Goal: Information Seeking & Learning: Check status

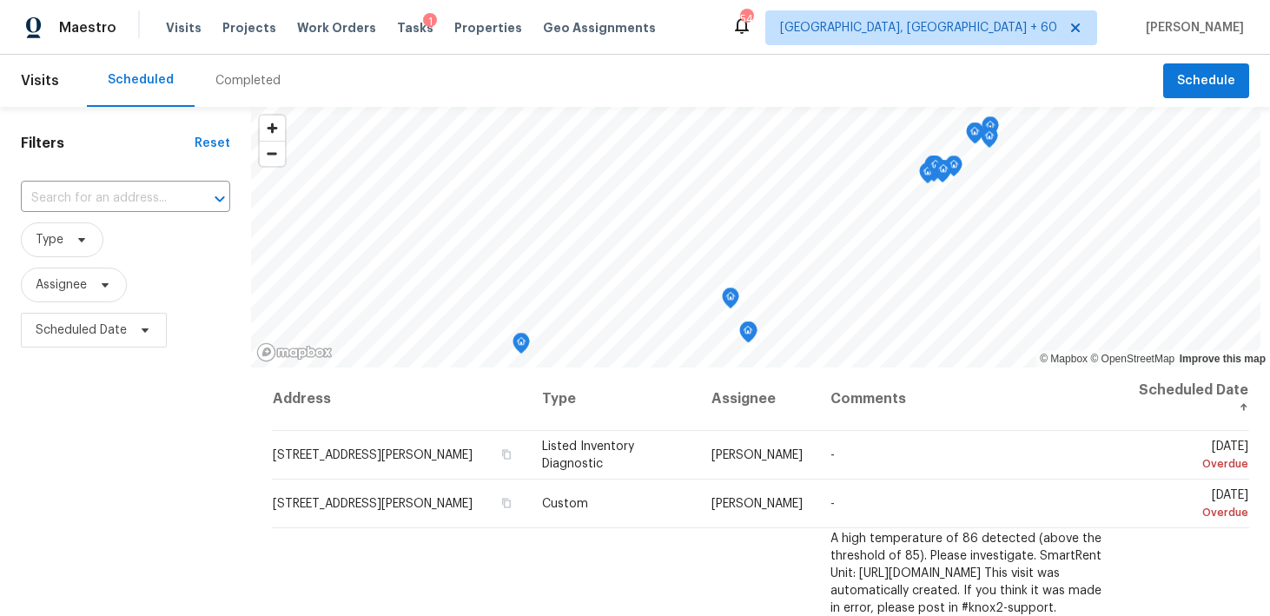
click at [230, 83] on div "Completed" at bounding box center [247, 80] width 65 height 17
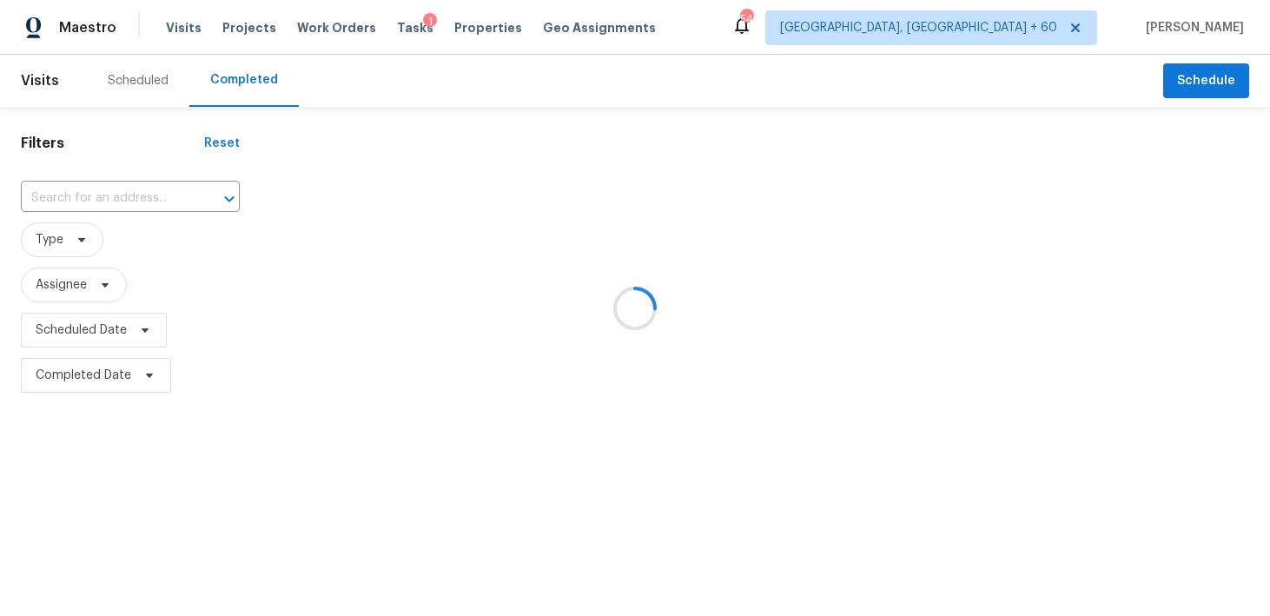
click at [122, 196] on div at bounding box center [635, 308] width 1270 height 616
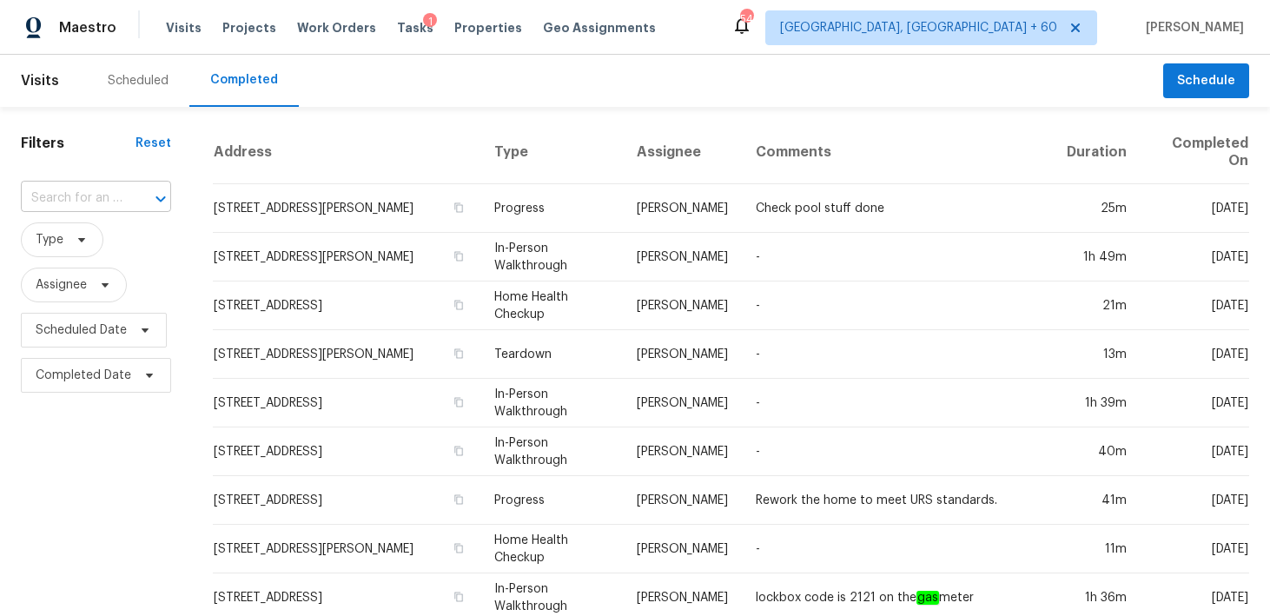
click at [109, 188] on input "text" at bounding box center [72, 198] width 102 height 27
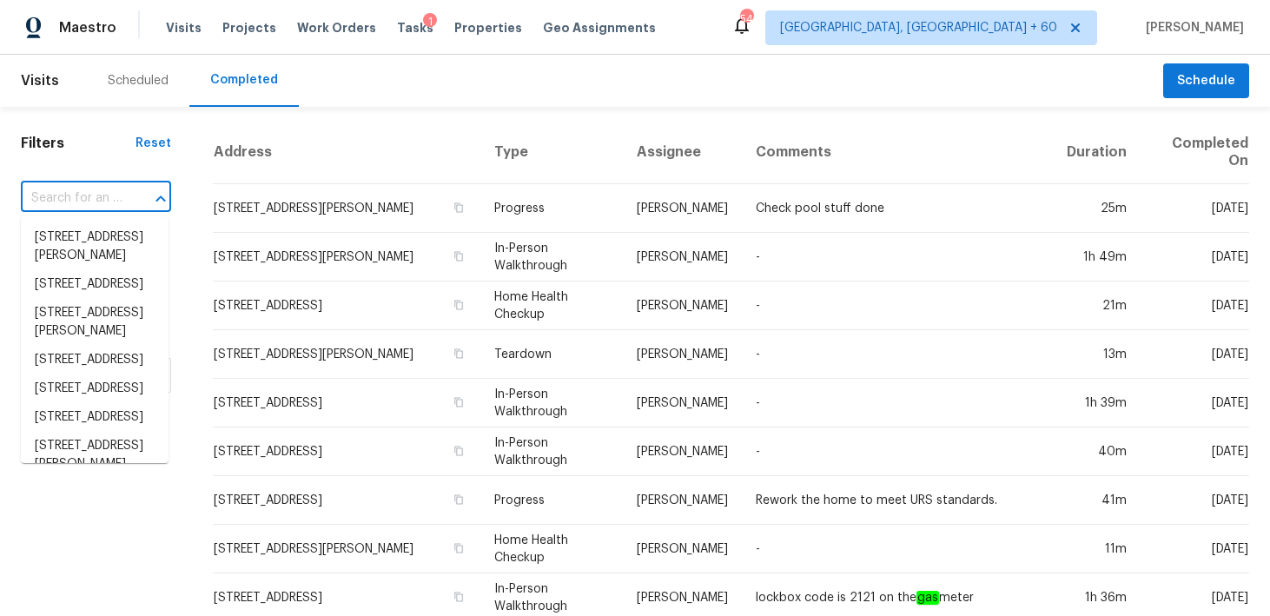
paste input "2016 E River Rd Tucson true 101, AZ 85718"
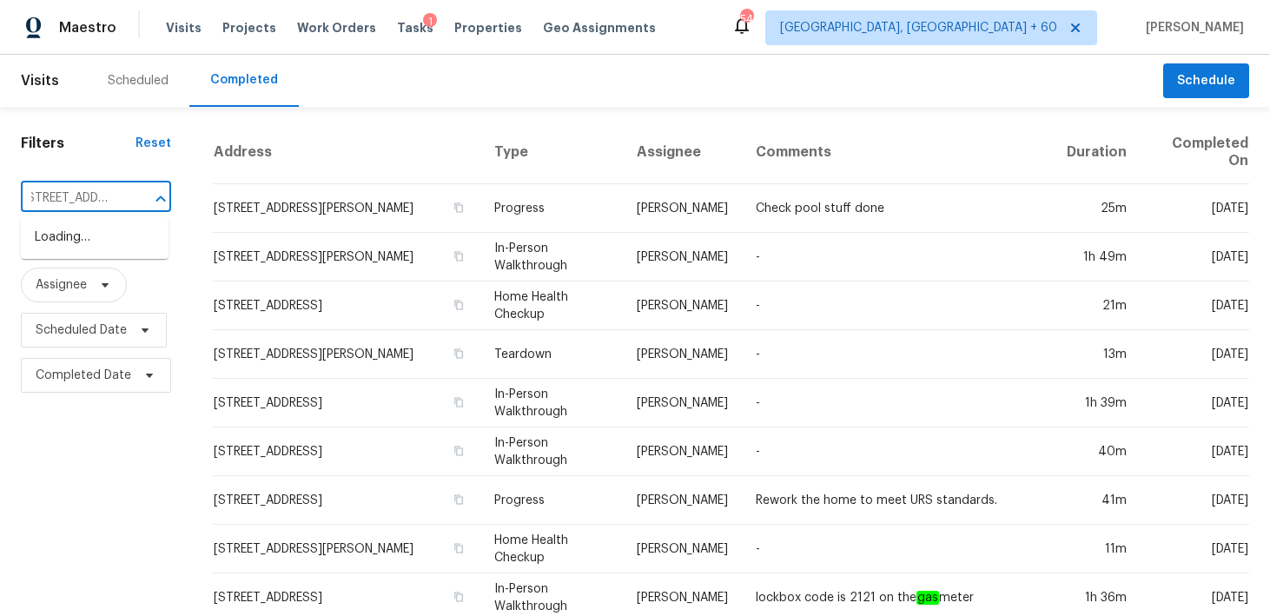
type input "2016 E River Rd"
click at [68, 281] on li "2016 E River Rd Unit 101, Tucson, AZ 85718" at bounding box center [95, 266] width 148 height 29
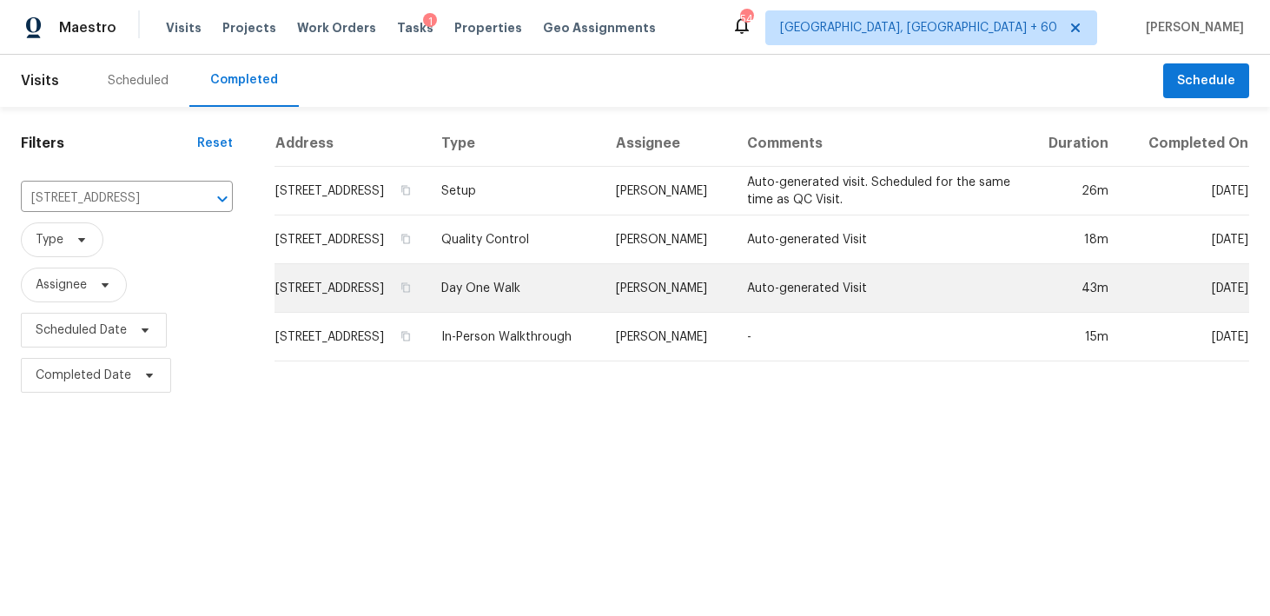
click at [551, 305] on td "Day One Walk" at bounding box center [514, 288] width 175 height 49
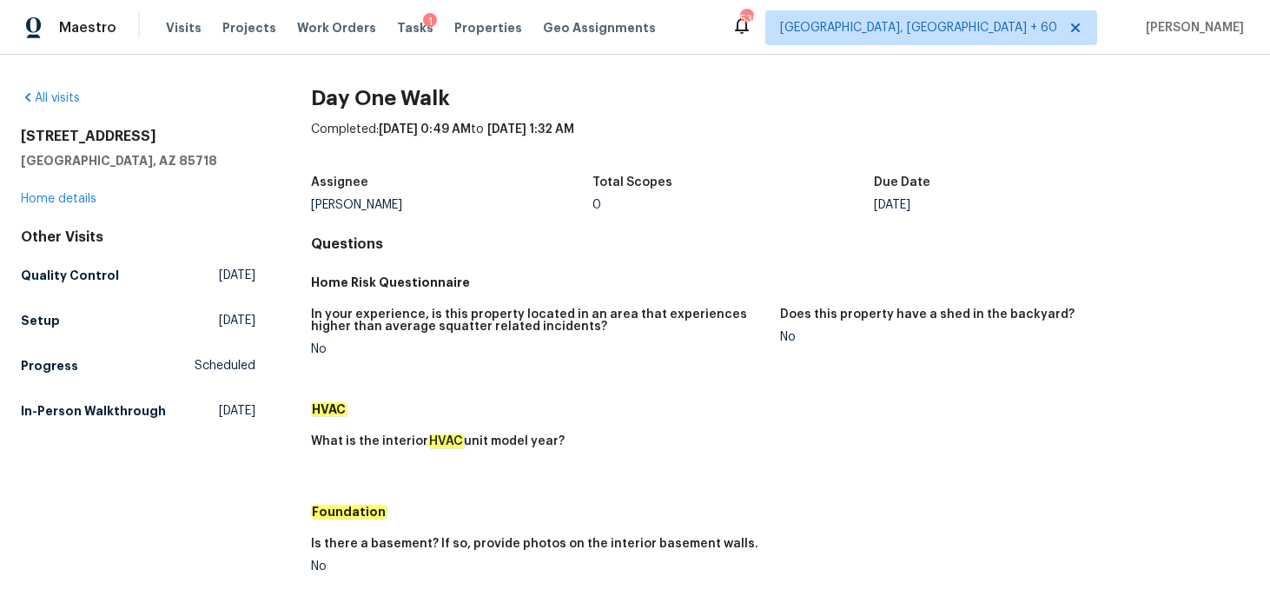
click at [76, 140] on h2 "2016 E River Rd Unit 101" at bounding box center [138, 136] width 234 height 17
click at [35, 141] on h2 "2016 E River Rd Unit 101" at bounding box center [138, 136] width 234 height 17
drag, startPoint x: 13, startPoint y: 138, endPoint x: 136, endPoint y: 168, distance: 127.0
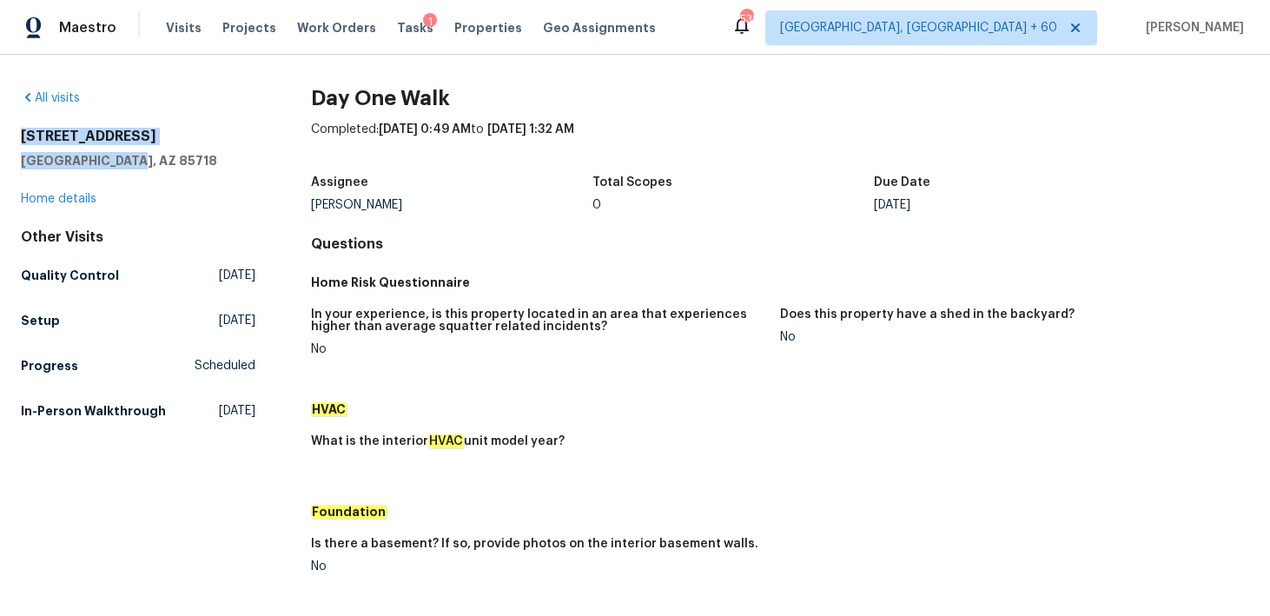
click at [136, 168] on div "All visits 2016 E River Rd Unit 101 Tucson, AZ 85718 Home details Other Visits …" at bounding box center [635, 335] width 1270 height 561
copy div "2016 E River Rd Unit 101 Tucson, AZ 85718"
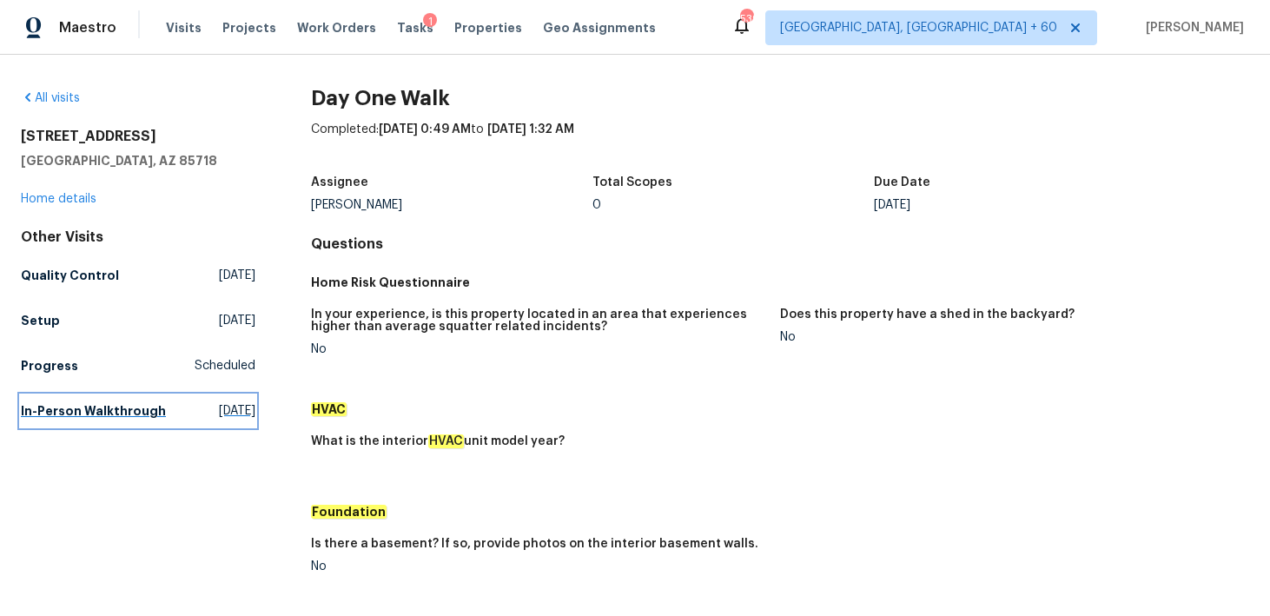
click at [50, 401] on link "In-Person Walkthrough Thu, Jul 03 2025" at bounding box center [138, 410] width 234 height 31
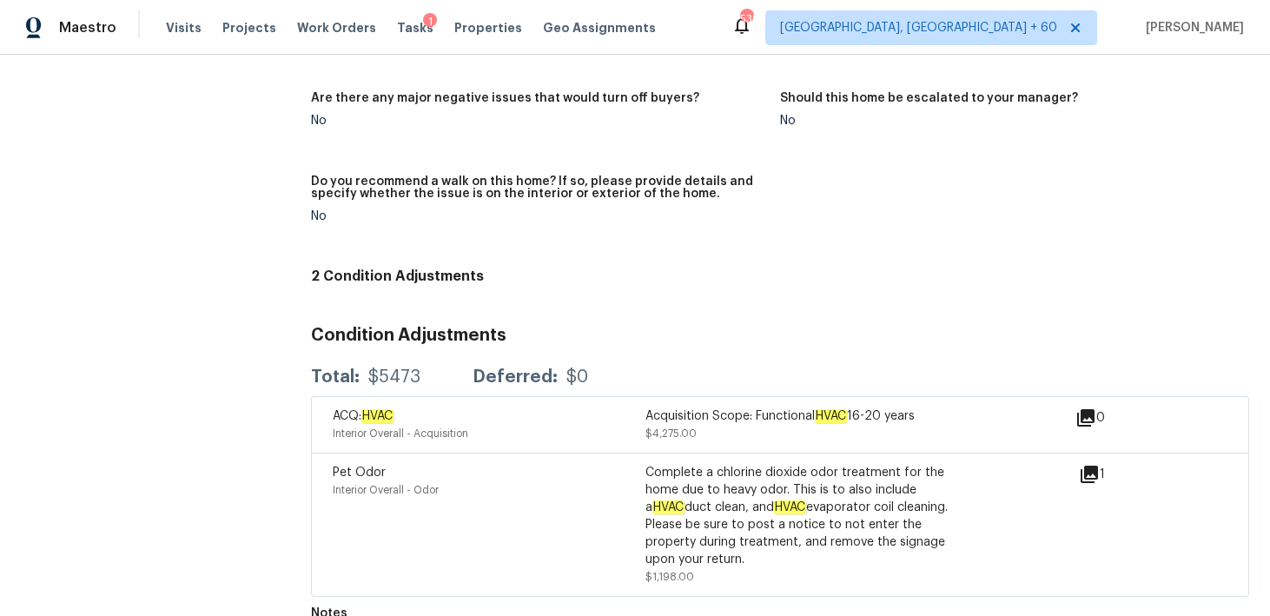
scroll to position [1229, 0]
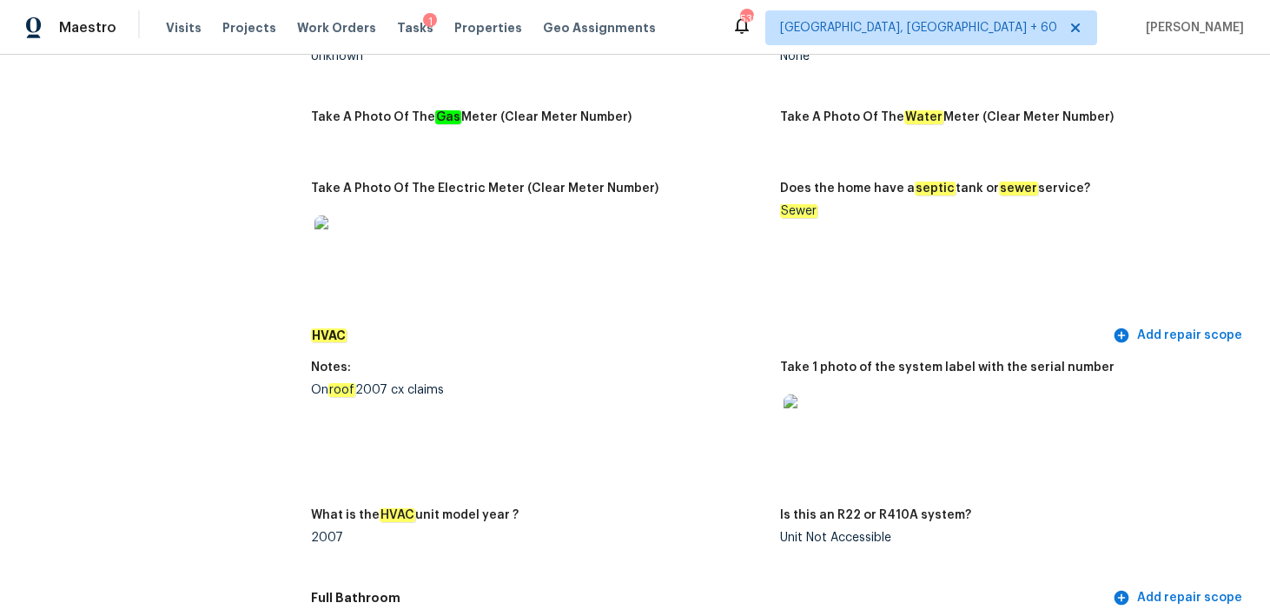
click at [819, 428] on img at bounding box center [811, 422] width 56 height 56
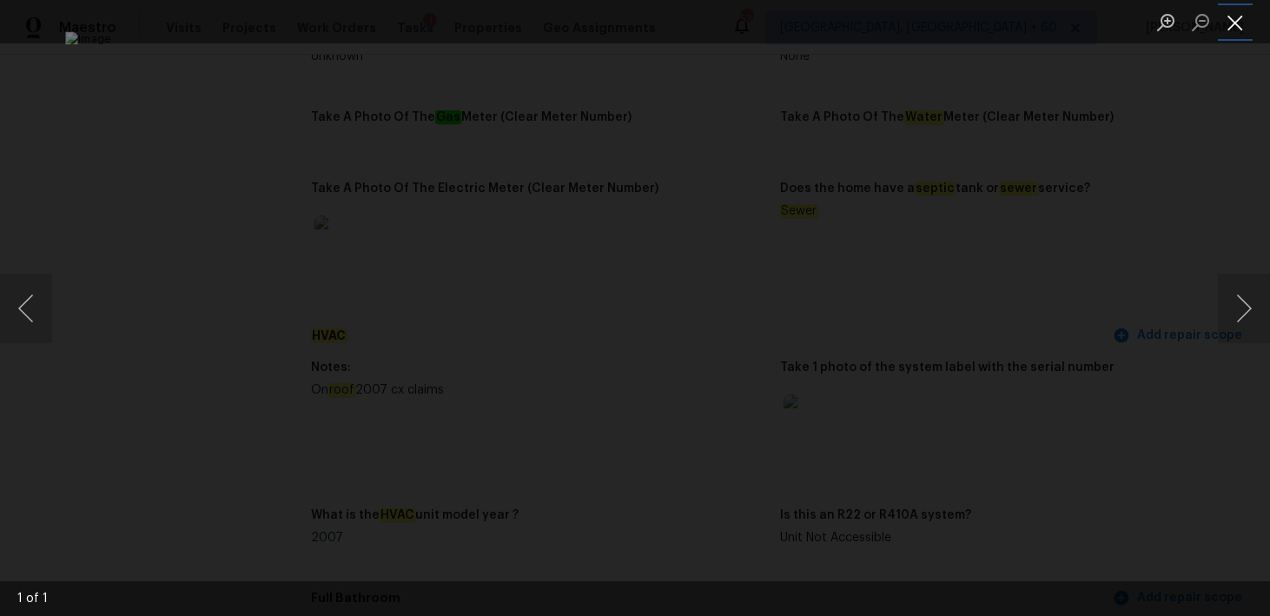
click at [1238, 35] on button "Close lightbox" at bounding box center [1235, 22] width 35 height 30
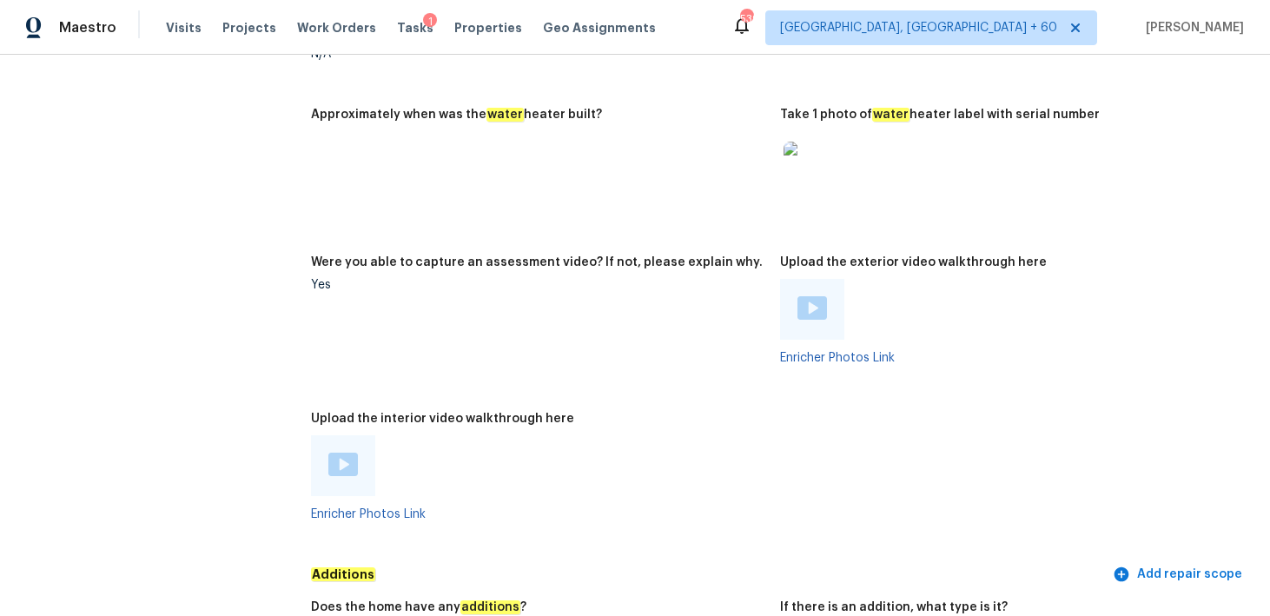
scroll to position [3219, 0]
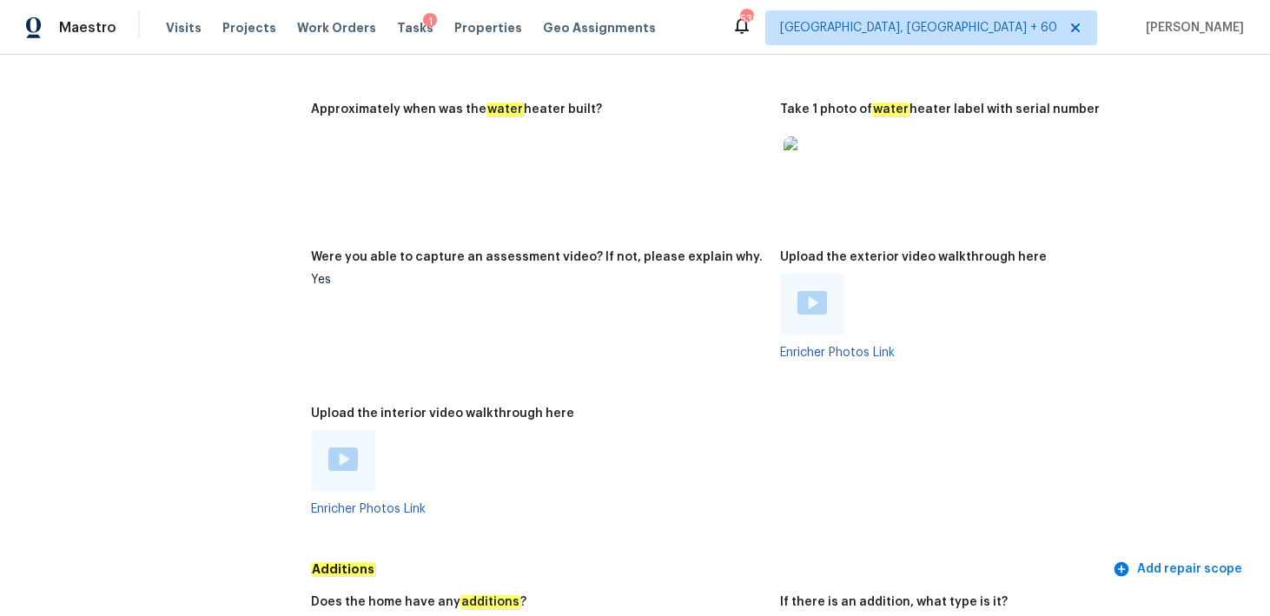
click at [804, 306] on div at bounding box center [812, 304] width 64 height 61
click at [805, 293] on img at bounding box center [812, 302] width 30 height 23
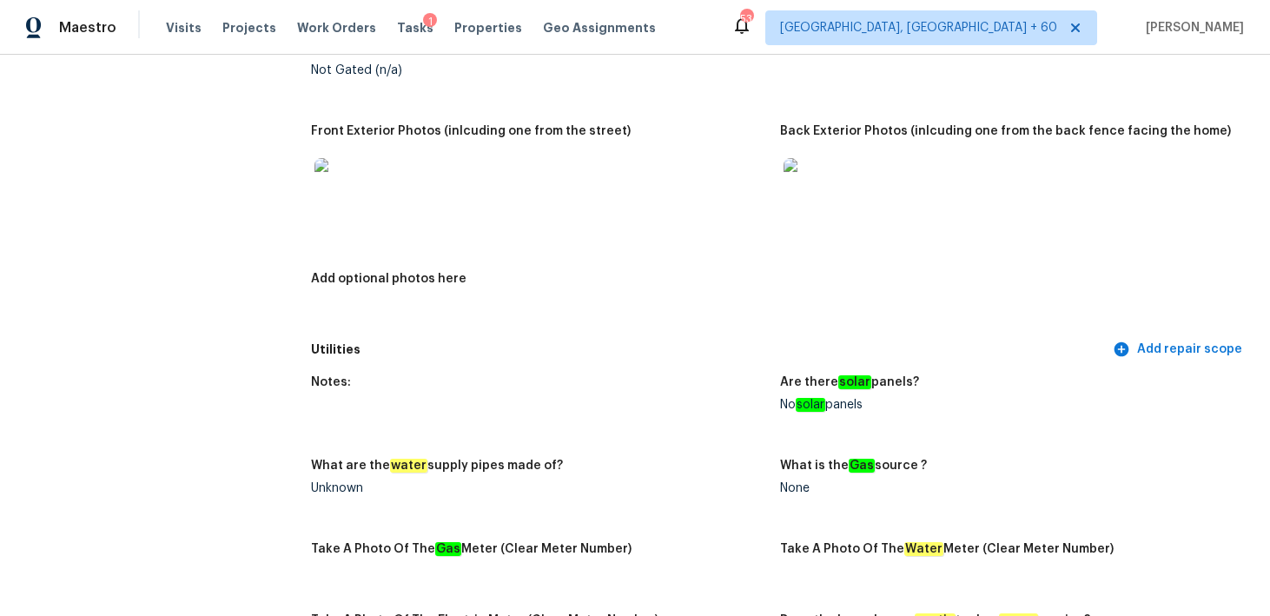
scroll to position [0, 0]
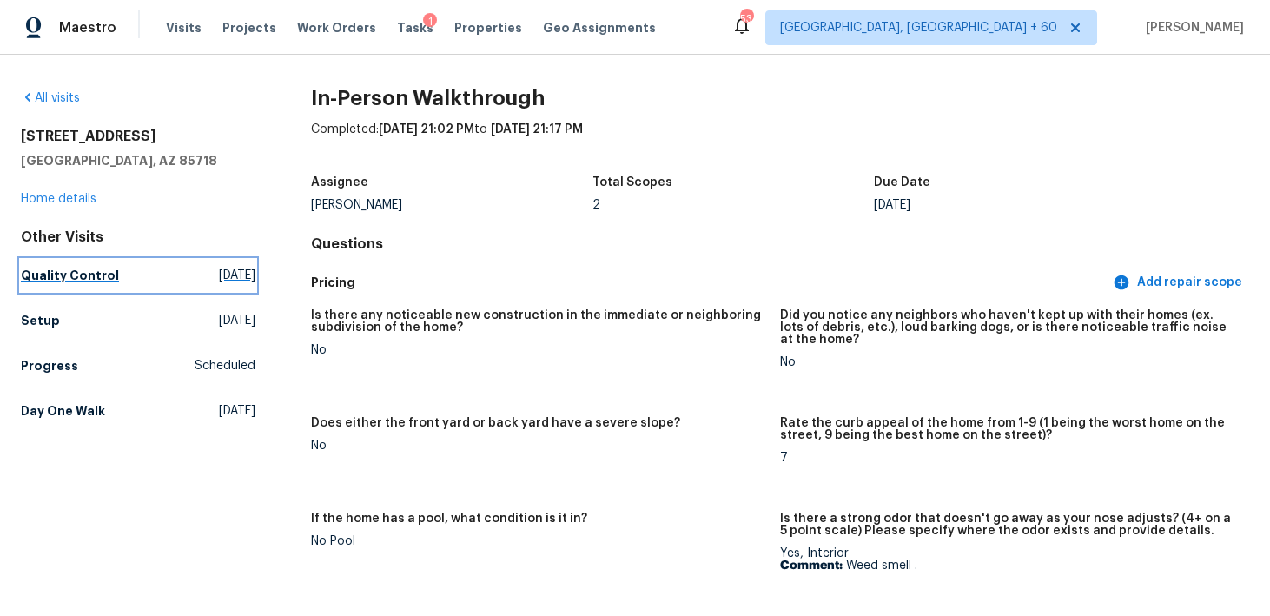
click at [84, 271] on h5 "Quality Control" at bounding box center [70, 275] width 98 height 17
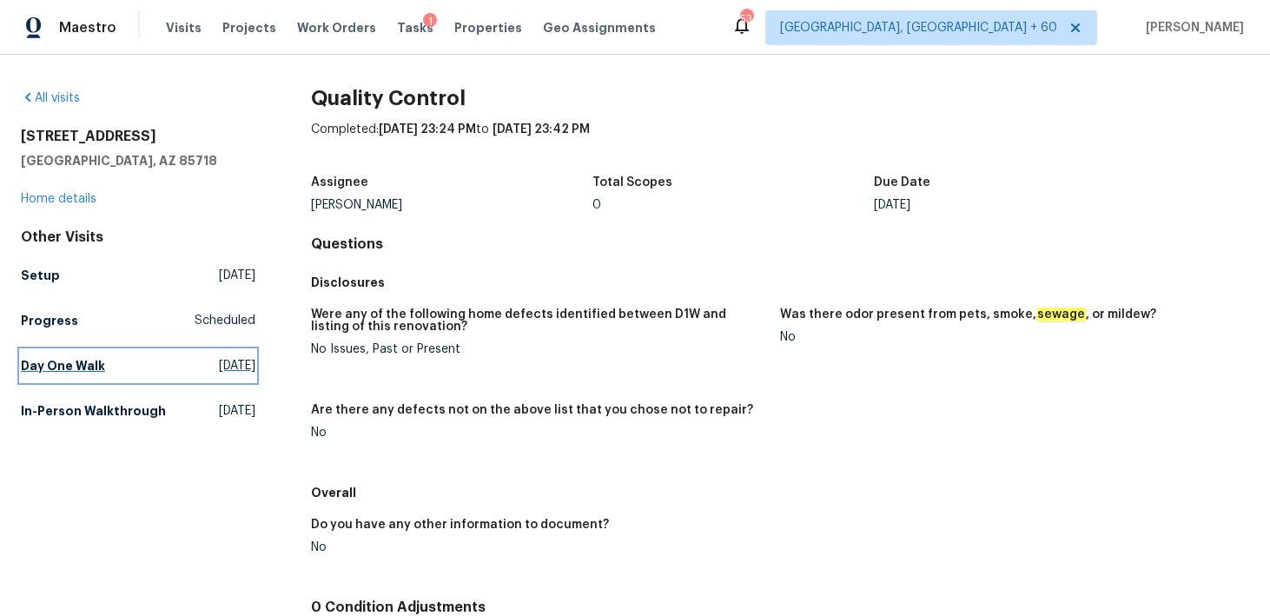
click at [55, 364] on h5 "Day One Walk" at bounding box center [63, 365] width 84 height 17
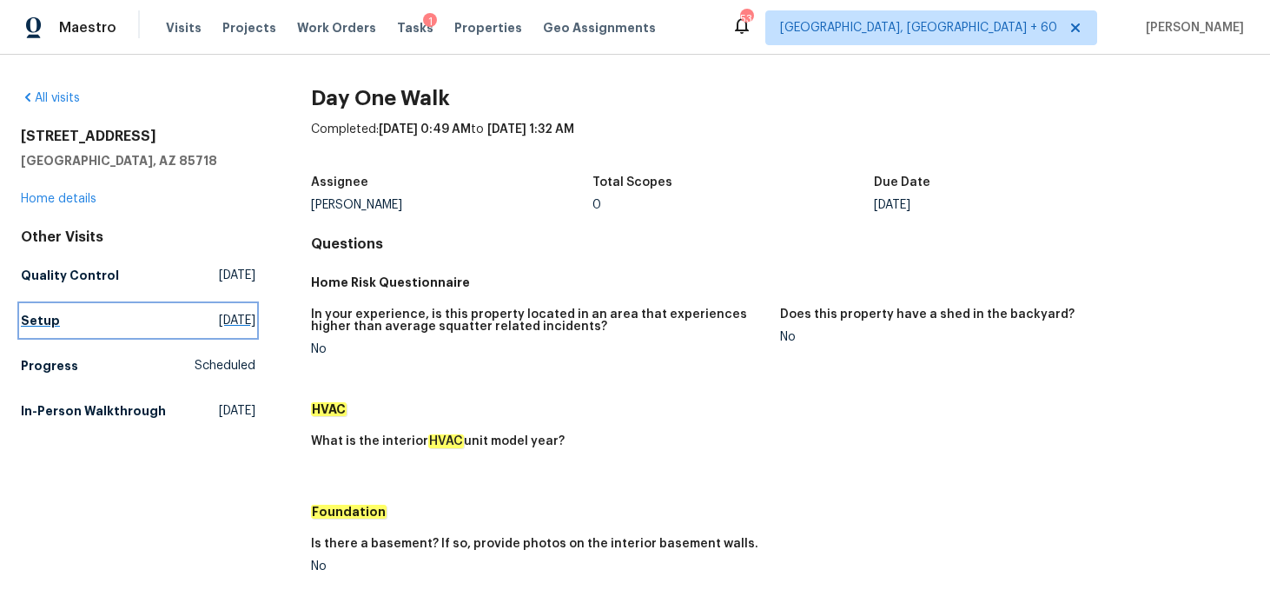
click at [63, 322] on link "Setup Mon, Aug 18 2025" at bounding box center [138, 320] width 234 height 31
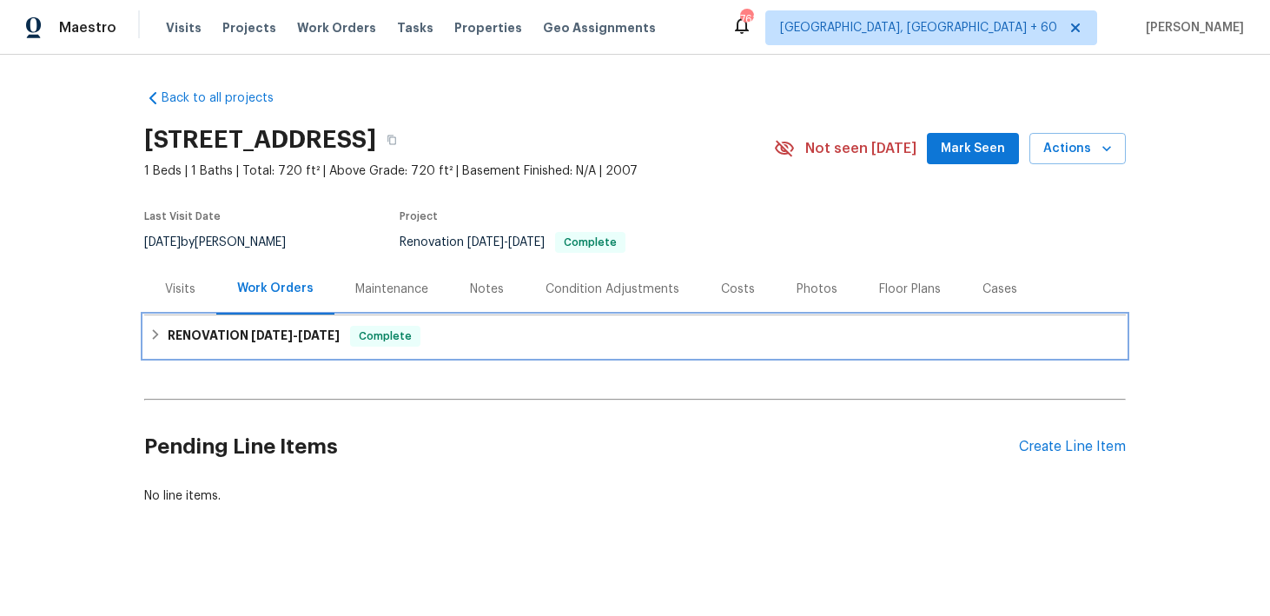
click at [548, 340] on div "RENOVATION [DATE] - [DATE] Complete" at bounding box center [634, 336] width 971 height 21
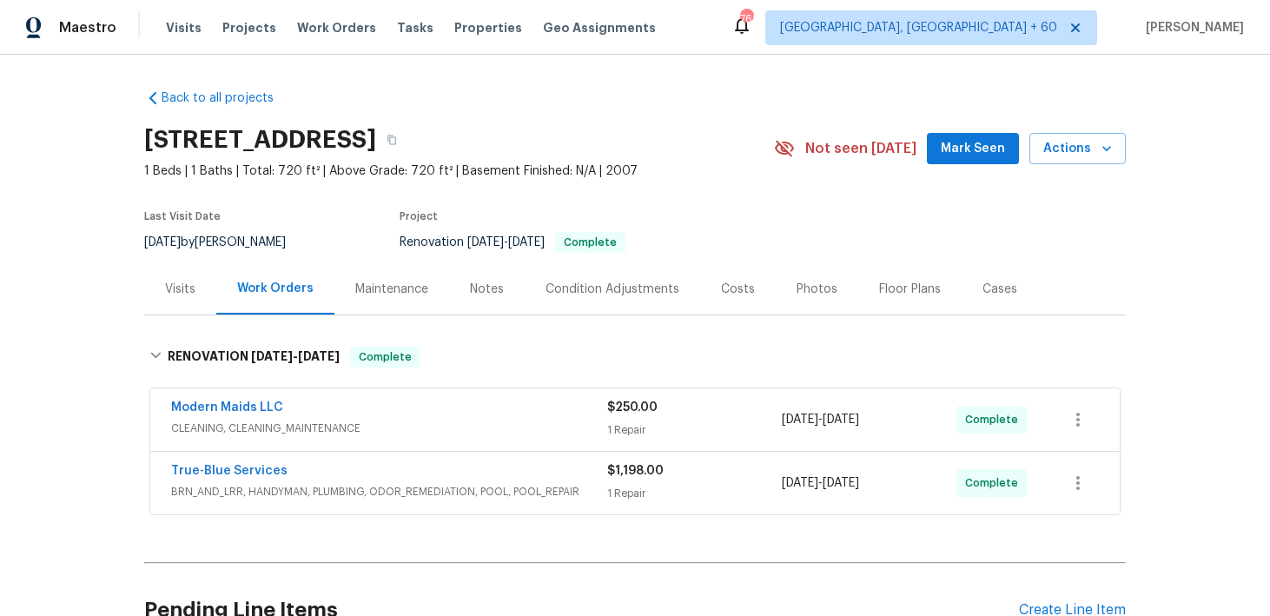
click at [623, 424] on div "1 Repair" at bounding box center [694, 429] width 175 height 17
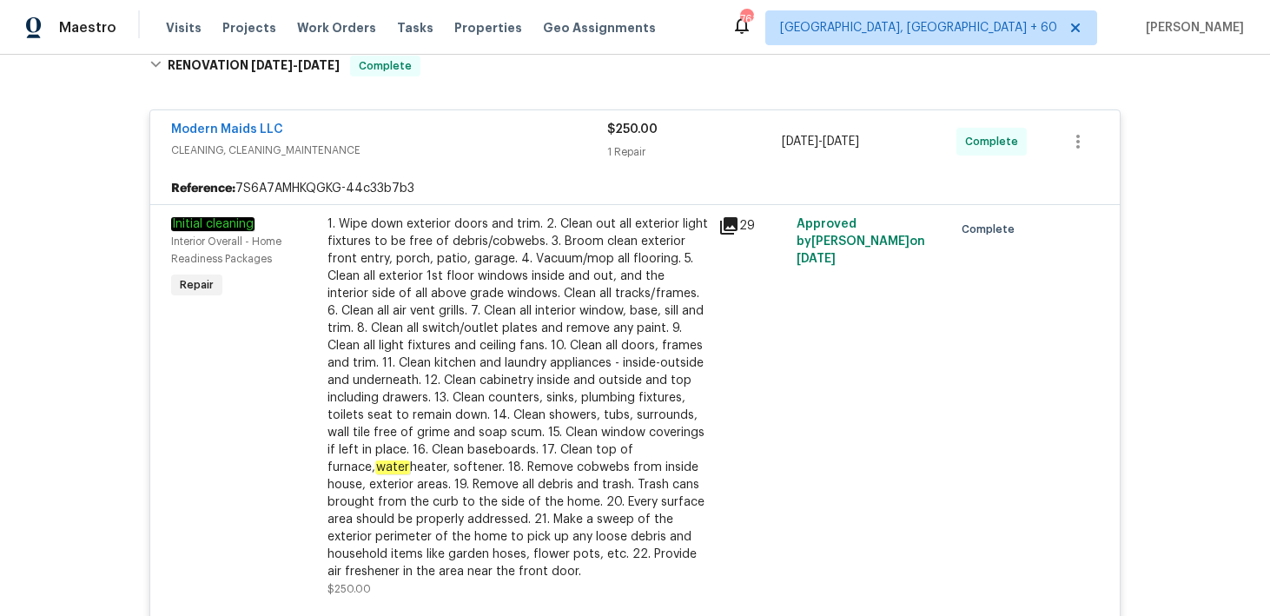
scroll to position [651, 0]
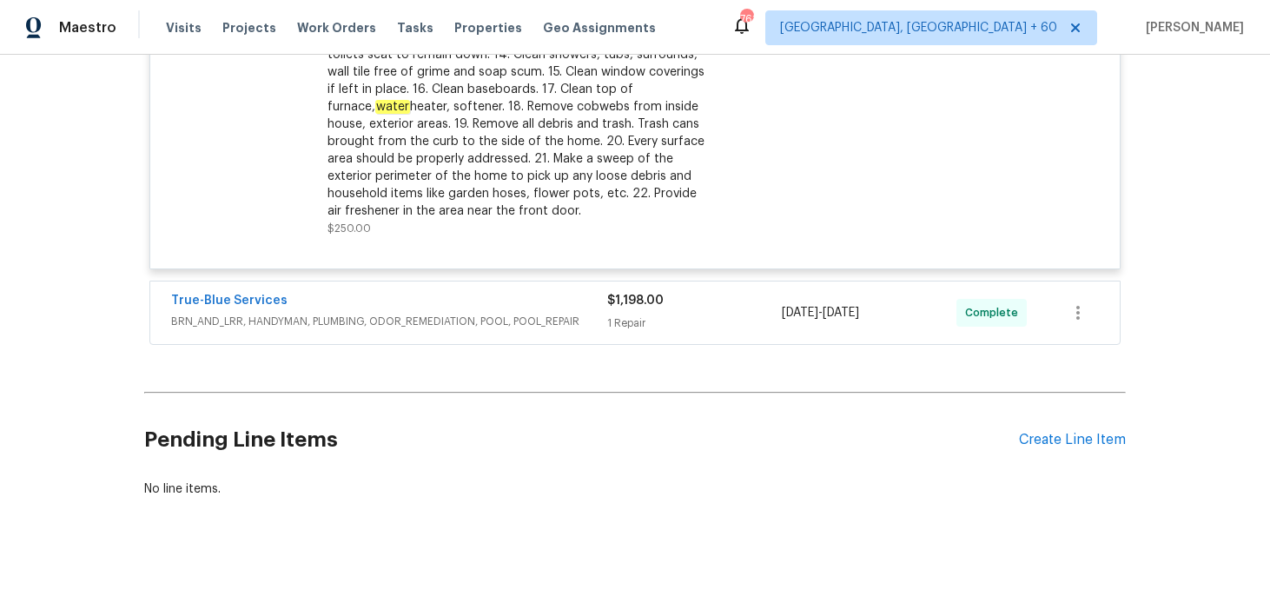
click at [615, 310] on div "$1,198.00 1 Repair" at bounding box center [694, 313] width 175 height 42
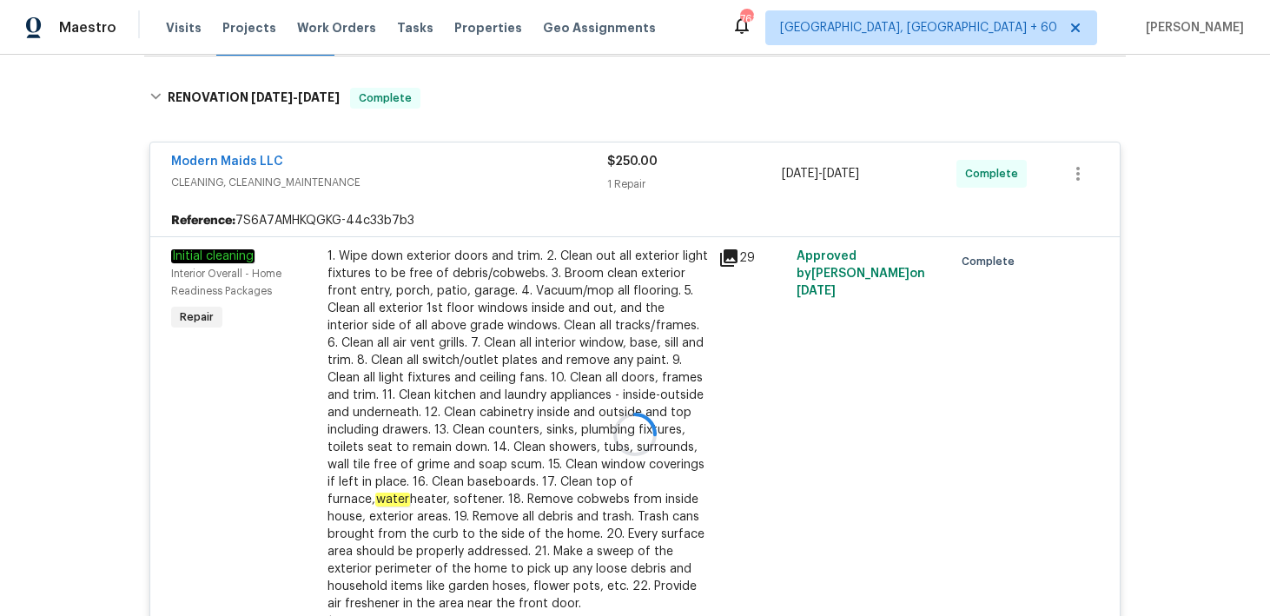
scroll to position [220, 0]
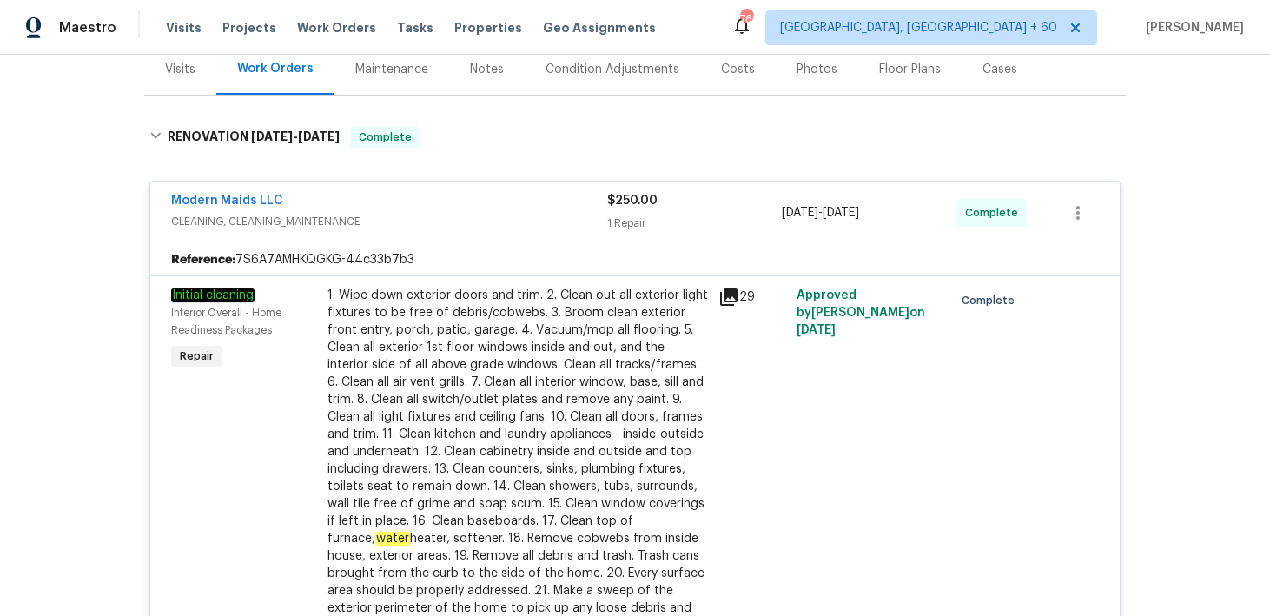
click at [720, 326] on div "29" at bounding box center [752, 477] width 78 height 393
click at [743, 332] on div "29" at bounding box center [752, 477] width 78 height 393
click at [729, 306] on icon at bounding box center [728, 297] width 21 height 21
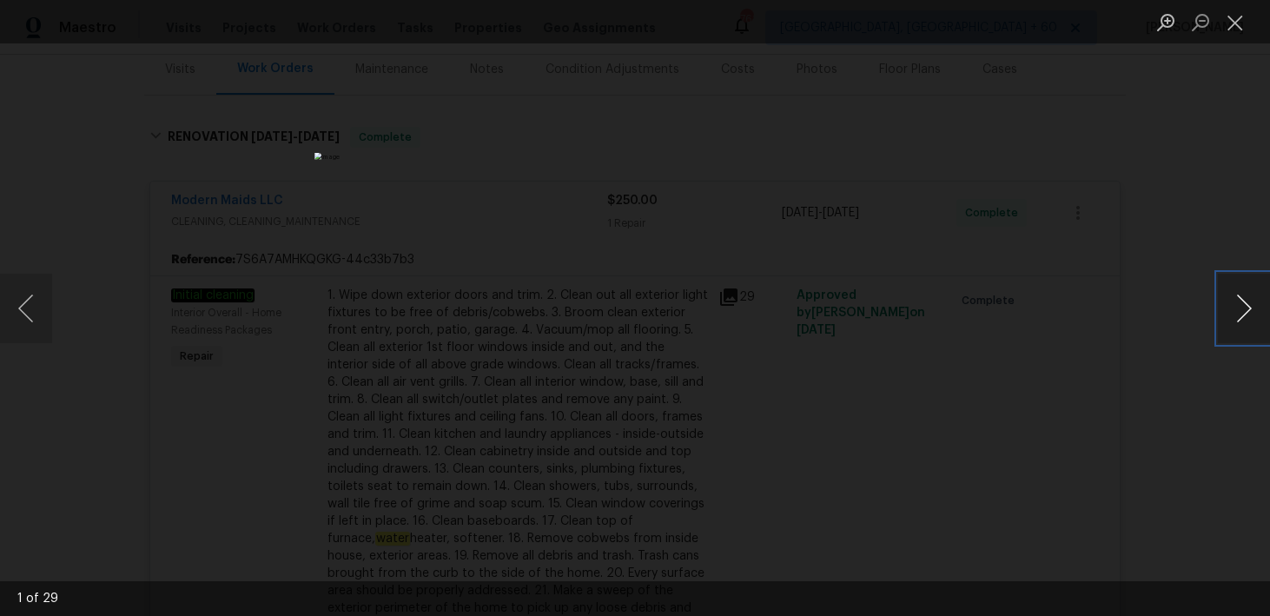
click at [1246, 298] on button "Next image" at bounding box center [1244, 308] width 52 height 69
click at [1238, 26] on button "Close lightbox" at bounding box center [1235, 22] width 35 height 30
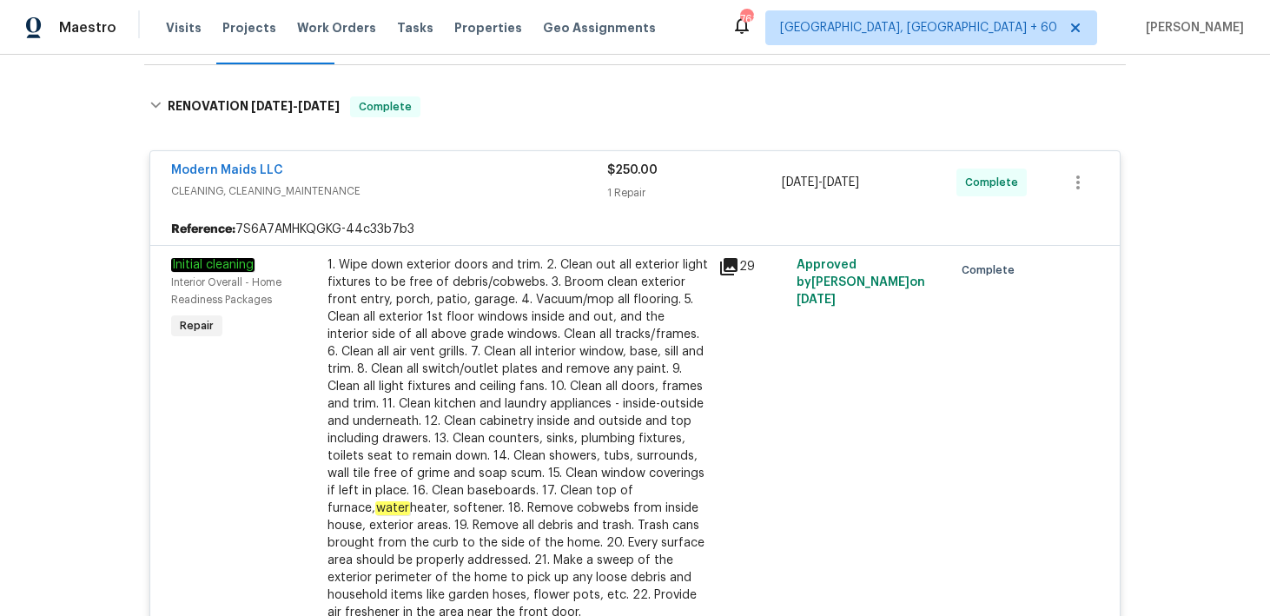
scroll to position [270, 0]
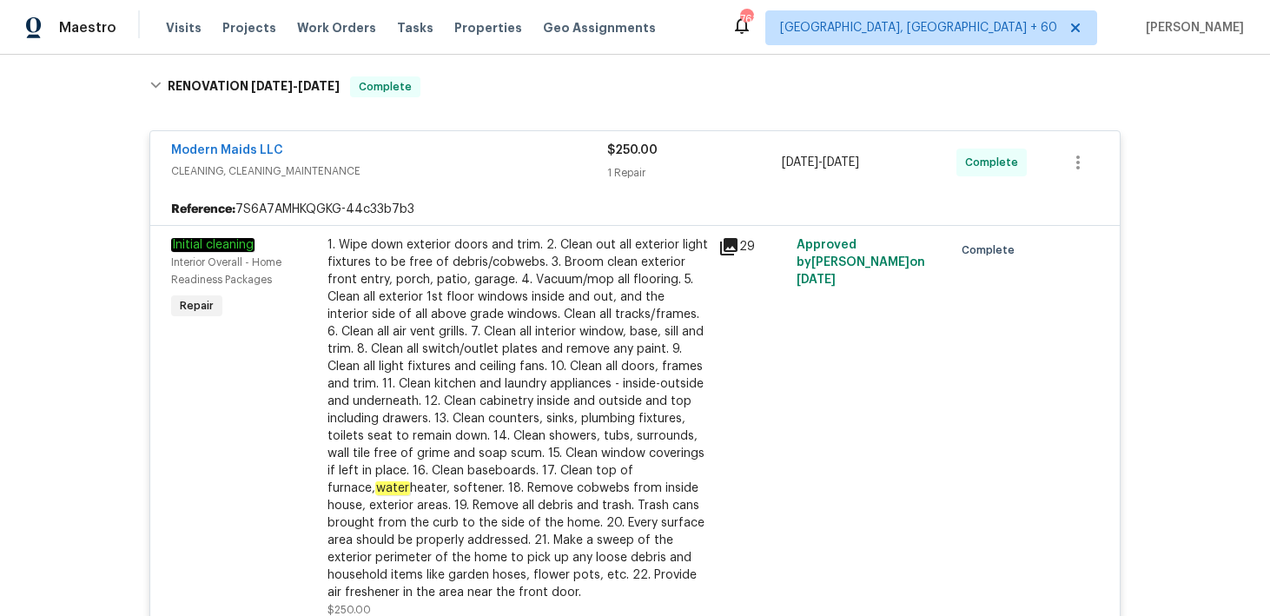
click at [733, 244] on icon at bounding box center [728, 246] width 17 height 17
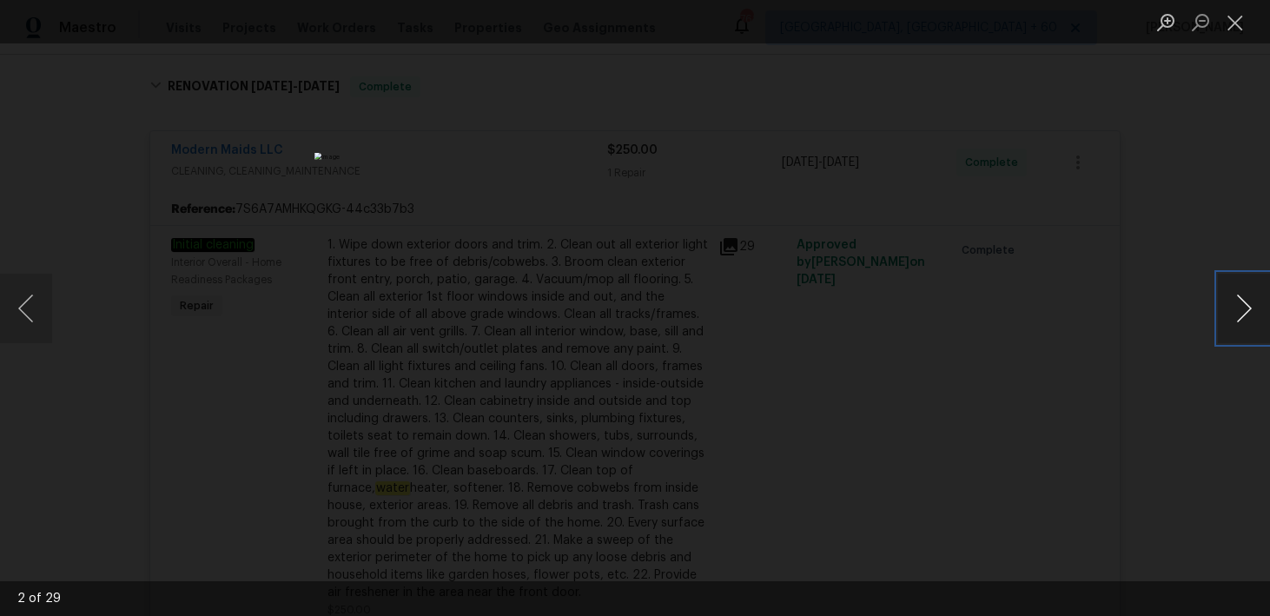
click at [1247, 305] on button "Next image" at bounding box center [1244, 308] width 52 height 69
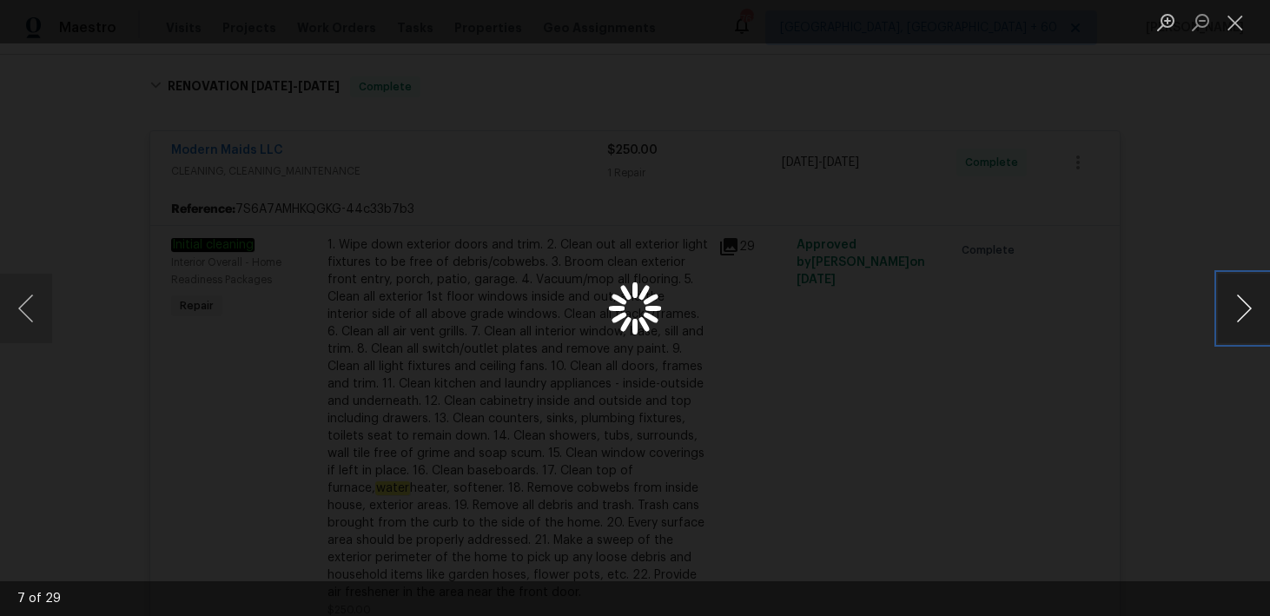
click at [1247, 305] on button "Next image" at bounding box center [1244, 308] width 52 height 69
click at [1232, 26] on button "Close lightbox" at bounding box center [1235, 22] width 35 height 30
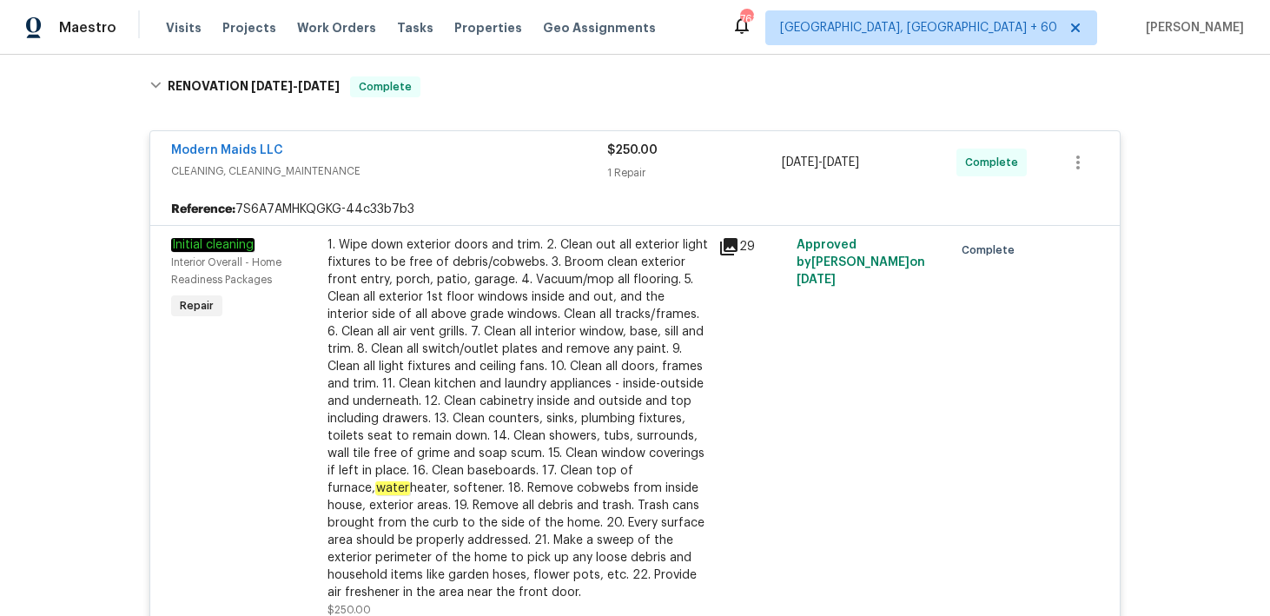
click at [726, 305] on div "29" at bounding box center [752, 427] width 78 height 393
click at [707, 300] on div "1. Wipe down exterior doors and trim. 2. Clean out all exterior light fixtures …" at bounding box center [517, 418] width 380 height 365
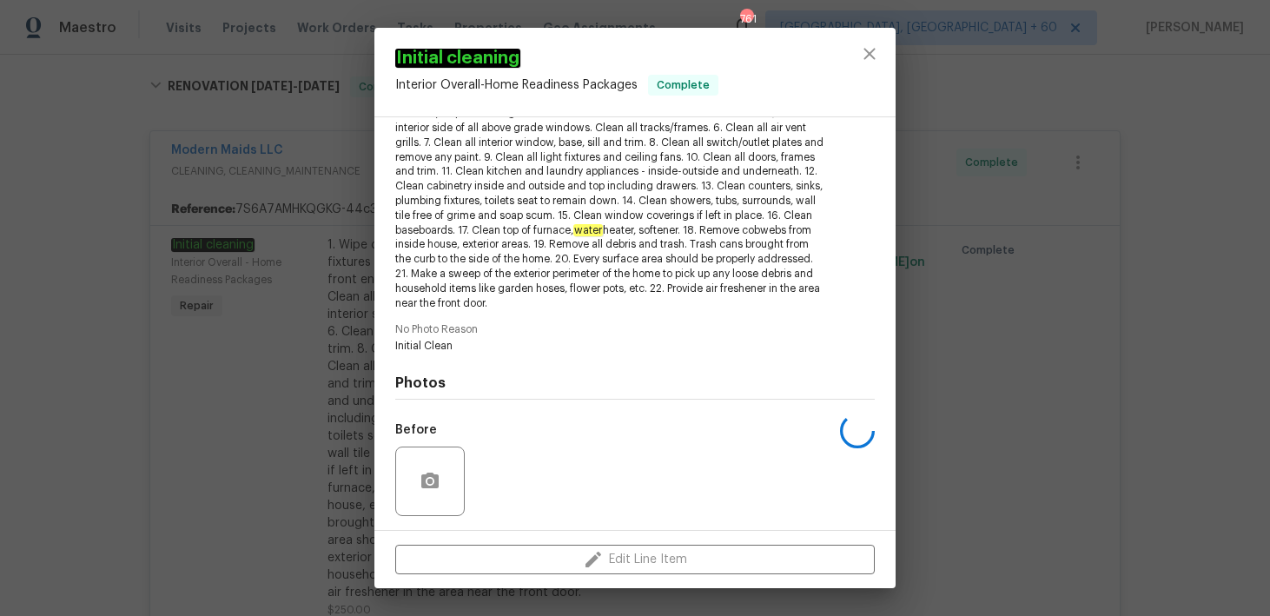
scroll to position [359, 0]
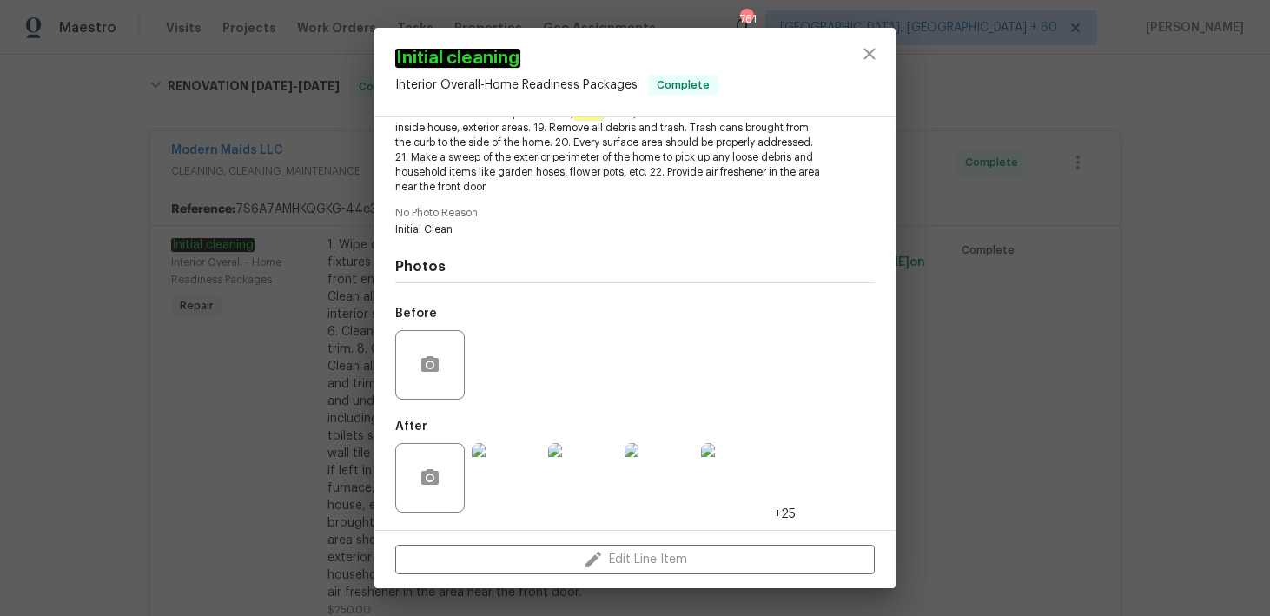
click at [739, 479] on img at bounding box center [735, 477] width 69 height 69
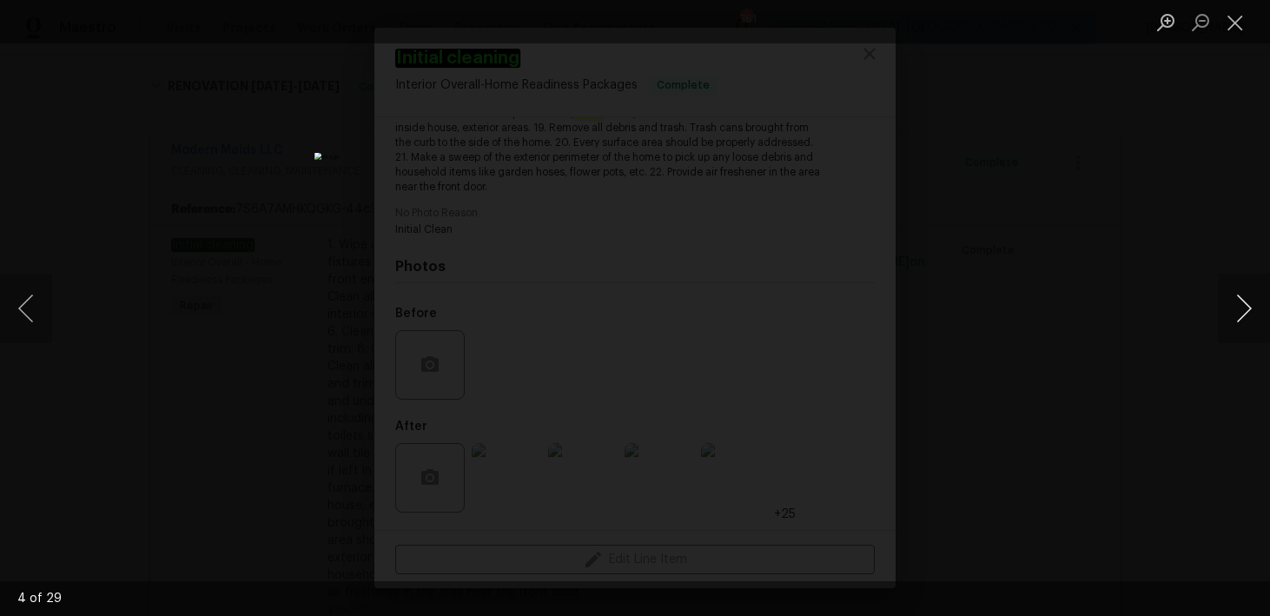
click at [1247, 305] on button "Next image" at bounding box center [1244, 308] width 52 height 69
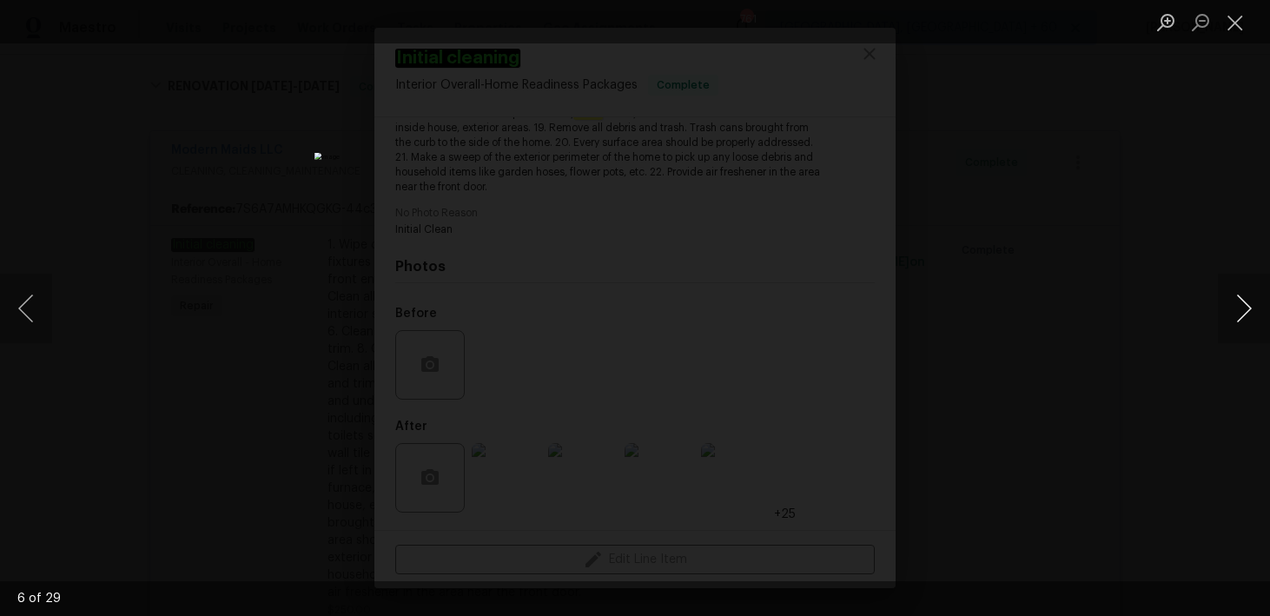
click at [1247, 305] on button "Next image" at bounding box center [1244, 308] width 52 height 69
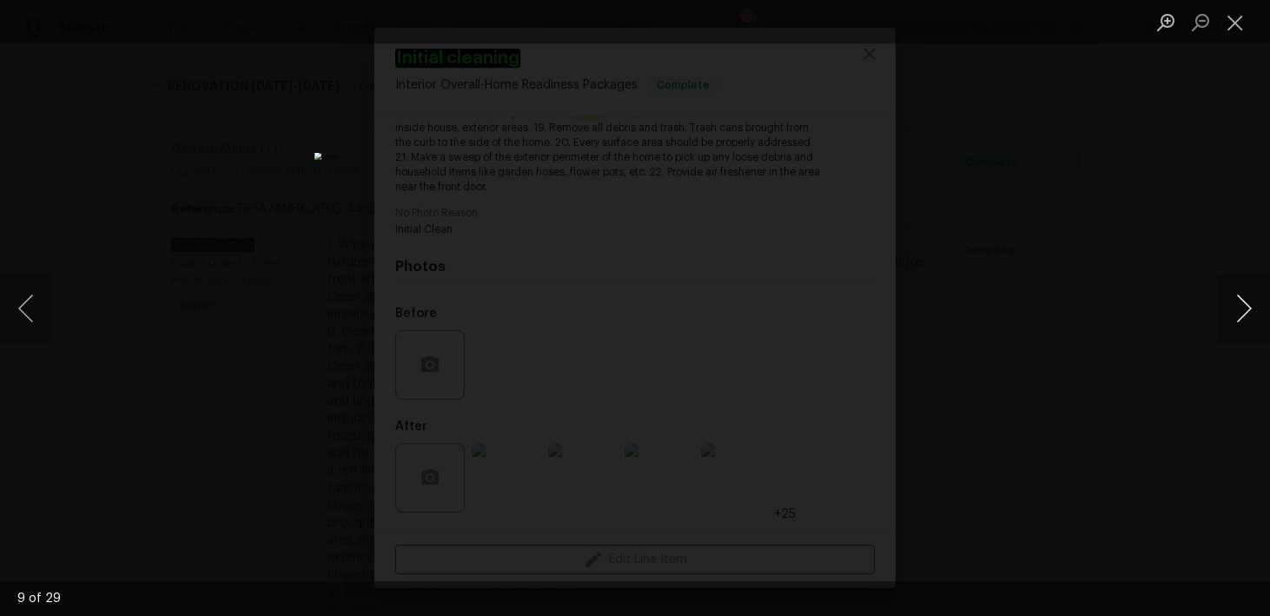
click at [1247, 305] on button "Next image" at bounding box center [1244, 308] width 52 height 69
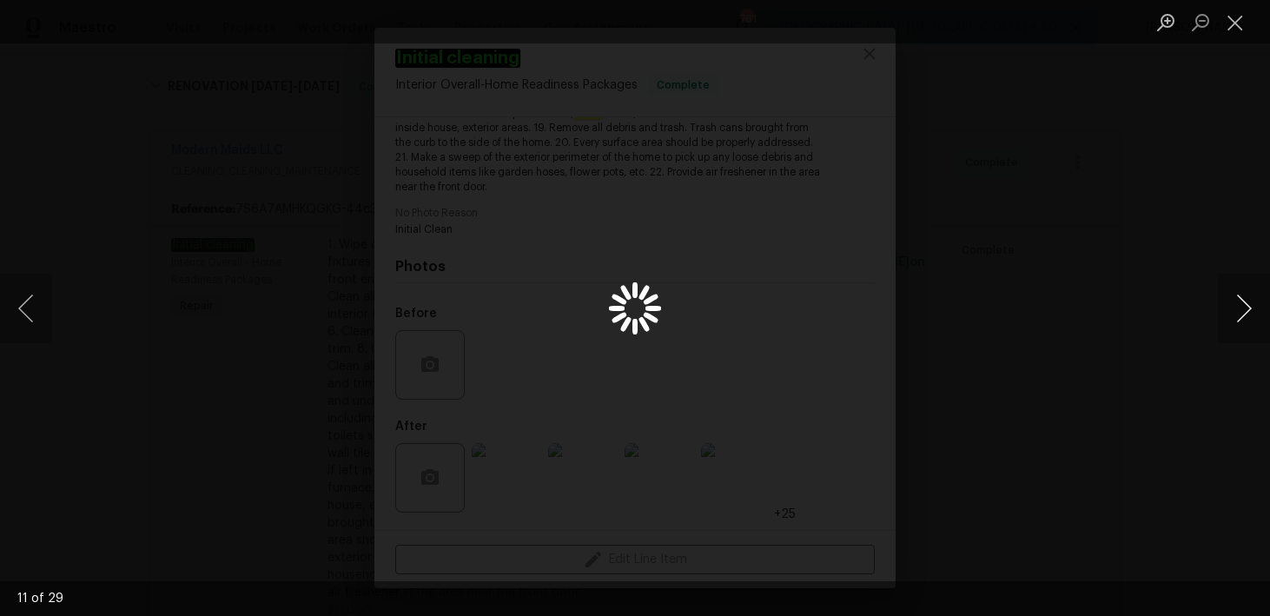
click at [1247, 305] on button "Next image" at bounding box center [1244, 308] width 52 height 69
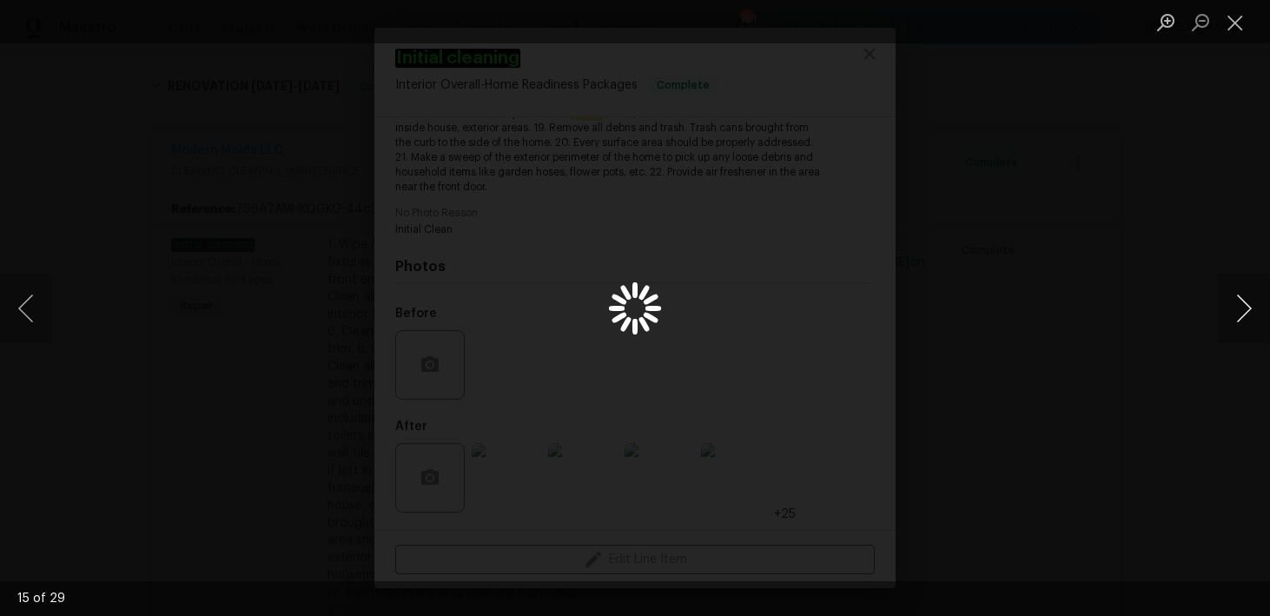
click at [1247, 305] on button "Next image" at bounding box center [1244, 308] width 52 height 69
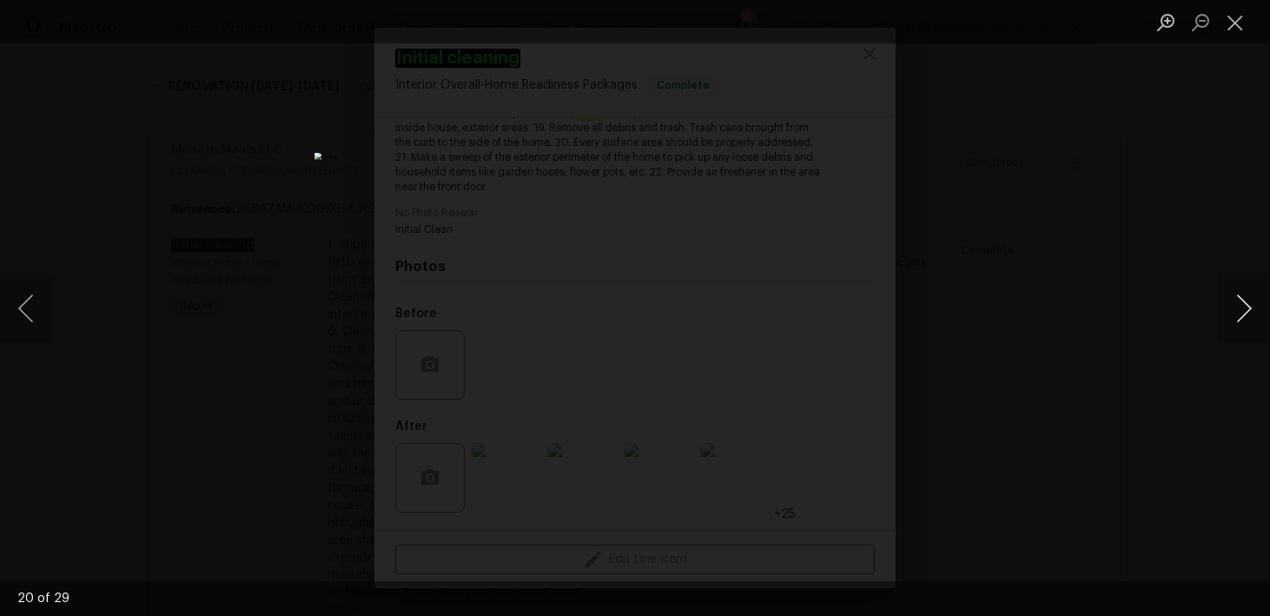
click at [1247, 305] on button "Next image" at bounding box center [1244, 308] width 52 height 69
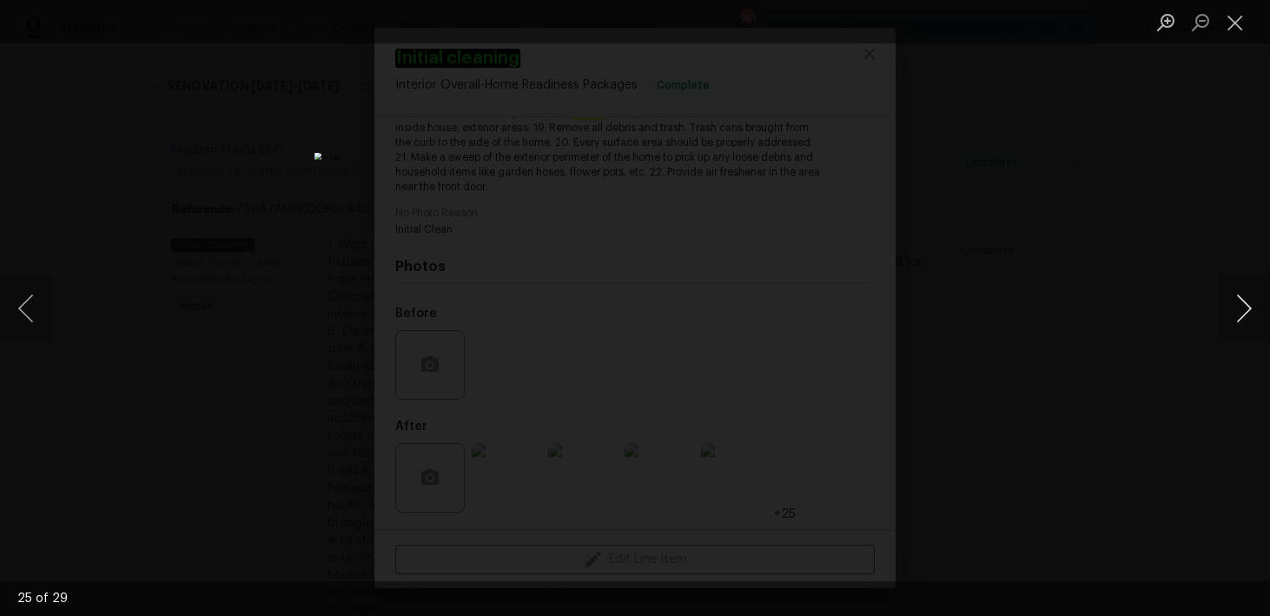
click at [1247, 305] on button "Next image" at bounding box center [1244, 308] width 52 height 69
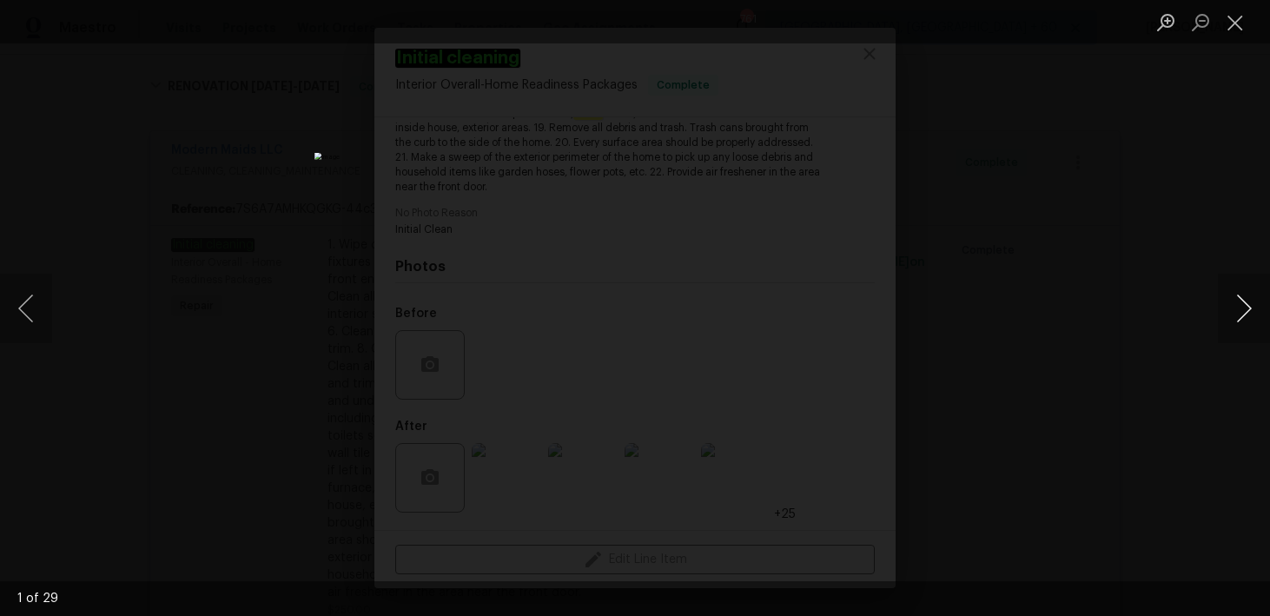
click at [1247, 305] on button "Next image" at bounding box center [1244, 308] width 52 height 69
click at [1249, 32] on button "Close lightbox" at bounding box center [1235, 22] width 35 height 30
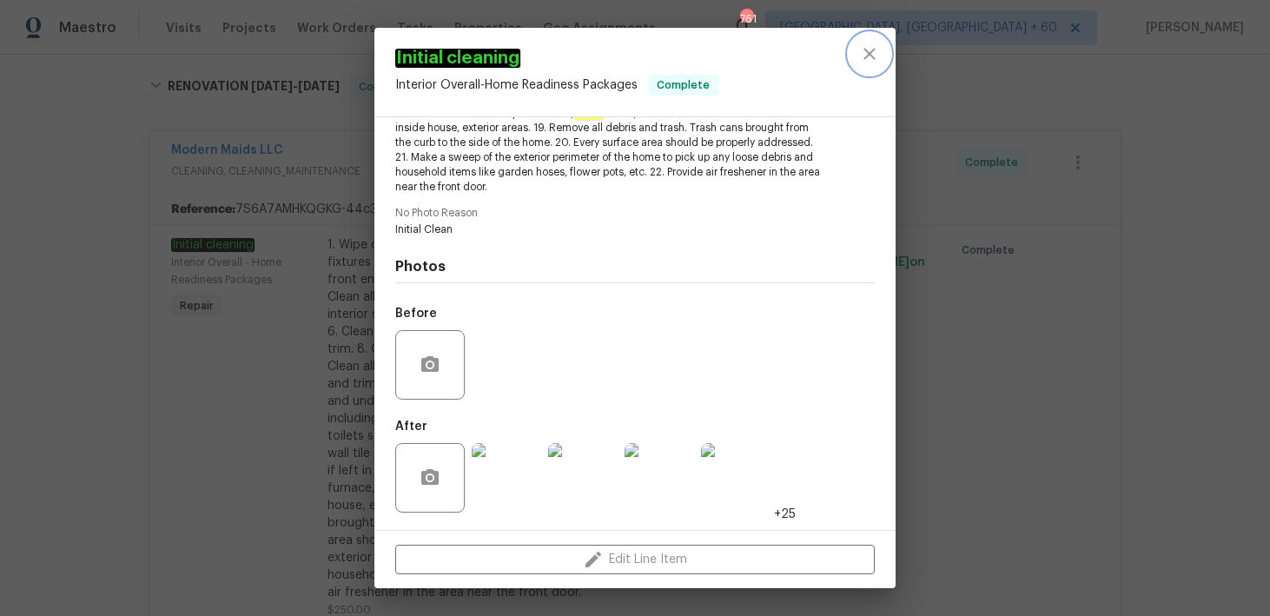
click at [866, 53] on icon "close" at bounding box center [869, 53] width 21 height 21
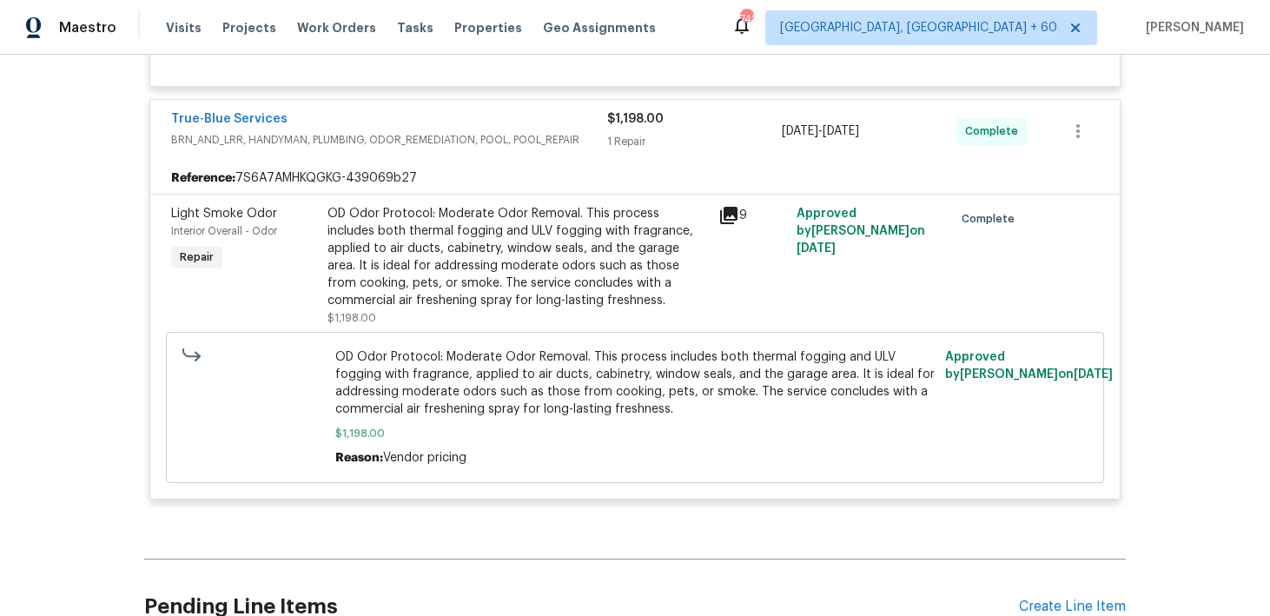
scroll to position [815, 0]
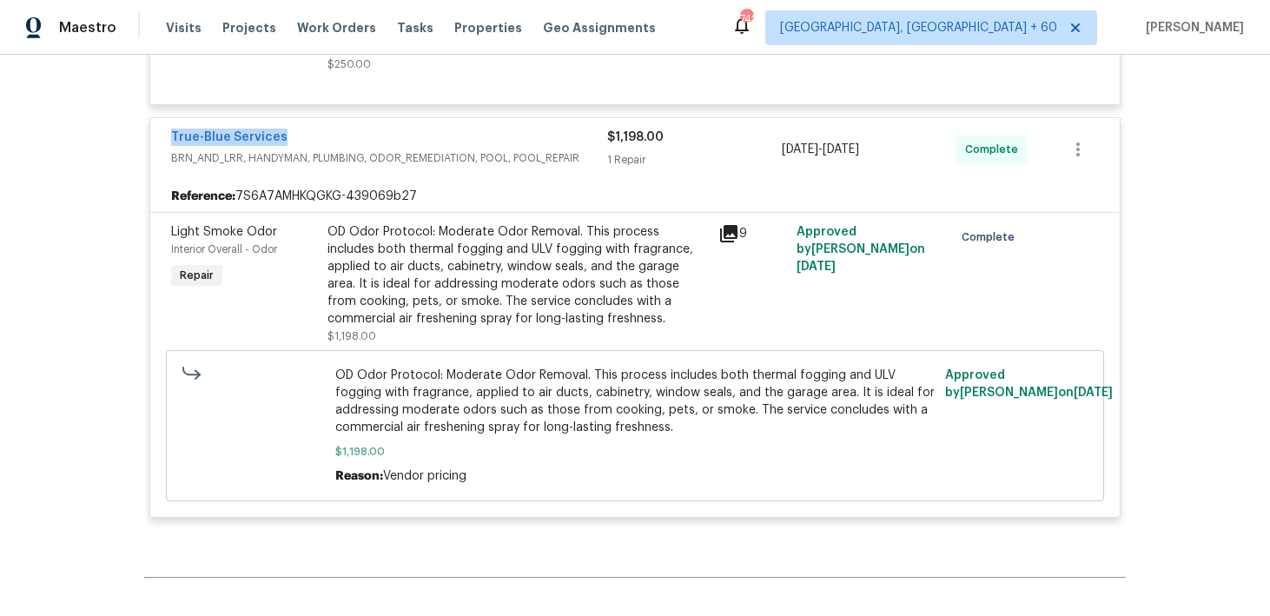
drag, startPoint x: 169, startPoint y: 139, endPoint x: 288, endPoint y: 139, distance: 119.0
click at [287, 139] on div "True-Blue Services BRN_AND_LRR, HANDYMAN, PLUMBING, ODOR_REMEDIATION, POOL, POO…" at bounding box center [634, 149] width 969 height 63
copy link "True-Blue Services"
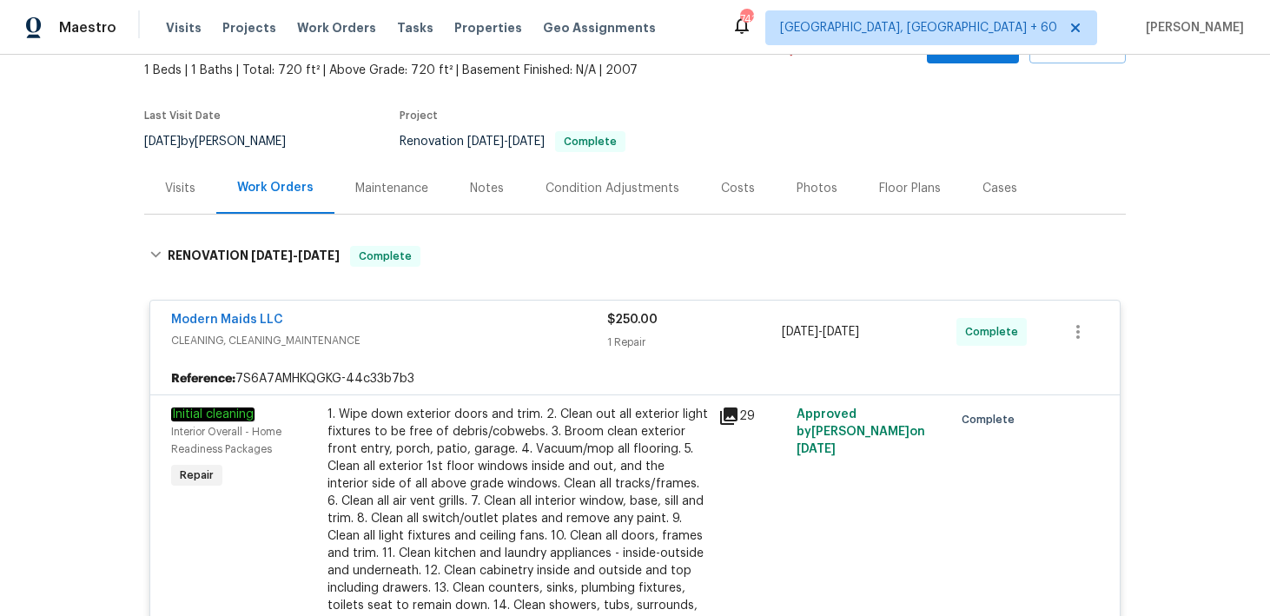
scroll to position [98, 0]
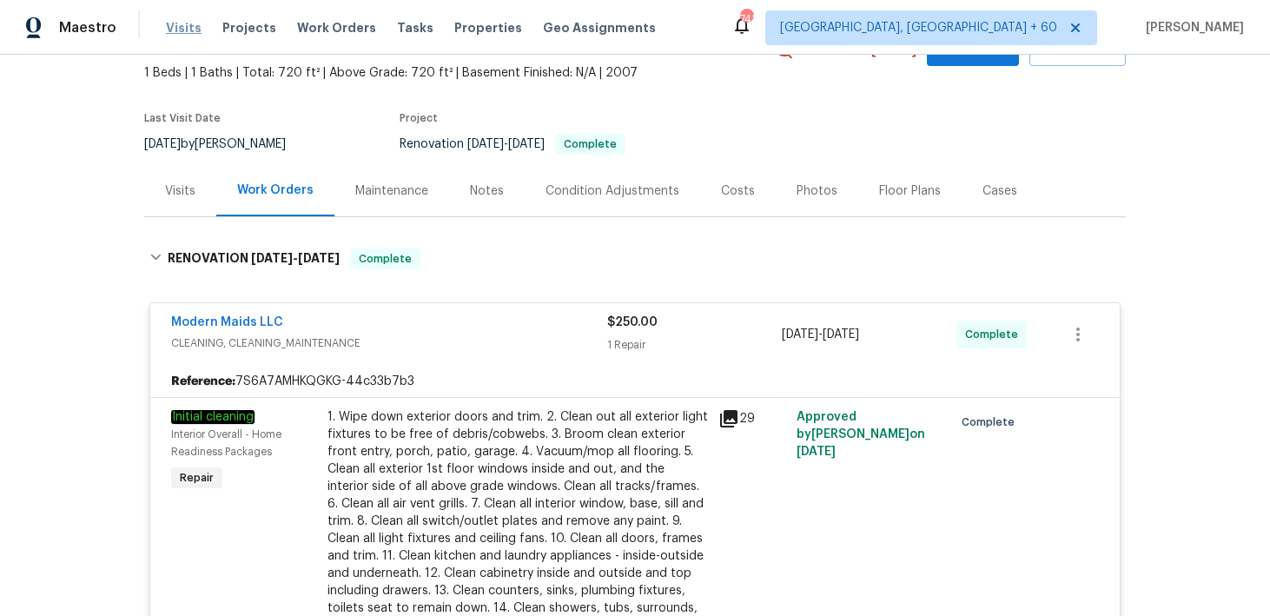
click at [182, 30] on span "Visits" at bounding box center [184, 27] width 36 height 17
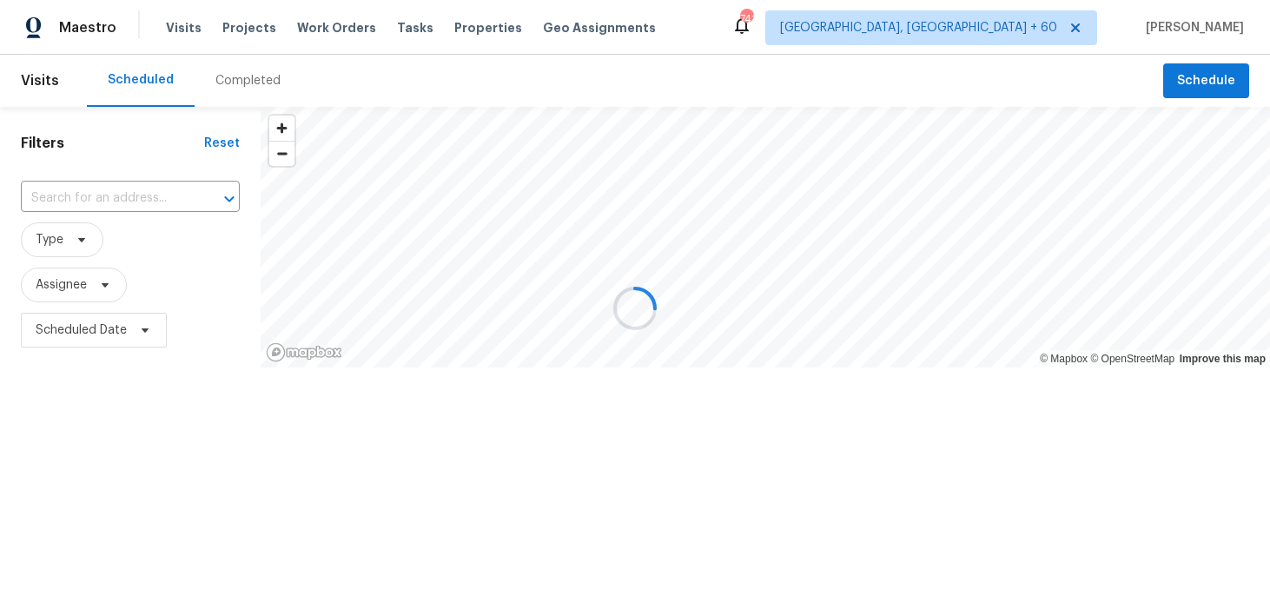
click at [234, 65] on div at bounding box center [635, 308] width 1270 height 616
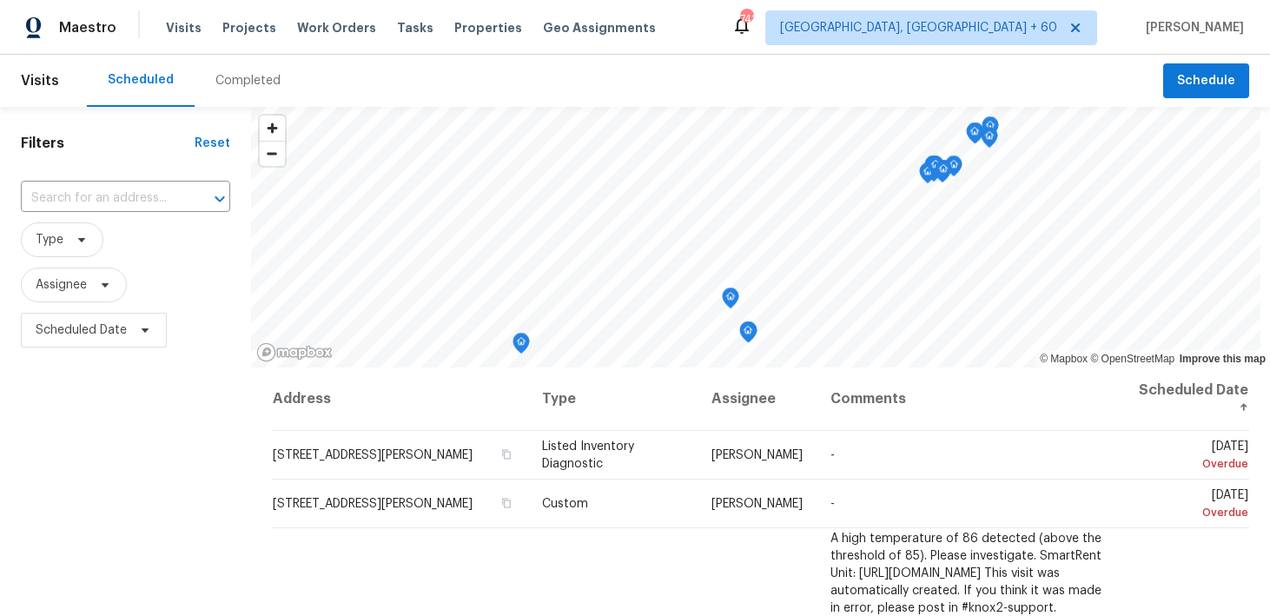
click at [235, 76] on div "Completed" at bounding box center [247, 80] width 65 height 17
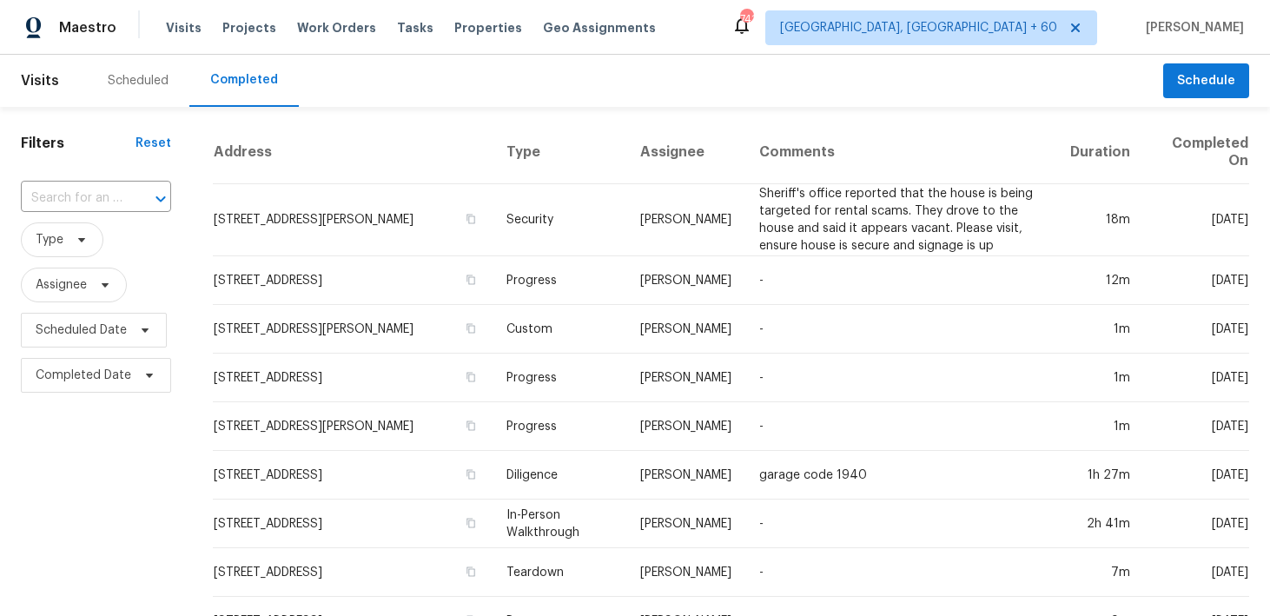
click at [63, 200] on input "text" at bounding box center [72, 198] width 102 height 27
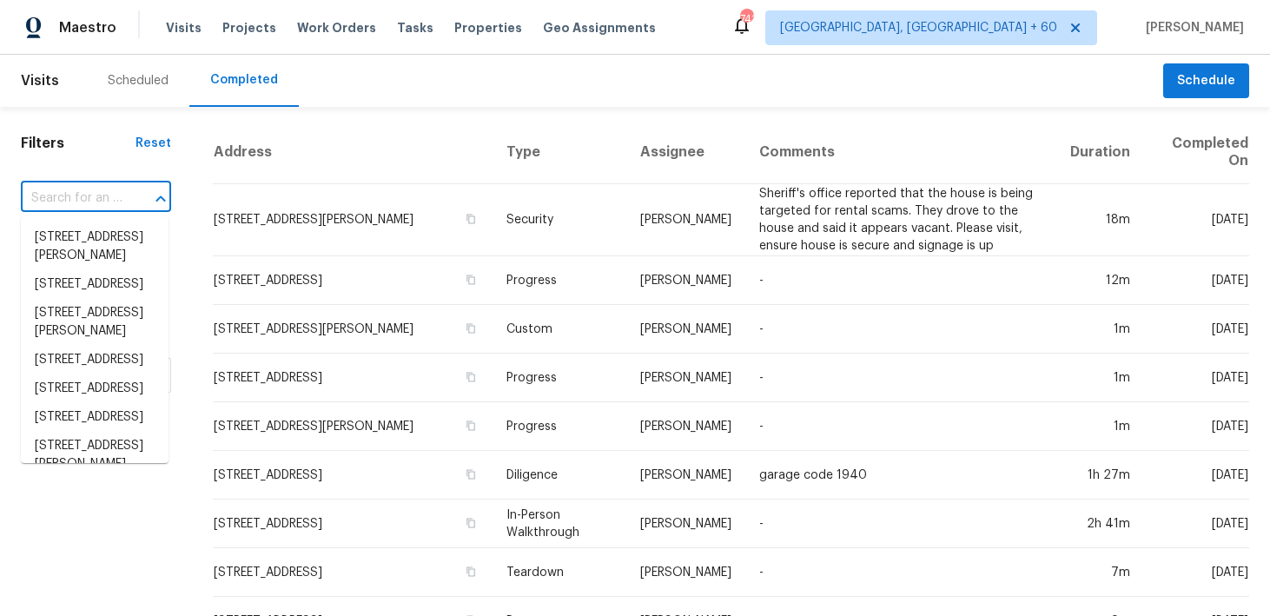
click at [59, 200] on input "text" at bounding box center [72, 198] width 102 height 27
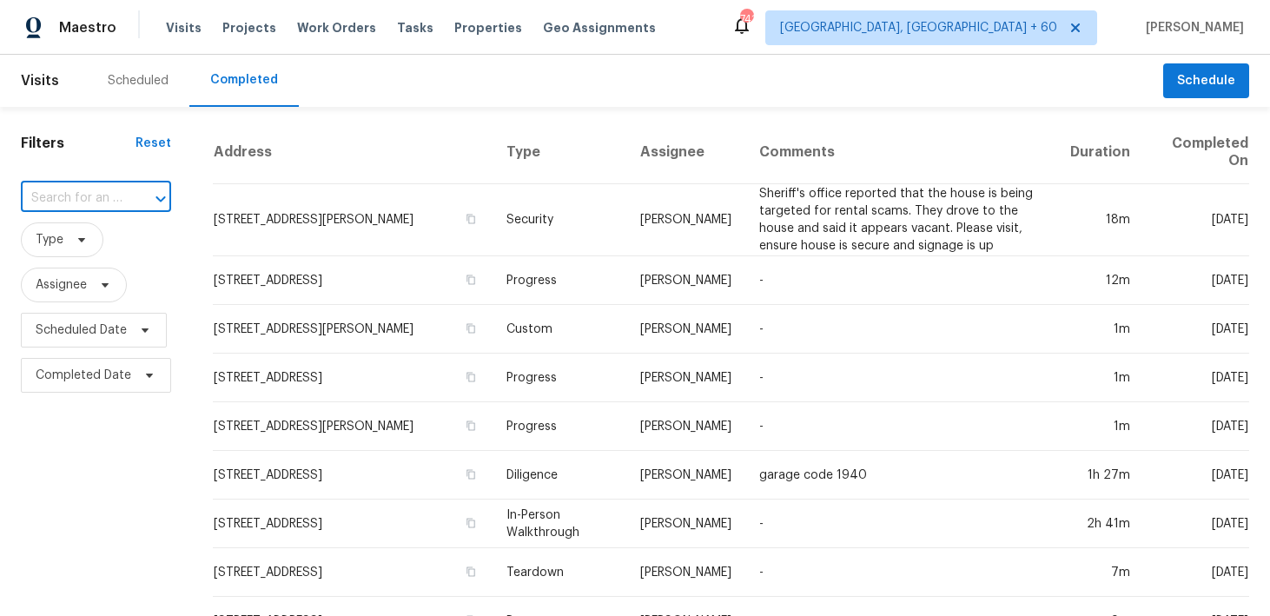
paste input "4530 Hercules Ave Jacksonville, FL 32205"
type input "4530 Hercules Ave Jacksonville, FL 32205"
click at [72, 252] on li "4530 Hercules Ave, Jacksonville, FL 32205" at bounding box center [95, 237] width 148 height 29
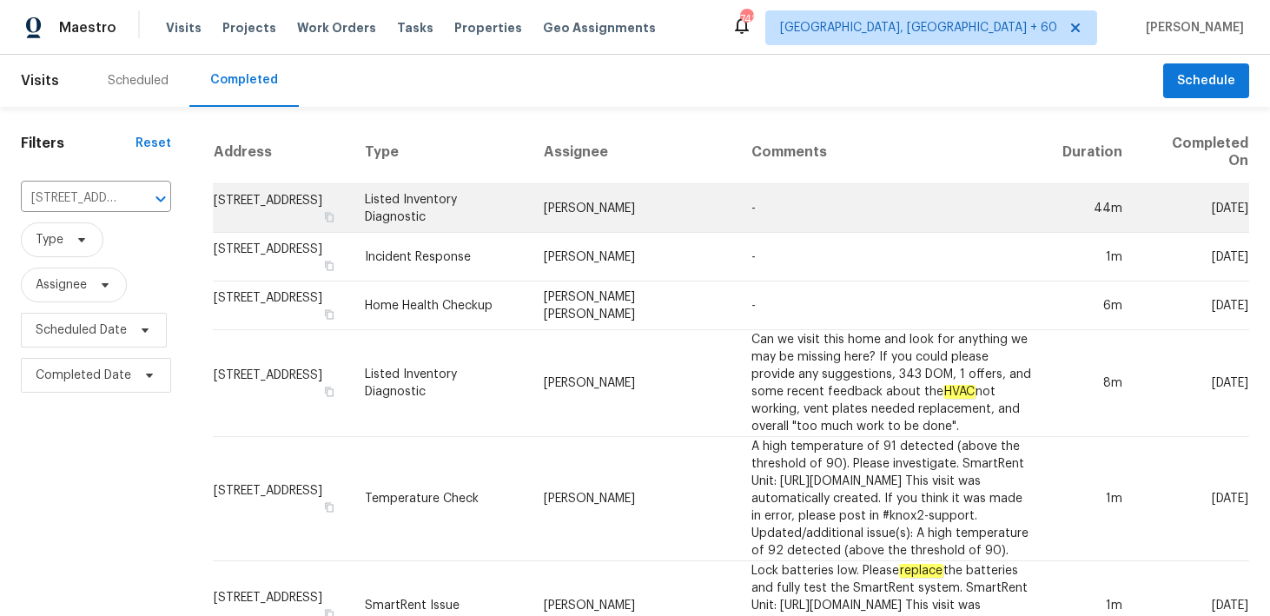
click at [450, 211] on td "Listed Inventory Diagnostic" at bounding box center [440, 208] width 179 height 49
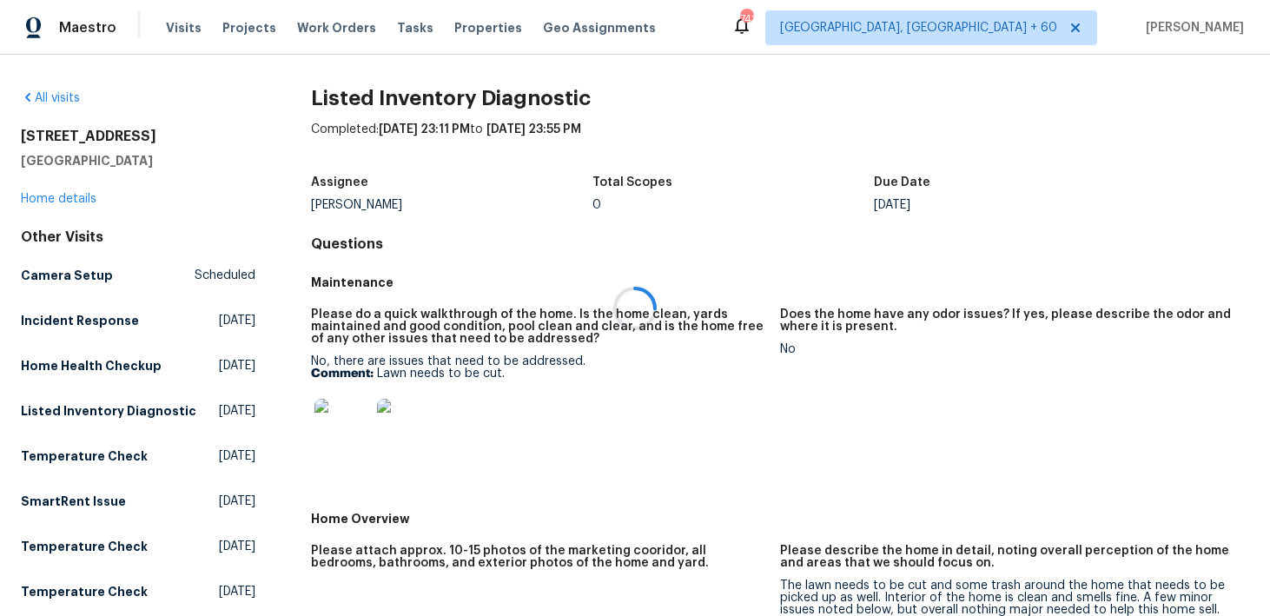
click at [46, 197] on div at bounding box center [635, 308] width 1270 height 616
click at [46, 197] on link "Home details" at bounding box center [59, 199] width 76 height 12
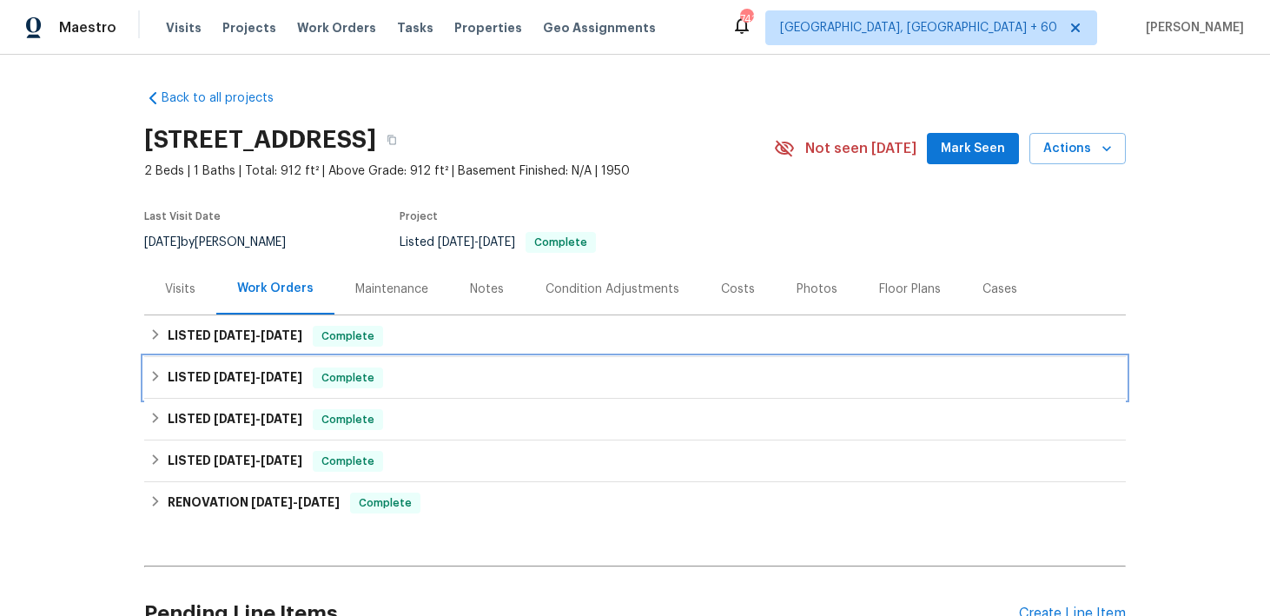
click at [445, 379] on div "LISTED 10/30/24 - 6/13/25 Complete" at bounding box center [634, 377] width 971 height 21
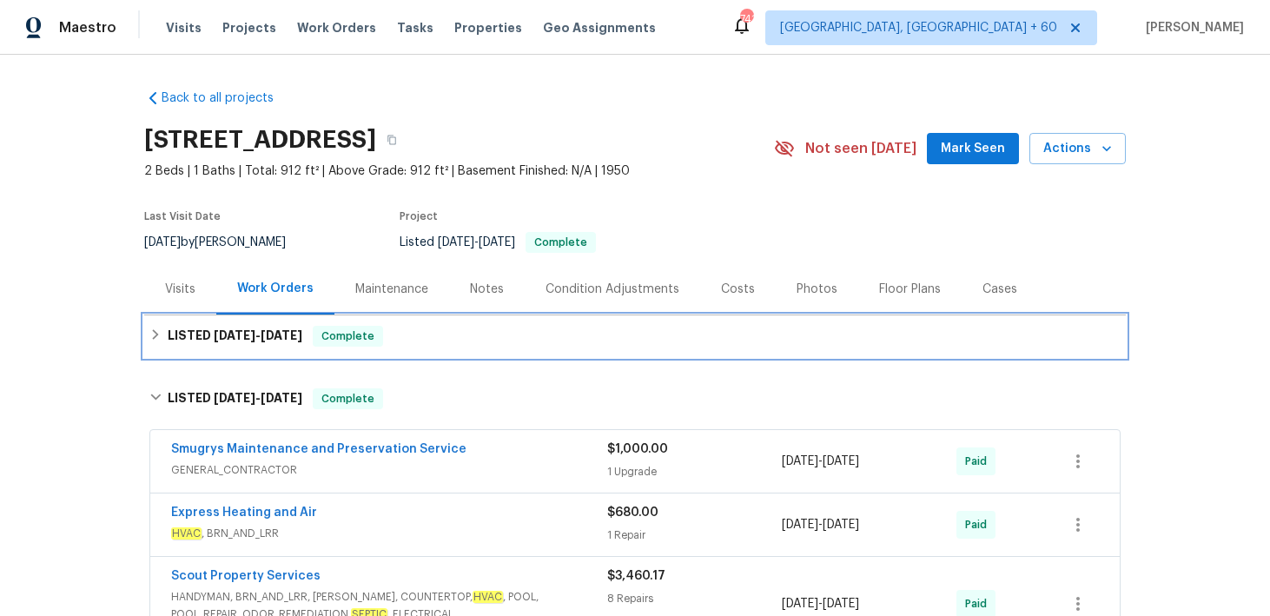
click at [470, 338] on div "LISTED 8/14/25 - 8/18/25 Complete" at bounding box center [634, 336] width 971 height 21
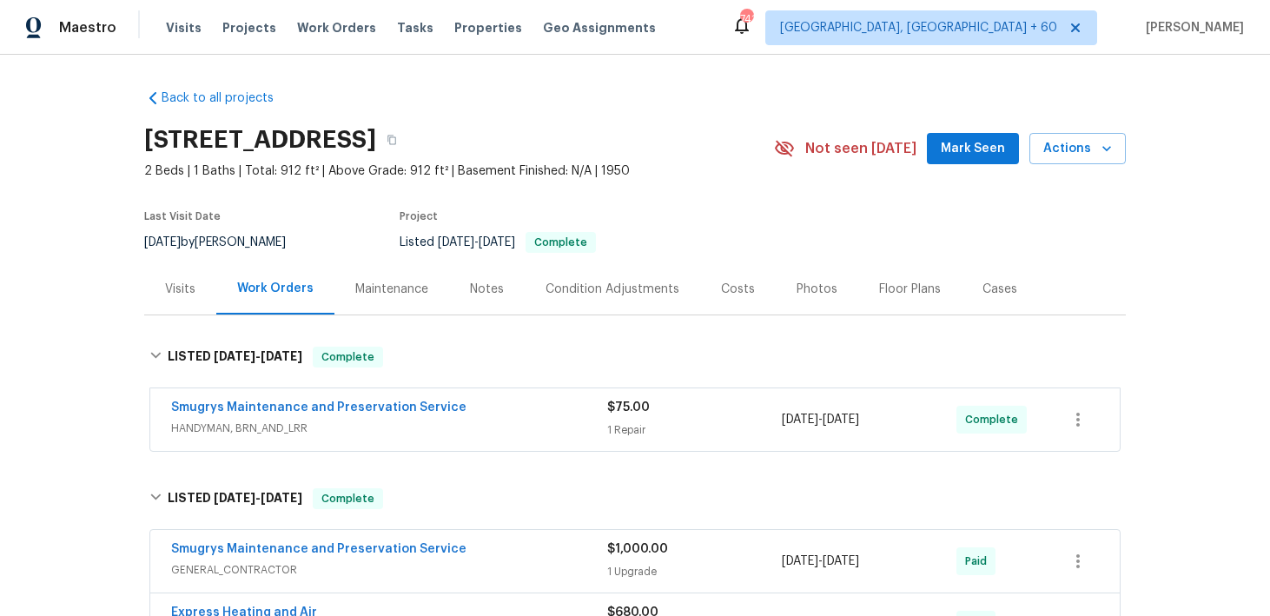
click at [593, 400] on div "Smugrys Maintenance and Preservation Service" at bounding box center [389, 409] width 436 height 21
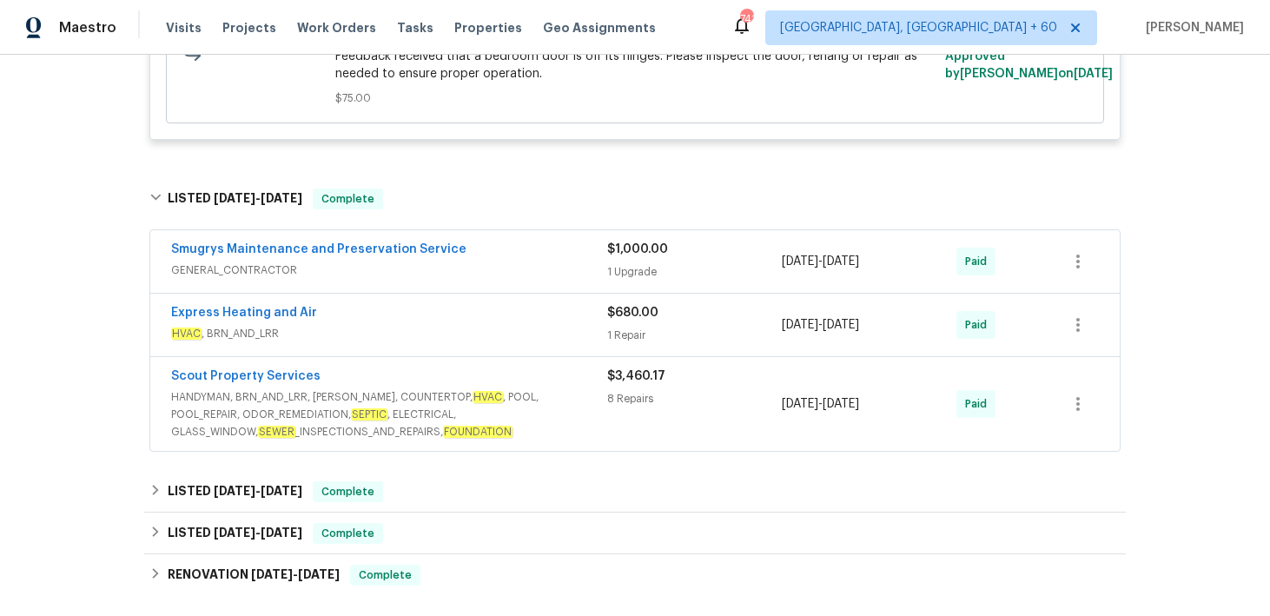
scroll to position [546, 0]
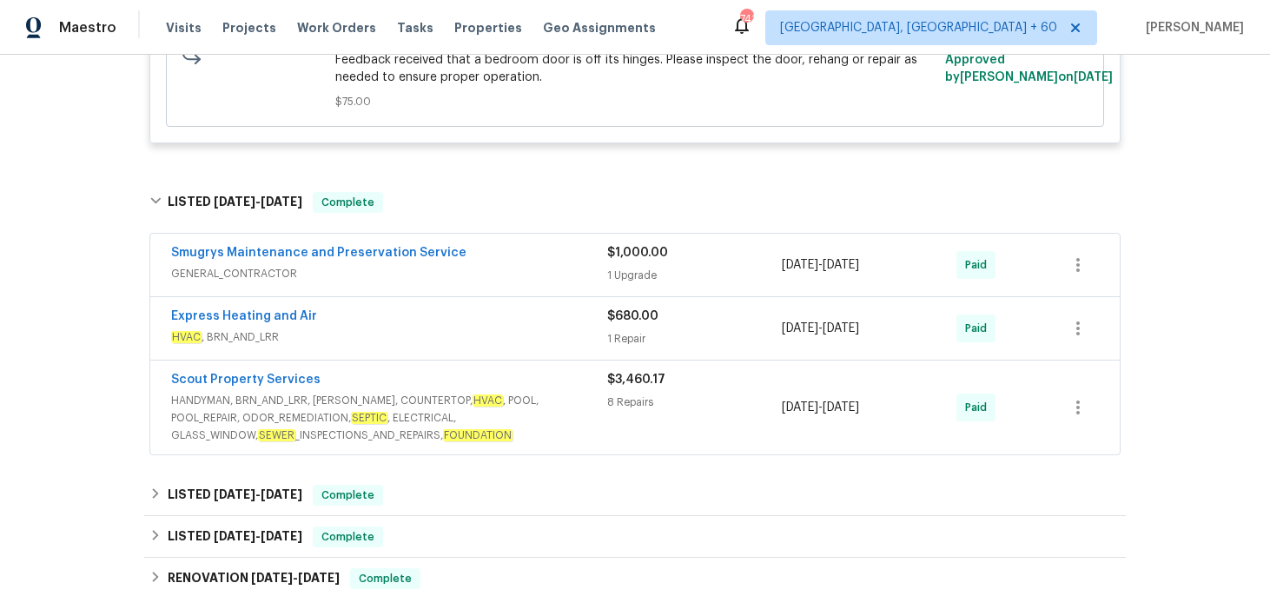
click at [611, 413] on div "$3,460.17 8 Repairs" at bounding box center [694, 407] width 175 height 73
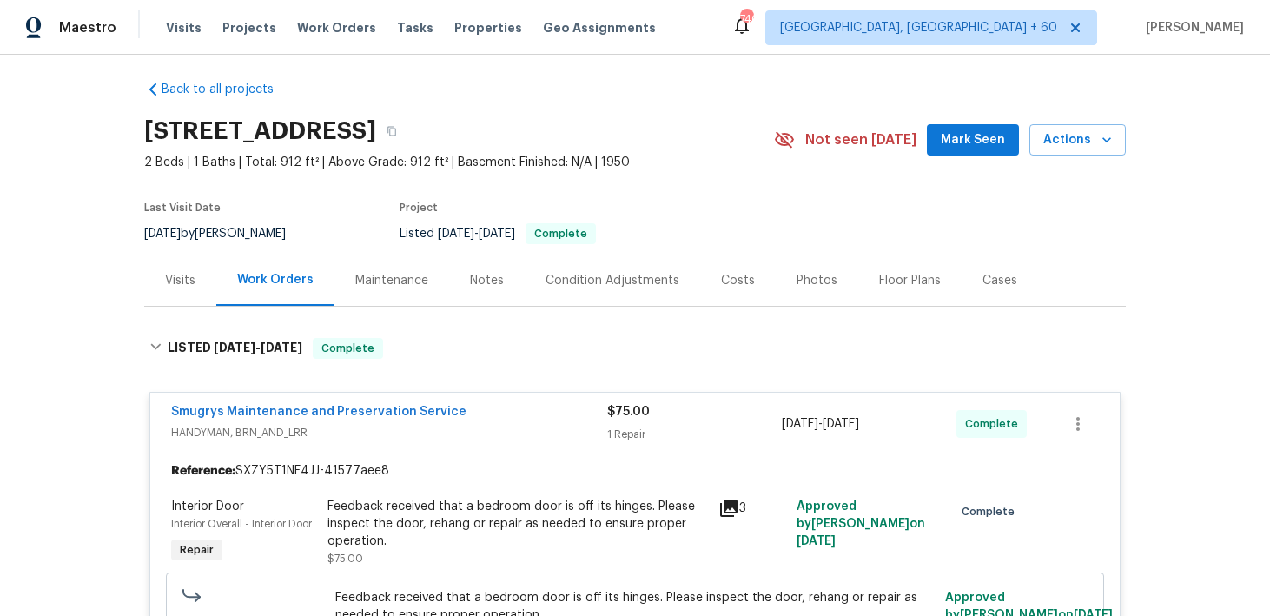
scroll to position [0, 0]
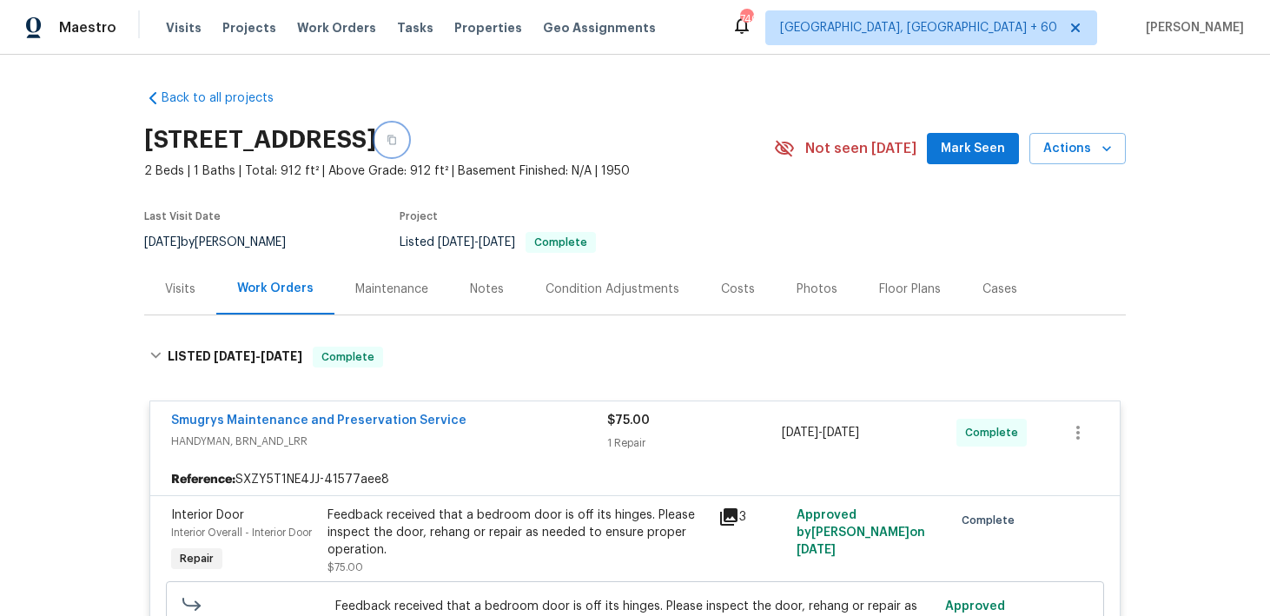
click at [407, 141] on button "button" at bounding box center [391, 139] width 31 height 31
click at [166, 42] on div "Visits Projects Work Orders Tasks Properties Geo Assignments" at bounding box center [421, 27] width 511 height 35
click at [178, 31] on span "Visits" at bounding box center [184, 27] width 36 height 17
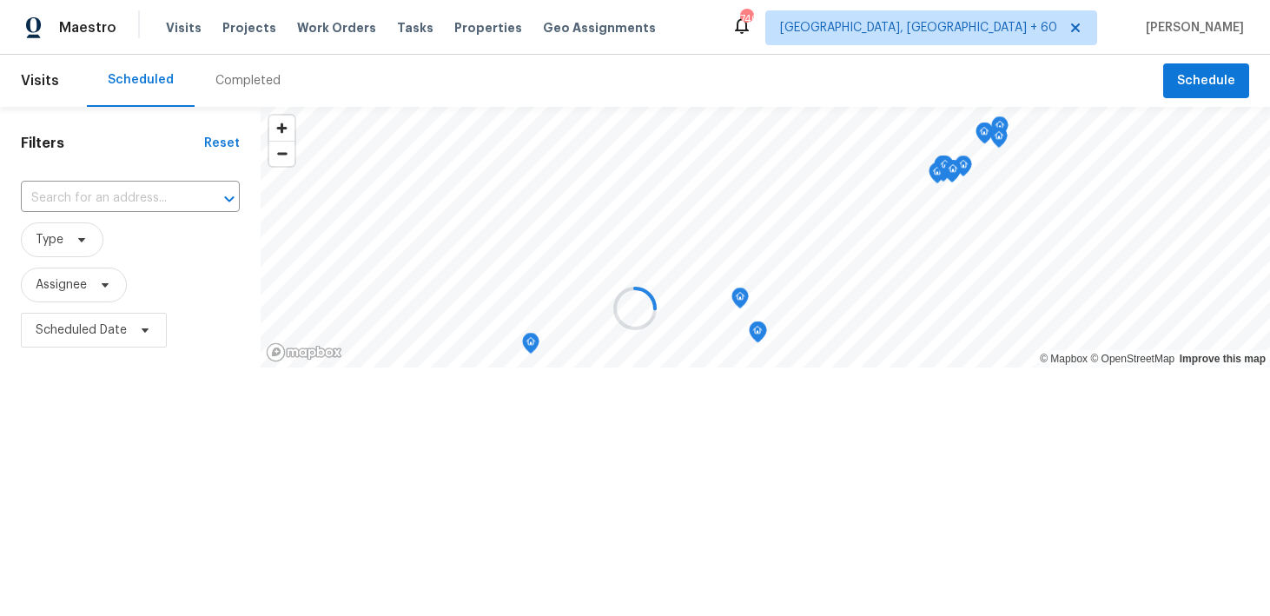
click at [226, 79] on div at bounding box center [635, 308] width 1270 height 616
click at [233, 81] on div at bounding box center [635, 308] width 1270 height 616
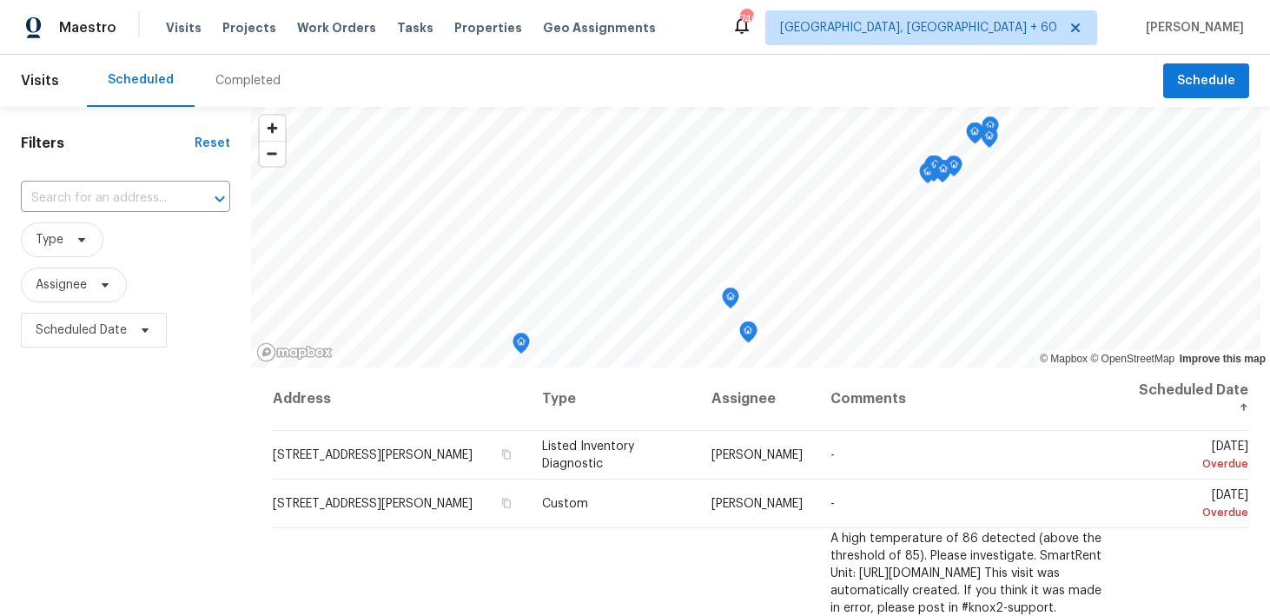
click at [221, 84] on div "Completed" at bounding box center [247, 80] width 65 height 17
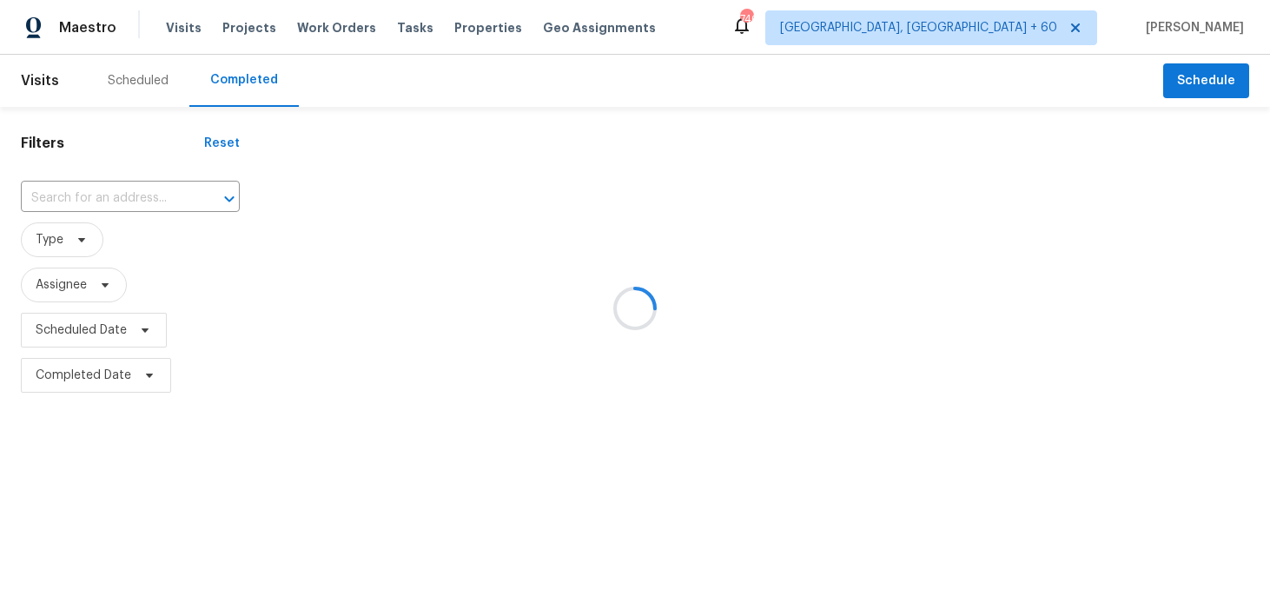
click at [116, 202] on div at bounding box center [635, 308] width 1270 height 616
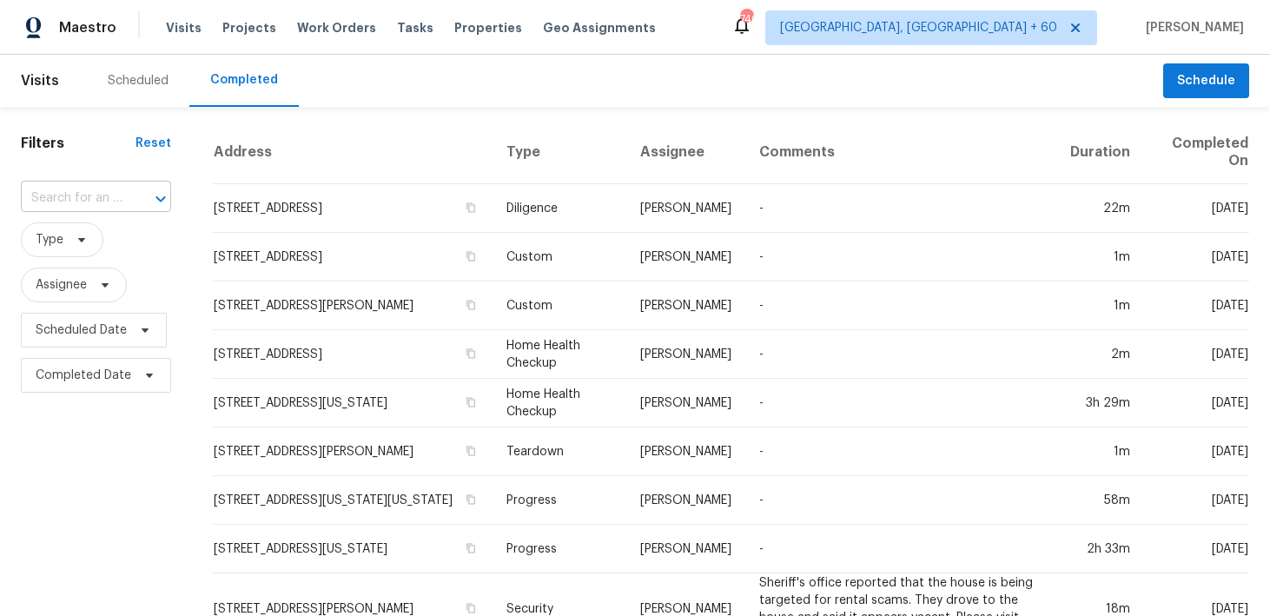
click at [101, 201] on input "text" at bounding box center [72, 198] width 102 height 27
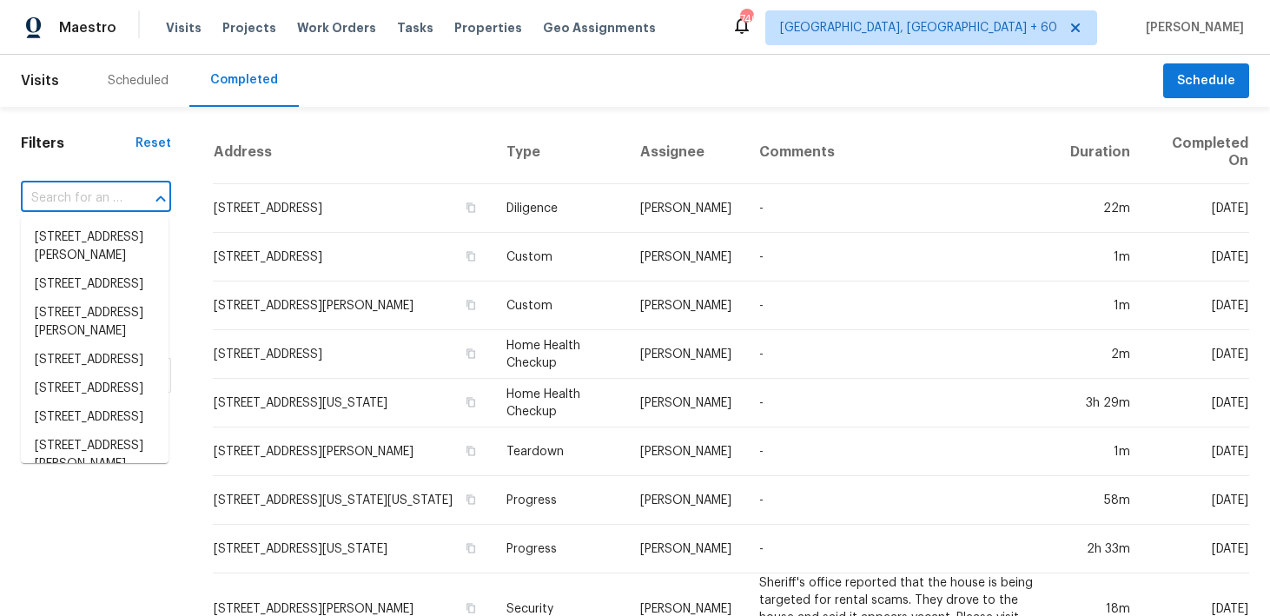
paste input "8812 Bayaud Dr Tampa, FL 33626"
type input "8812 Bayaud Dr Tampa, FL 33626"
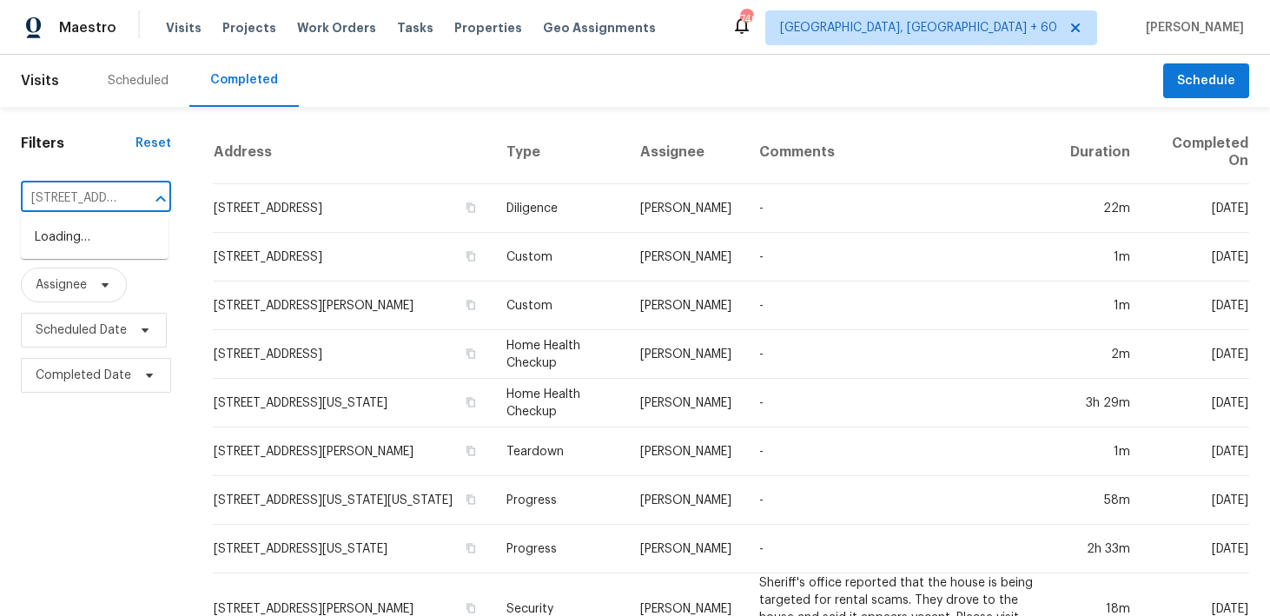
scroll to position [0, 98]
click at [78, 238] on li "8812 Bayaud Dr, Tampa, FL 33626" at bounding box center [95, 246] width 148 height 47
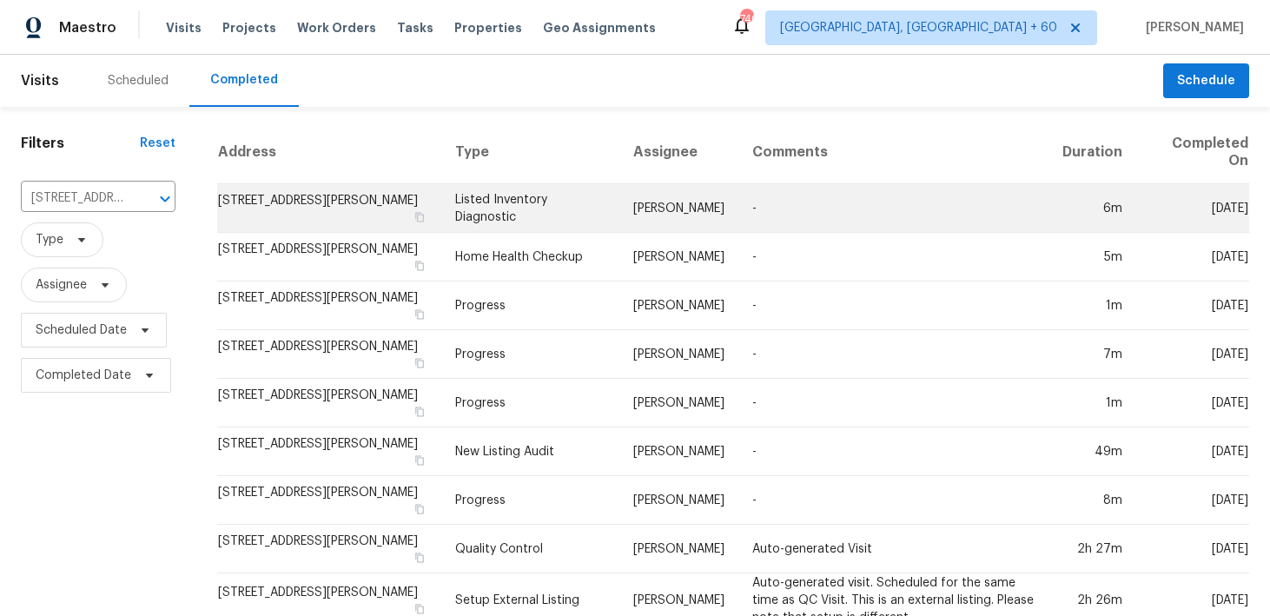
click at [508, 195] on td "Listed Inventory Diagnostic" at bounding box center [530, 208] width 178 height 49
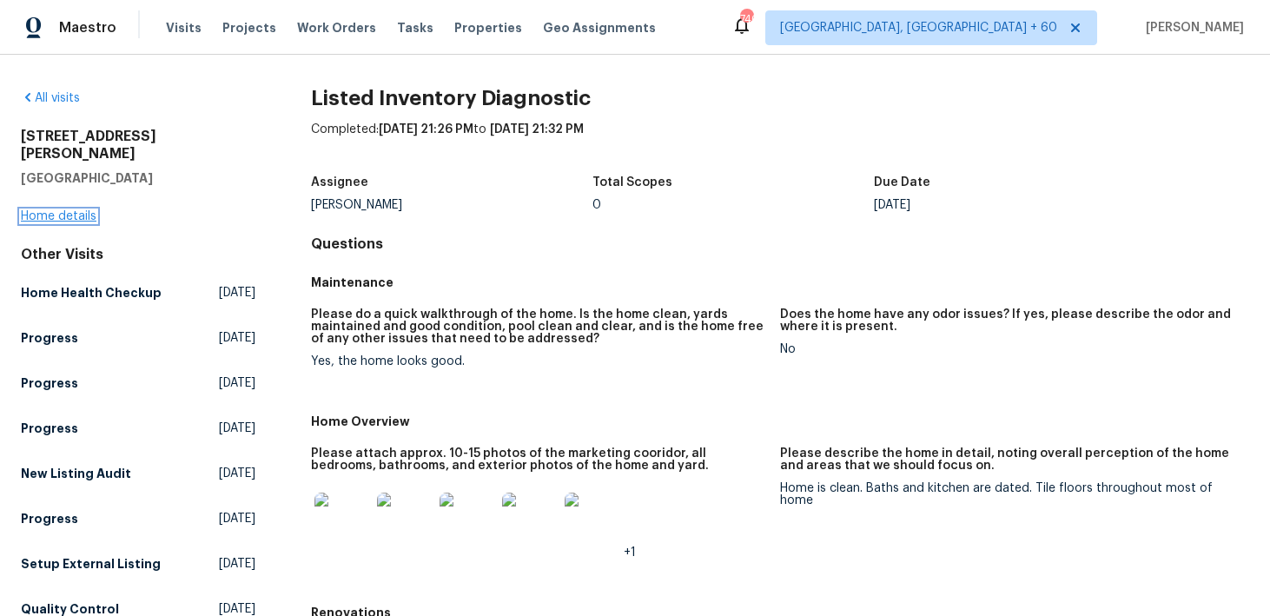
click at [73, 210] on link "Home details" at bounding box center [59, 216] width 76 height 12
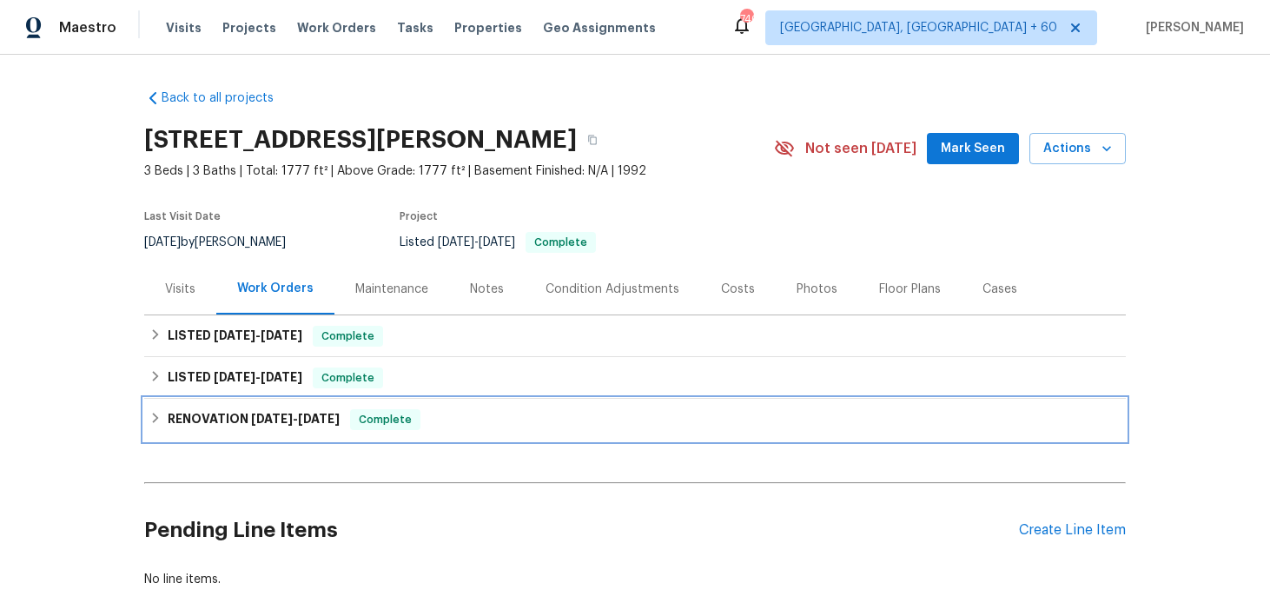
click at [434, 421] on div "RENOVATION 4/25/25 - 5/16/25 Complete" at bounding box center [634, 419] width 971 height 21
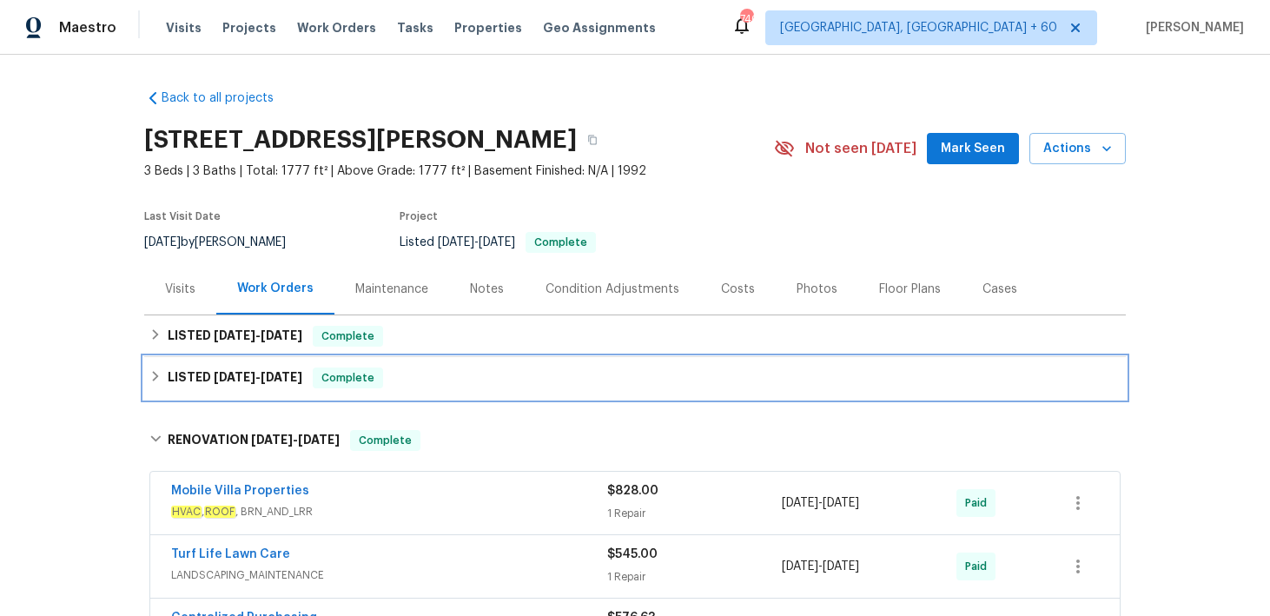
click at [477, 371] on div "LISTED 6/5/25 - 6/12/25 Complete" at bounding box center [634, 377] width 971 height 21
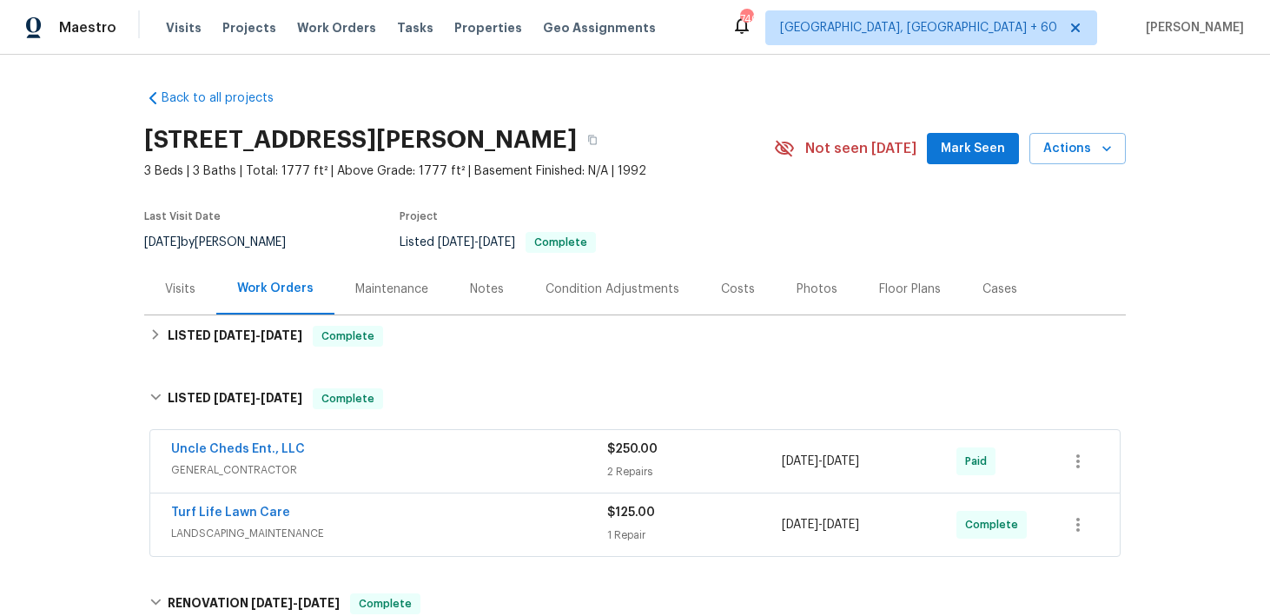
click at [591, 456] on div "Uncle Cheds Ent., LLC" at bounding box center [389, 450] width 436 height 21
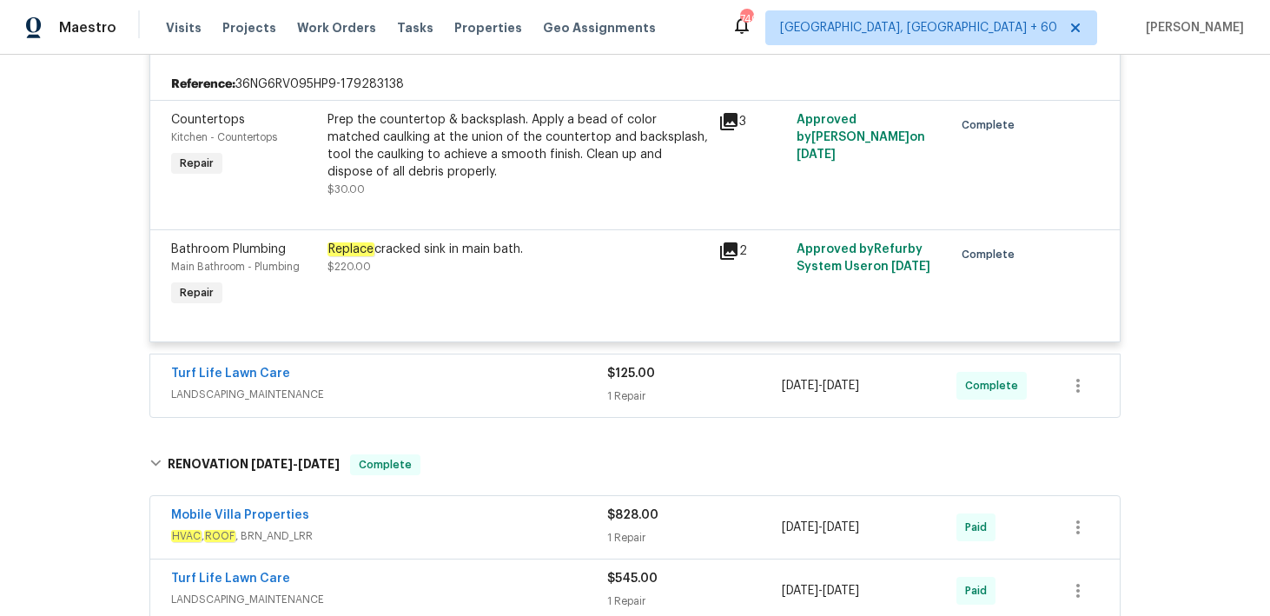
scroll to position [498, 0]
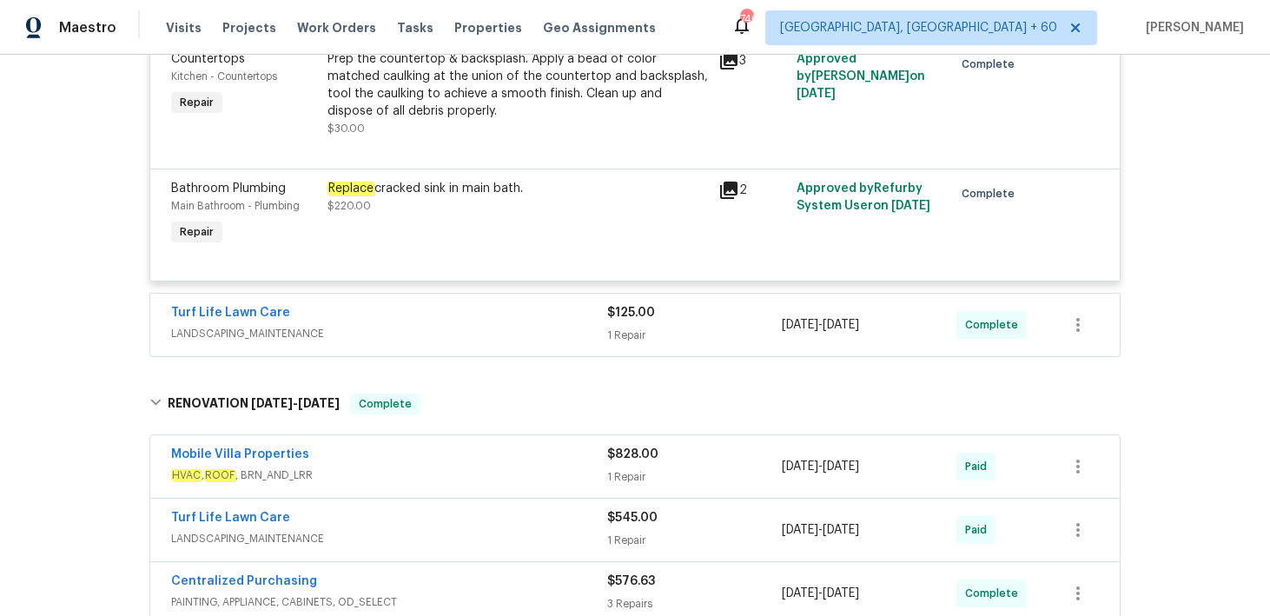
click at [628, 333] on div "1 Repair" at bounding box center [694, 335] width 175 height 17
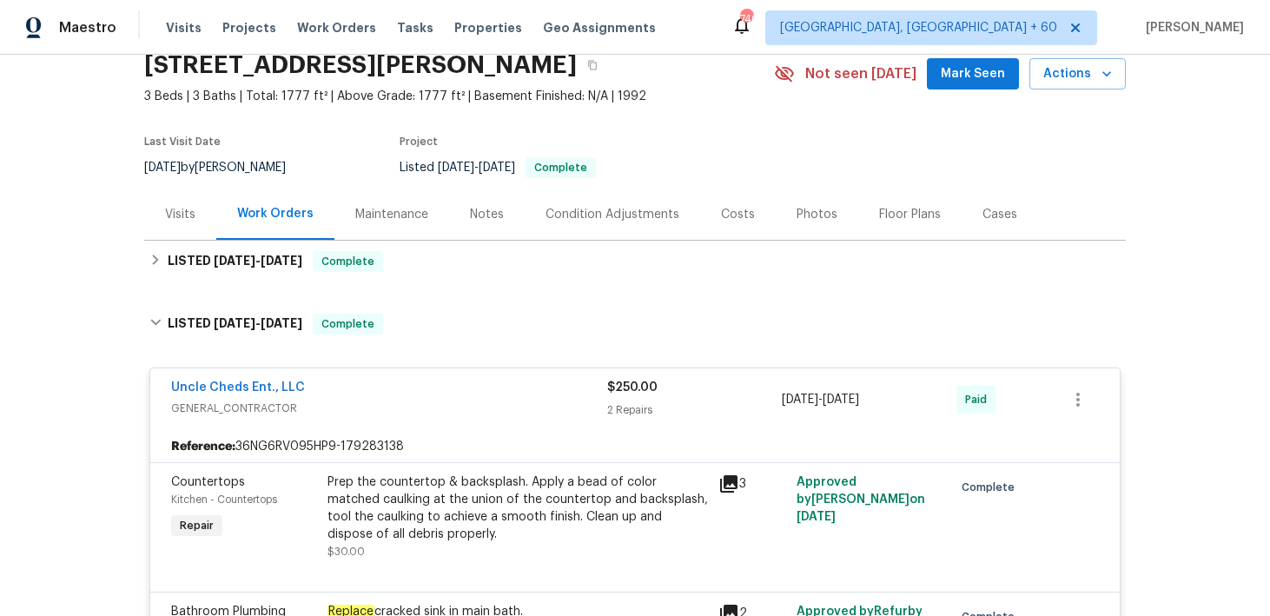
scroll to position [0, 0]
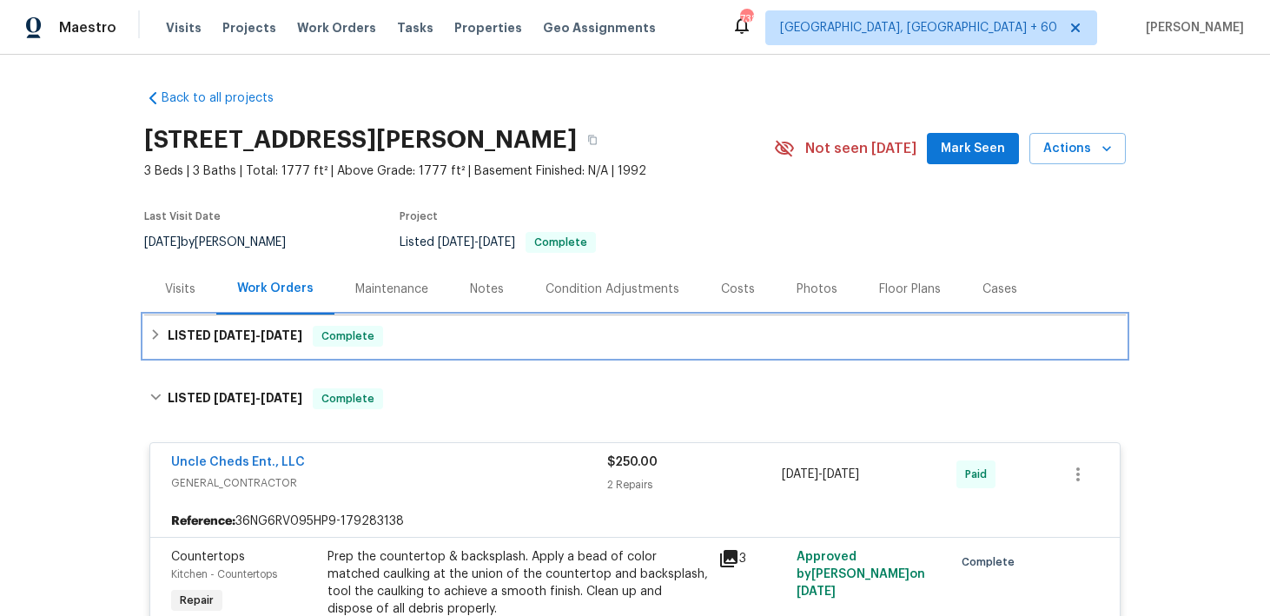
click at [520, 335] on div "LISTED 8/14/25 - 8/20/25 Complete" at bounding box center [634, 336] width 971 height 21
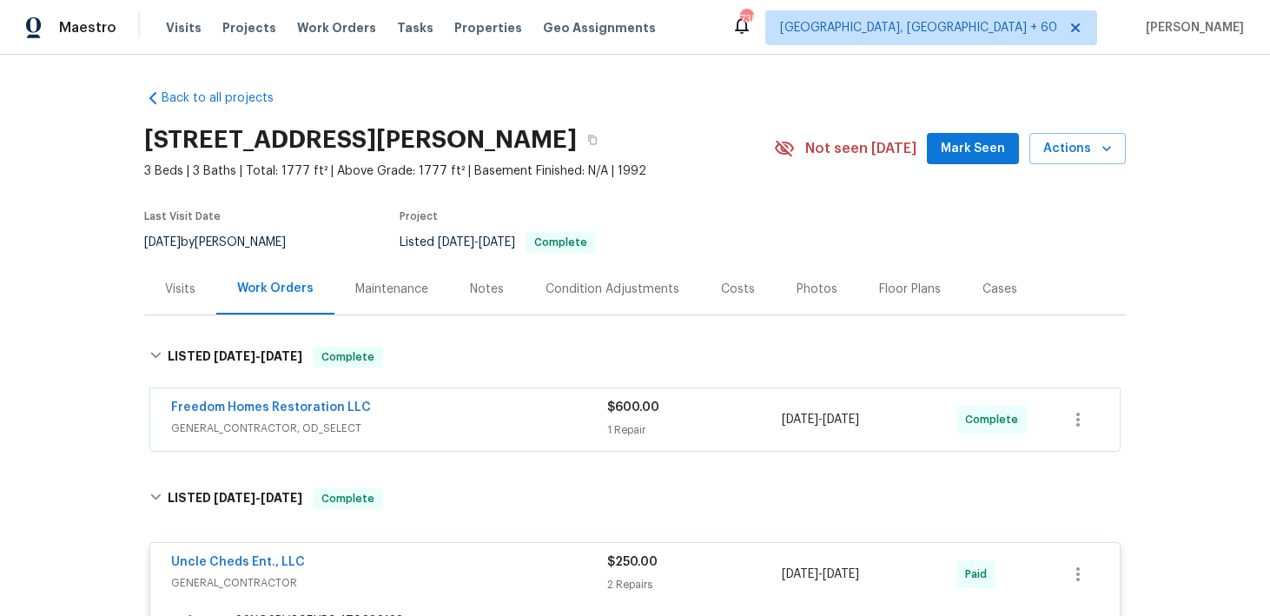
click at [650, 416] on div "$600.00 1 Repair" at bounding box center [694, 420] width 175 height 42
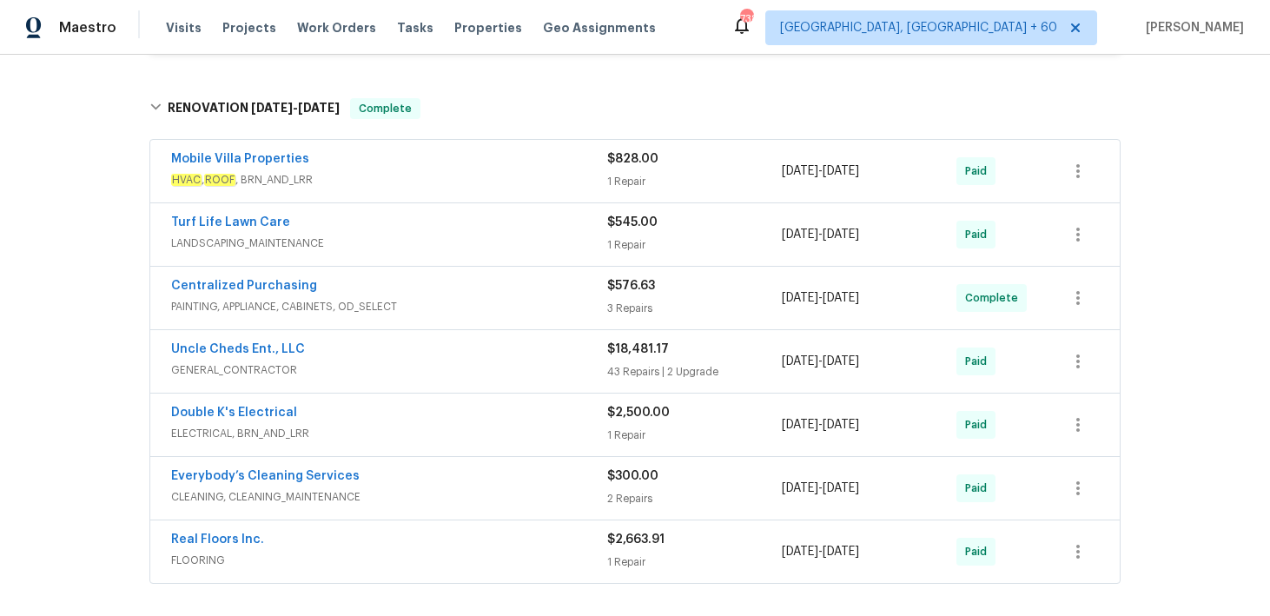
scroll to position [1390, 0]
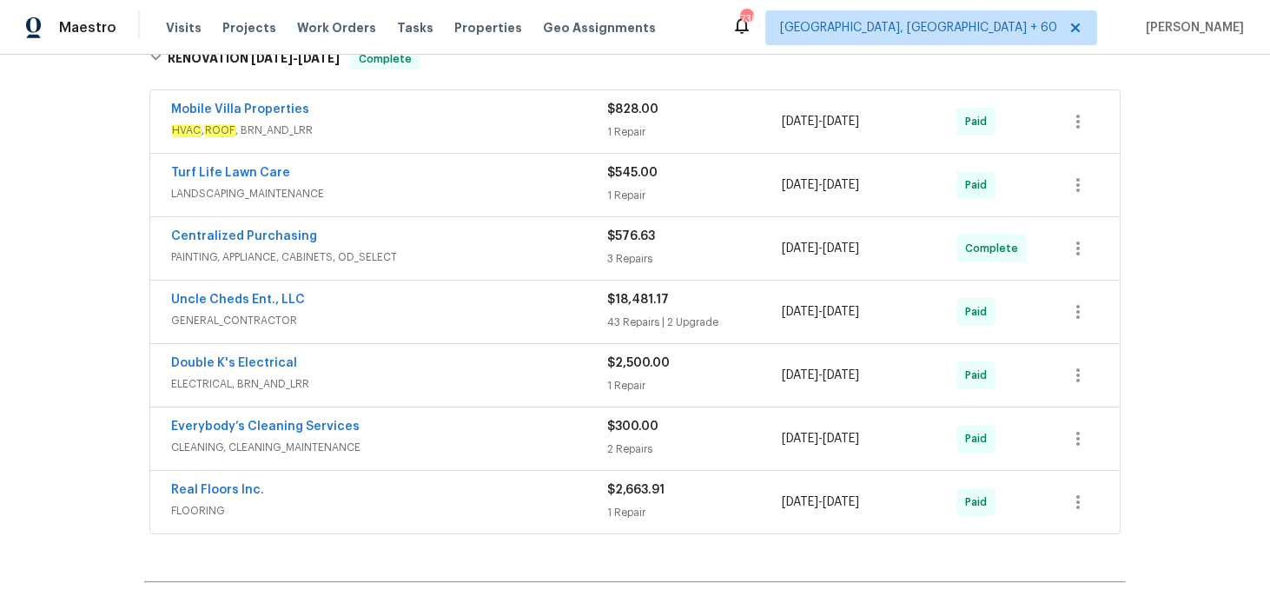
click at [644, 444] on div "2 Repairs" at bounding box center [694, 448] width 175 height 17
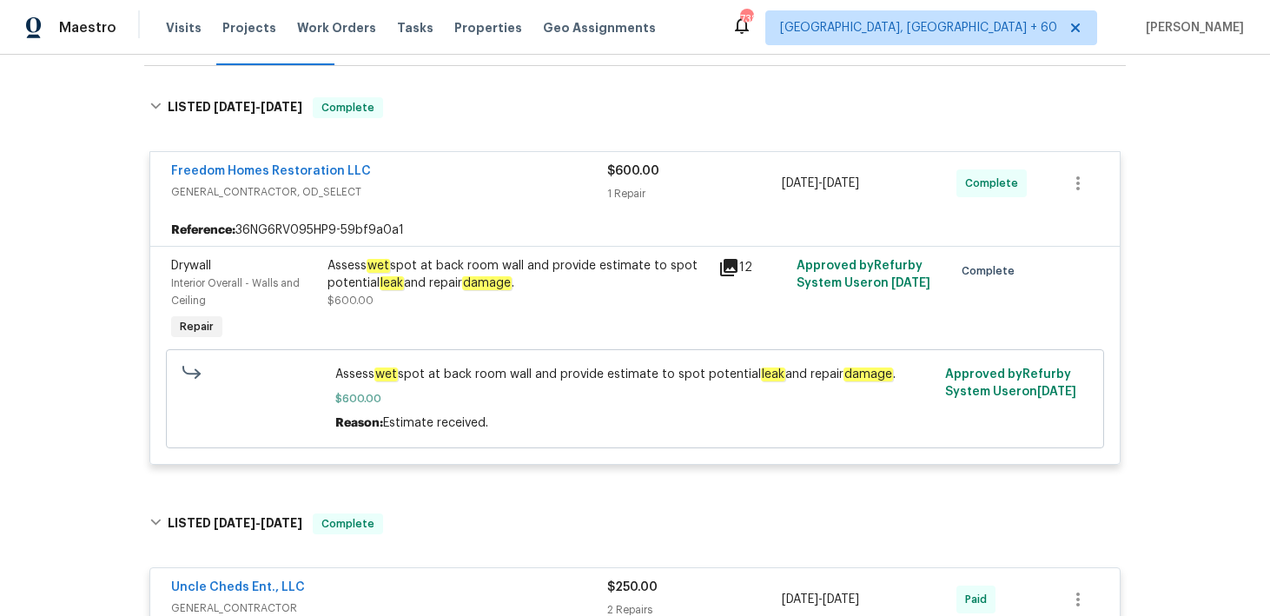
scroll to position [0, 0]
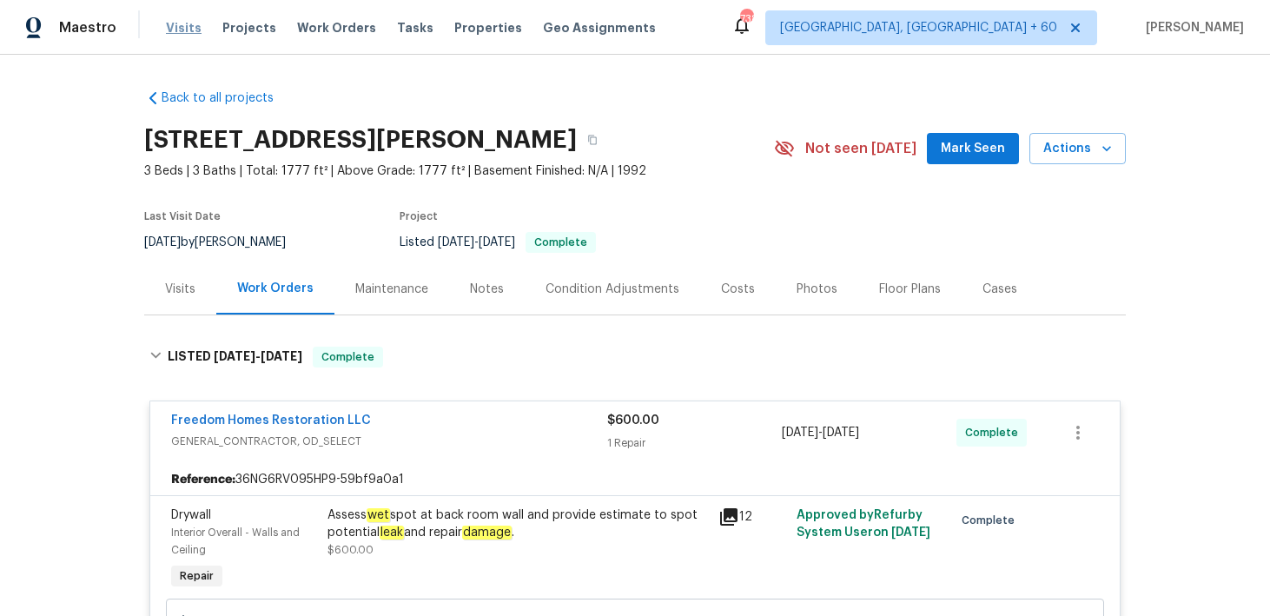
click at [172, 29] on span "Visits" at bounding box center [184, 27] width 36 height 17
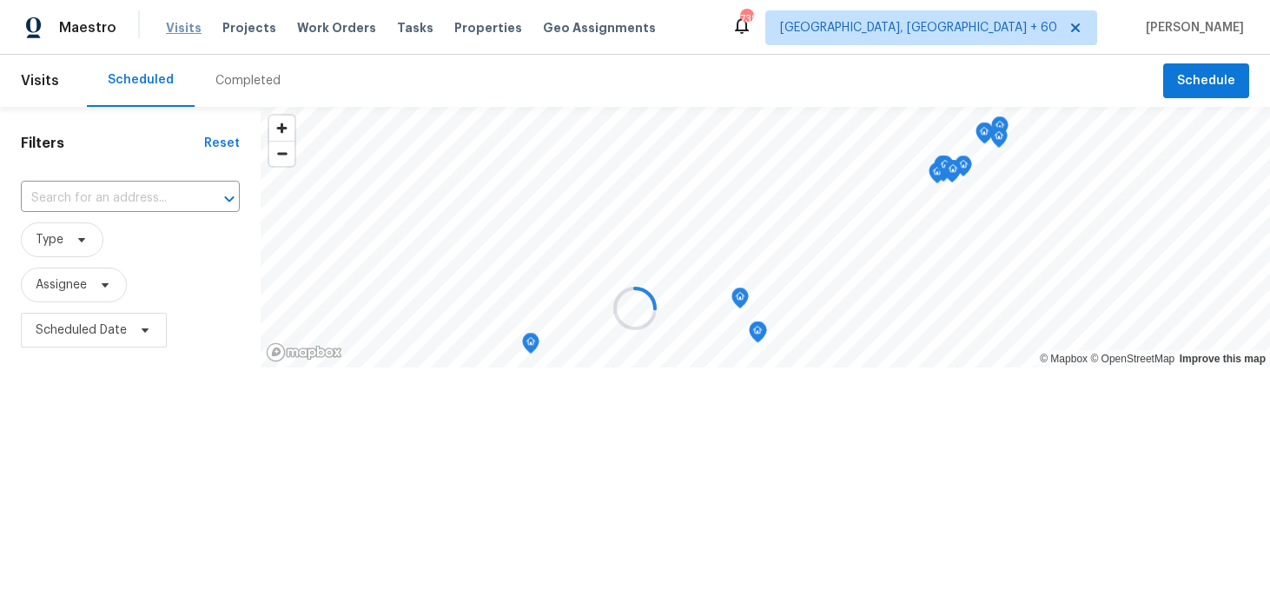
click at [172, 29] on div at bounding box center [635, 308] width 1270 height 616
click at [221, 77] on div at bounding box center [635, 308] width 1270 height 616
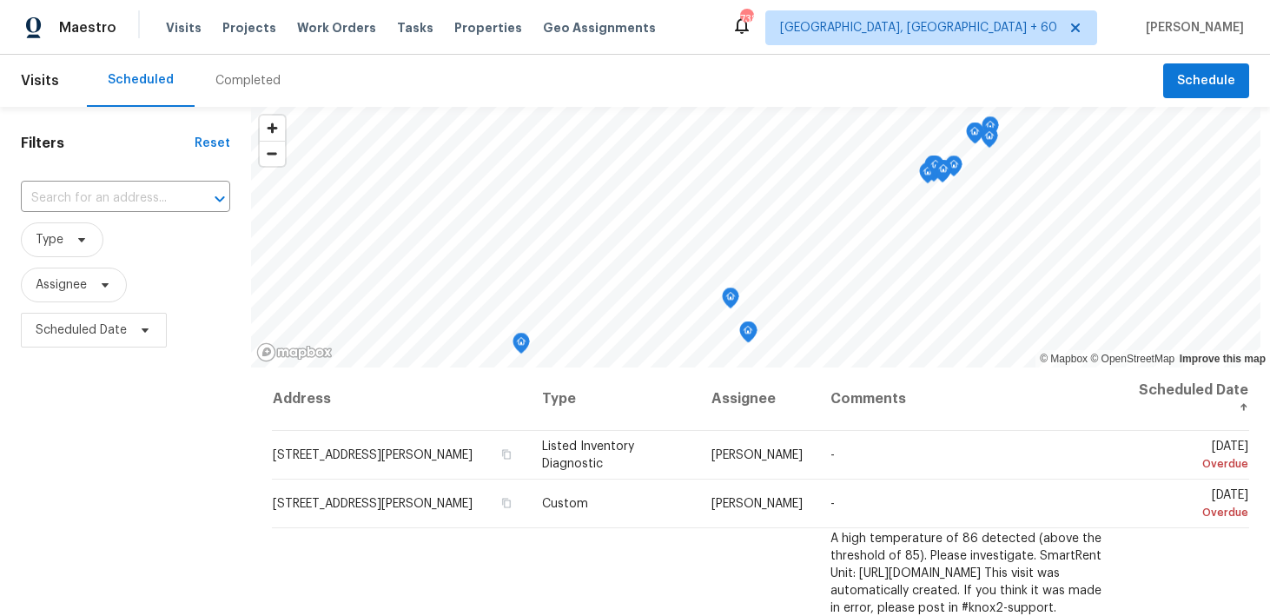
click at [227, 85] on div "Completed" at bounding box center [247, 80] width 65 height 17
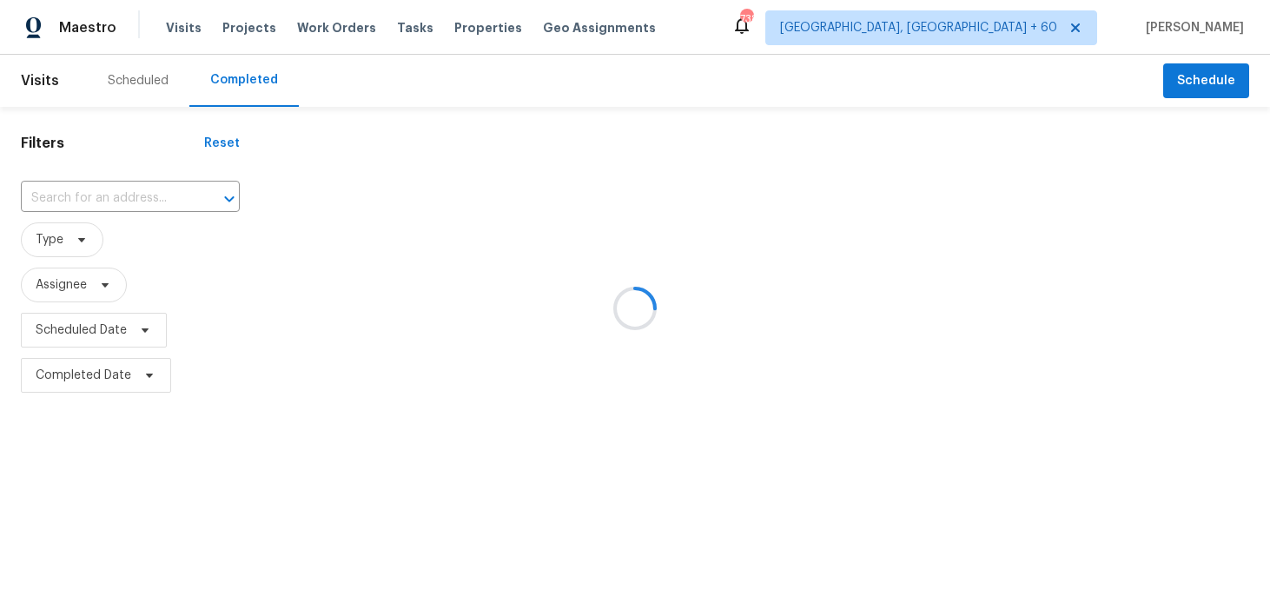
click at [113, 193] on div at bounding box center [635, 308] width 1270 height 616
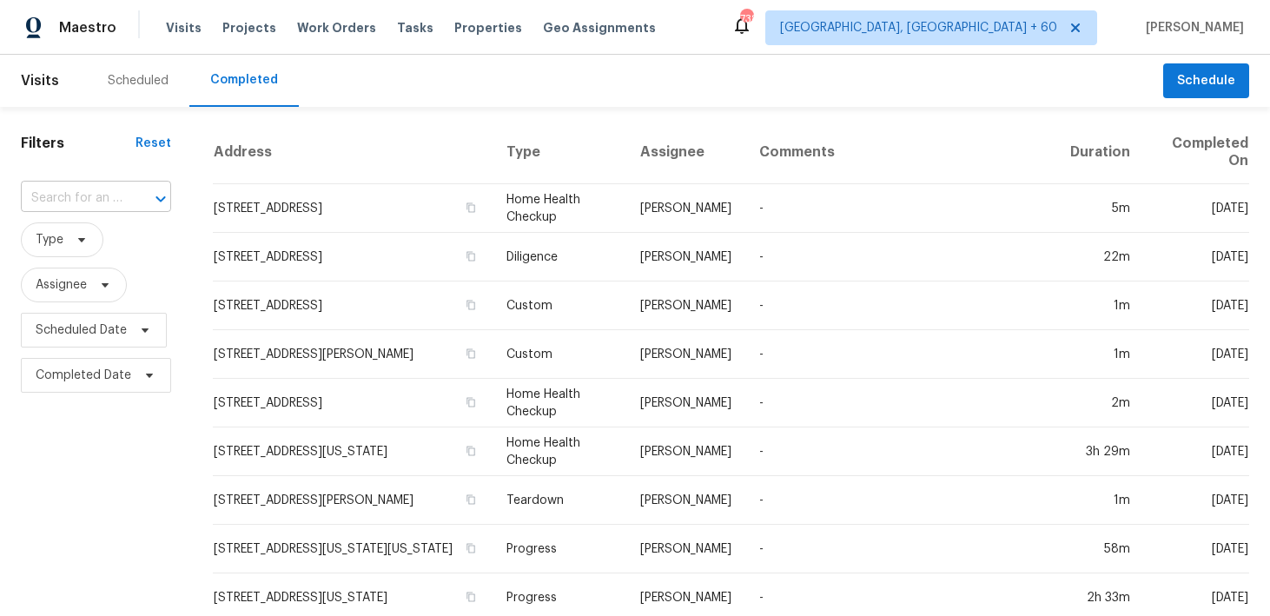
click at [114, 202] on input "text" at bounding box center [72, 198] width 102 height 27
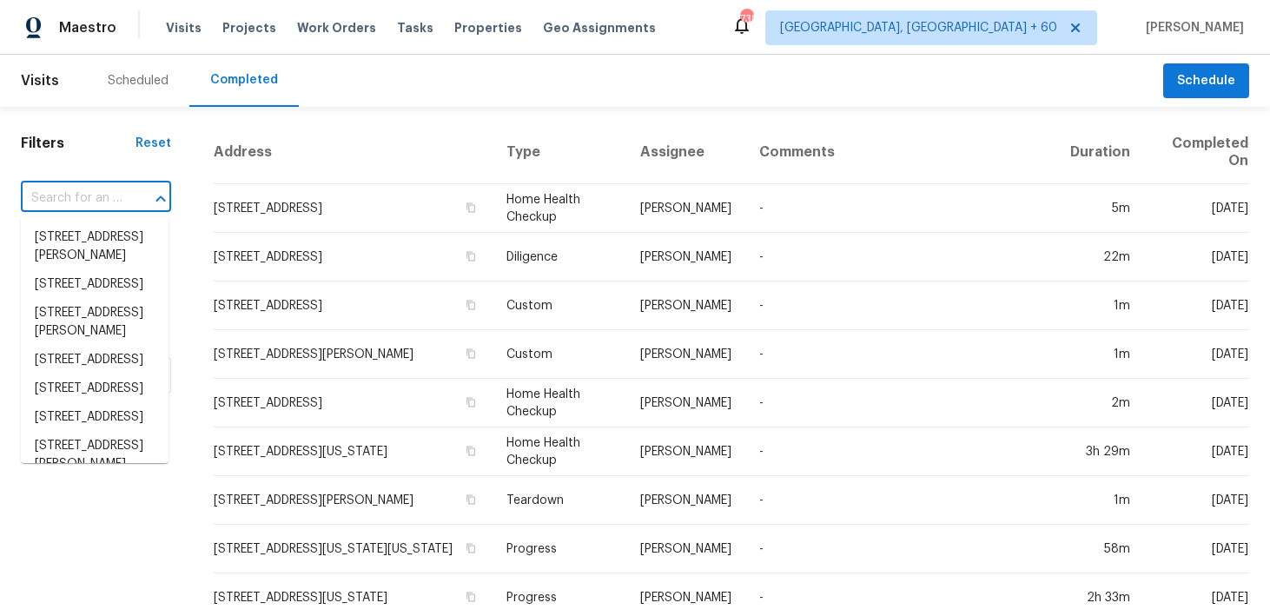
paste input "1227 Seaton Rd Durham true 54, NC 27713"
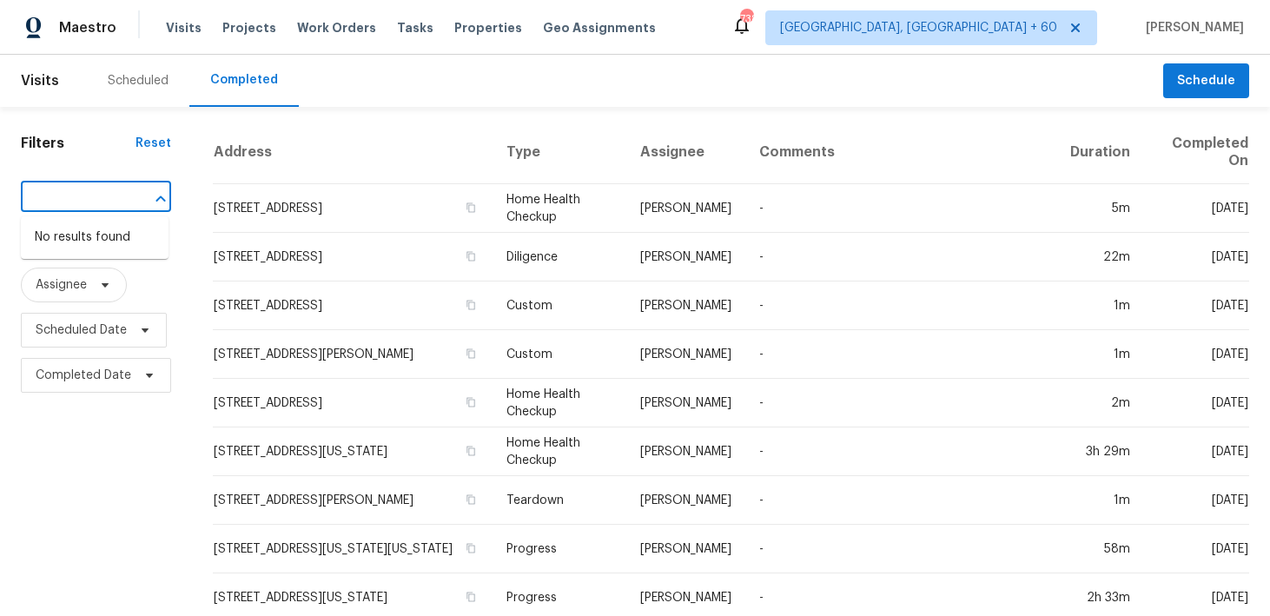
drag, startPoint x: 123, startPoint y: 196, endPoint x: 43, endPoint y: 195, distance: 79.9
click at [43, 195] on div "1227 Seaton Rd Durham true 54, NC 27713 ​" at bounding box center [96, 198] width 150 height 27
drag, startPoint x: 48, startPoint y: 194, endPoint x: 187, endPoint y: 204, distance: 139.3
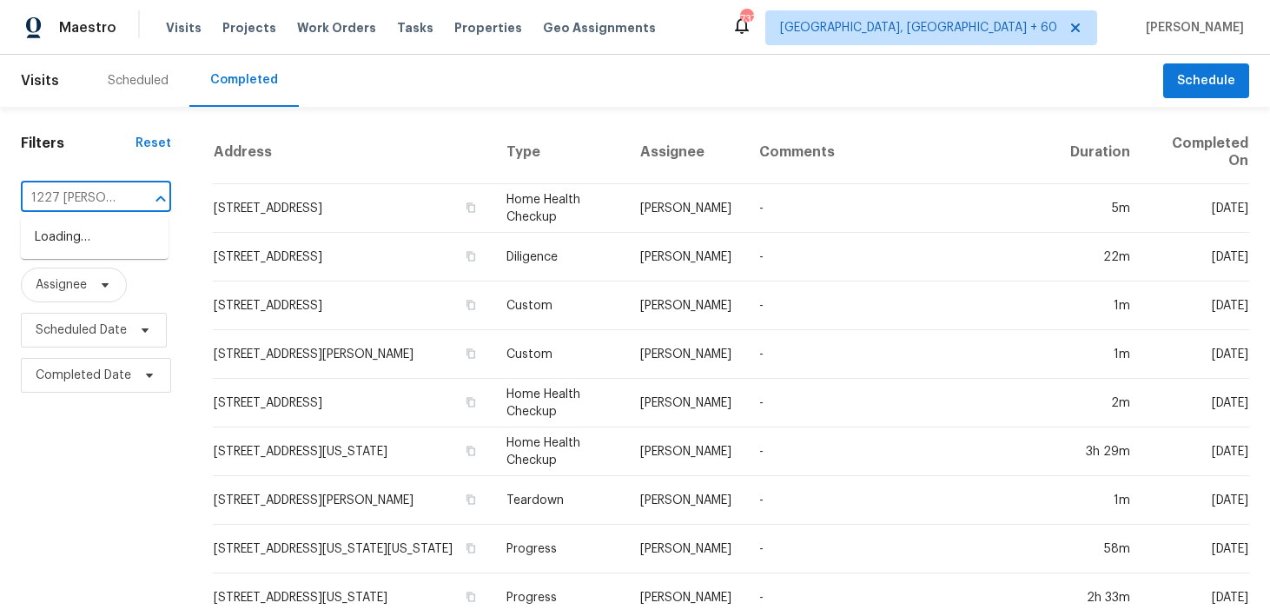
type input "1227 Seaton Rd"
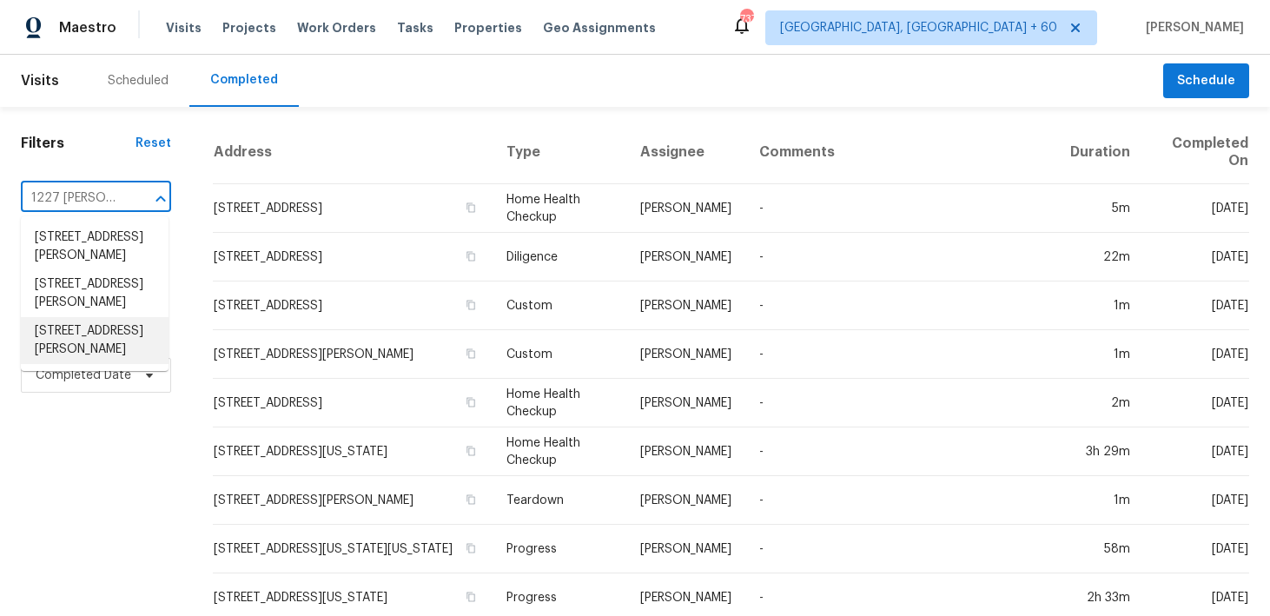
click at [68, 364] on li "1227 Seaton Rd Apt 54, Durham, NC 27713" at bounding box center [95, 340] width 148 height 47
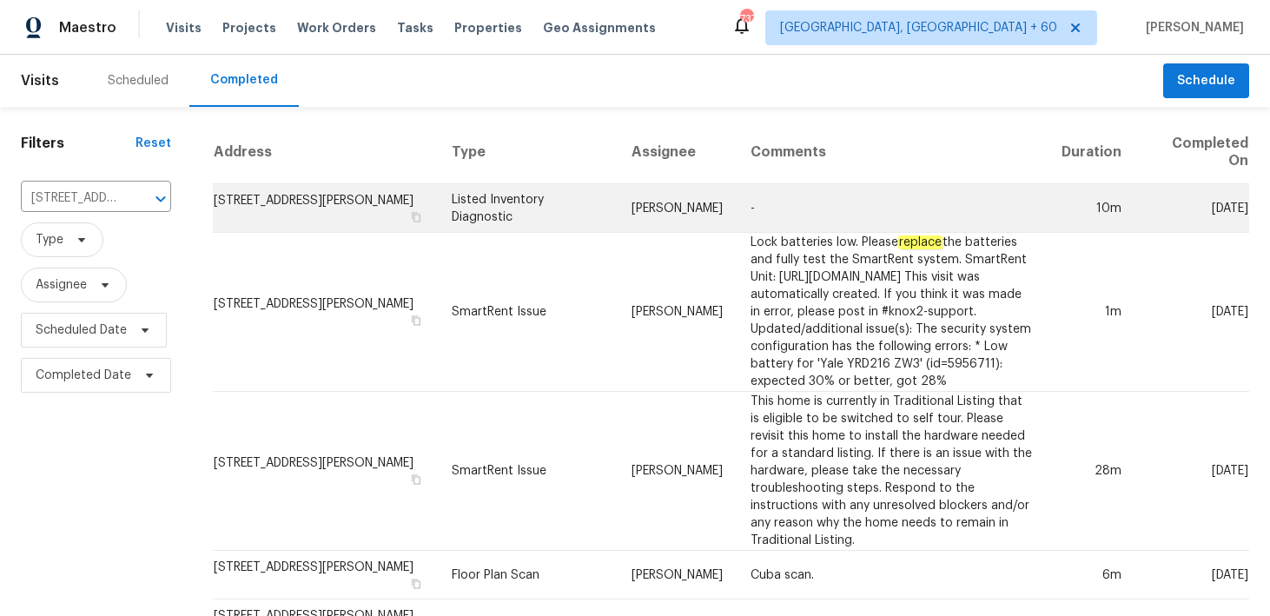
click at [461, 211] on td "Listed Inventory Diagnostic" at bounding box center [528, 208] width 180 height 49
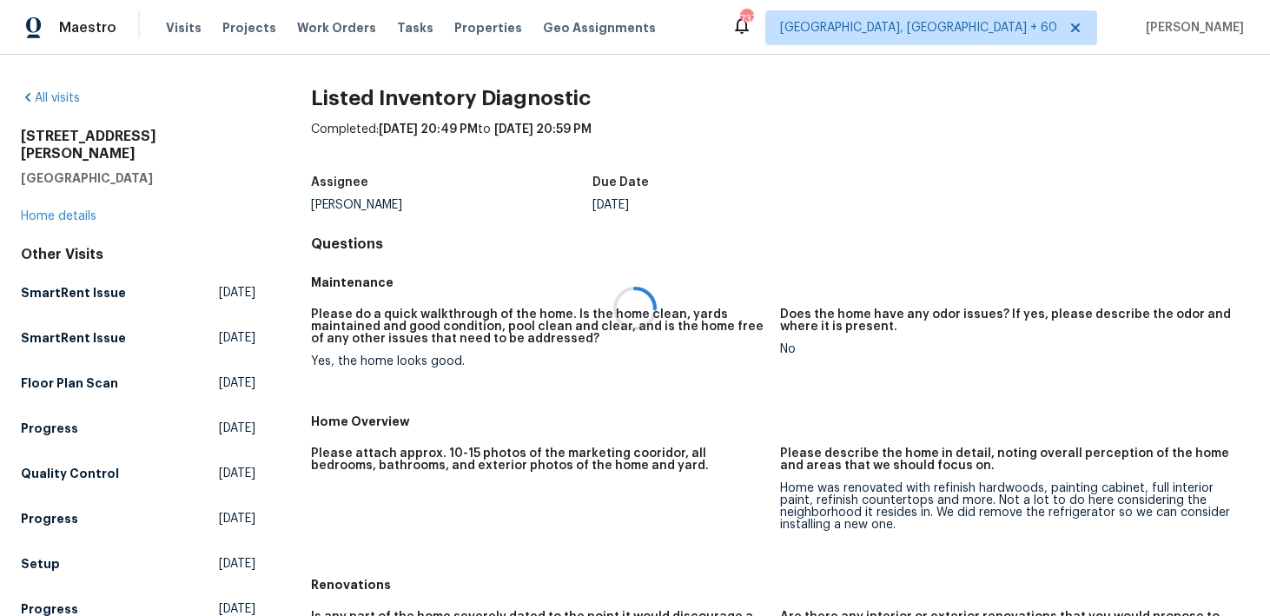
click at [43, 206] on div at bounding box center [635, 308] width 1270 height 616
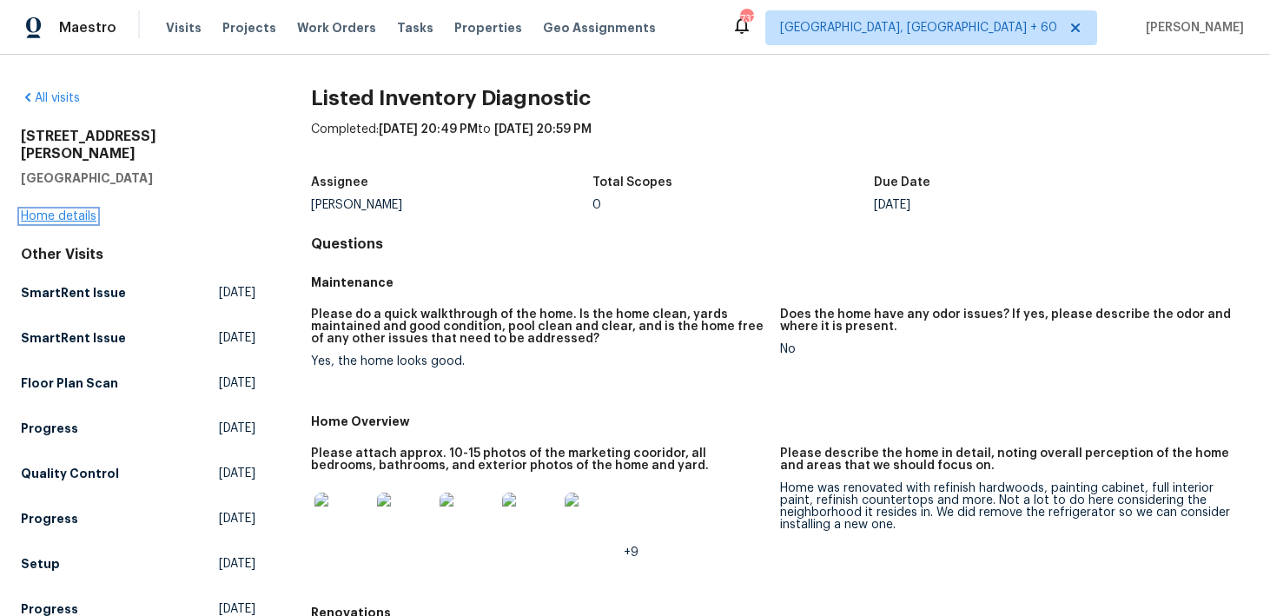
click at [49, 210] on link "Home details" at bounding box center [59, 216] width 76 height 12
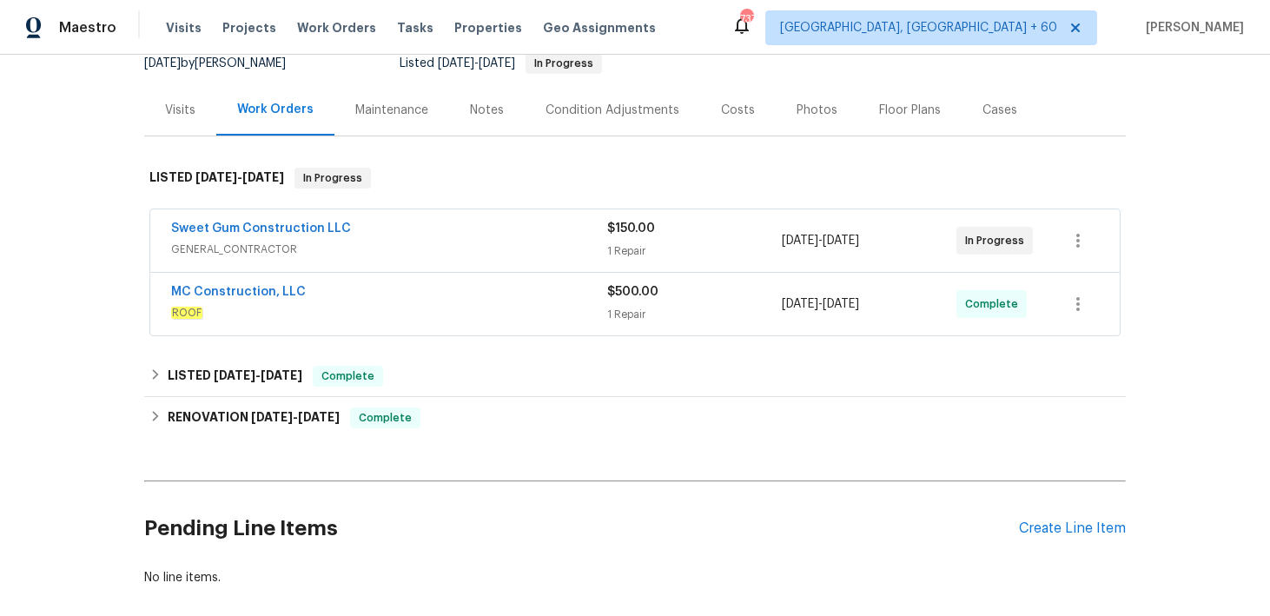
scroll to position [267, 0]
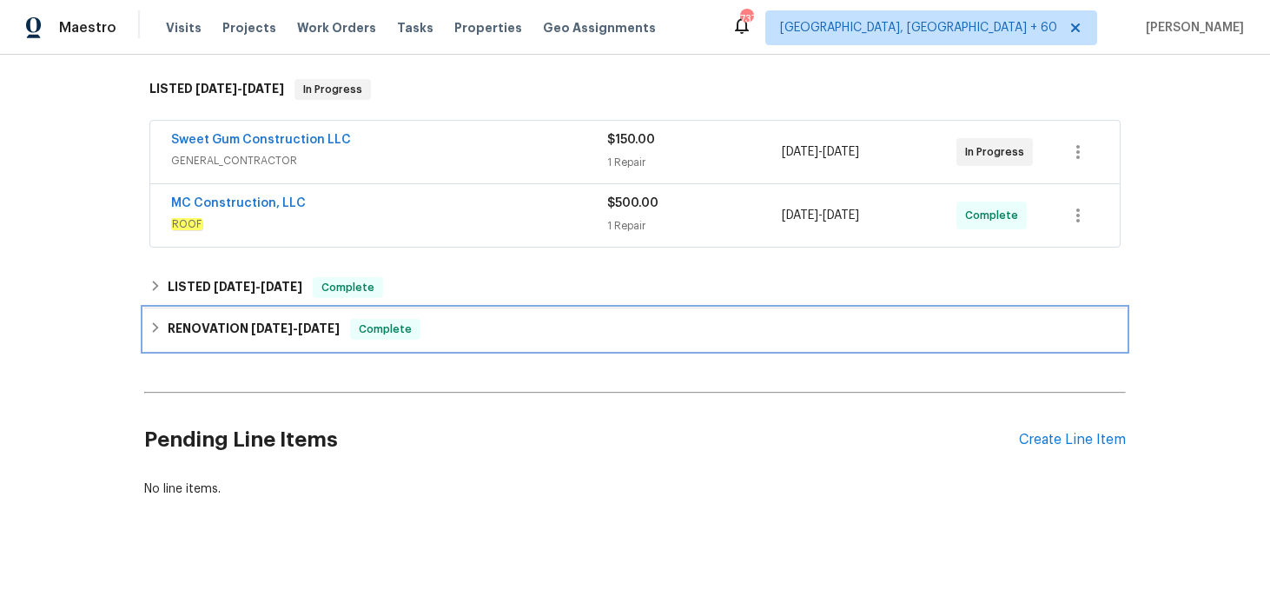
click at [479, 308] on div "RENOVATION 4/10/25 - 4/23/25 Complete" at bounding box center [634, 329] width 981 height 42
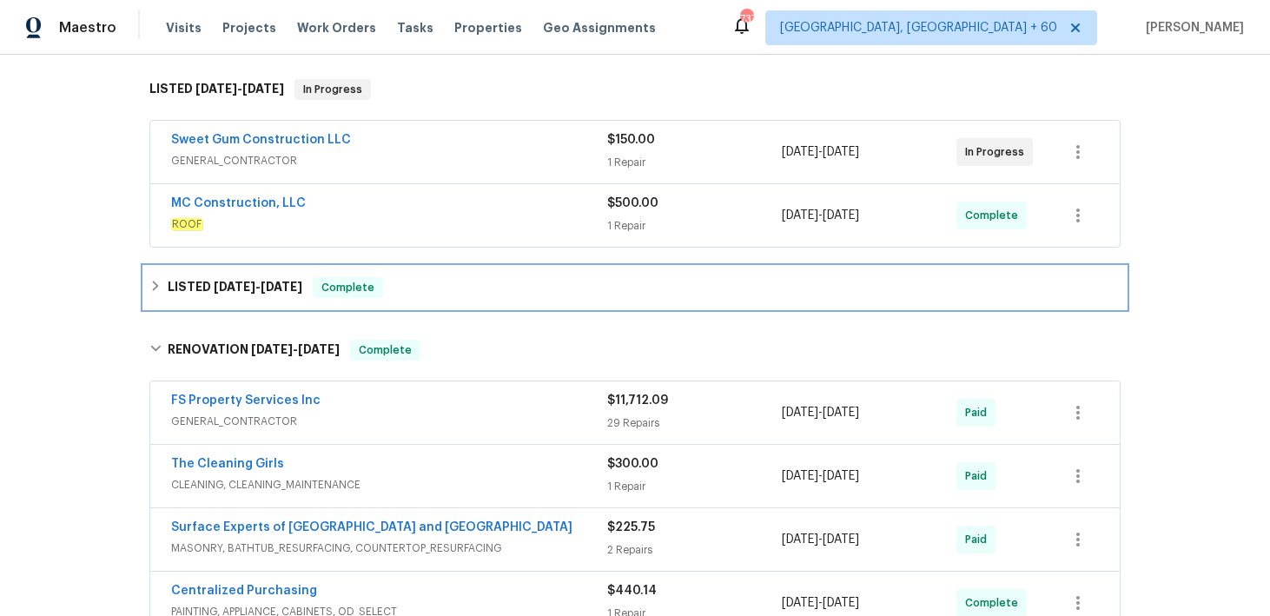
click at [538, 290] on div "LISTED 5/6/25 - 5/7/25 Complete" at bounding box center [634, 287] width 971 height 21
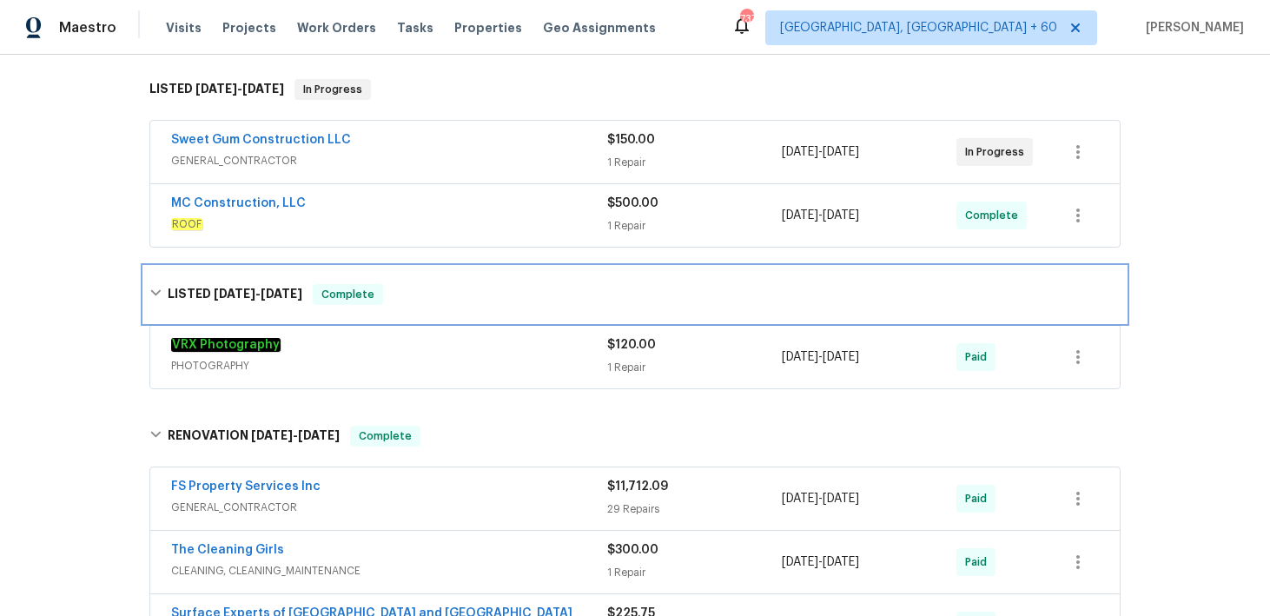
scroll to position [228, 0]
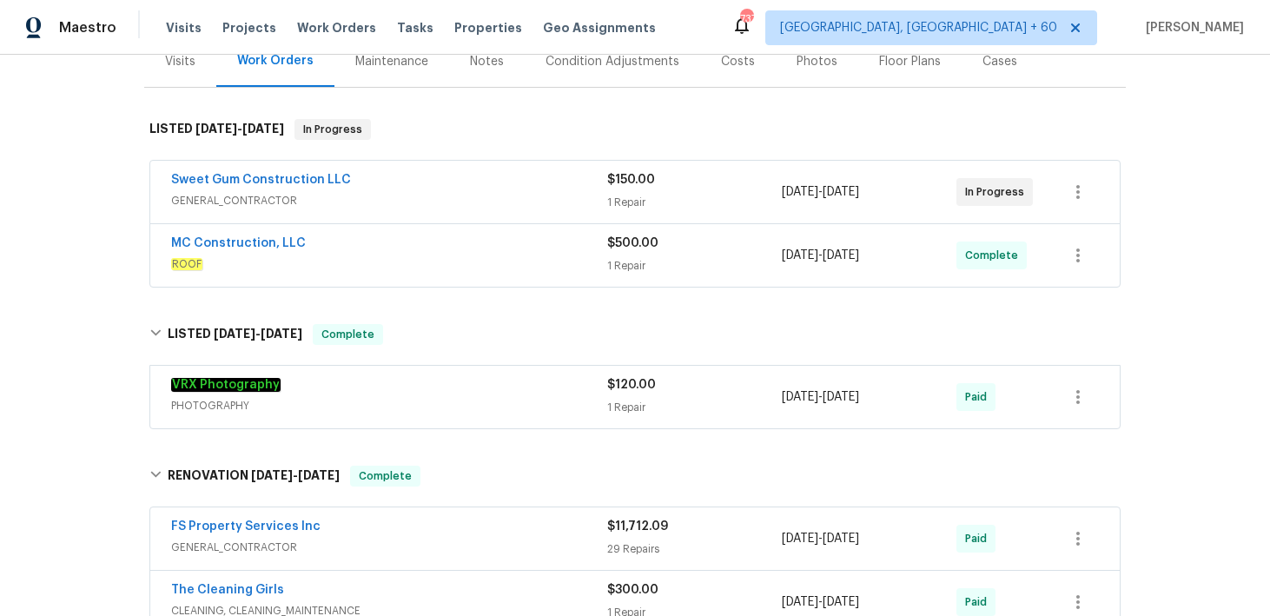
click at [634, 258] on div "1 Repair" at bounding box center [694, 265] width 175 height 17
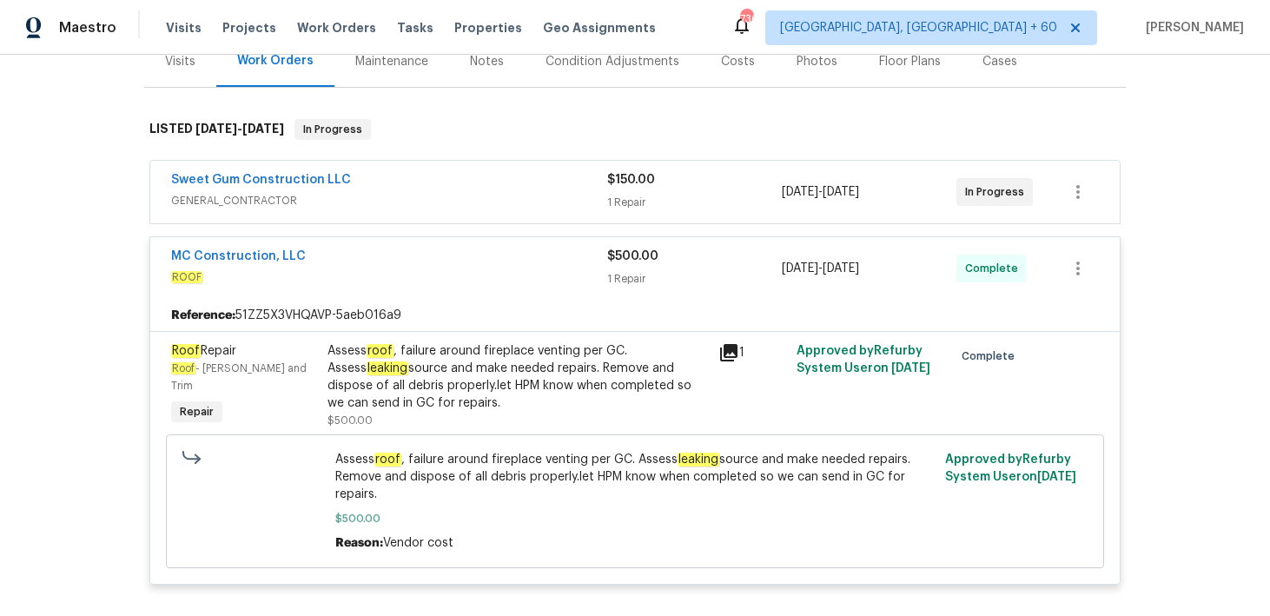
click at [628, 202] on div "1 Repair" at bounding box center [694, 202] width 175 height 17
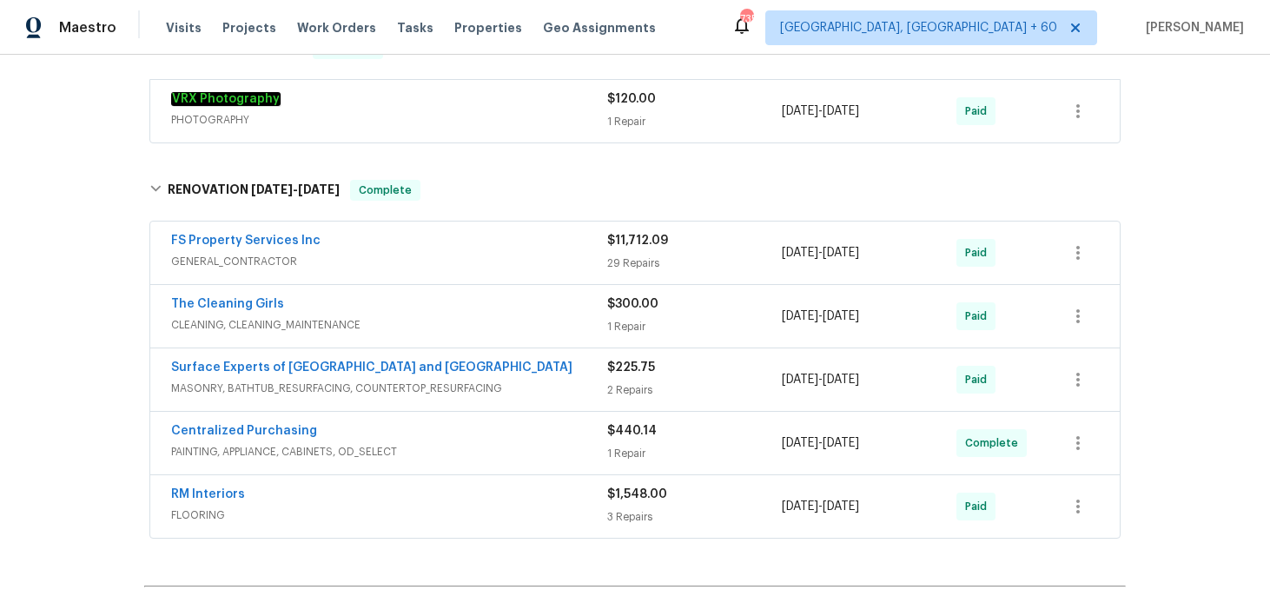
scroll to position [1041, 0]
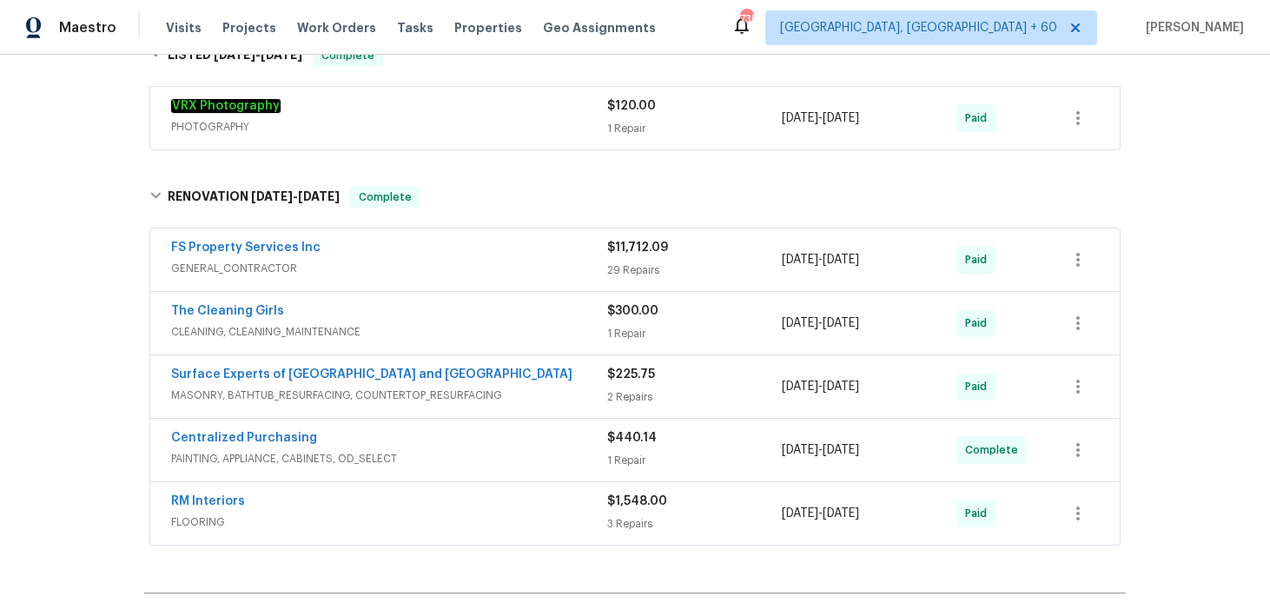
click at [632, 276] on div "29 Repairs" at bounding box center [694, 269] width 175 height 17
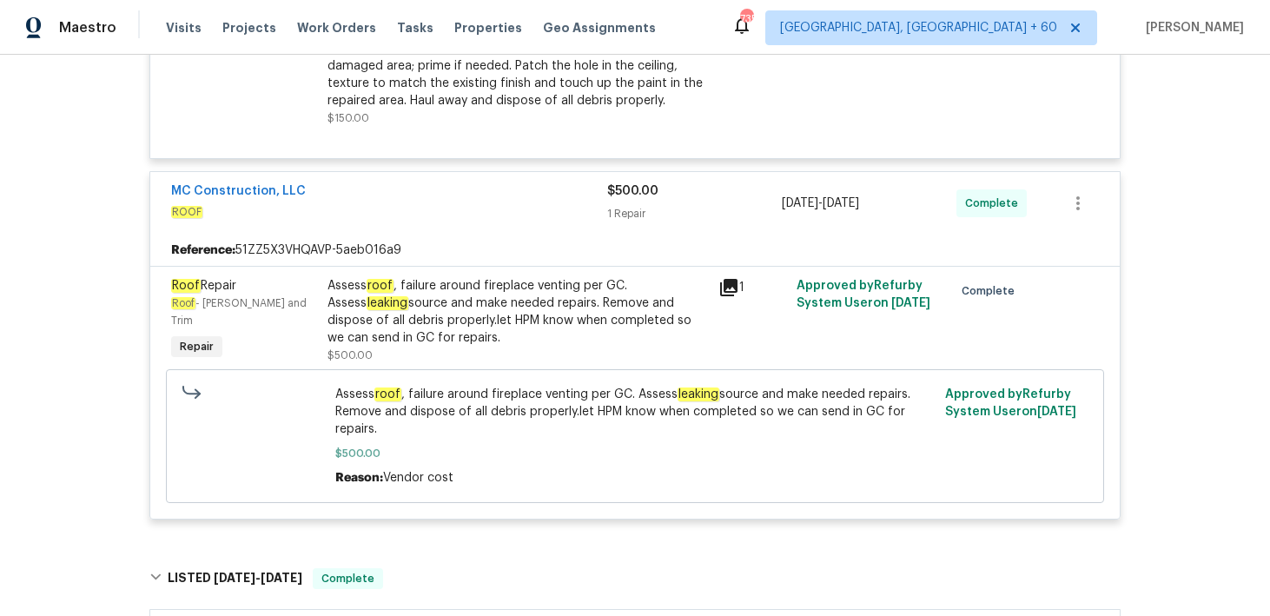
scroll to position [0, 0]
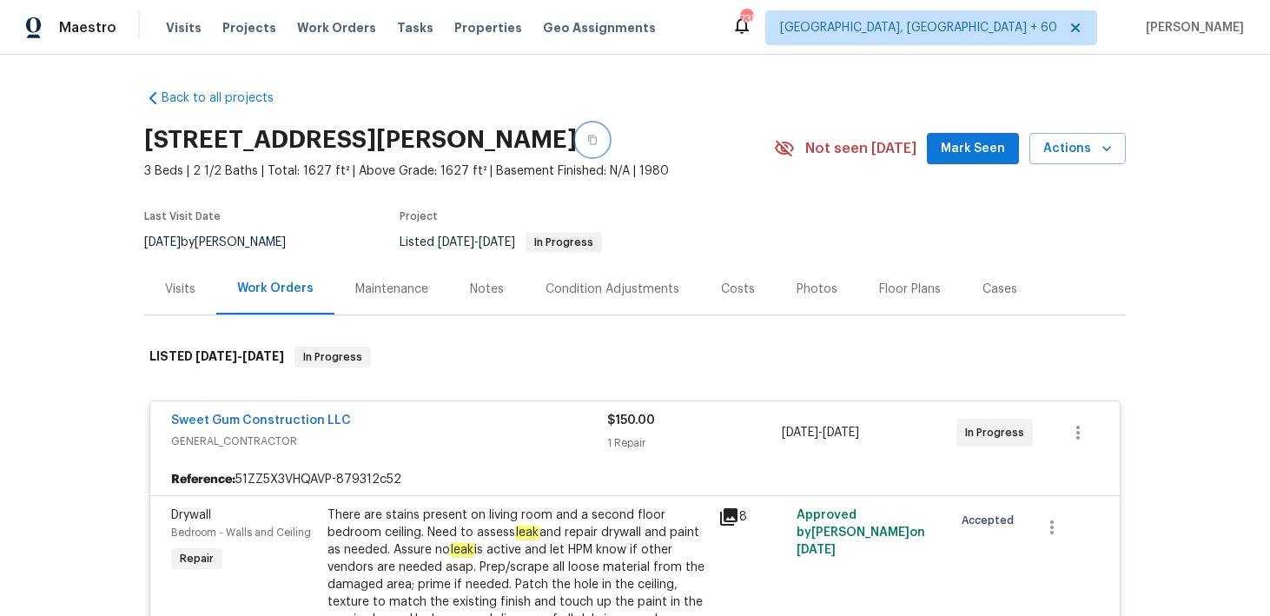
click at [608, 134] on button "button" at bounding box center [592, 139] width 31 height 31
click at [177, 33] on span "Visits" at bounding box center [184, 27] width 36 height 17
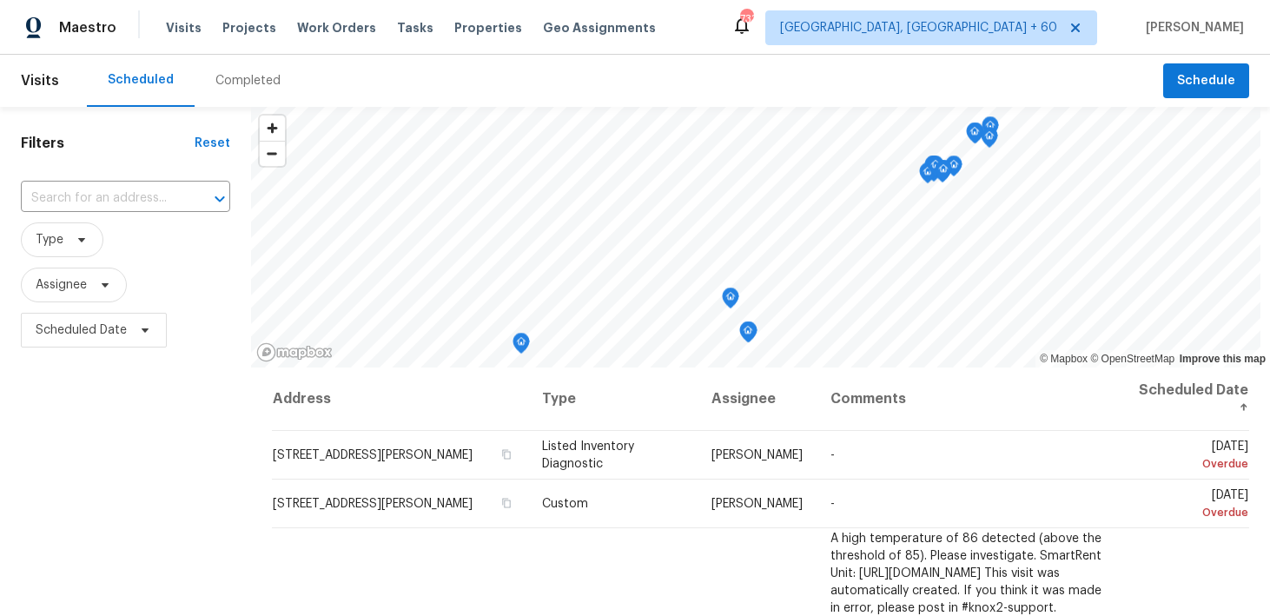
click at [228, 71] on div "Completed" at bounding box center [248, 81] width 107 height 52
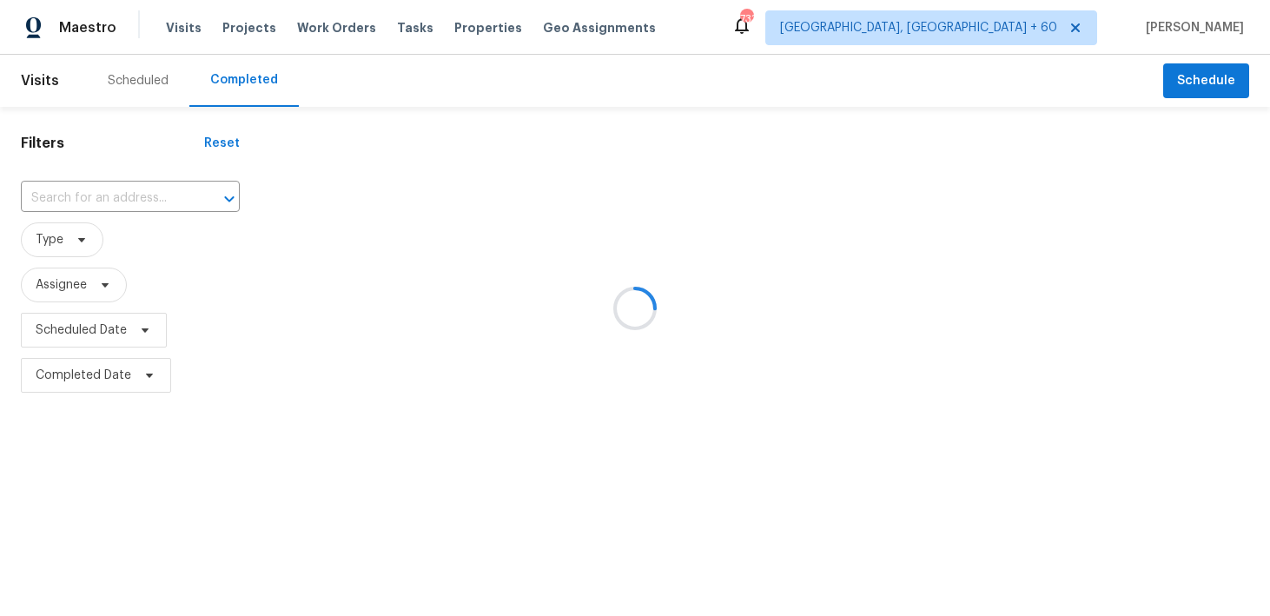
click at [115, 195] on div at bounding box center [635, 308] width 1270 height 616
click at [61, 195] on div at bounding box center [635, 308] width 1270 height 616
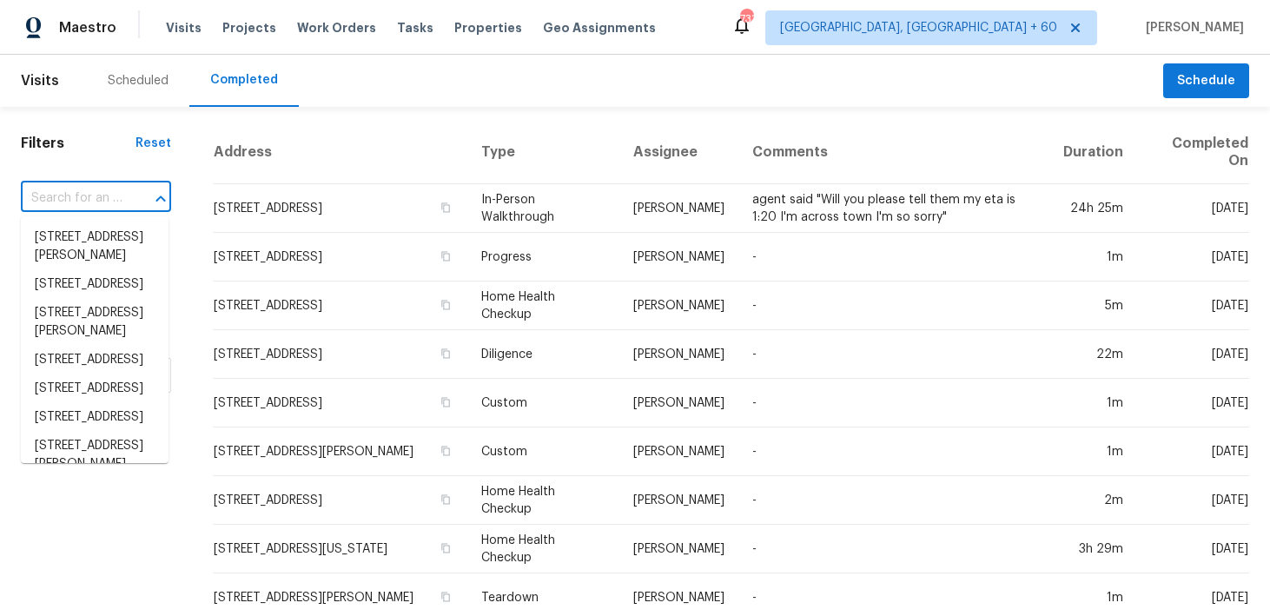
click at [91, 191] on input "text" at bounding box center [72, 198] width 102 height 27
paste input "15431 105th Dr N Jupiter, FL 33478"
type input "15431 105th Dr N Jupiter, FL 33478"
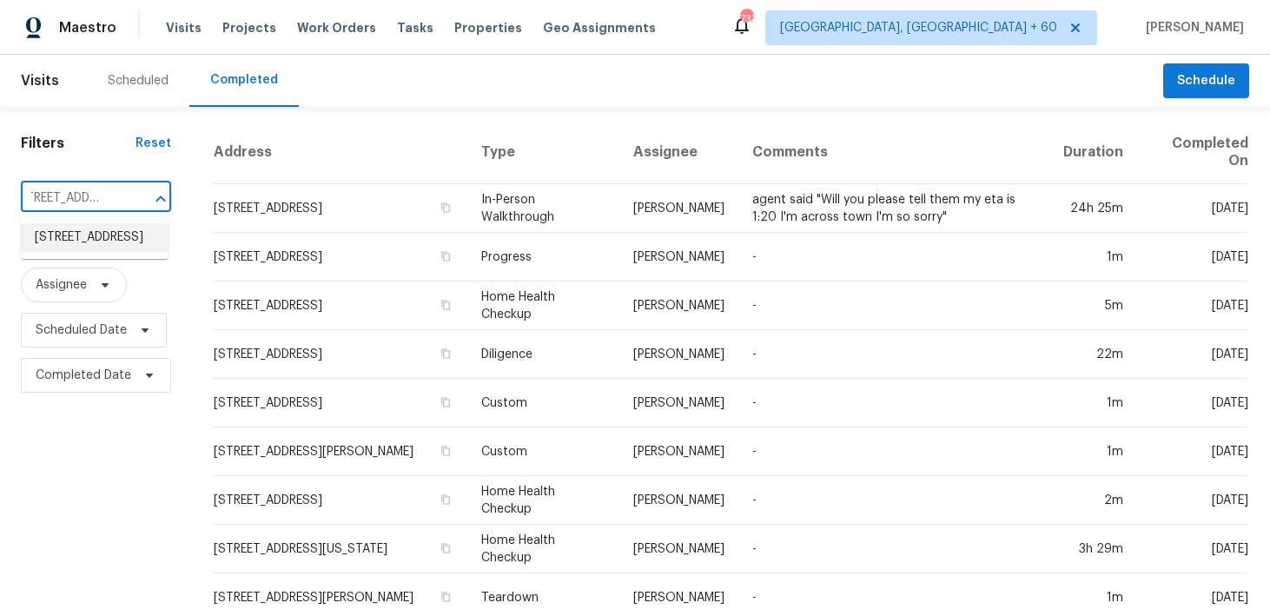
click at [93, 244] on li "15431 105th Dr N, Jupiter, FL 33478" at bounding box center [95, 237] width 148 height 29
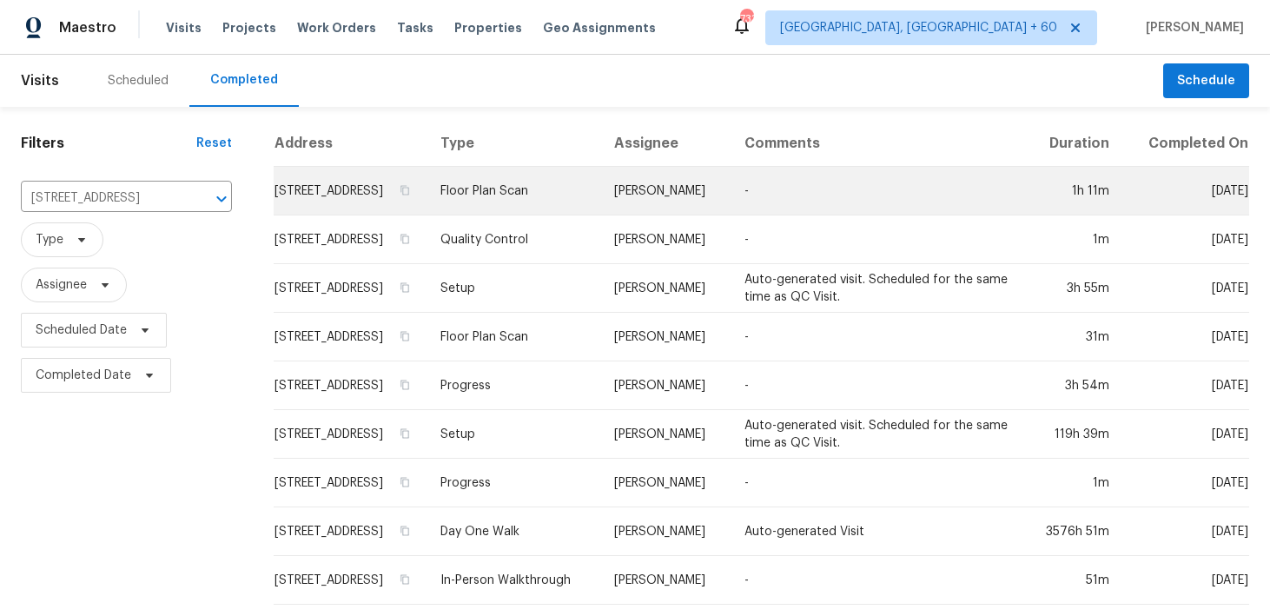
click at [526, 201] on td "Floor Plan Scan" at bounding box center [513, 191] width 174 height 49
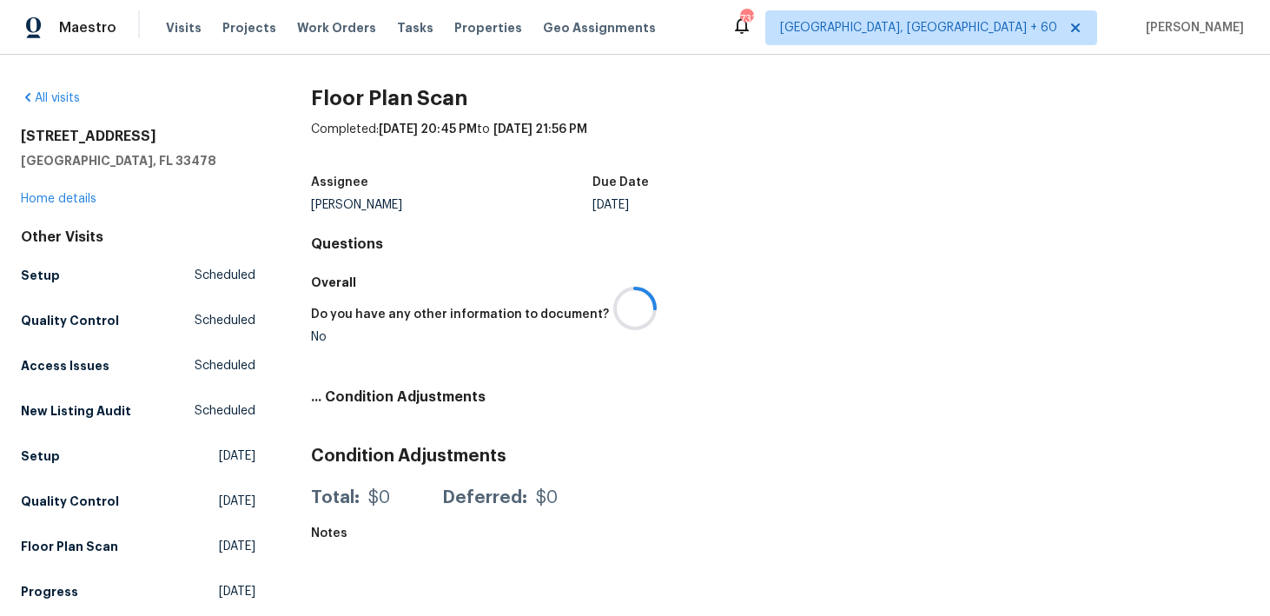
click at [74, 195] on div at bounding box center [635, 308] width 1270 height 616
click at [47, 195] on div at bounding box center [635, 308] width 1270 height 616
click at [44, 195] on link "Home details" at bounding box center [59, 199] width 76 height 12
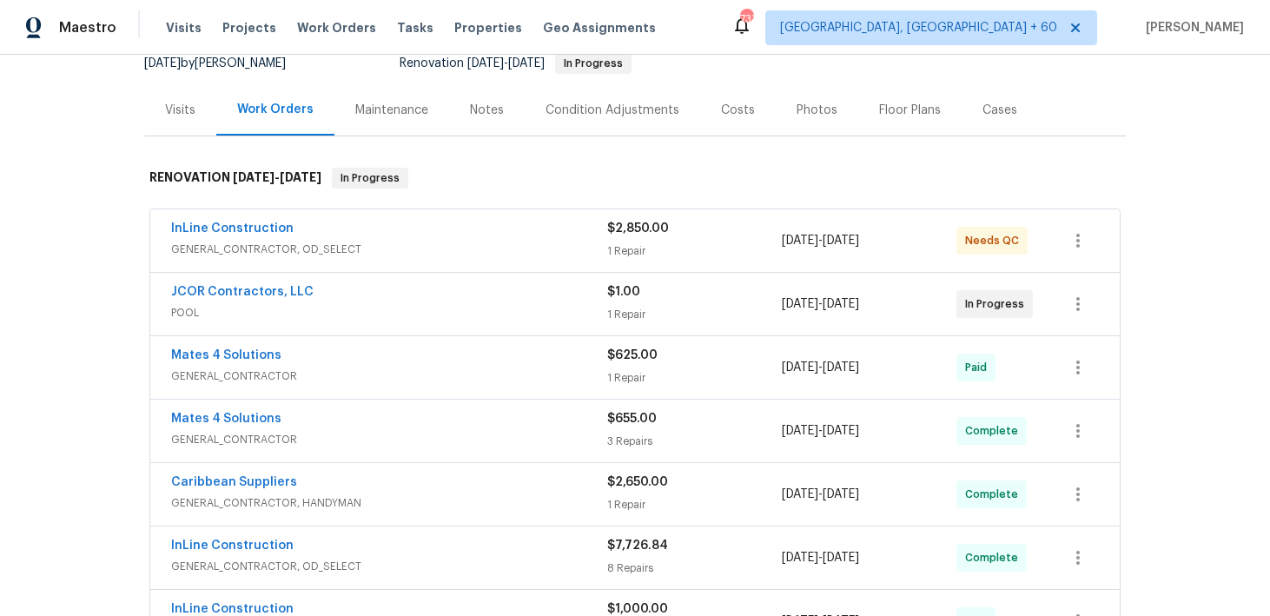
scroll to position [182, 0]
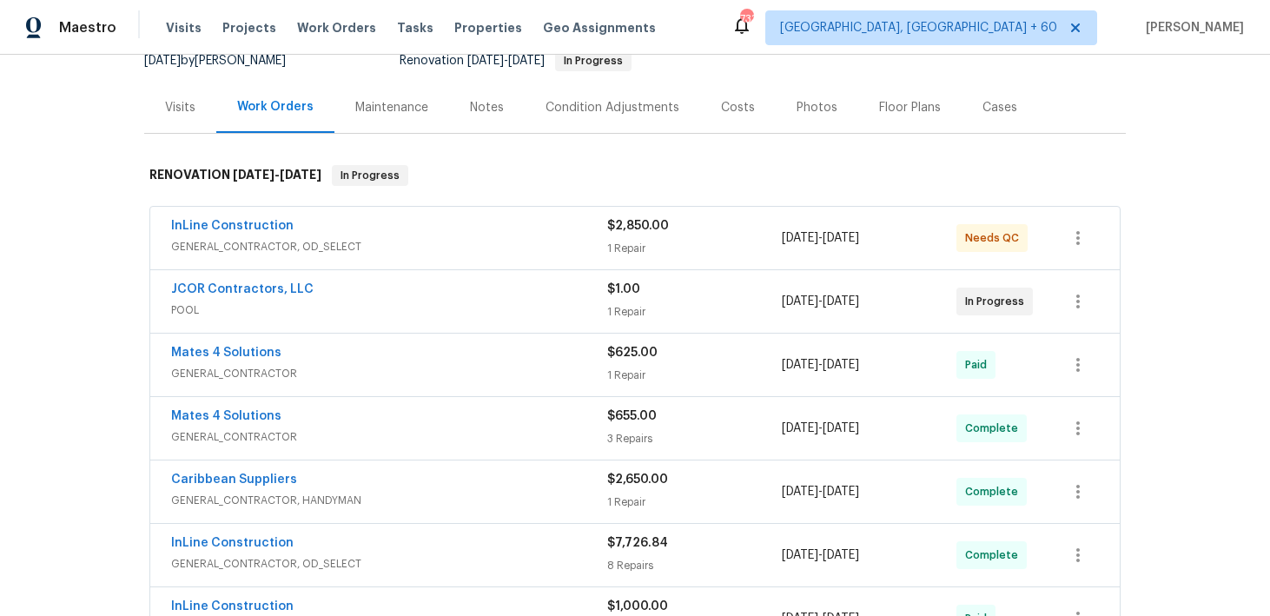
click at [626, 301] on div "$1.00 1 Repair" at bounding box center [694, 302] width 175 height 42
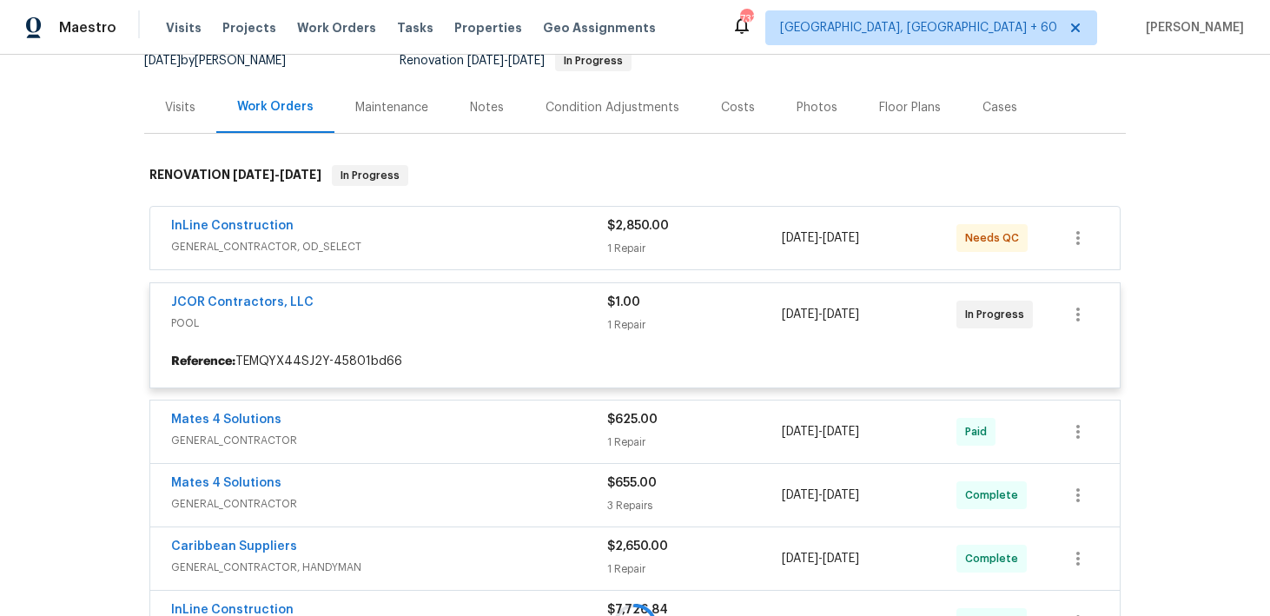
click at [624, 261] on div at bounding box center [634, 625] width 981 height 955
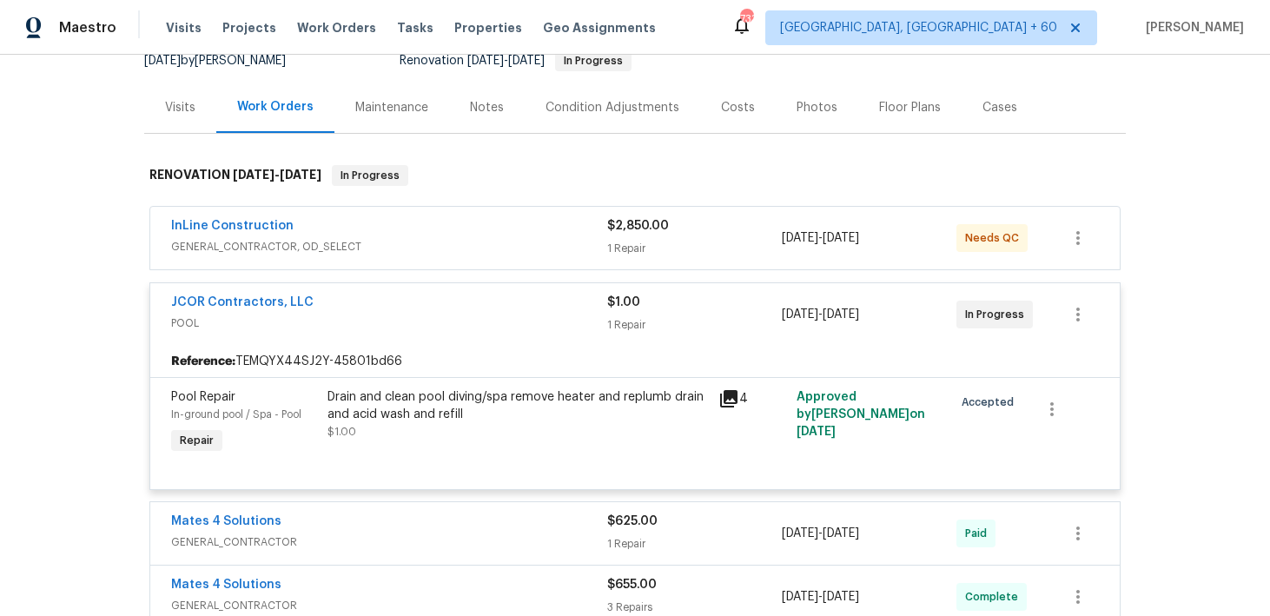
click at [624, 246] on div "1 Repair" at bounding box center [694, 248] width 175 height 17
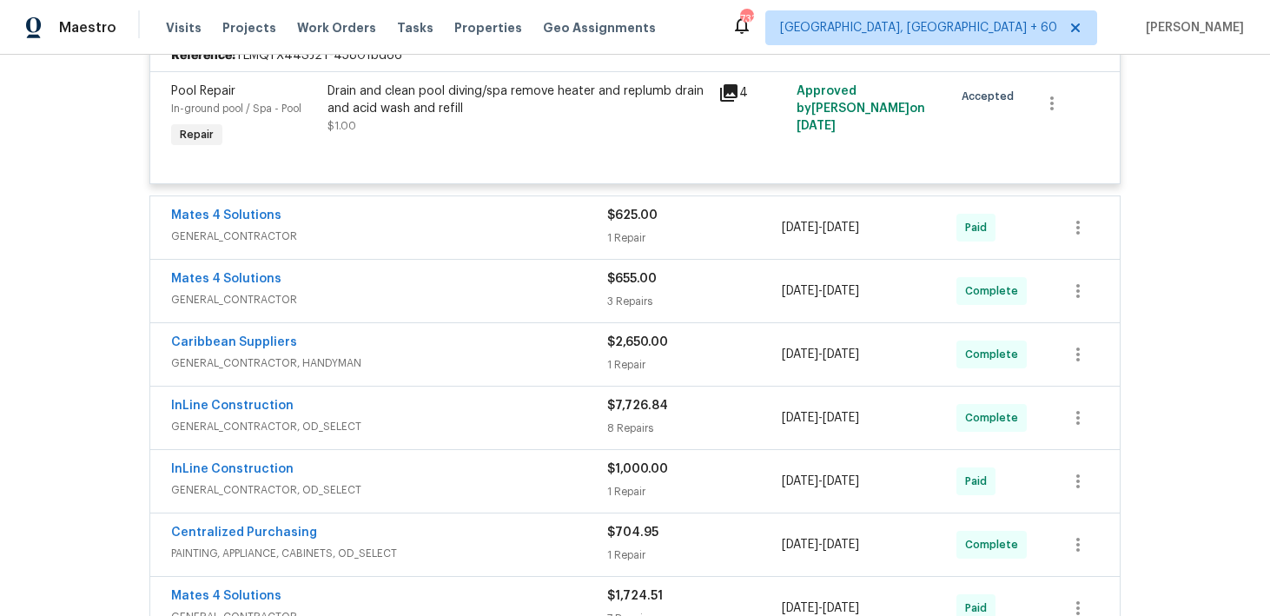
scroll to position [717, 0]
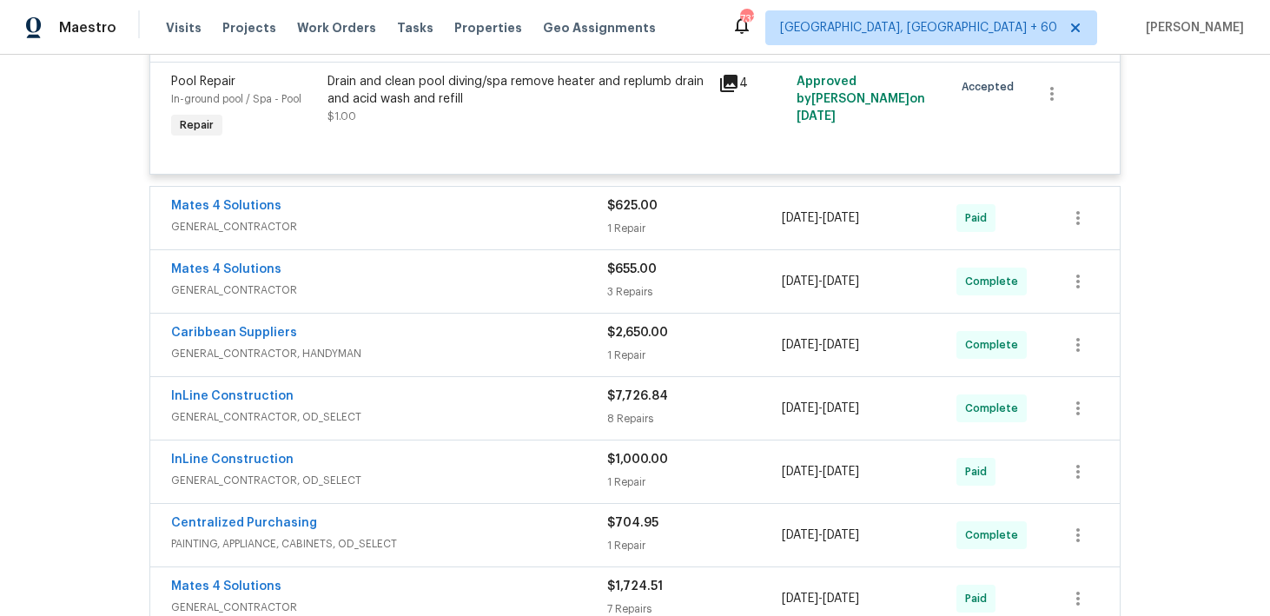
click at [638, 281] on div "$655.00 3 Repairs" at bounding box center [694, 282] width 175 height 42
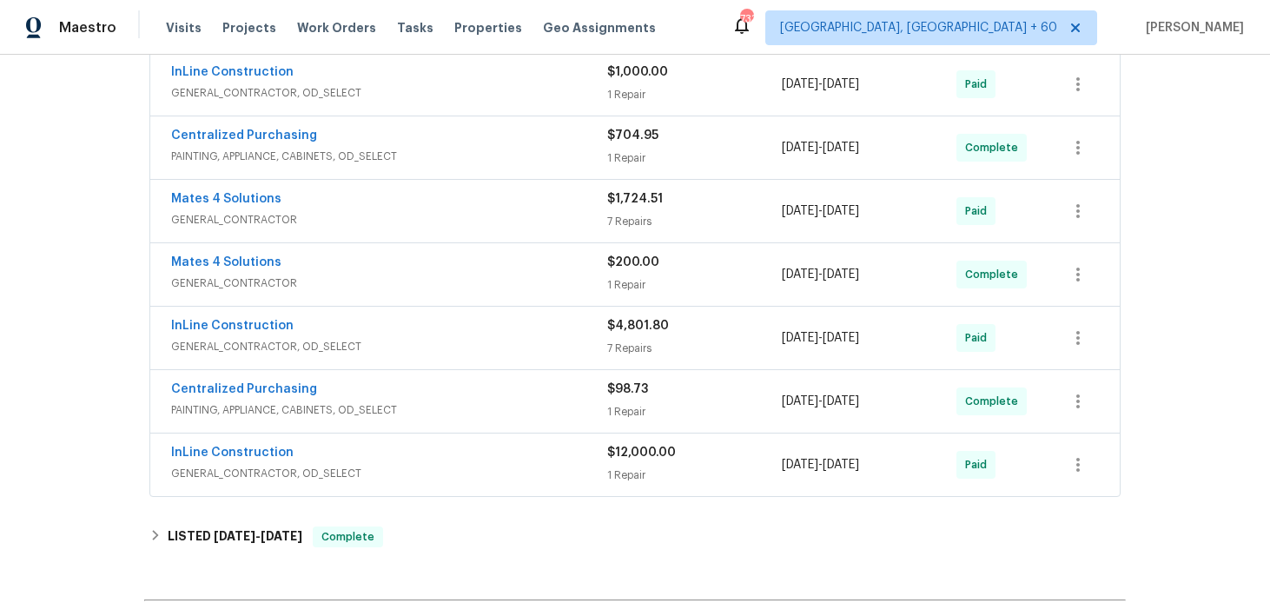
scroll to position [2044, 0]
click at [628, 283] on div "1 Repair" at bounding box center [694, 282] width 175 height 17
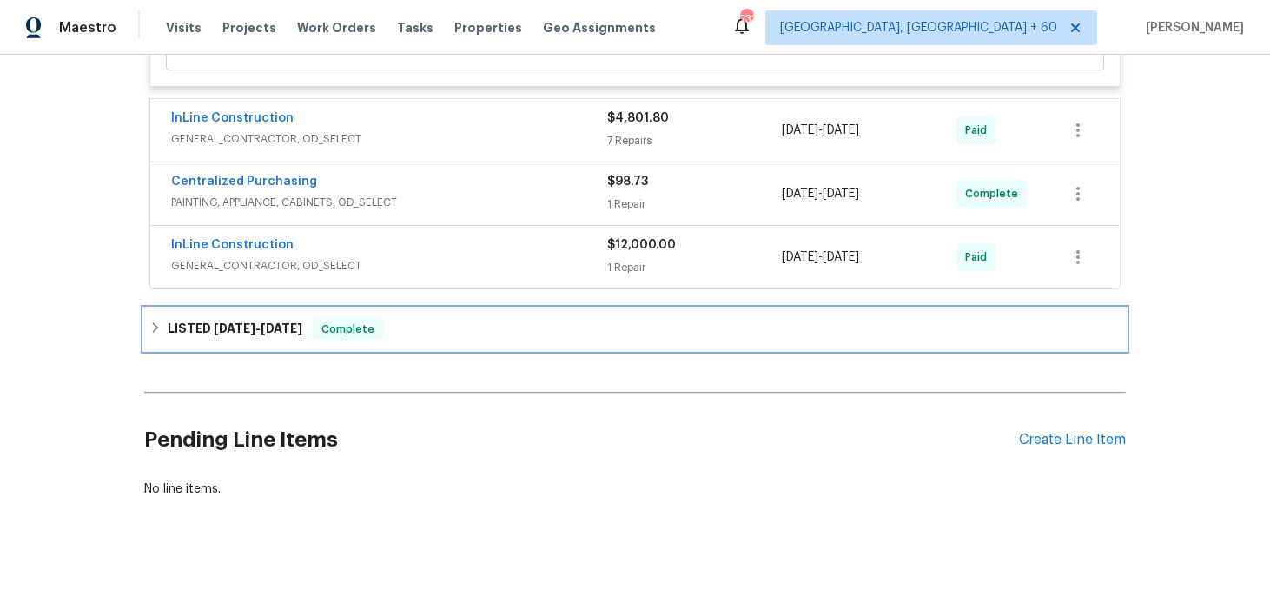
click at [426, 333] on div "LISTED 8/14/25 - 8/18/25 Complete" at bounding box center [634, 329] width 971 height 21
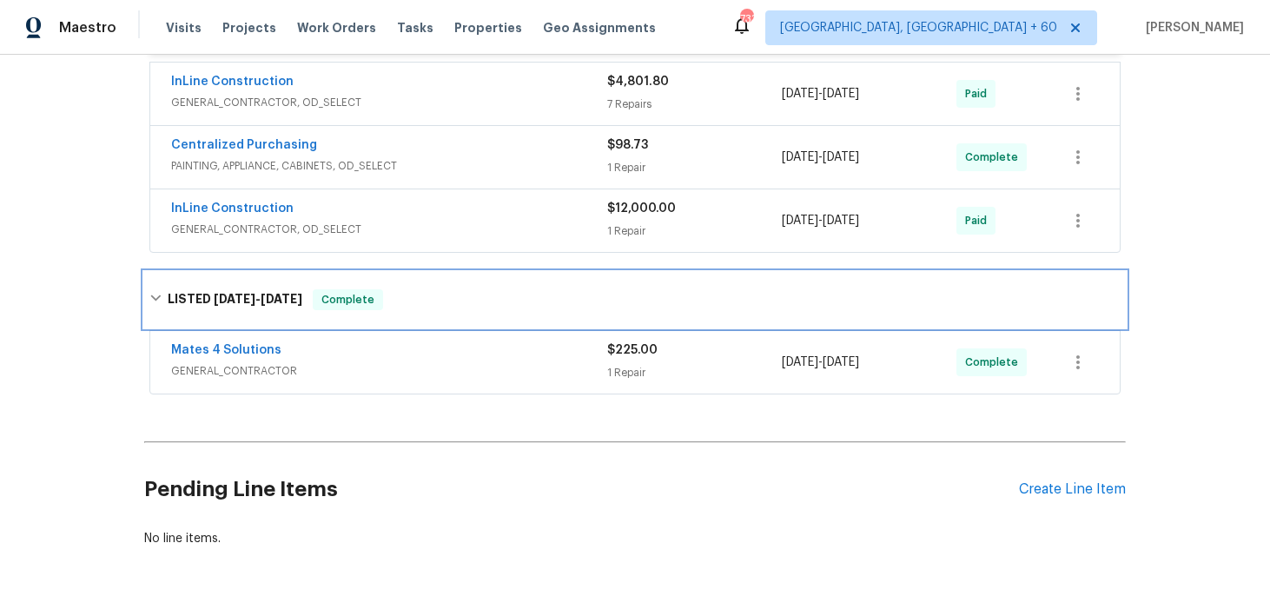
scroll to position [2595, 0]
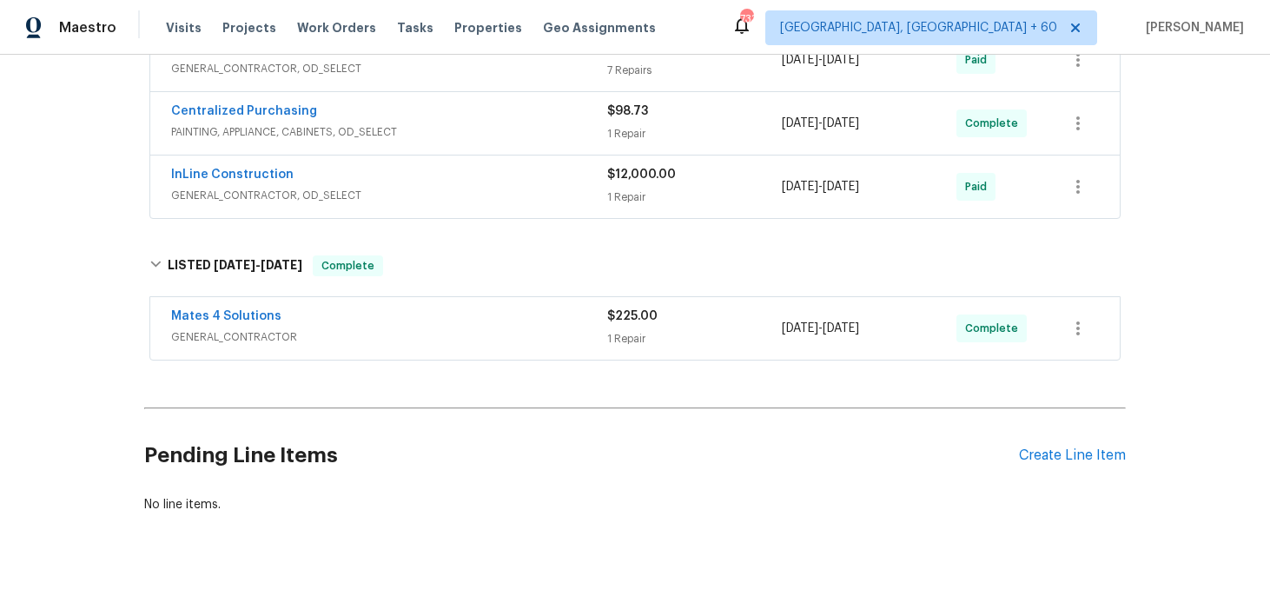
click at [629, 349] on div "$225.00 1 Repair" at bounding box center [694, 328] width 175 height 42
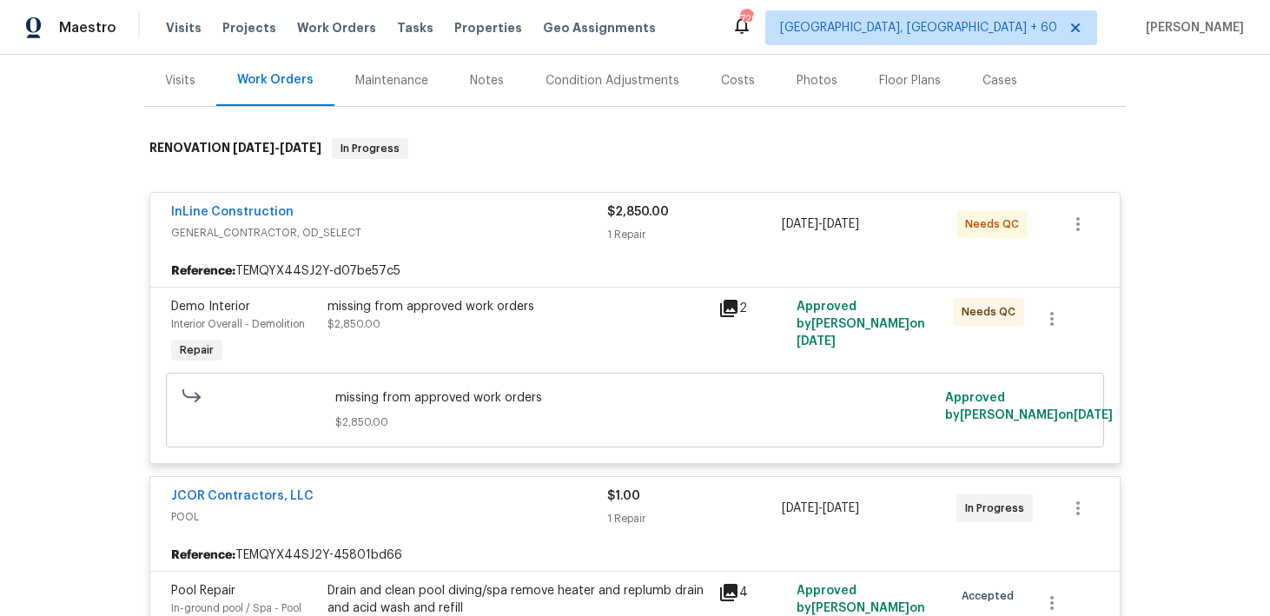
scroll to position [0, 0]
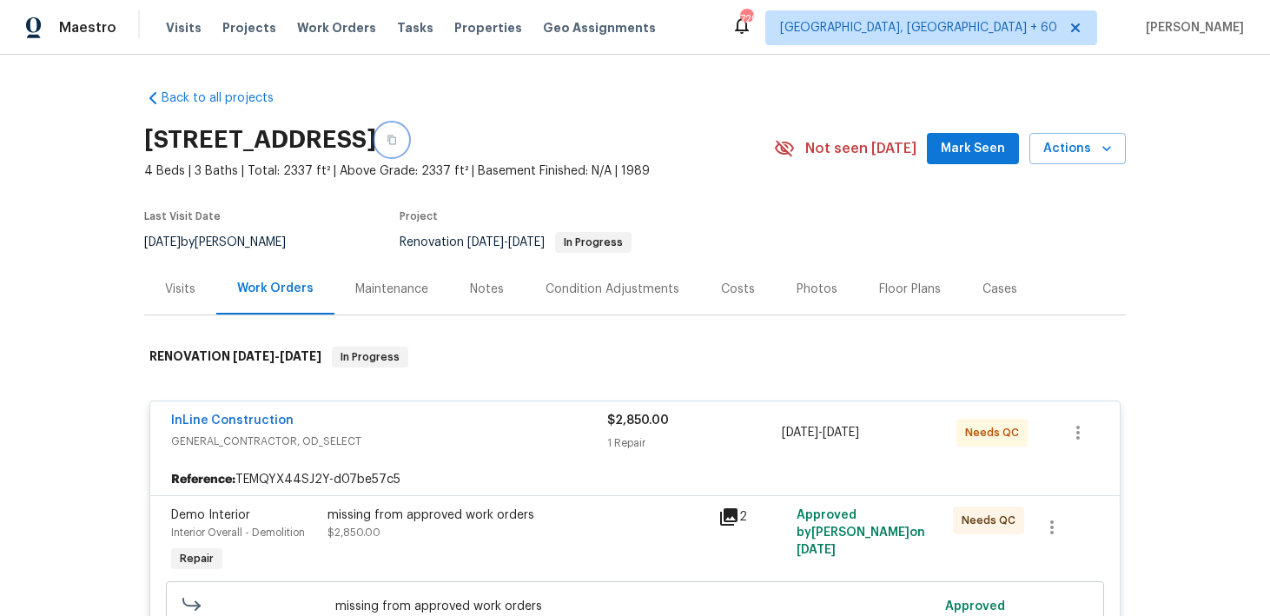
click at [407, 146] on button "button" at bounding box center [391, 139] width 31 height 31
click at [182, 29] on span "Visits" at bounding box center [184, 27] width 36 height 17
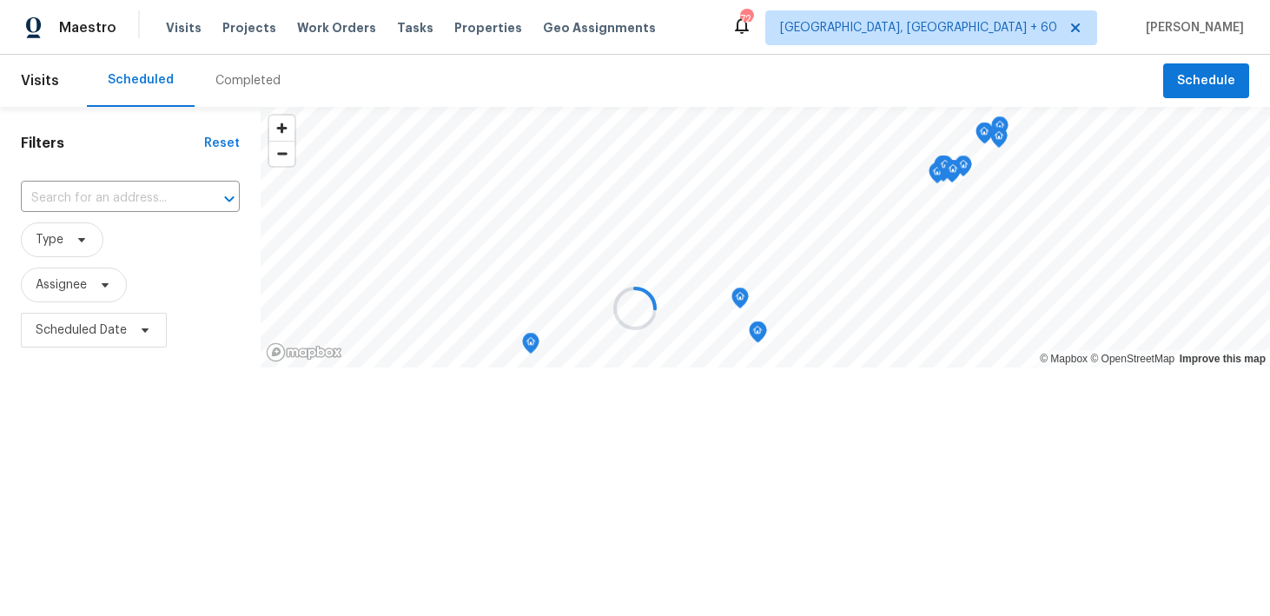
click at [220, 72] on div at bounding box center [635, 308] width 1270 height 616
click at [221, 80] on div at bounding box center [635, 308] width 1270 height 616
click at [215, 77] on div at bounding box center [635, 308] width 1270 height 616
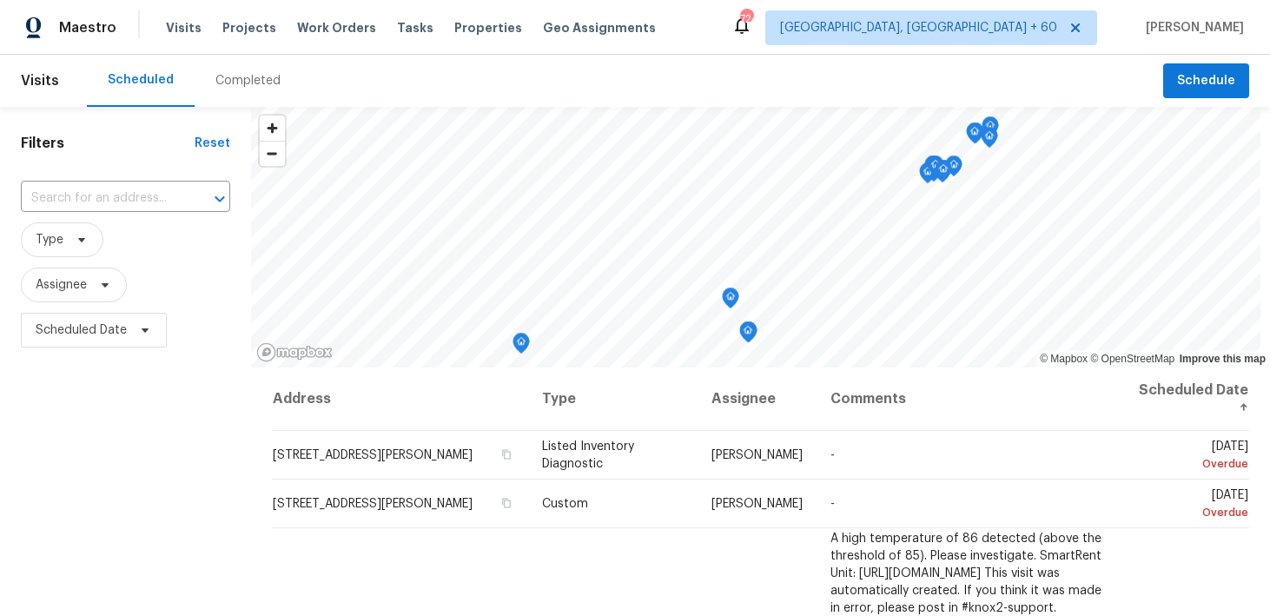
click at [215, 87] on div "Completed" at bounding box center [247, 80] width 65 height 17
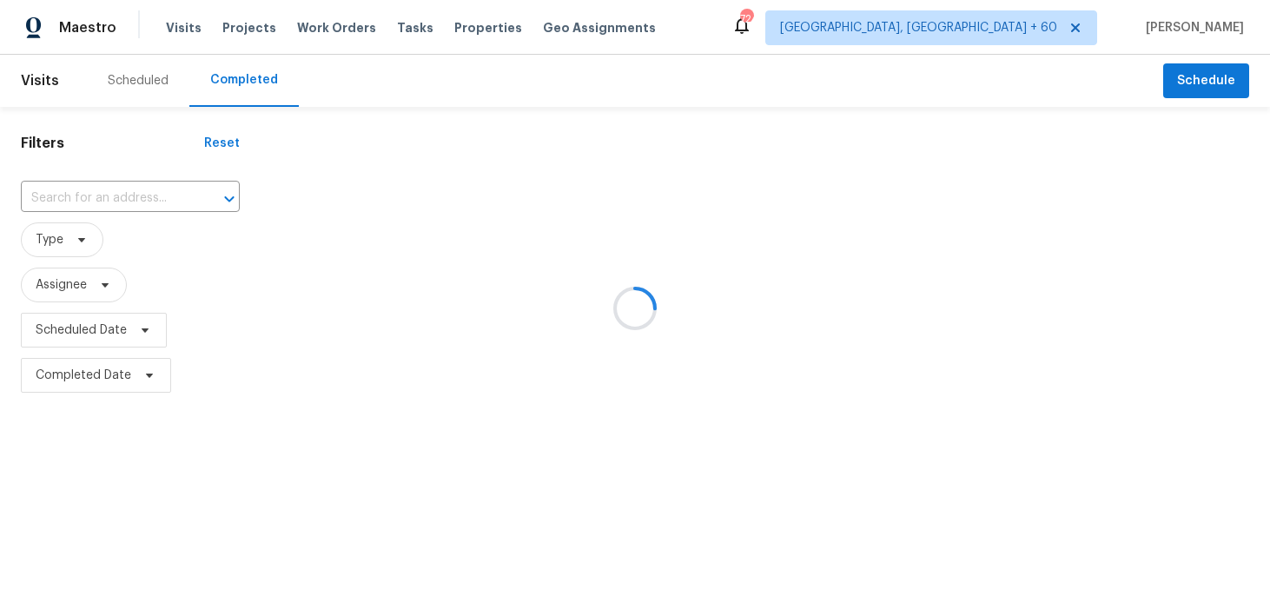
click at [95, 205] on div at bounding box center [635, 308] width 1270 height 616
click at [86, 193] on div at bounding box center [635, 308] width 1270 height 616
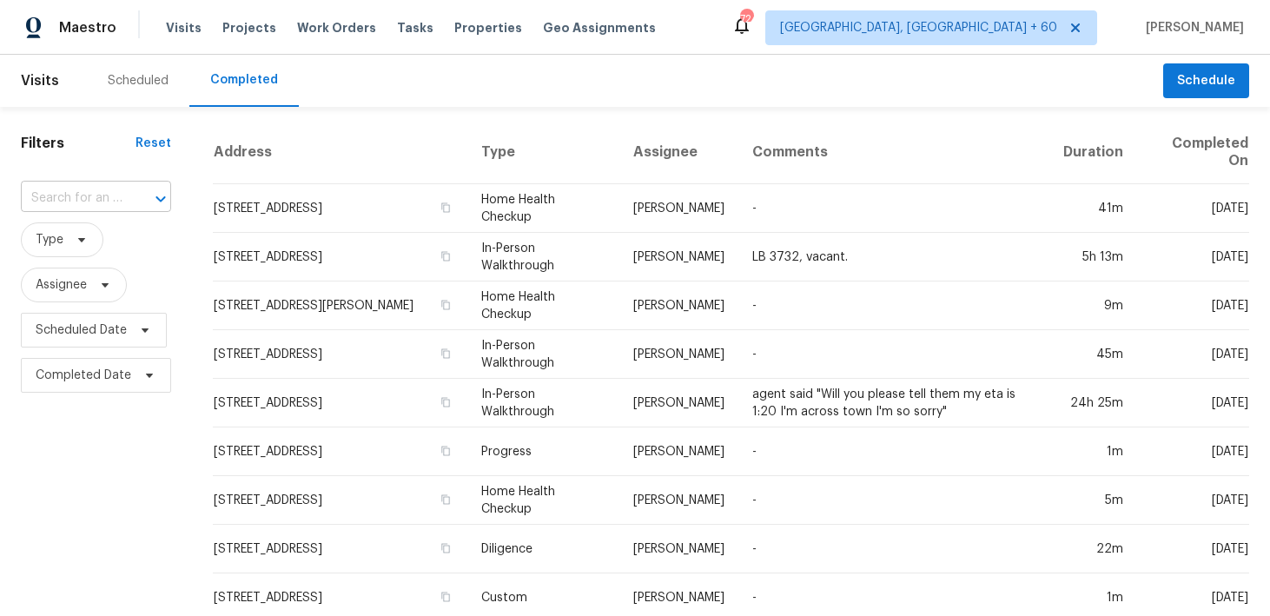
click at [72, 201] on input "text" at bounding box center [72, 198] width 102 height 27
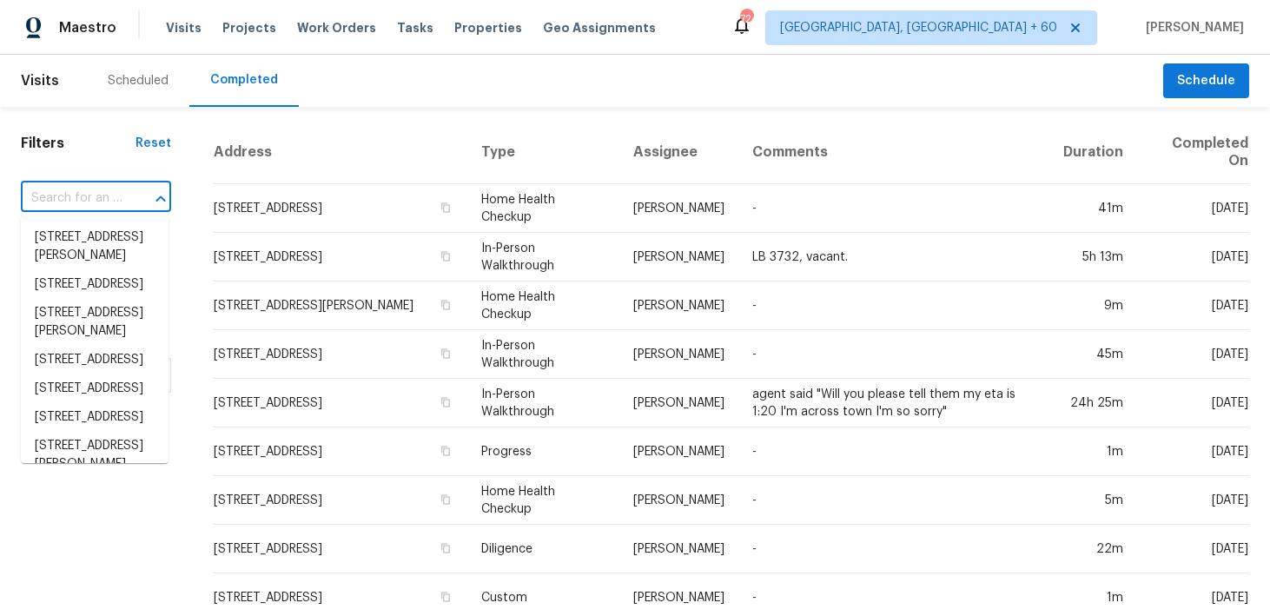
paste input "851 Placid Lake Dr Osprey, FL 34229"
type input "851 Placid Lake Dr Osprey, FL 34229"
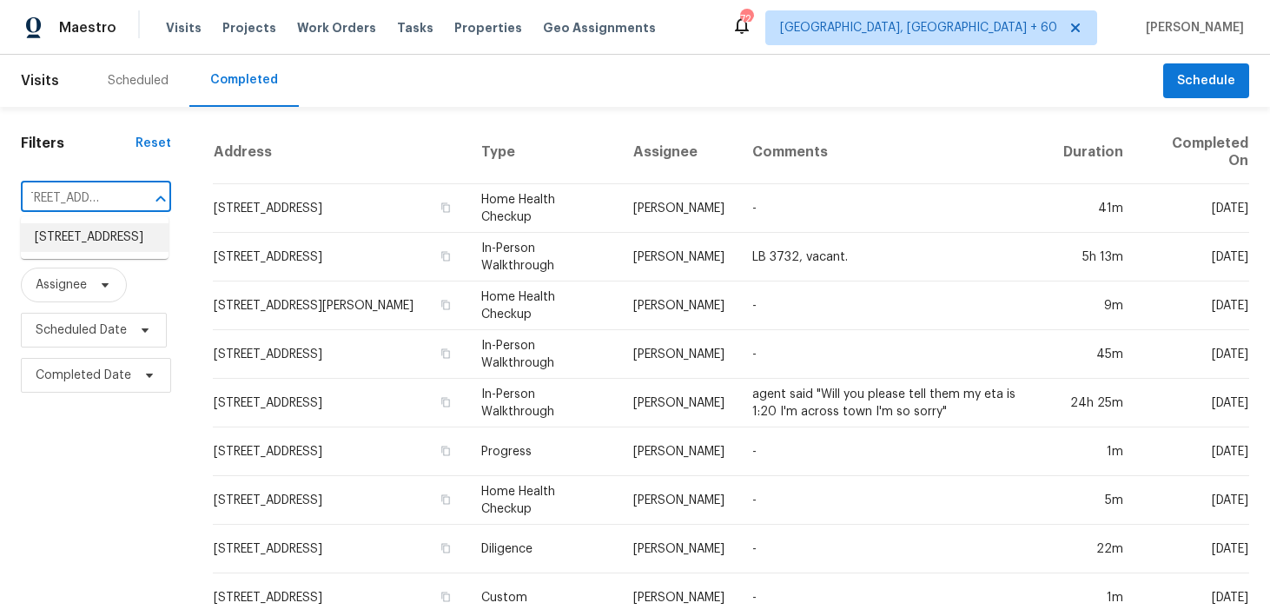
click at [62, 235] on li "851 Placid Lake Dr, Osprey, FL 34229" at bounding box center [95, 237] width 148 height 29
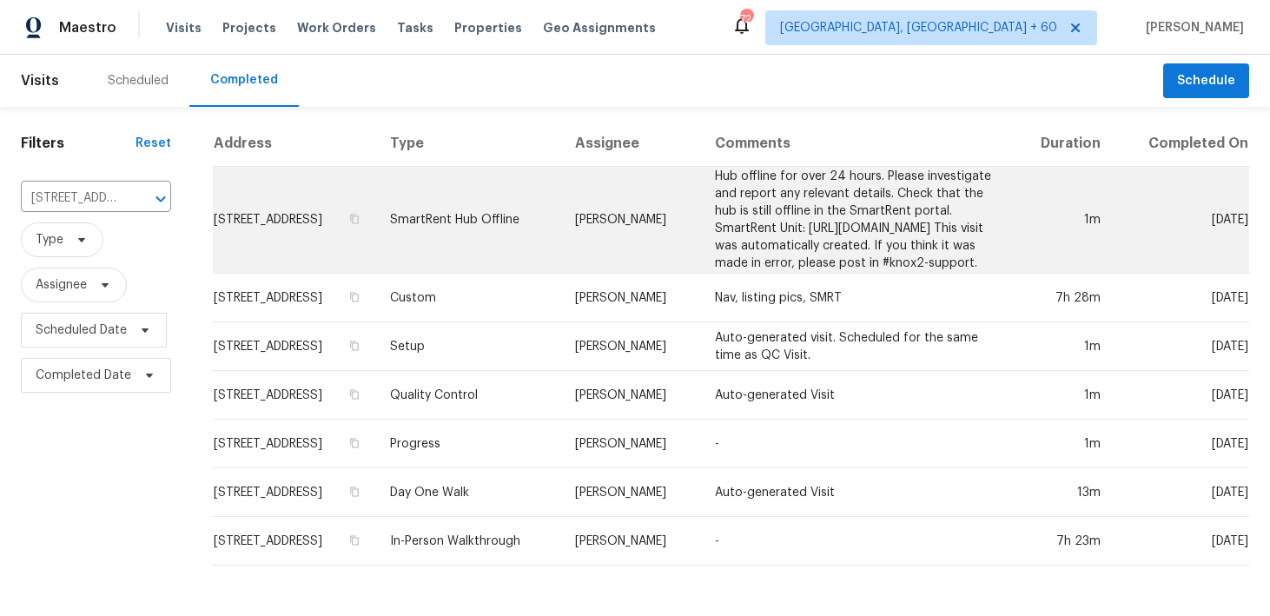
click at [487, 228] on td "SmartRent Hub Offline" at bounding box center [468, 220] width 185 height 107
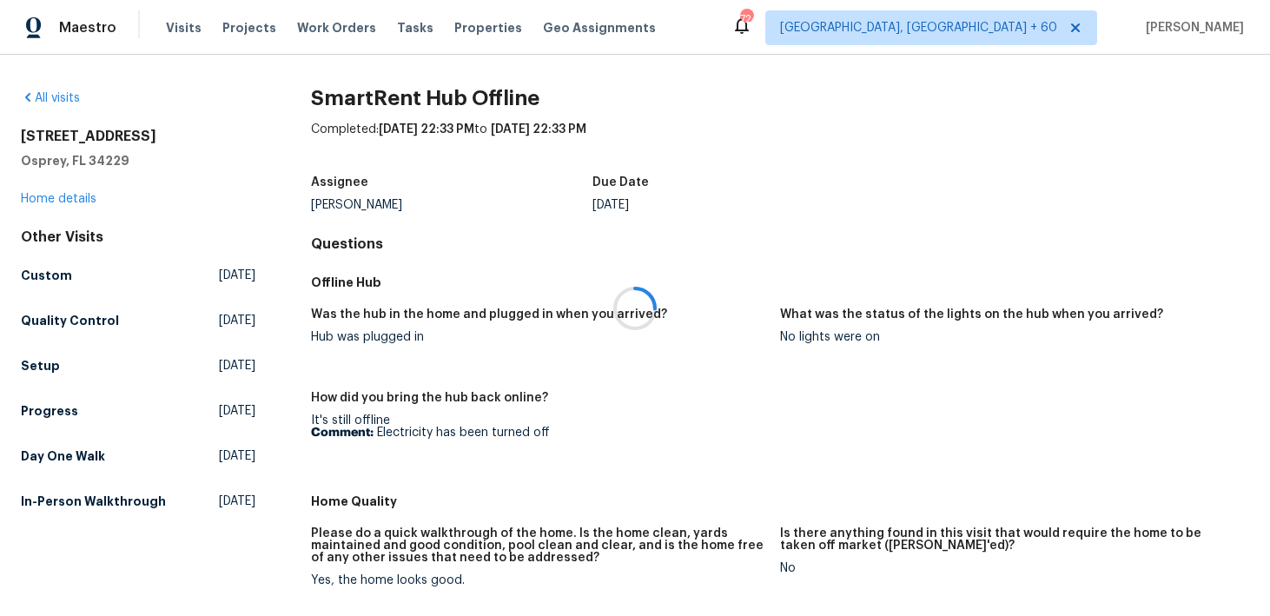
click at [44, 197] on div at bounding box center [635, 308] width 1270 height 616
click at [32, 198] on div at bounding box center [635, 308] width 1270 height 616
click at [39, 200] on link "Home details" at bounding box center [59, 199] width 76 height 12
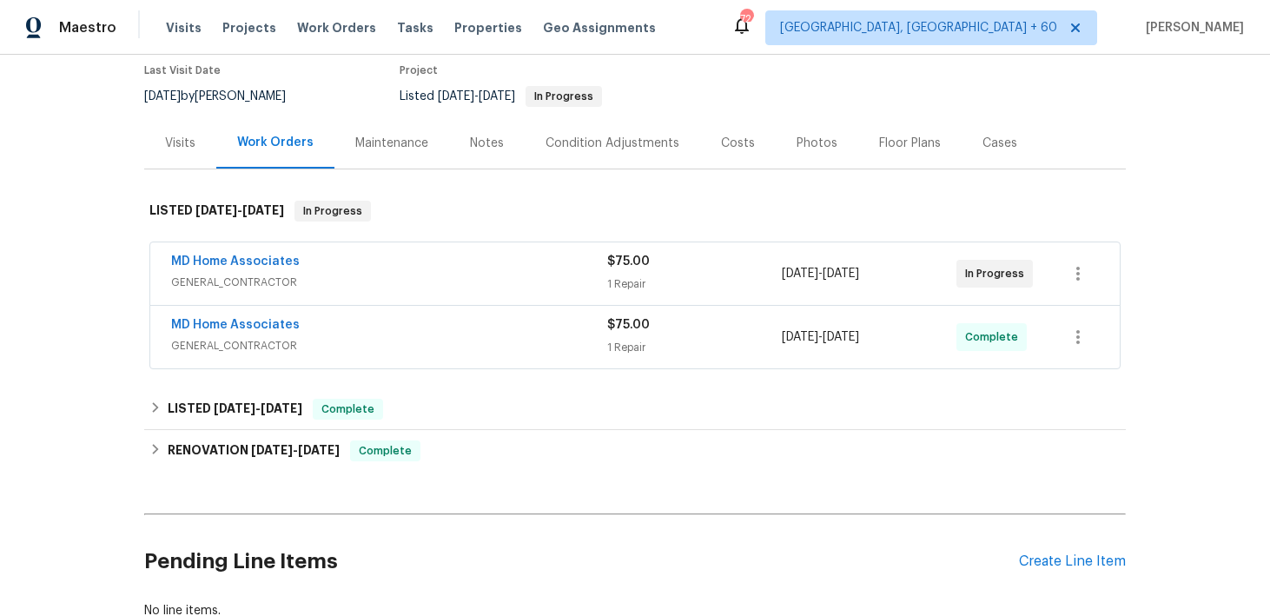
scroll to position [194, 0]
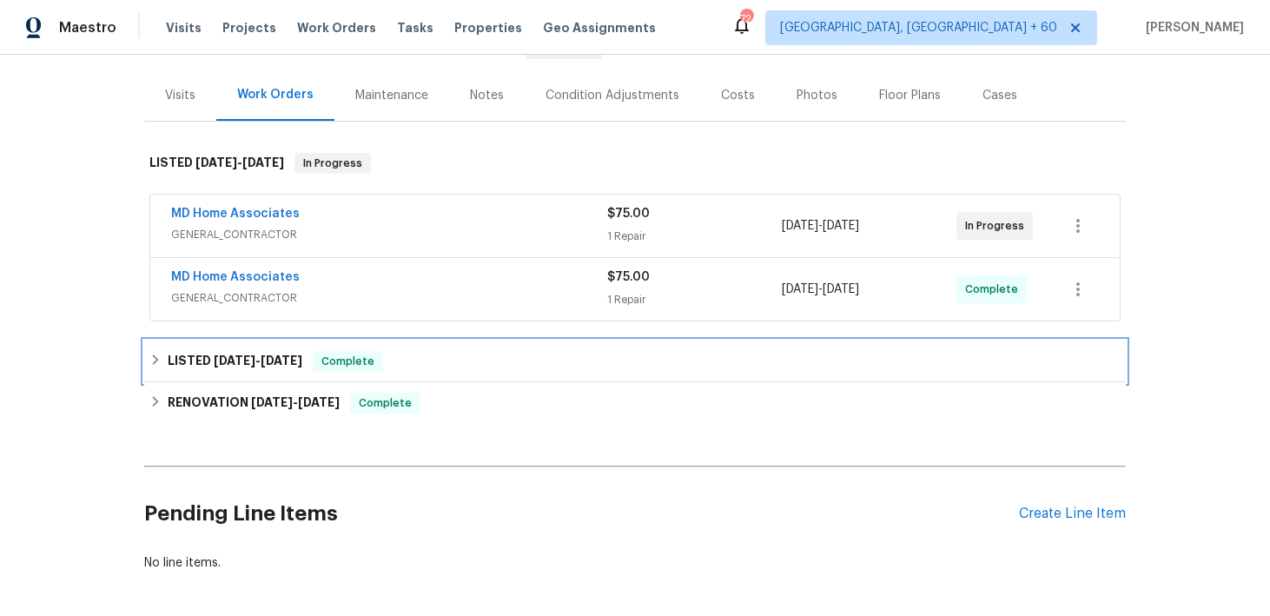
click at [398, 363] on div "LISTED 8/6/25 - 8/7/25 Complete" at bounding box center [634, 361] width 971 height 21
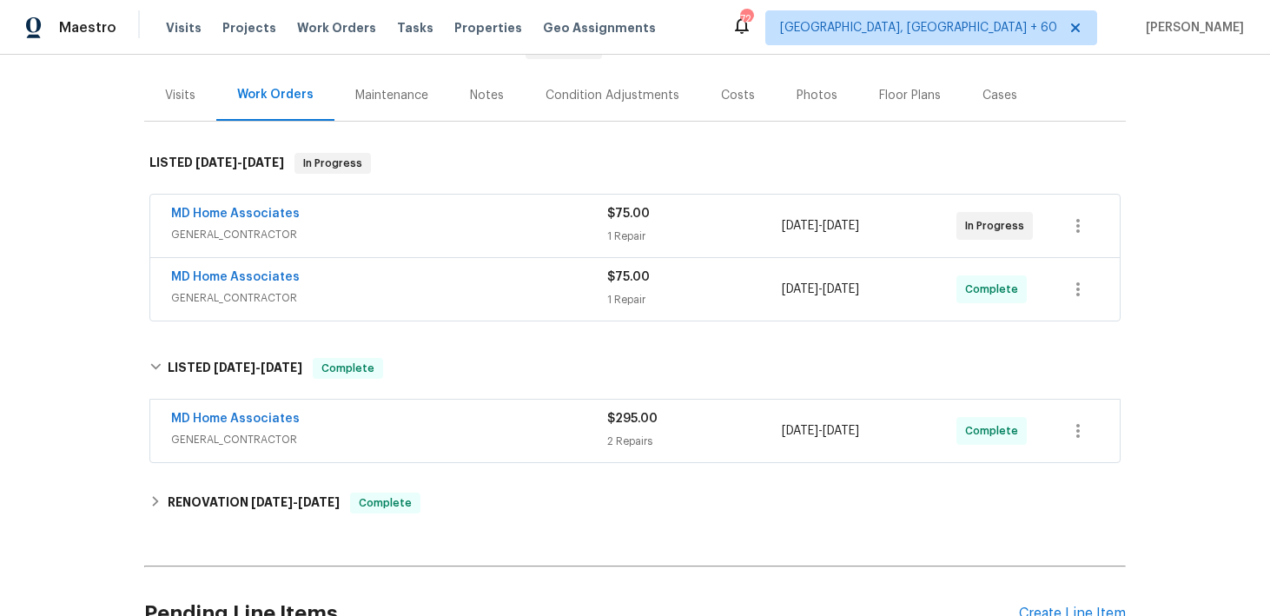
click at [626, 457] on div "MD Home Associates GENERAL_CONTRACTOR $295.00 2 Repairs 8/6/2025 - 8/7/2025 Com…" at bounding box center [634, 430] width 969 height 63
click at [620, 440] on div "2 Repairs" at bounding box center [694, 440] width 175 height 17
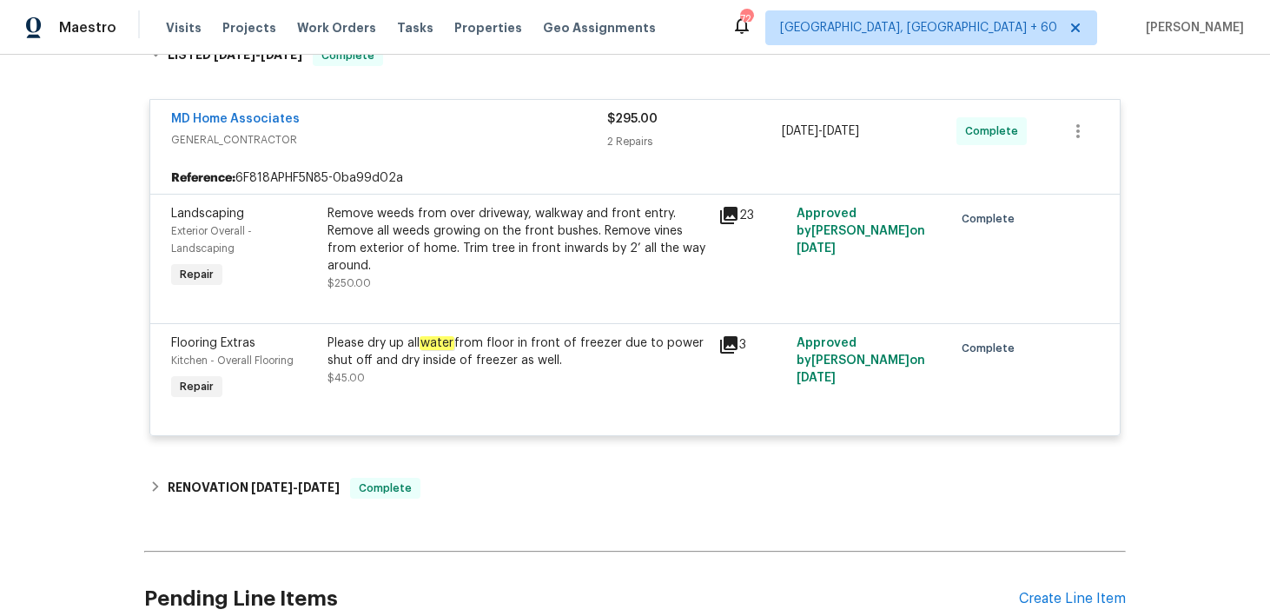
scroll to position [540, 0]
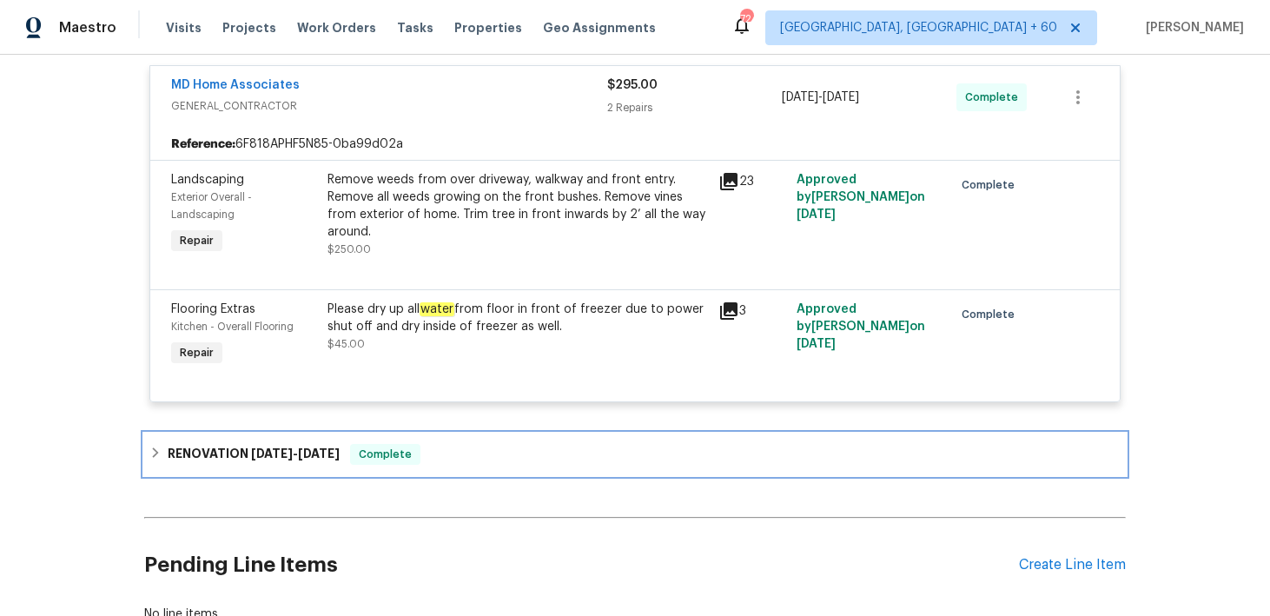
click at [437, 448] on div "RENOVATION 6/17/25 - 7/4/25 Complete" at bounding box center [634, 454] width 971 height 21
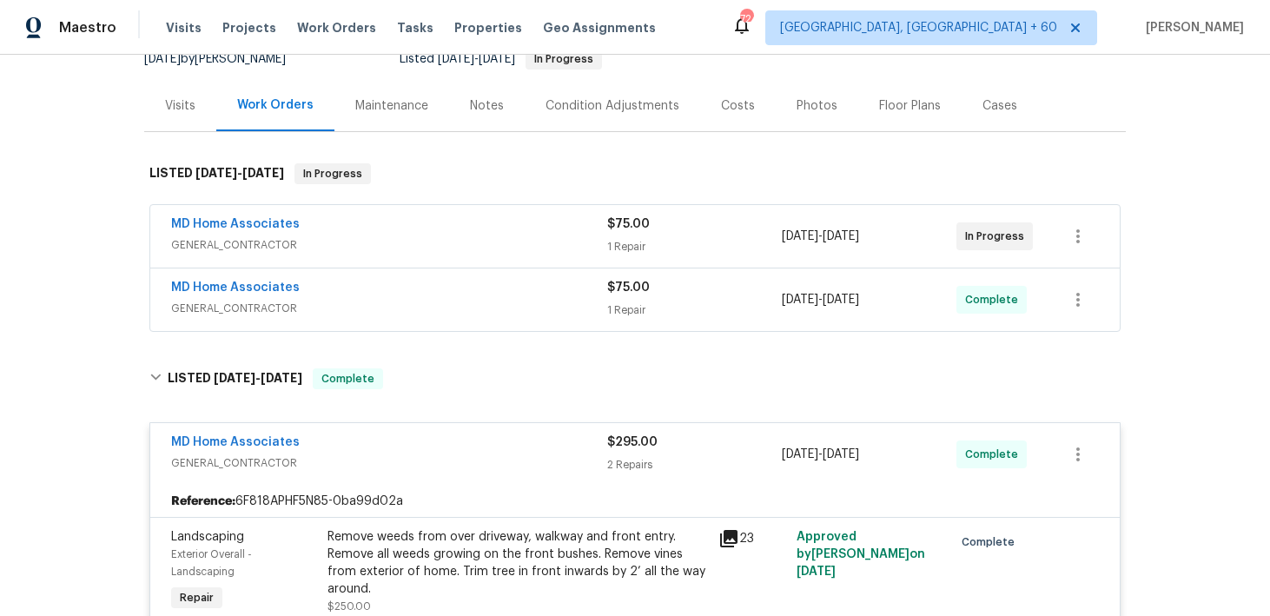
click at [620, 292] on span "$75.00" at bounding box center [628, 287] width 43 height 12
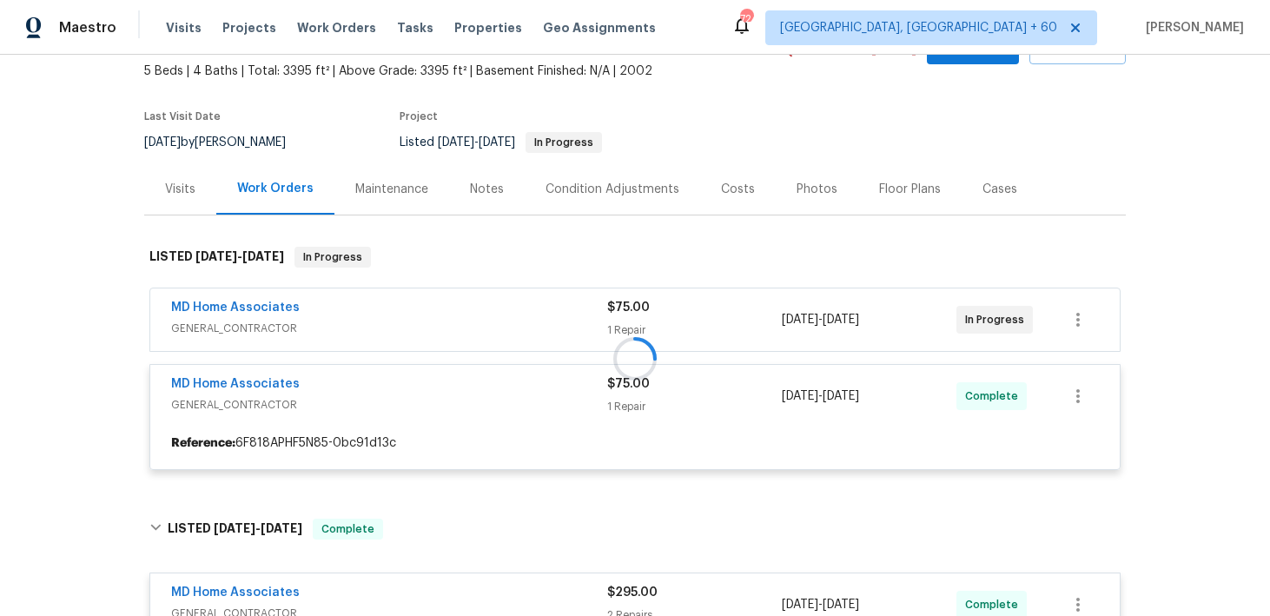
scroll to position [126, 0]
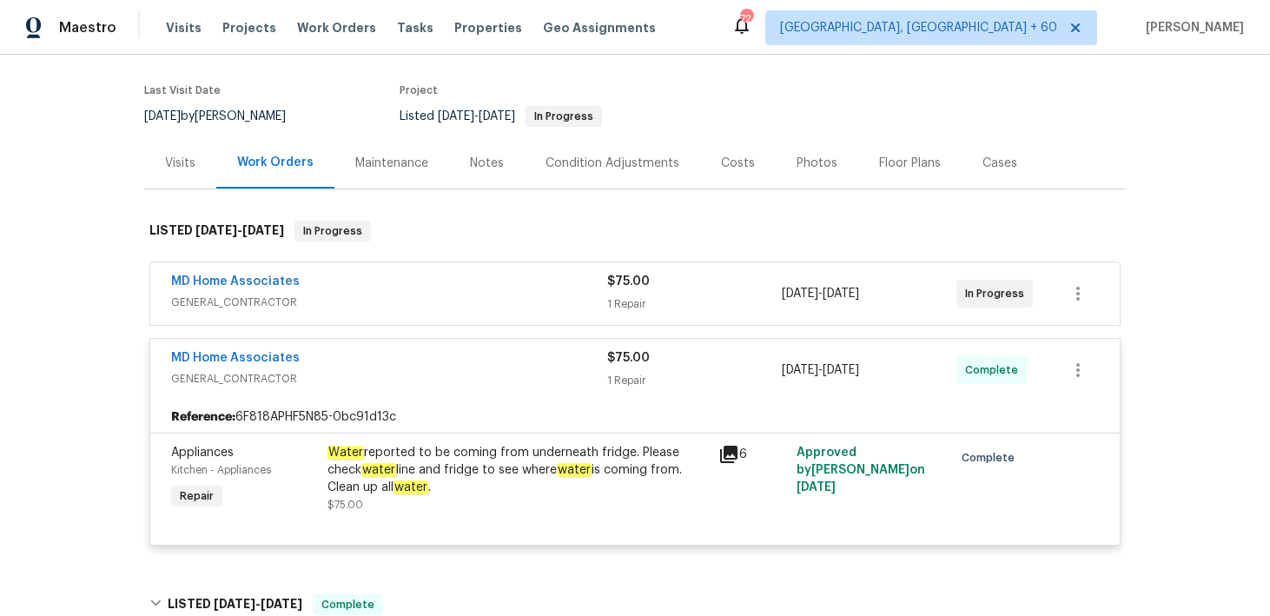
click at [623, 300] on div "1 Repair" at bounding box center [694, 303] width 175 height 17
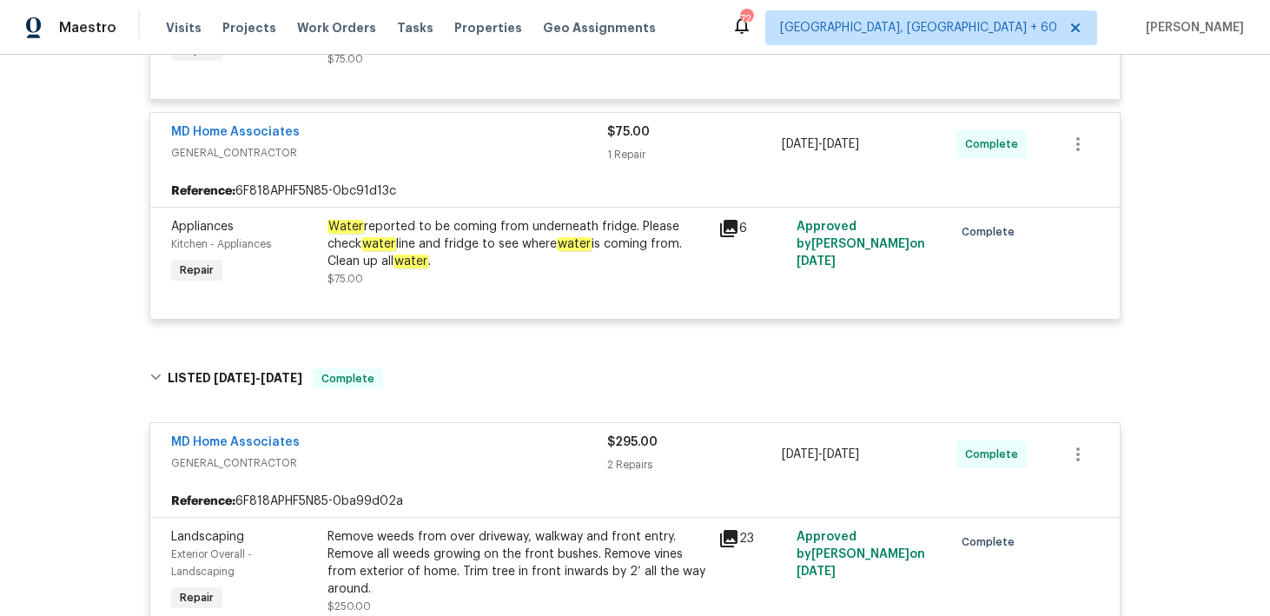
scroll to position [510, 0]
click at [513, 265] on div "Water reported to be coming from underneath fridge. Please check water line and…" at bounding box center [517, 242] width 380 height 52
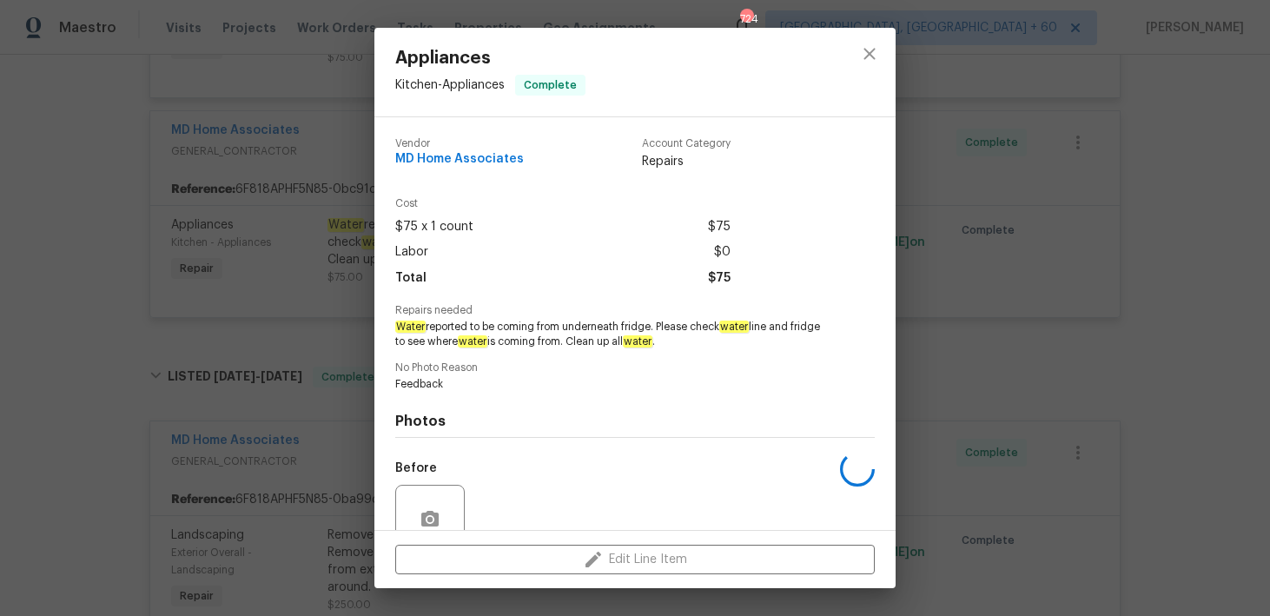
scroll to position [155, 0]
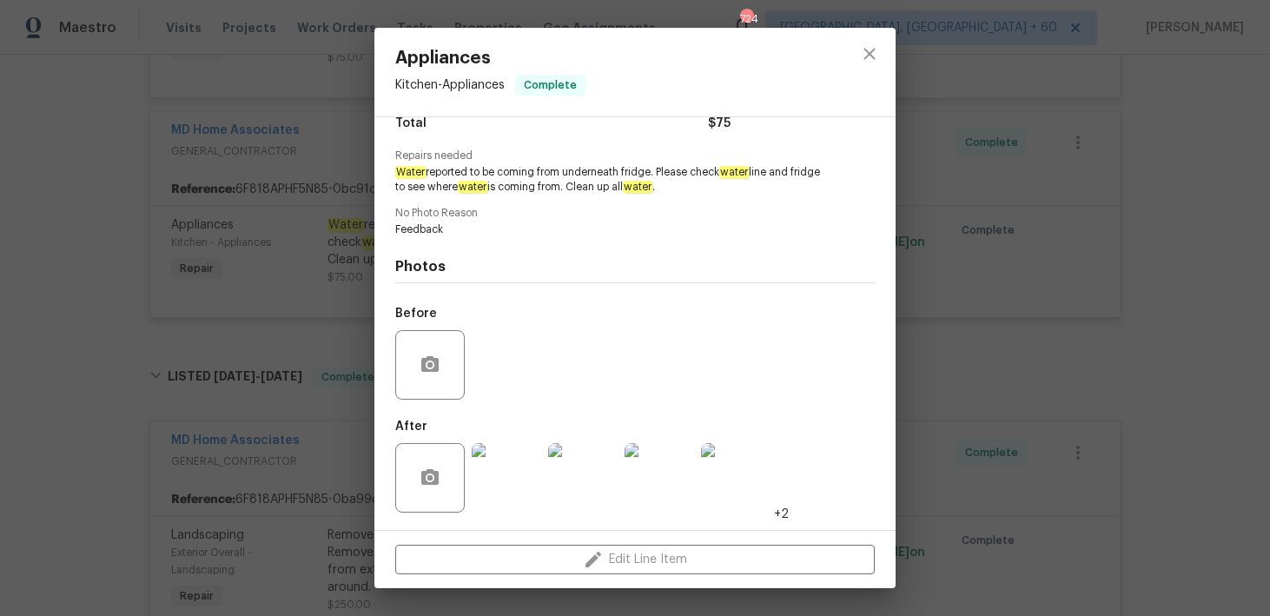
click at [511, 482] on img at bounding box center [506, 477] width 69 height 69
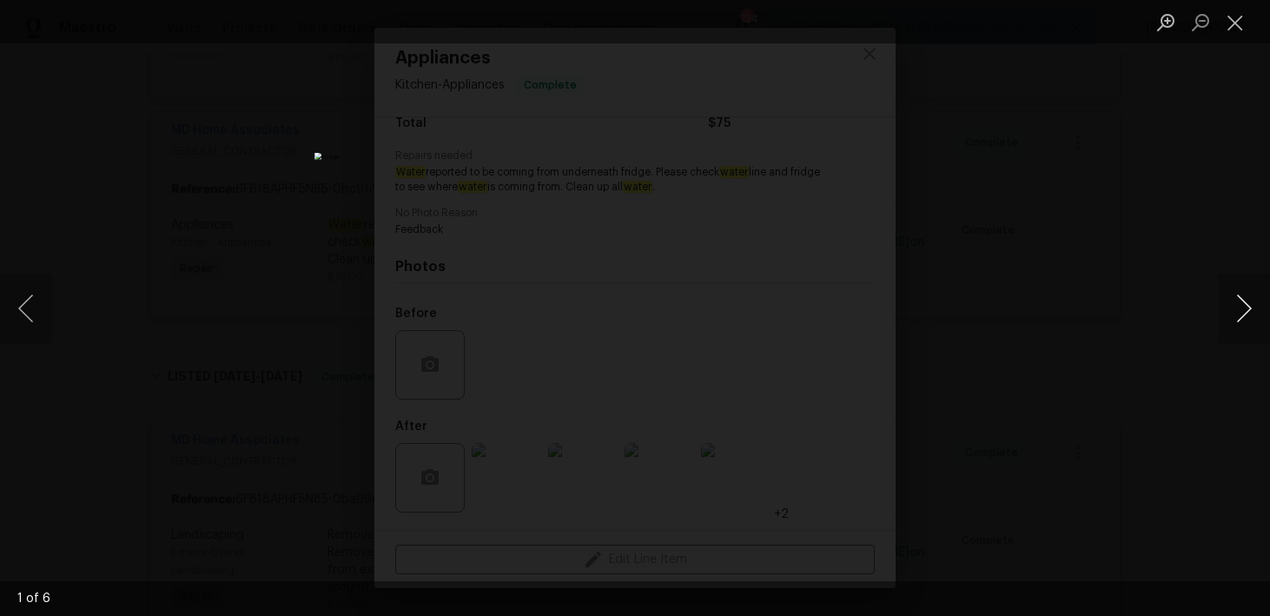
click at [1245, 311] on button "Next image" at bounding box center [1244, 308] width 52 height 69
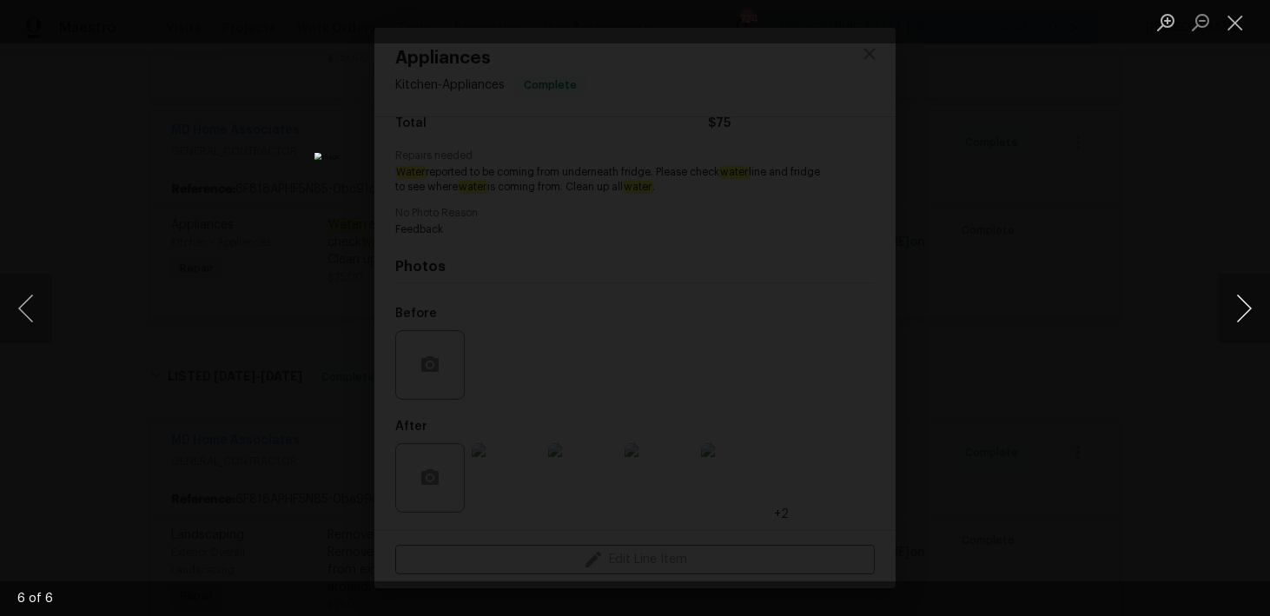
click at [1245, 311] on button "Next image" at bounding box center [1244, 308] width 52 height 69
click at [1234, 32] on button "Close lightbox" at bounding box center [1235, 22] width 35 height 30
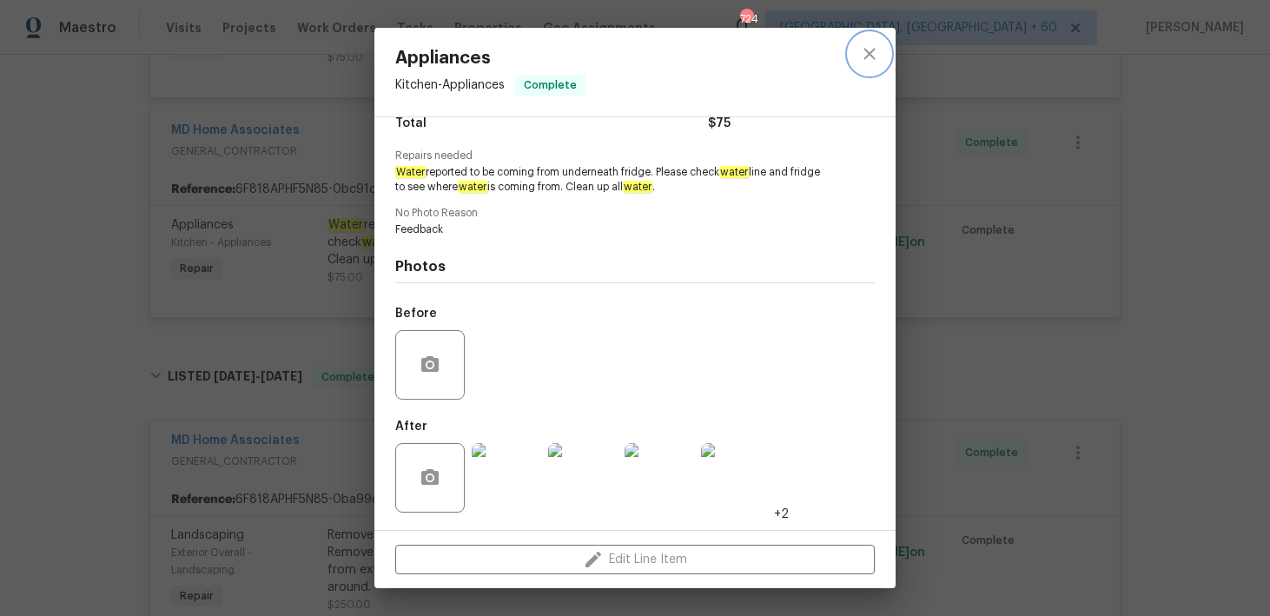
click at [857, 49] on button "close" at bounding box center [869, 54] width 42 height 42
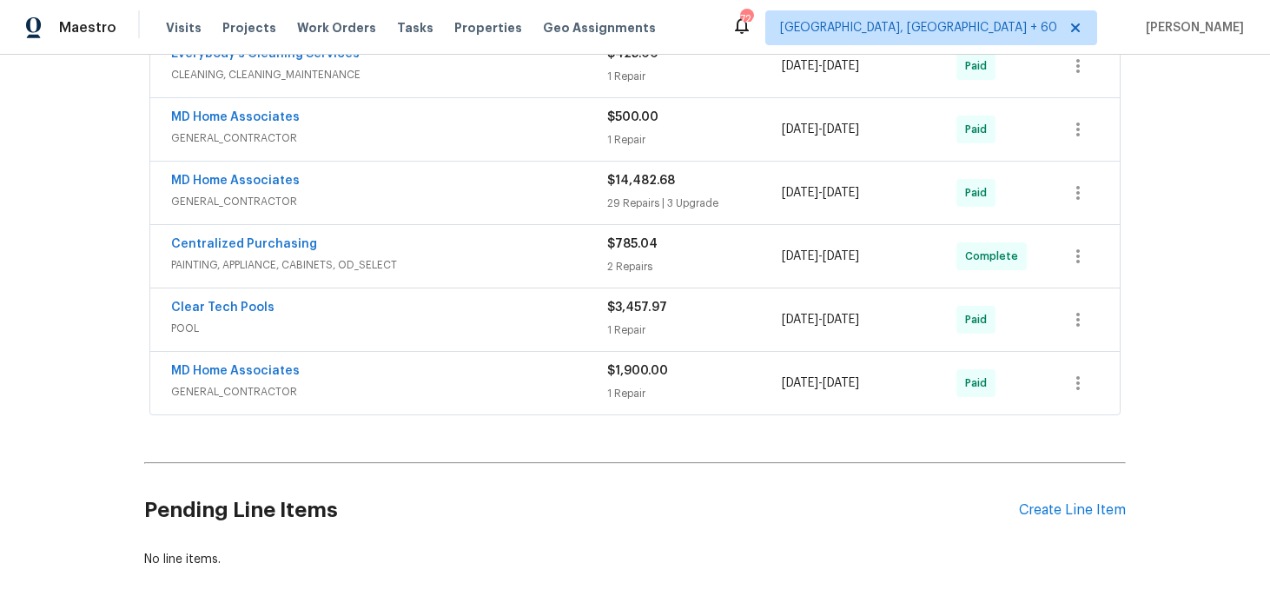
scroll to position [1682, 0]
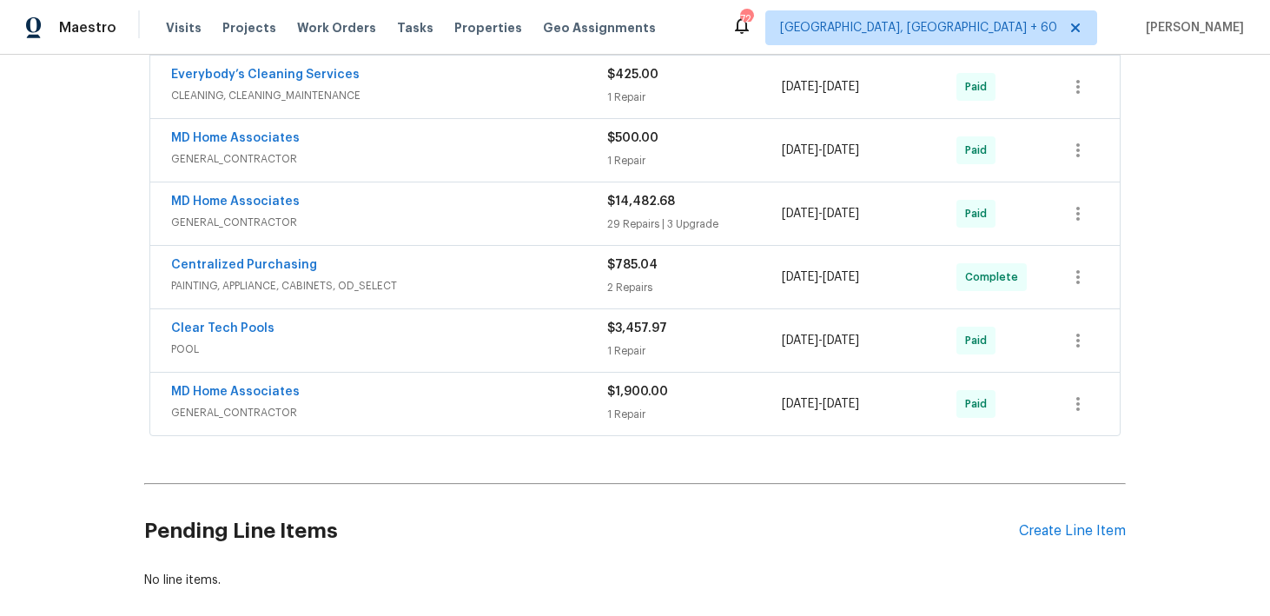
click at [620, 420] on div "1 Repair" at bounding box center [694, 414] width 175 height 17
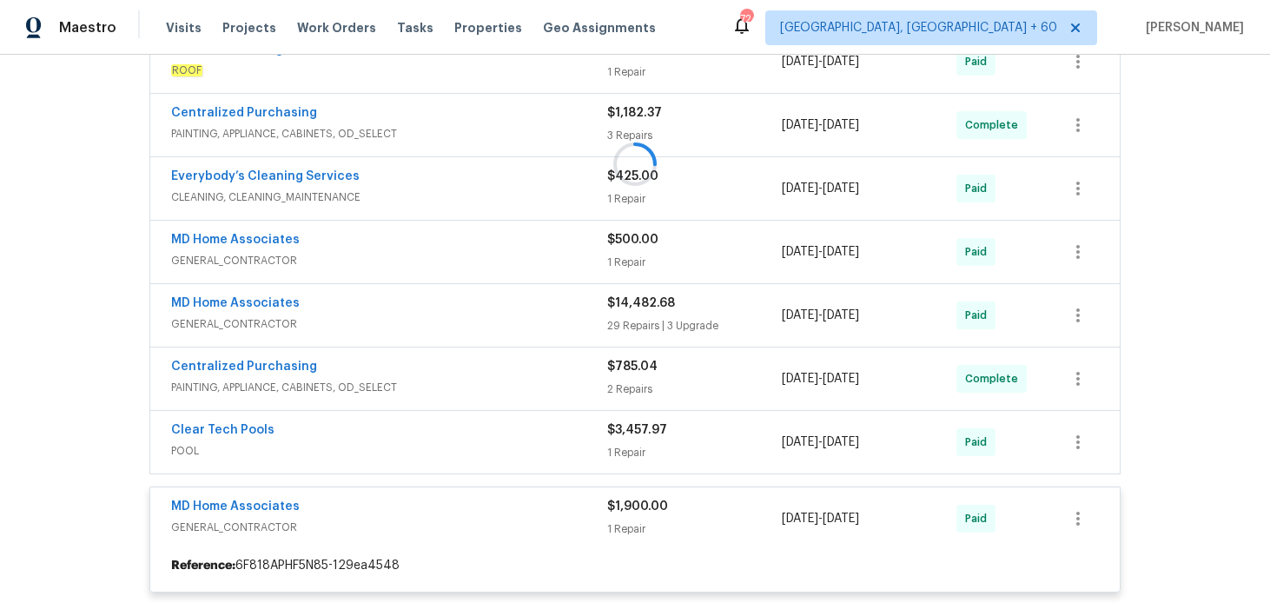
scroll to position [1574, 0]
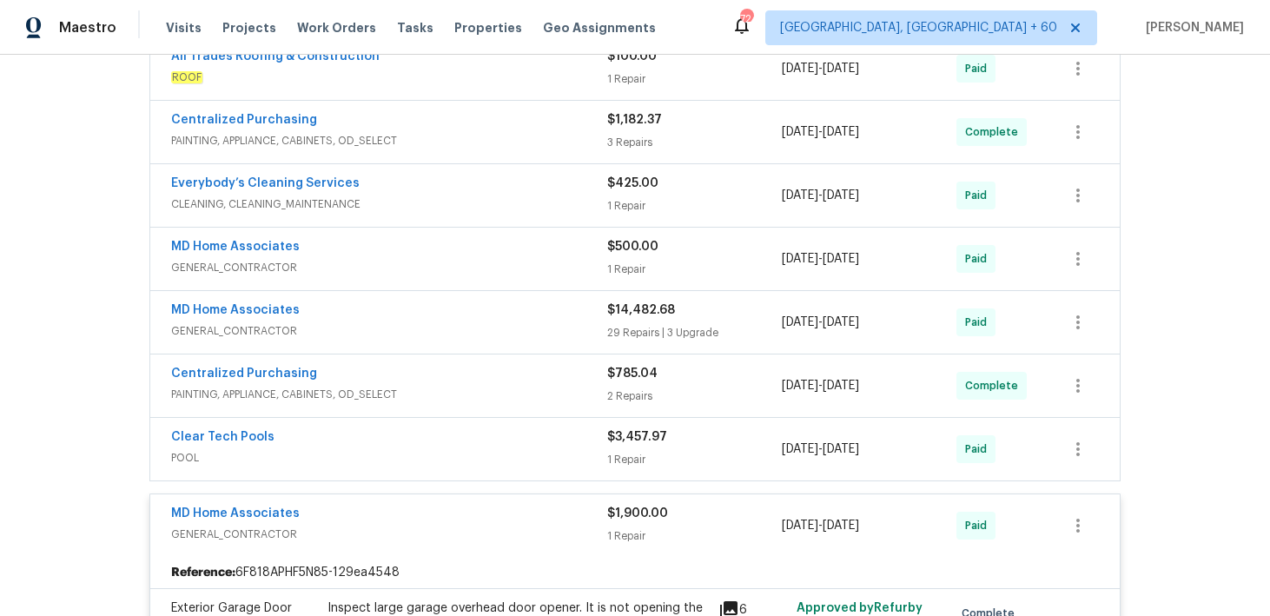
click at [630, 328] on div "29 Repairs | 3 Upgrade" at bounding box center [694, 332] width 175 height 17
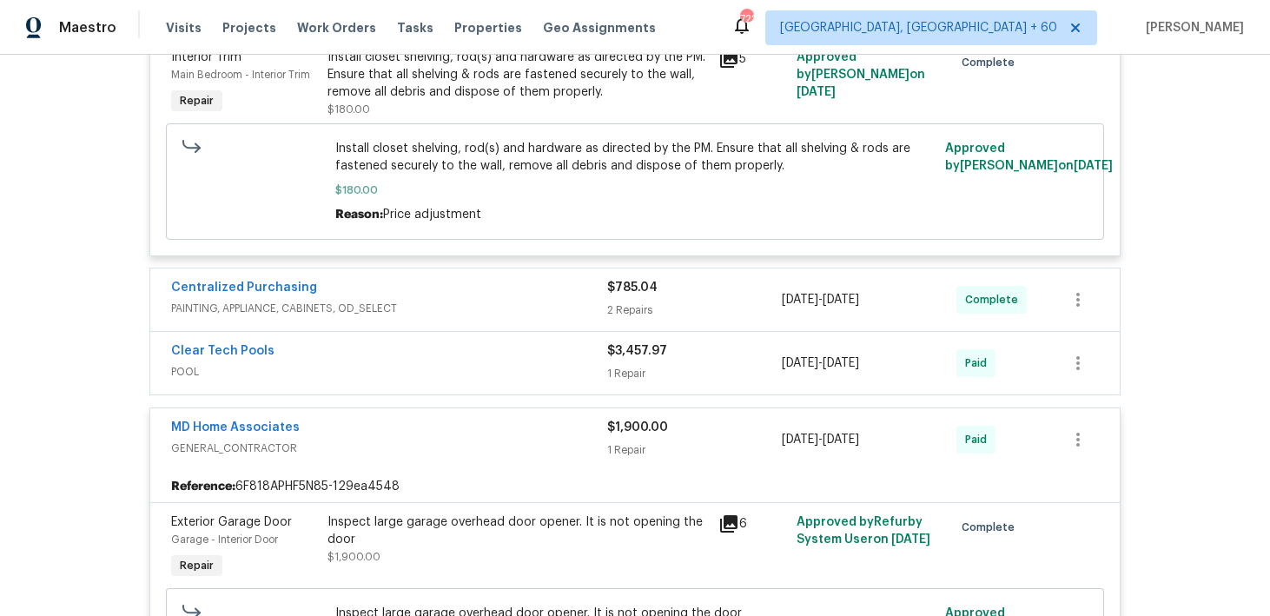
scroll to position [7661, 0]
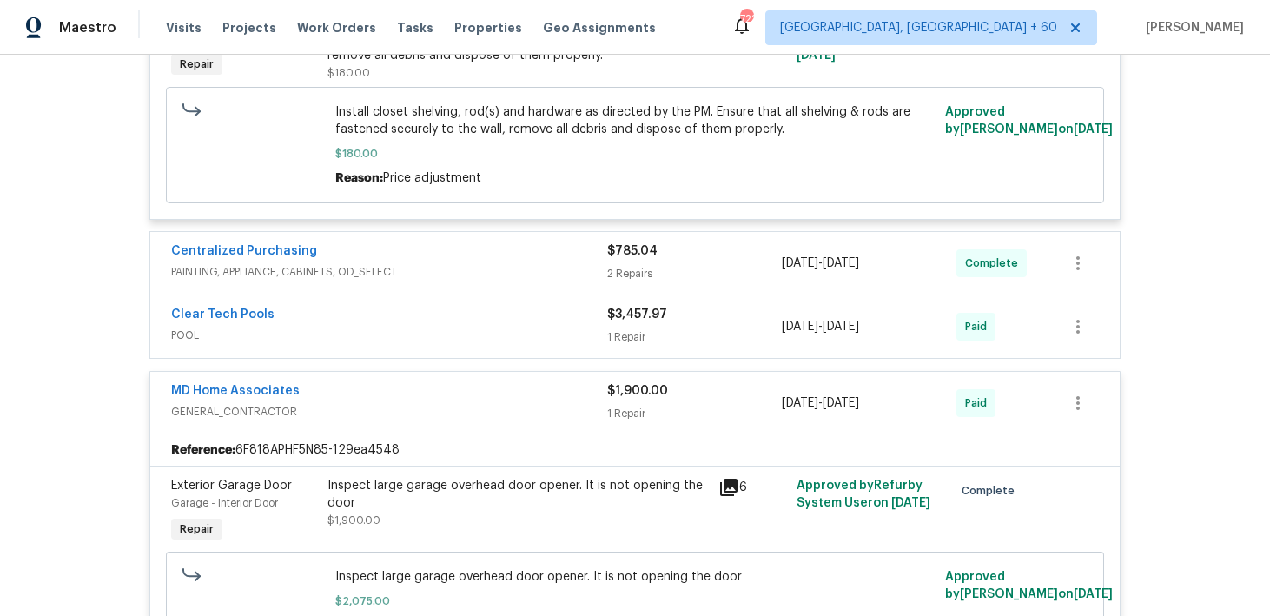
click at [608, 265] on div "2 Repairs" at bounding box center [694, 273] width 175 height 17
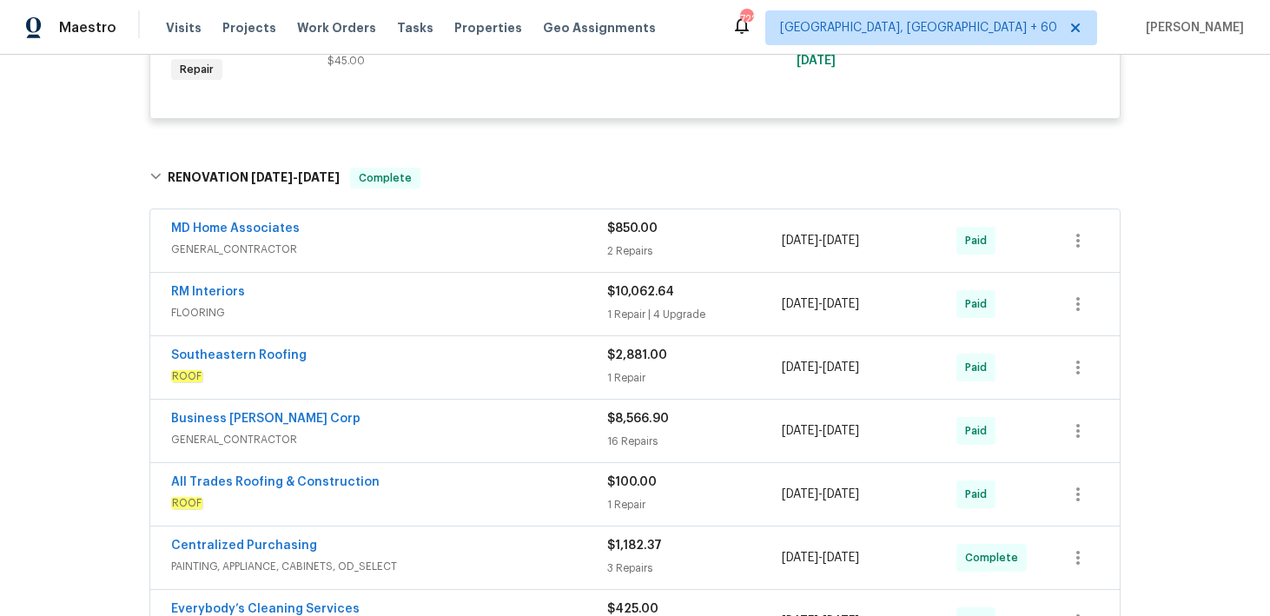
scroll to position [0, 0]
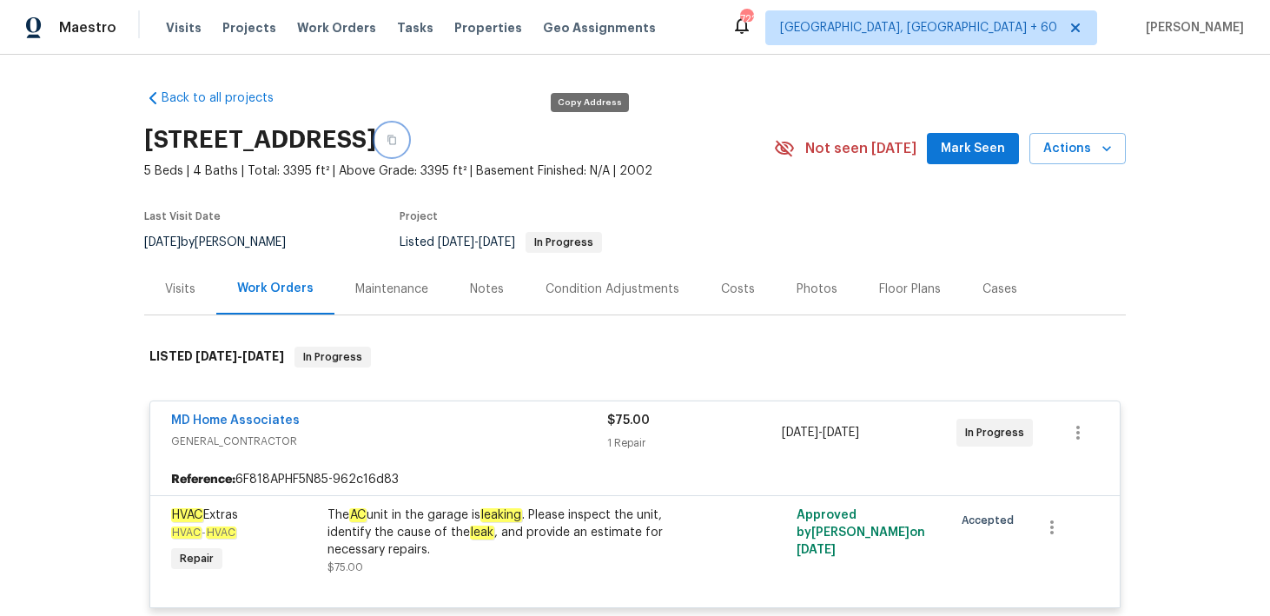
click at [397, 141] on icon "button" at bounding box center [391, 140] width 10 height 10
click at [180, 30] on span "Visits" at bounding box center [184, 27] width 36 height 17
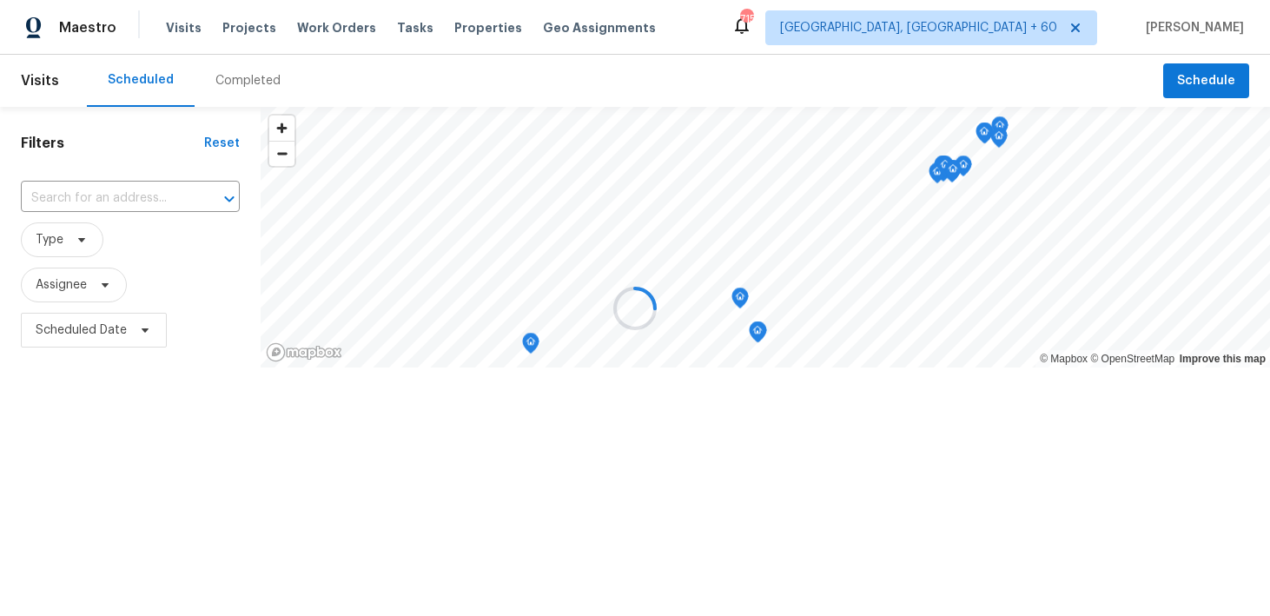
click at [228, 83] on div at bounding box center [635, 308] width 1270 height 616
click at [235, 80] on div at bounding box center [635, 308] width 1270 height 616
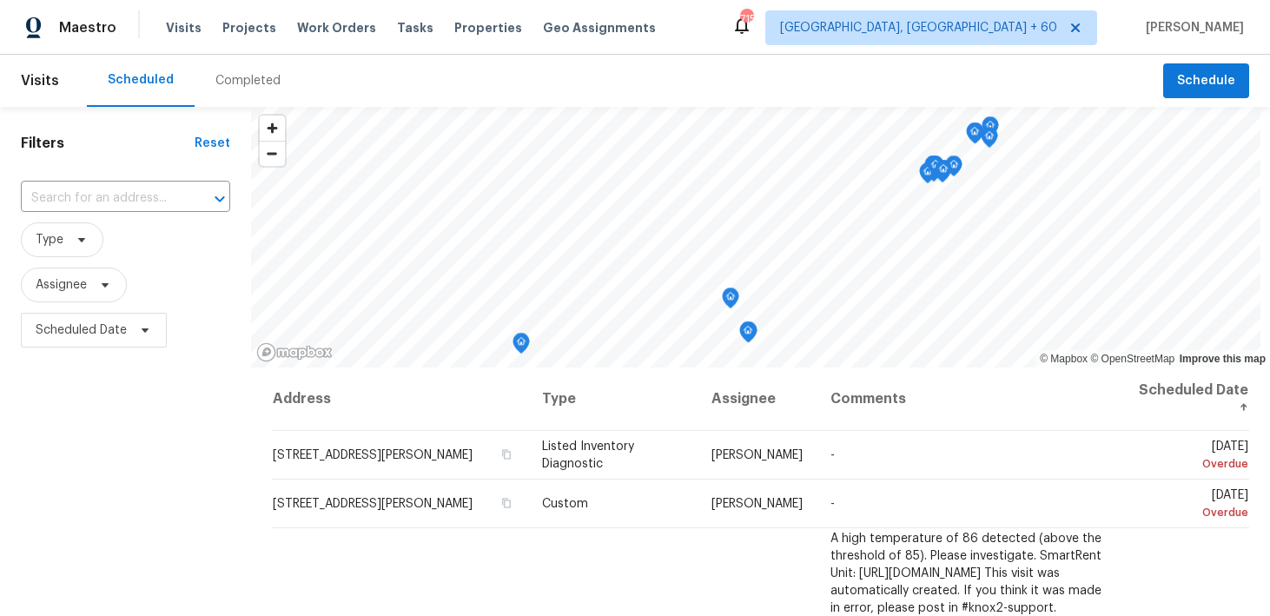
click at [232, 81] on div "Completed" at bounding box center [247, 80] width 65 height 17
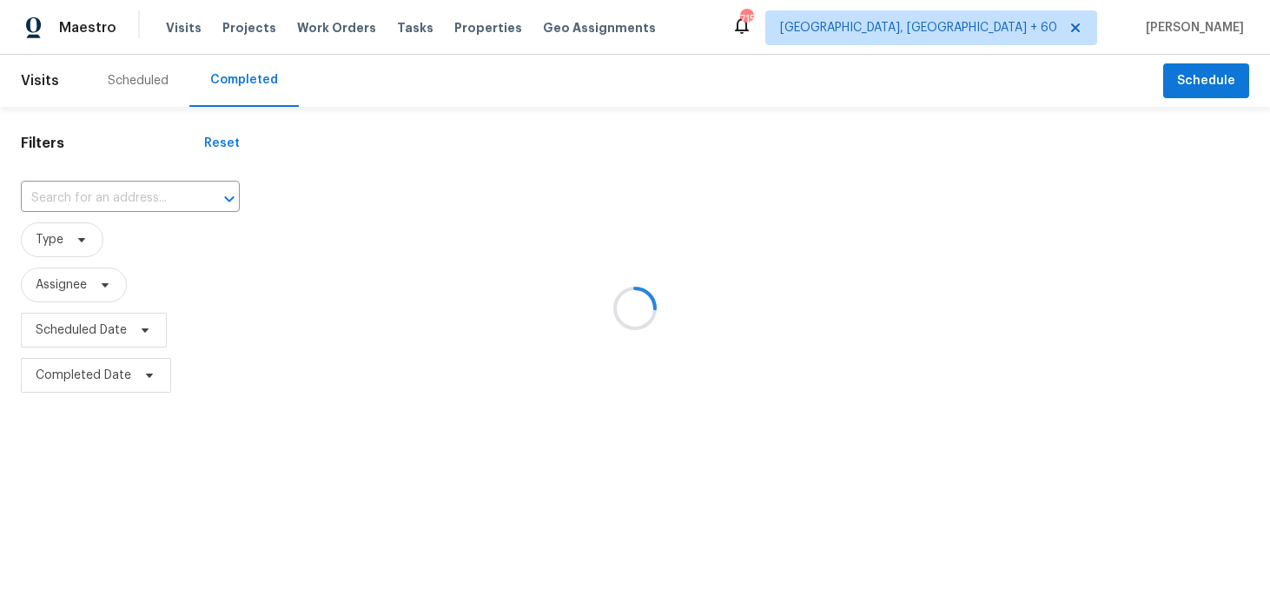
click at [119, 191] on div at bounding box center [635, 308] width 1270 height 616
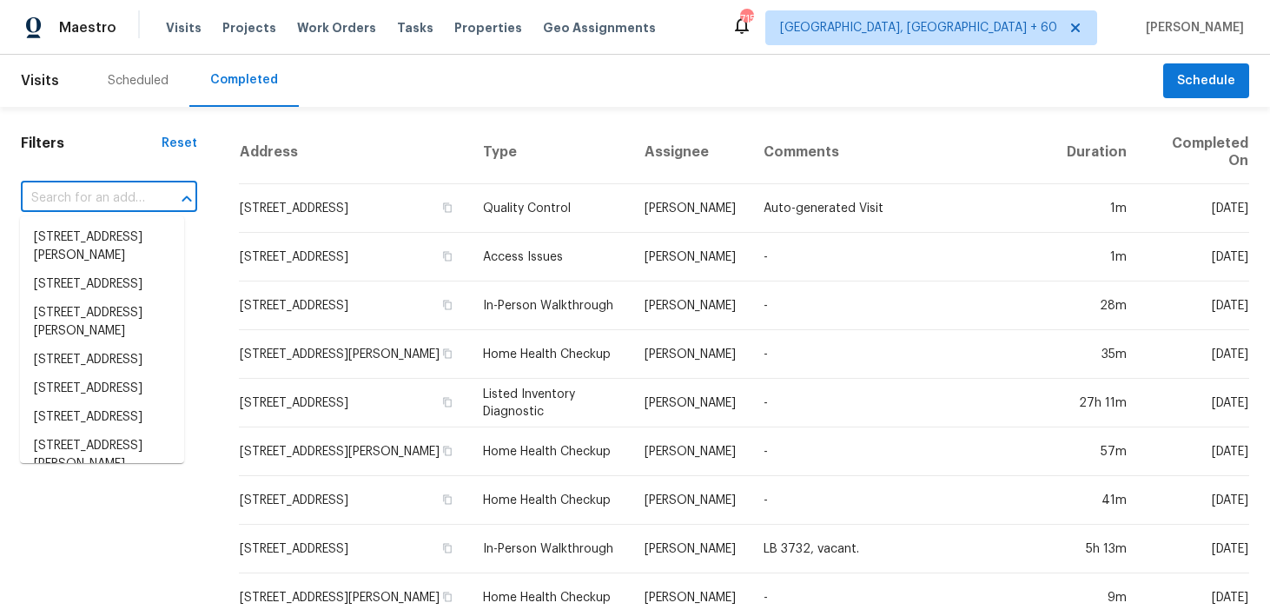
click at [89, 195] on input "text" at bounding box center [85, 198] width 128 height 27
paste input "8806 Glenside St Huntersville, NC 28078"
type input "8806 Glenside St Huntersville, NC 28078"
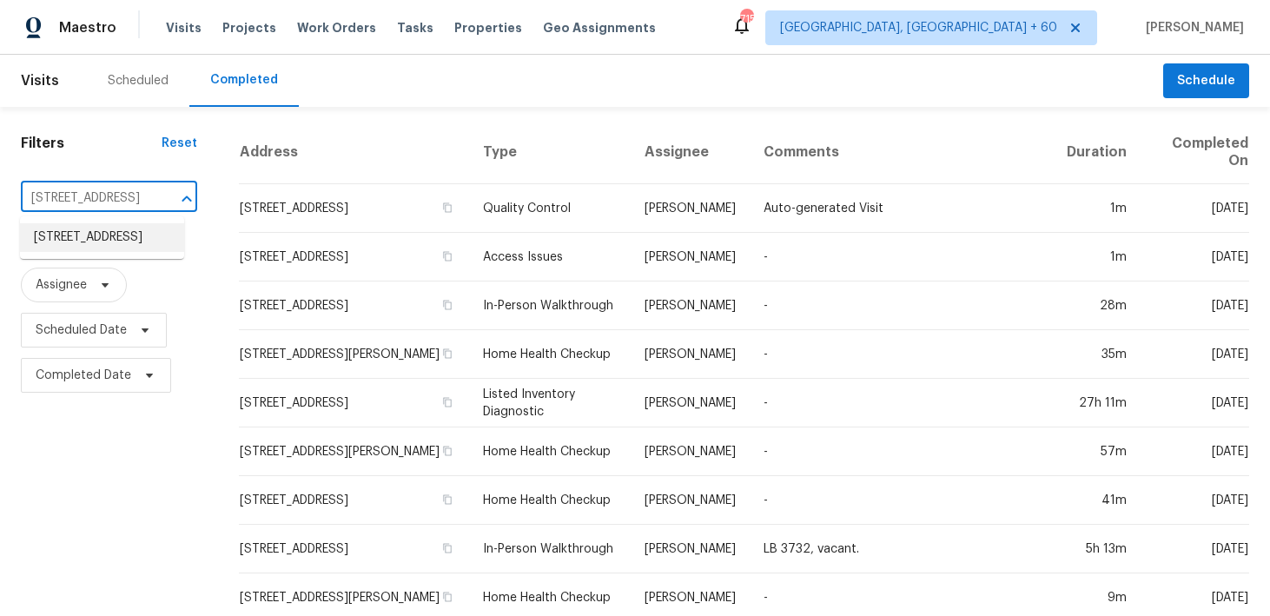
click at [57, 241] on li "8806 Glenside St, Huntersville, NC 28078" at bounding box center [102, 237] width 164 height 29
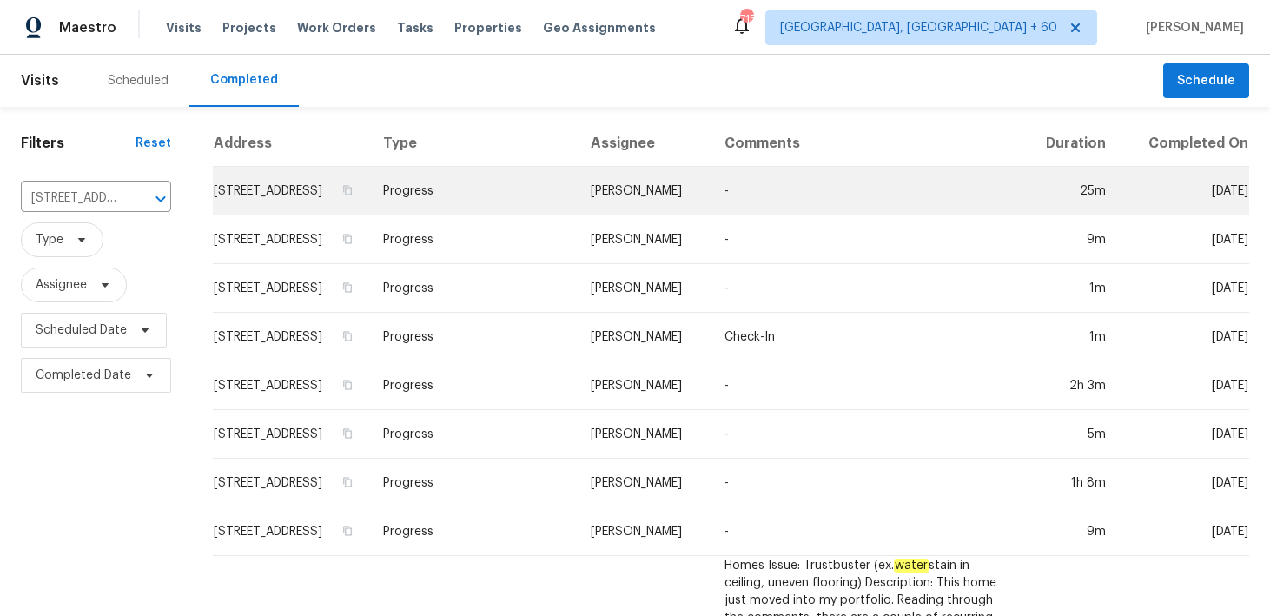
click at [455, 211] on td "Progress" at bounding box center [473, 191] width 208 height 49
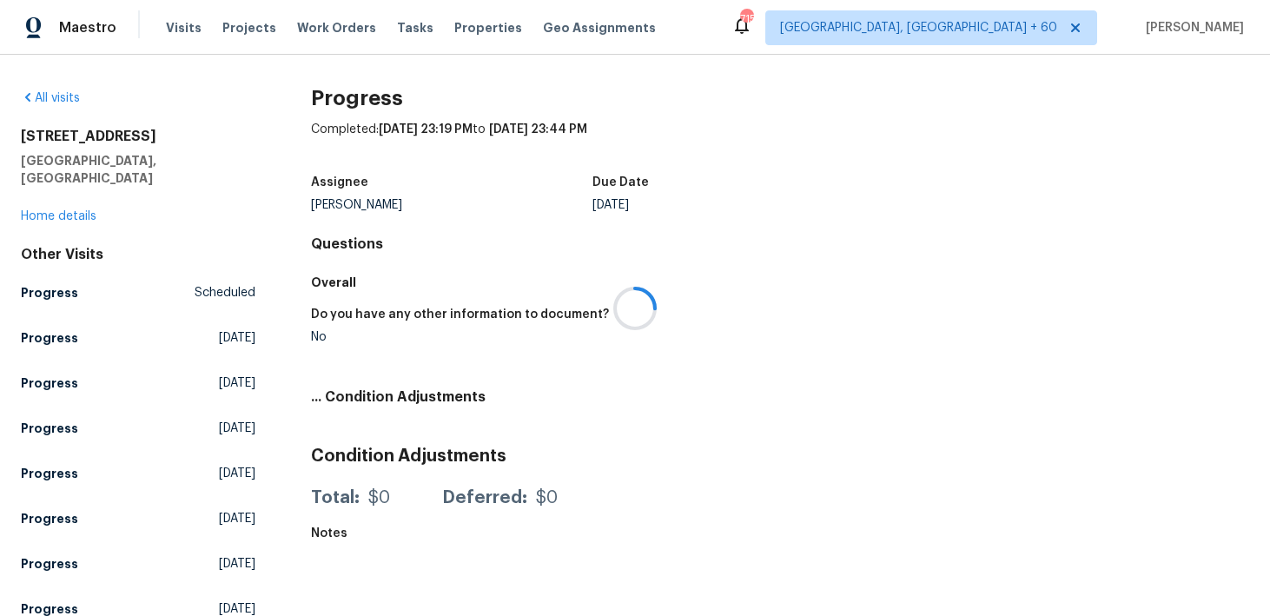
click at [68, 202] on div at bounding box center [635, 308] width 1270 height 616
click at [42, 201] on div at bounding box center [635, 308] width 1270 height 616
click at [44, 210] on link "Home details" at bounding box center [59, 216] width 76 height 12
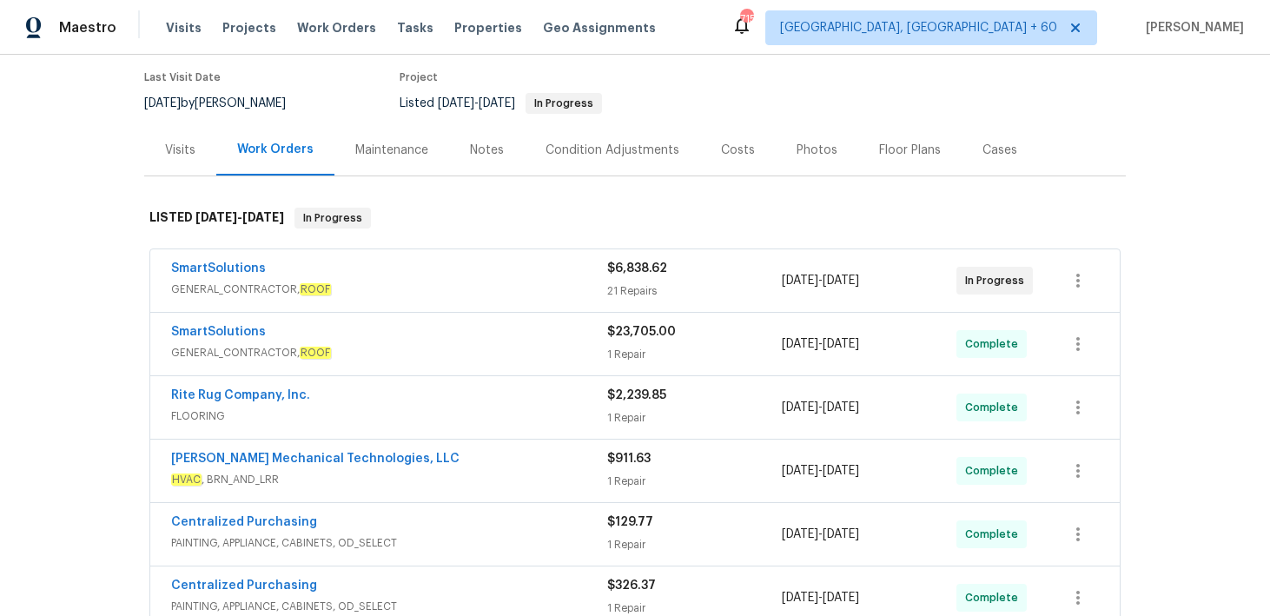
scroll to position [189, 0]
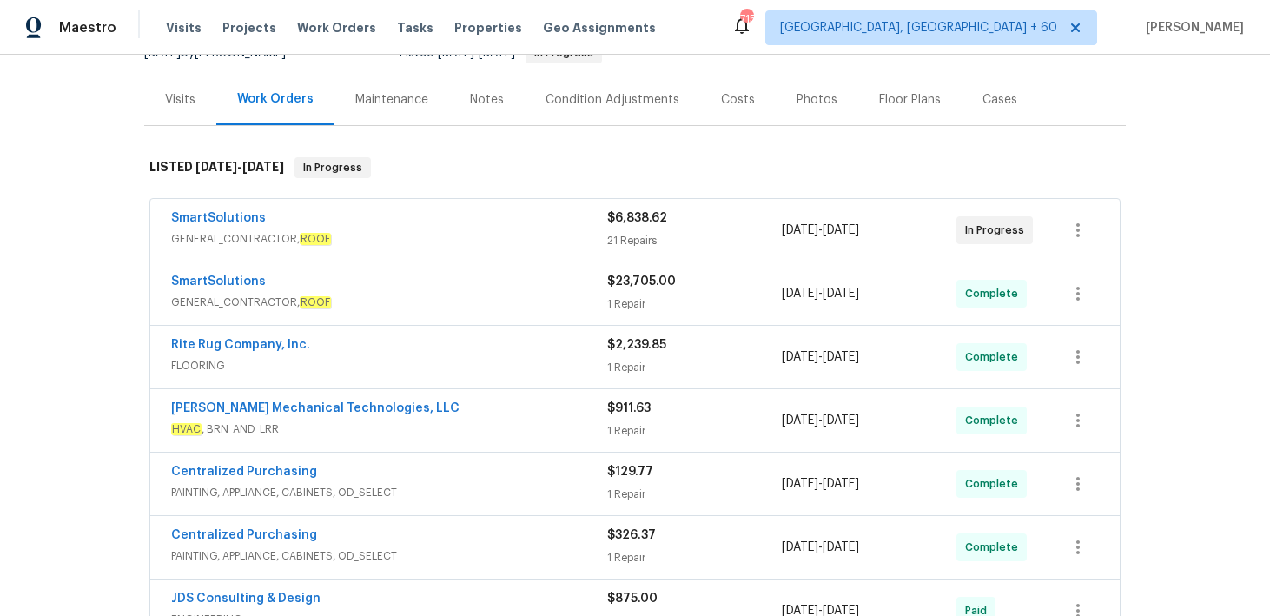
click at [644, 298] on div "1 Repair" at bounding box center [694, 303] width 175 height 17
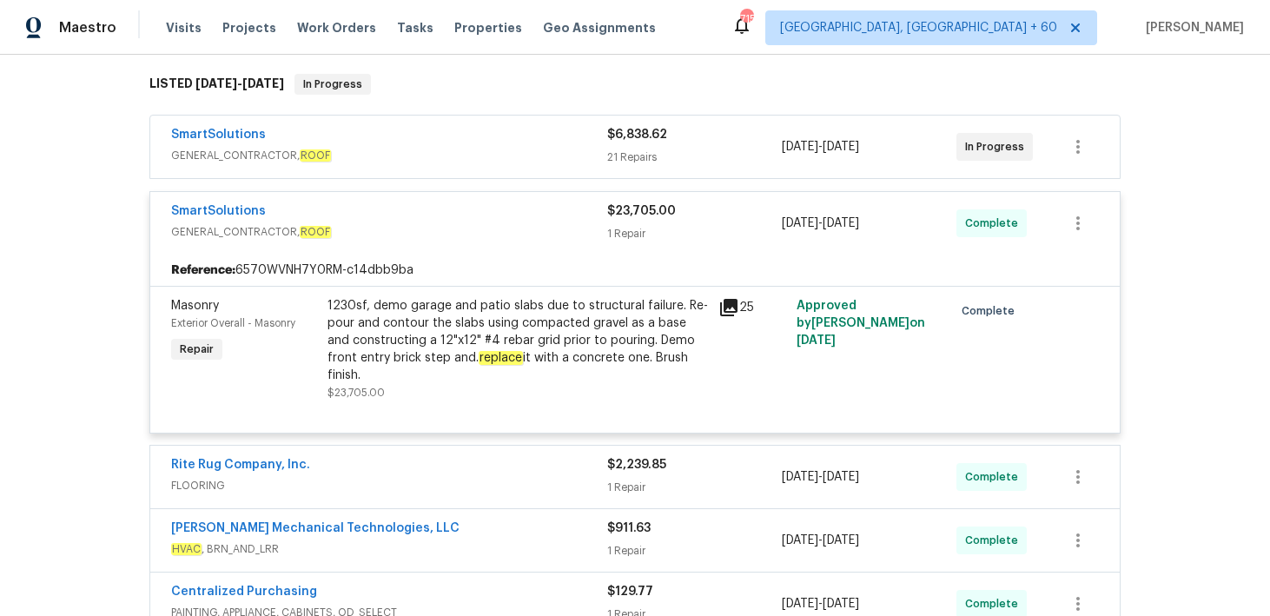
scroll to position [314, 0]
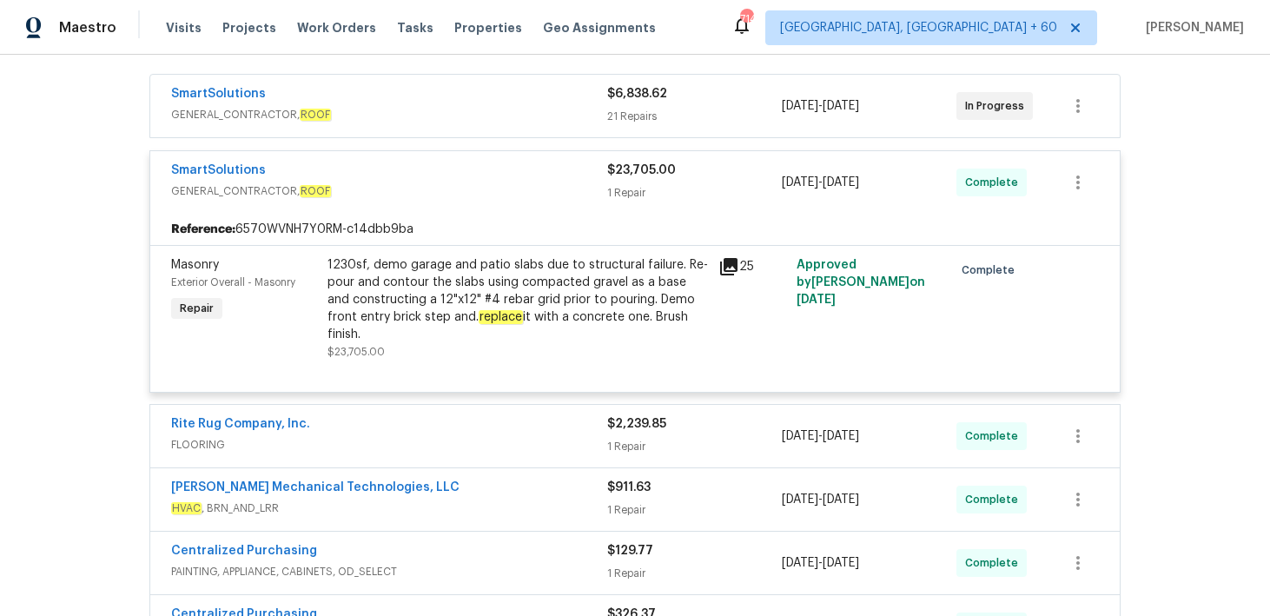
click at [716, 281] on div "25" at bounding box center [752, 308] width 78 height 115
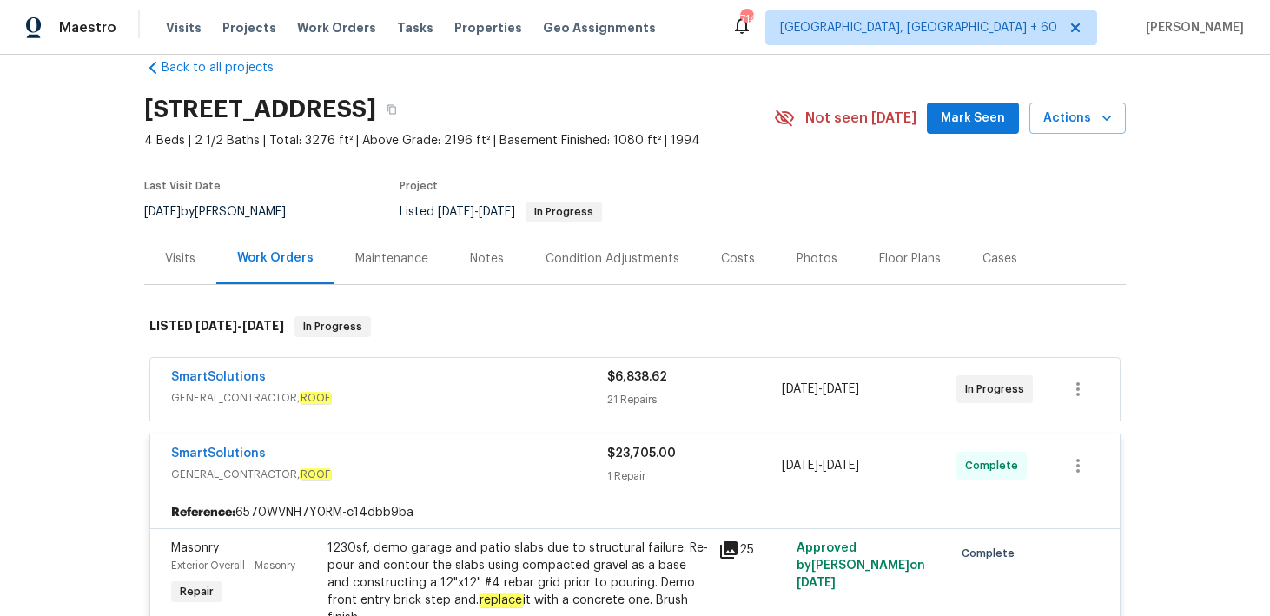
scroll to position [0, 0]
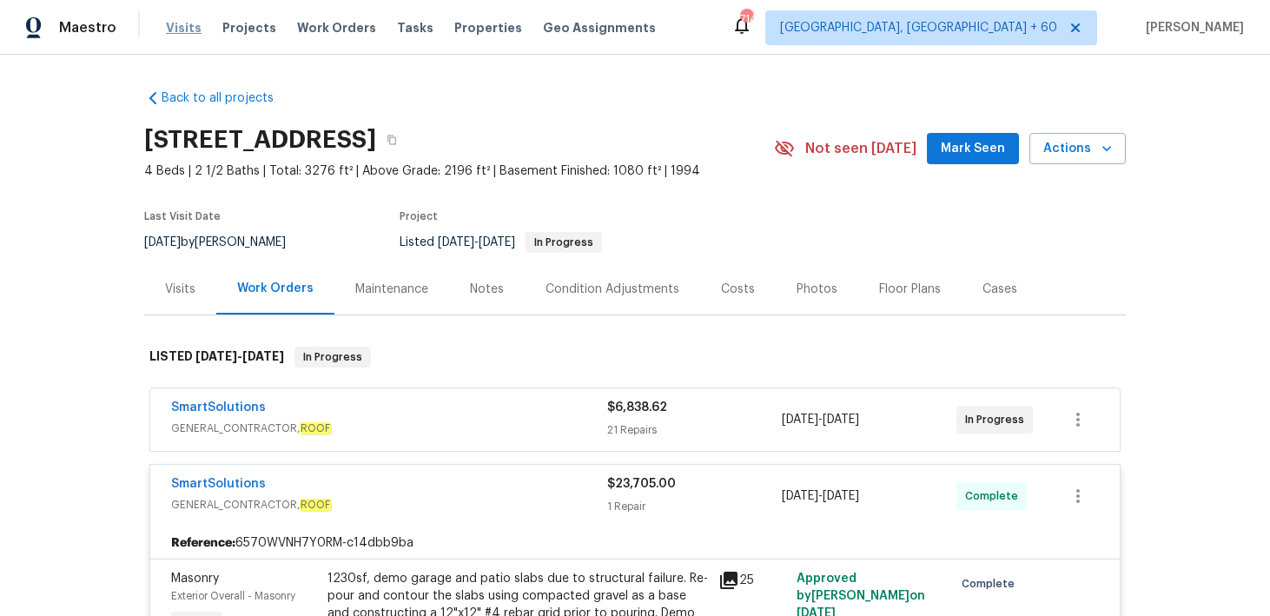
click at [179, 36] on span "Visits" at bounding box center [184, 27] width 36 height 17
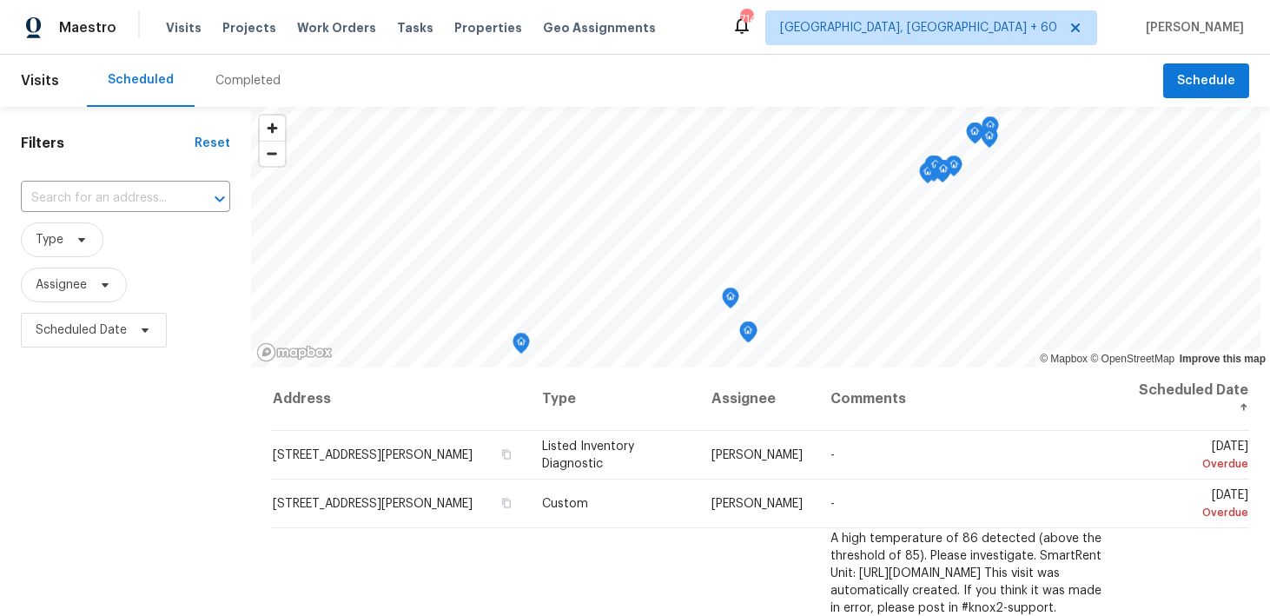
click at [220, 80] on div "Completed" at bounding box center [247, 80] width 65 height 17
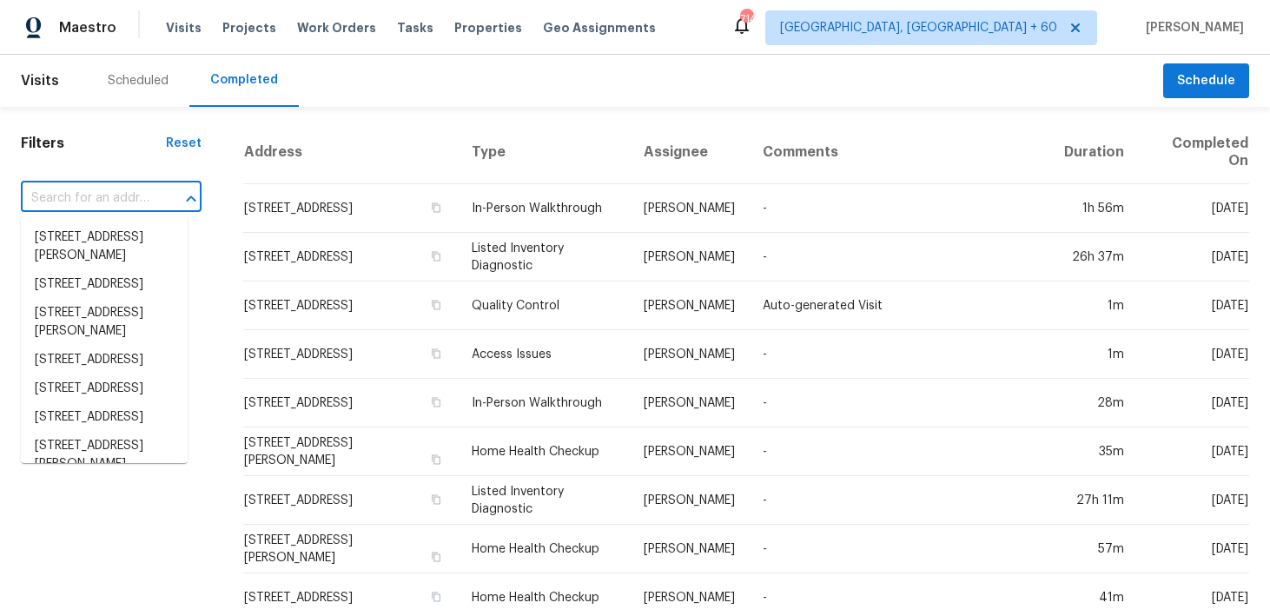
click at [118, 194] on input "text" at bounding box center [87, 198] width 132 height 27
paste input "8353 Ainsworth St Charlotte, NC 28216"
type input "8353 Ainsworth St Charlotte, NC 28216"
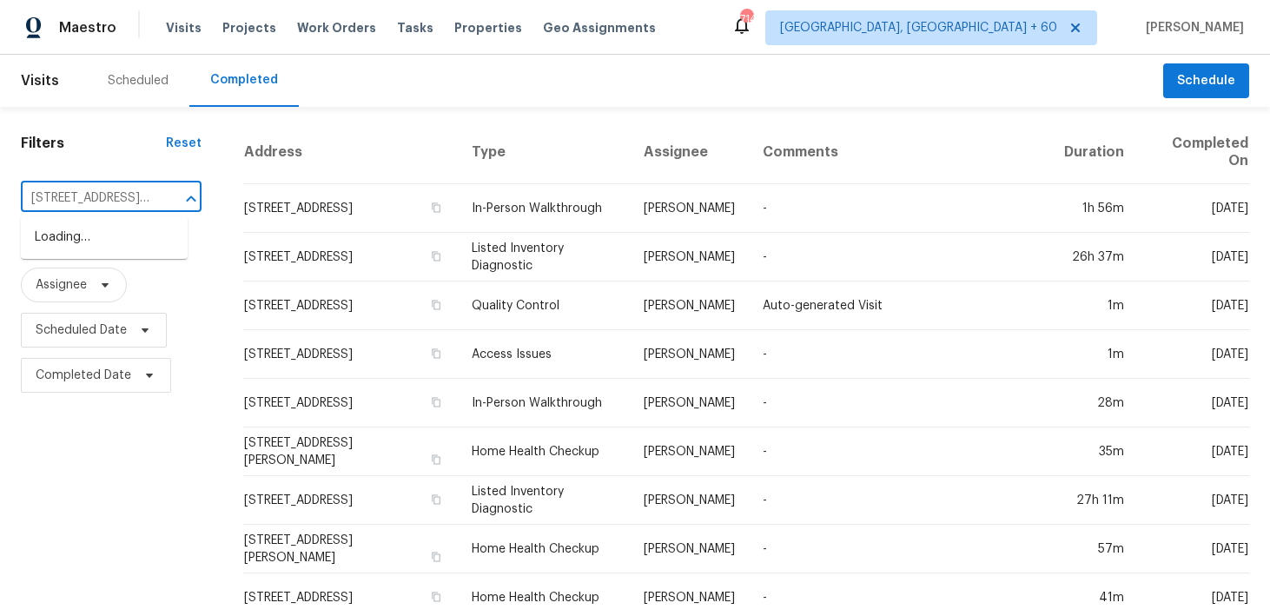
scroll to position [0, 114]
click at [84, 237] on li "8353 Ainsworth St, Charlotte, NC 28216" at bounding box center [104, 246] width 167 height 47
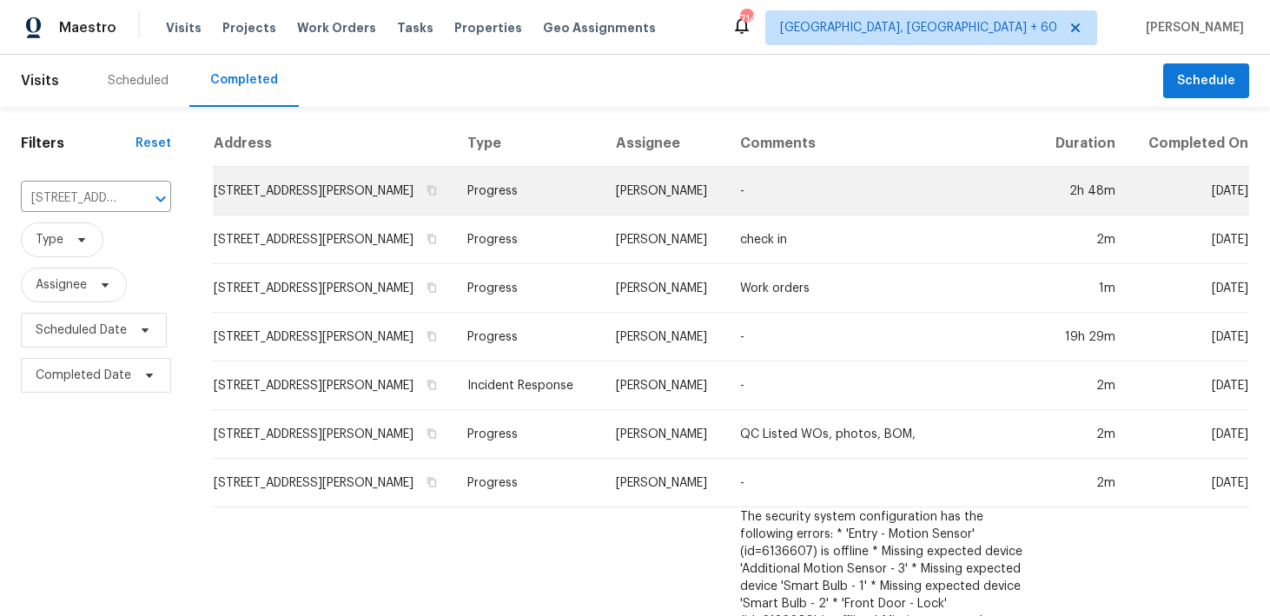
click at [467, 205] on td "Progress" at bounding box center [527, 191] width 149 height 49
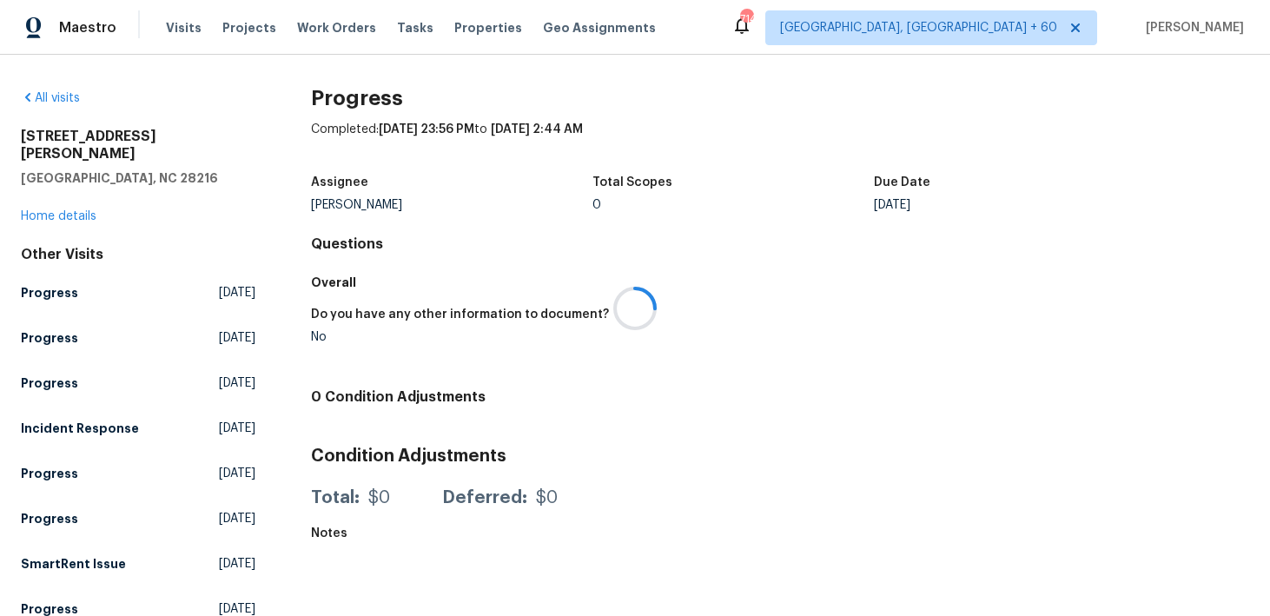
click at [57, 197] on div at bounding box center [635, 308] width 1270 height 616
click at [43, 210] on link "Home details" at bounding box center [59, 216] width 76 height 12
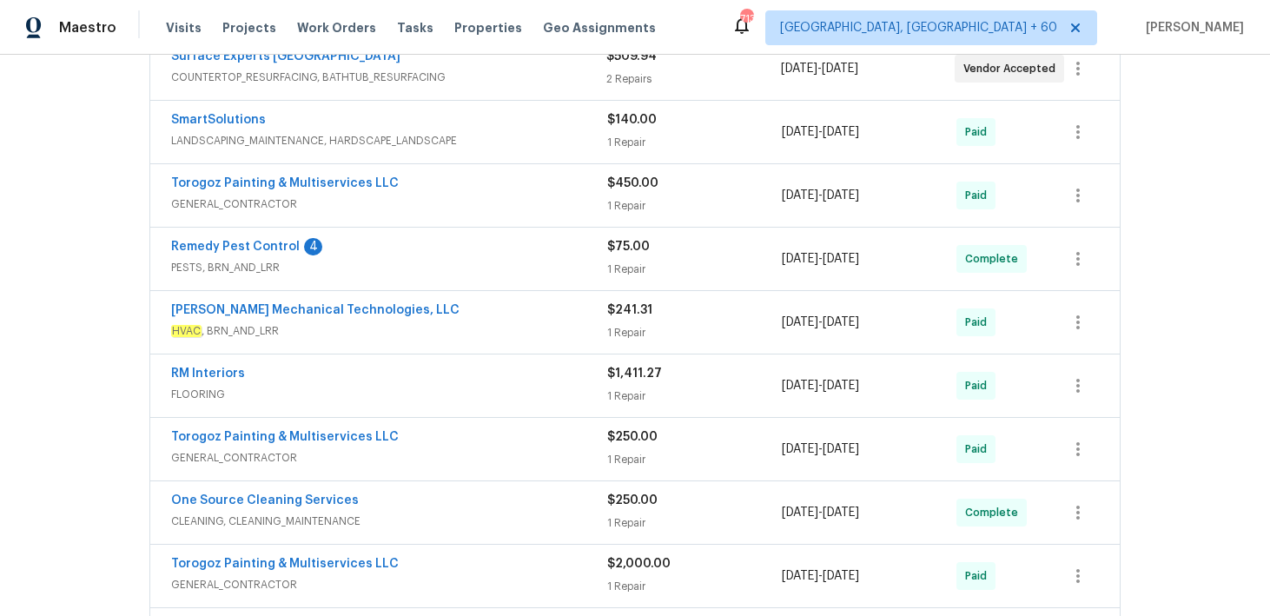
scroll to position [355, 0]
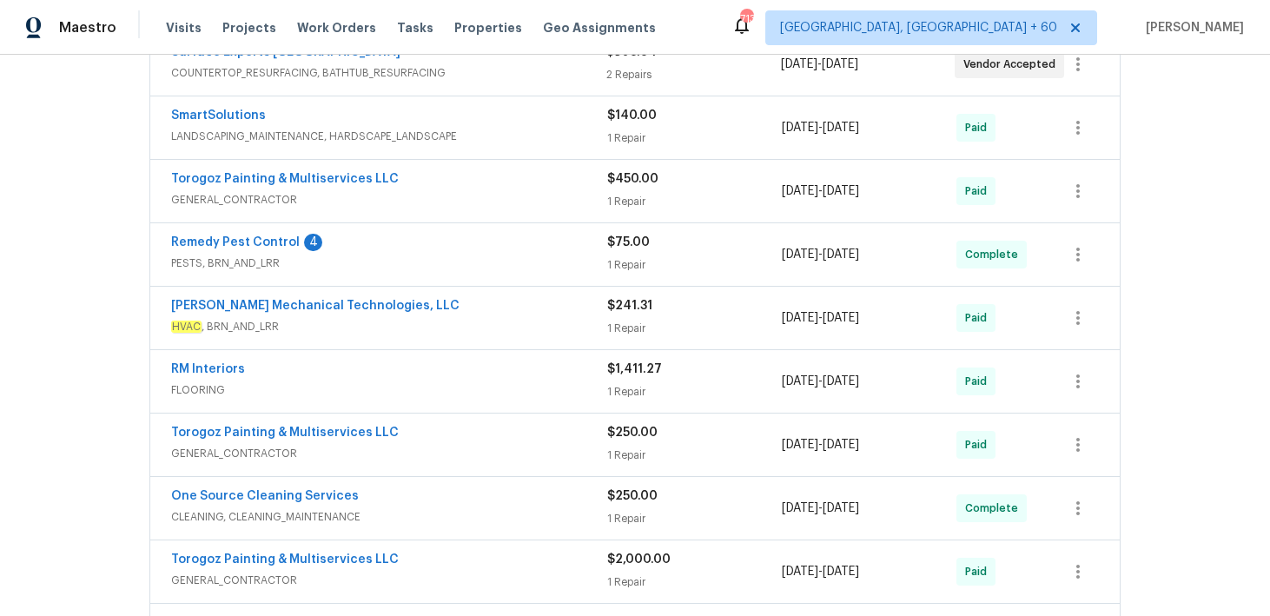
click at [629, 254] on div "$75.00 1 Repair" at bounding box center [694, 255] width 175 height 42
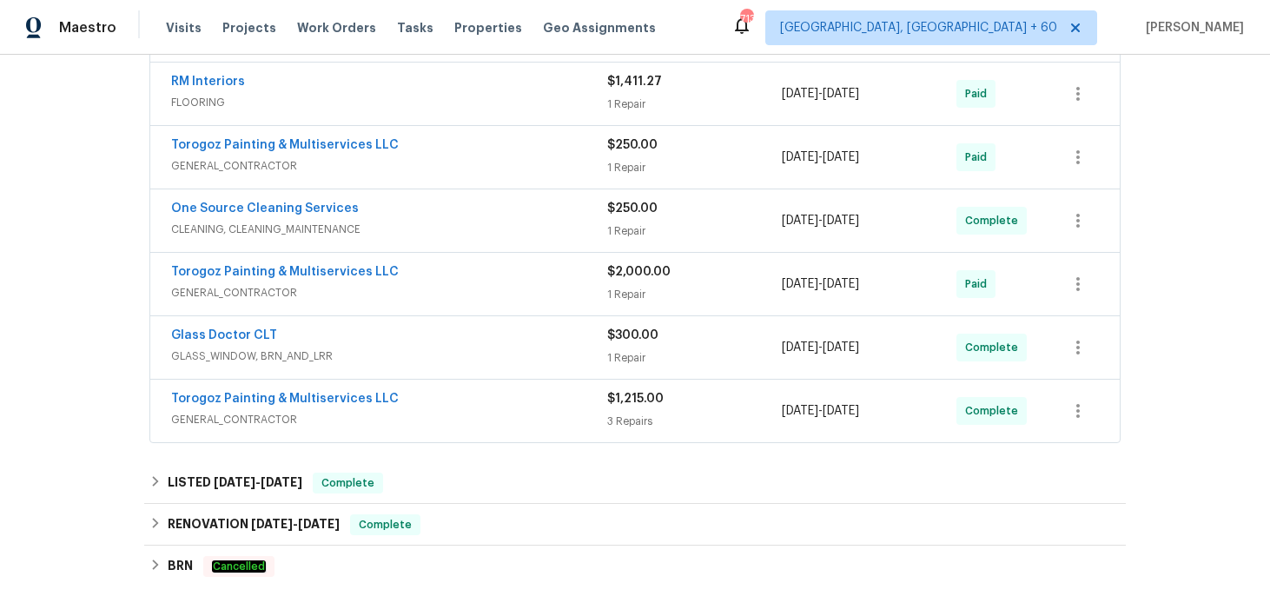
scroll to position [910, 0]
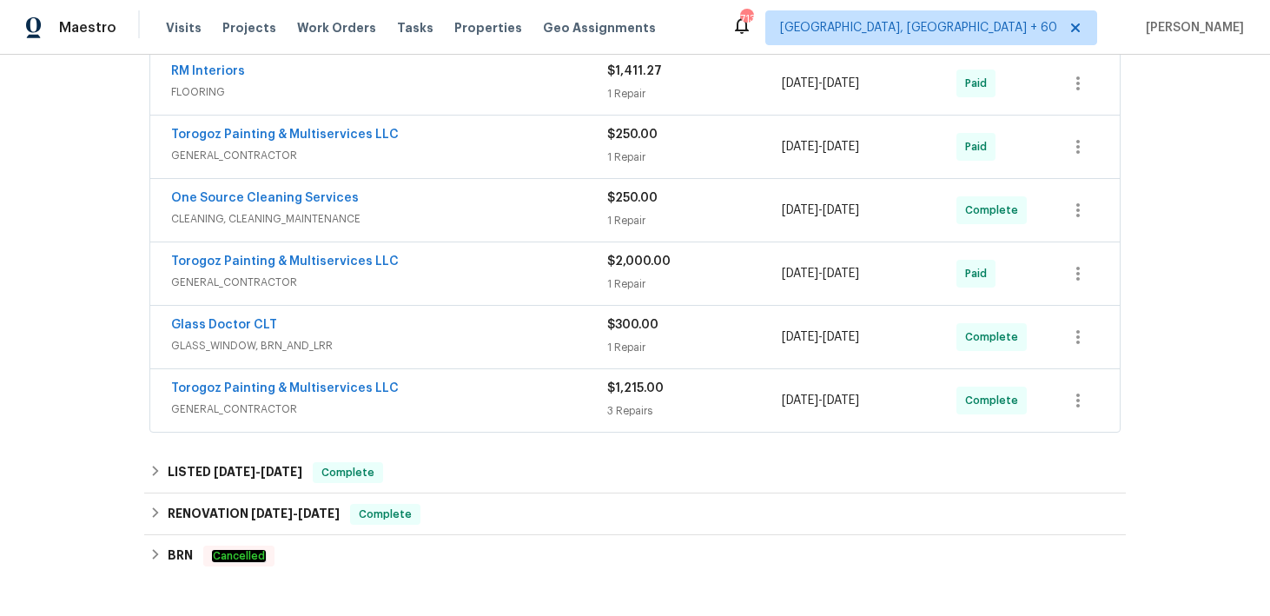
click at [614, 355] on div "1 Repair" at bounding box center [694, 347] width 175 height 17
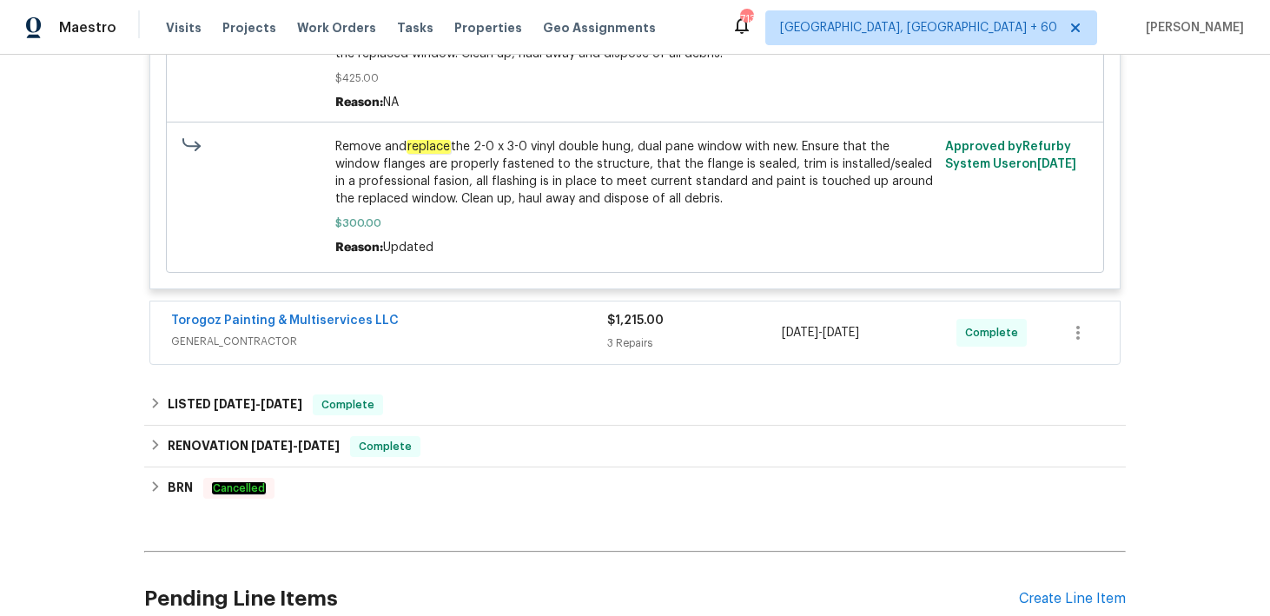
scroll to position [1509, 0]
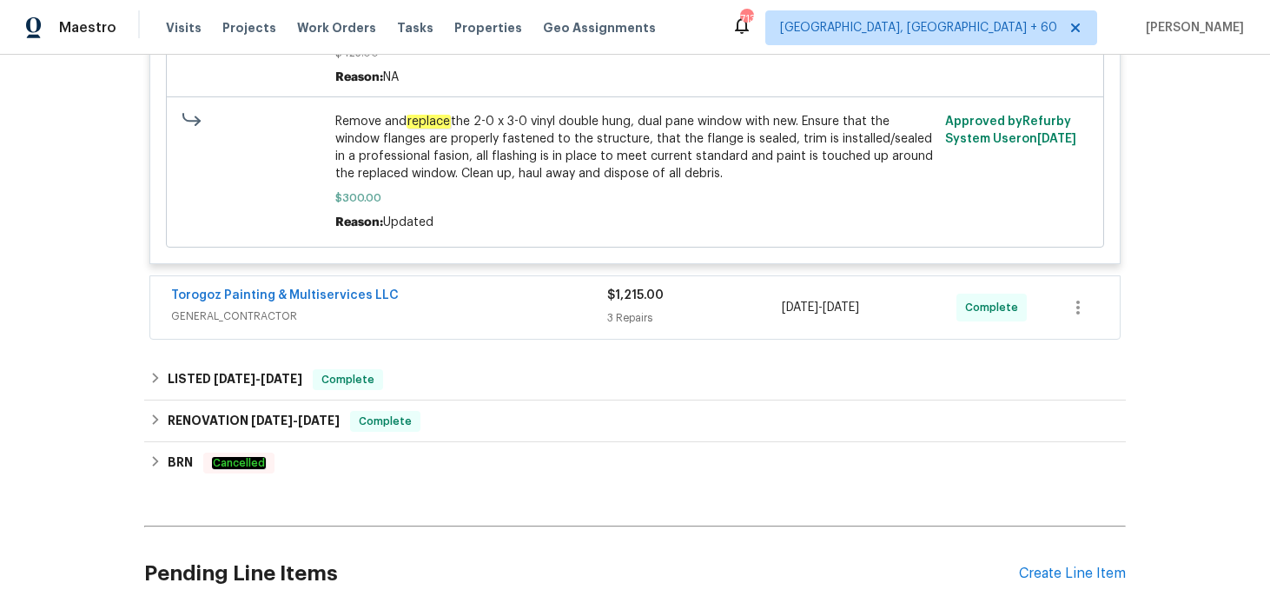
click at [607, 322] on div "3 Repairs" at bounding box center [694, 317] width 175 height 17
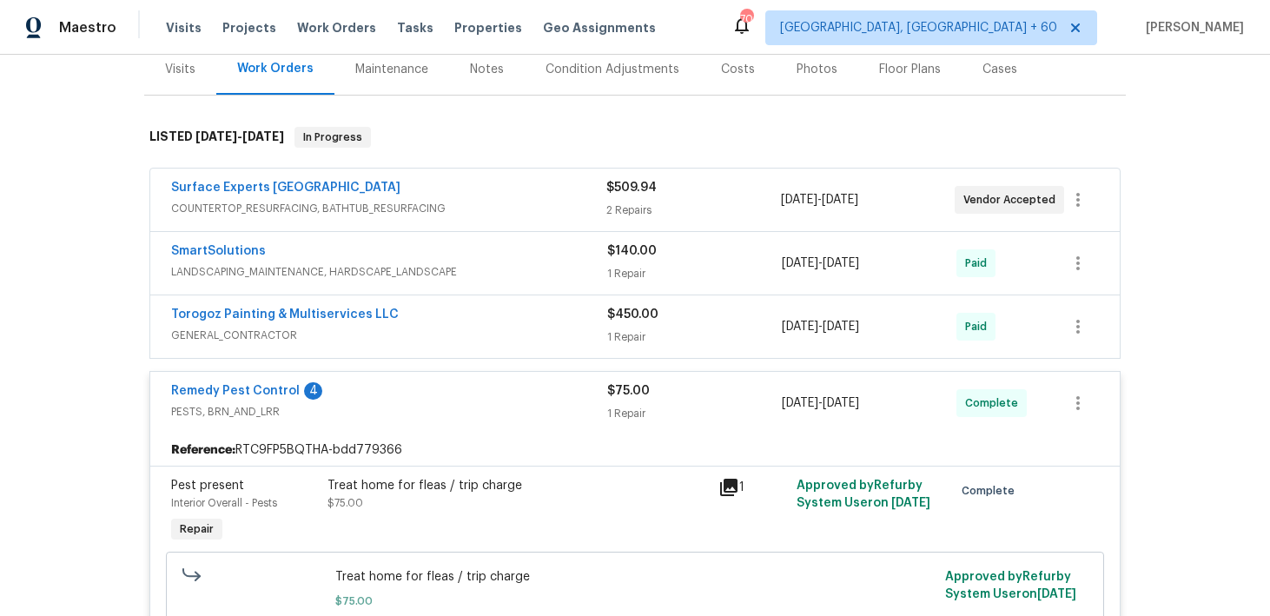
scroll to position [269, 0]
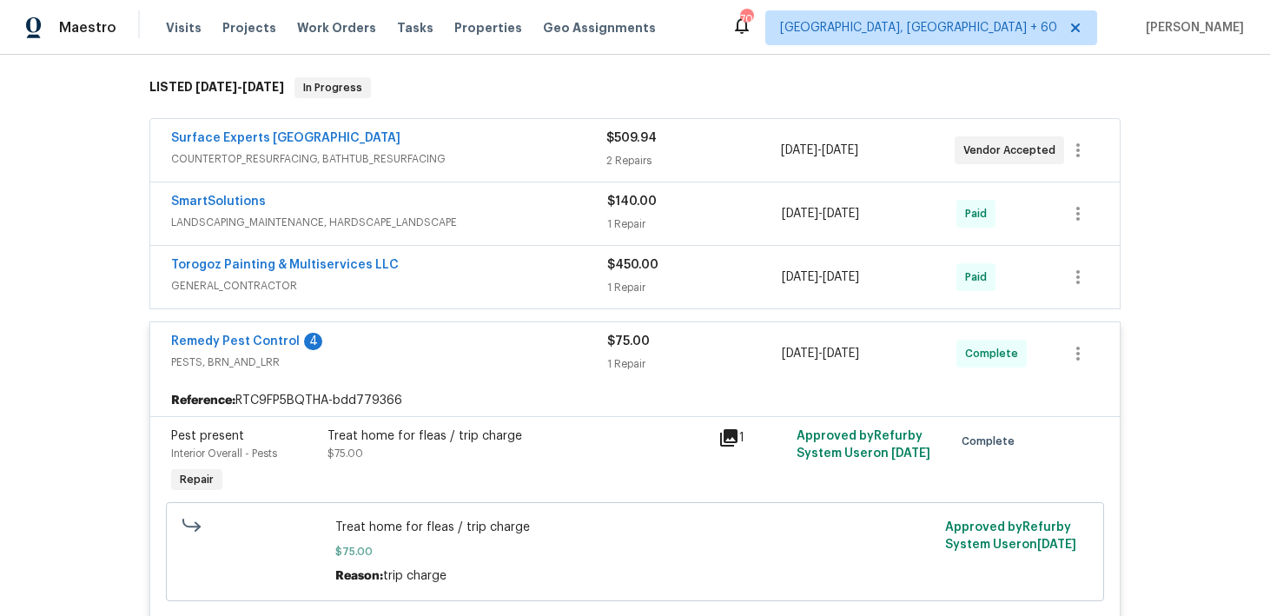
click at [1205, 534] on div "Back to all projects 8353 Ainsworth St, Charlotte, NC 28216 4 Beds | 2 1/2 Bath…" at bounding box center [635, 335] width 1270 height 561
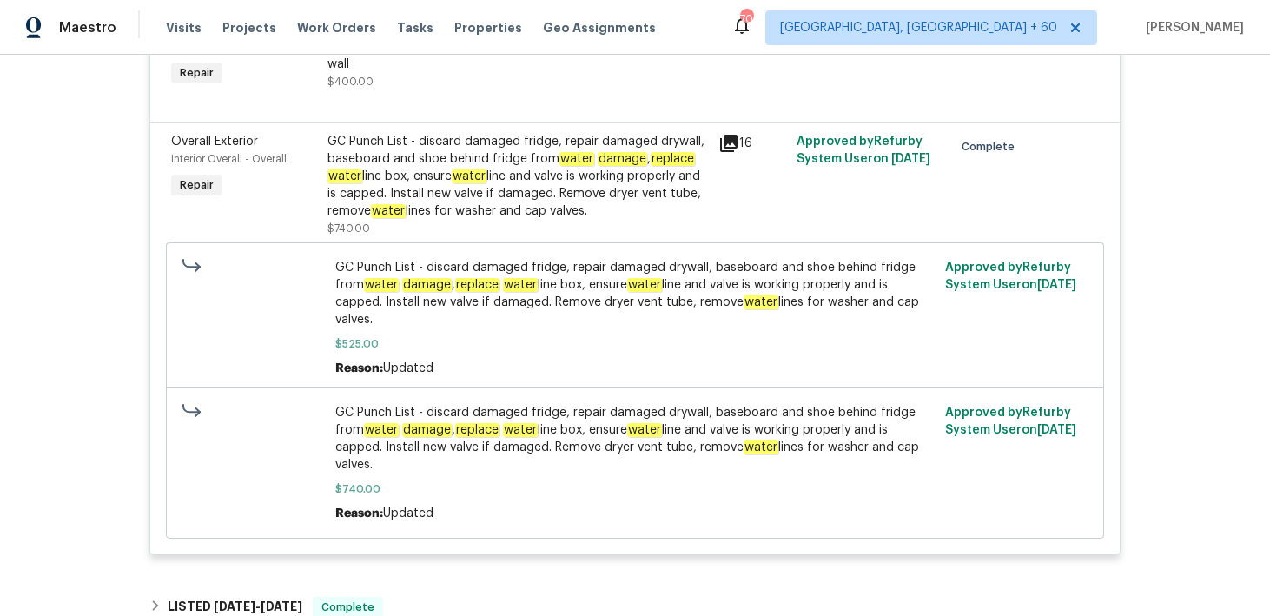
scroll to position [1982, 0]
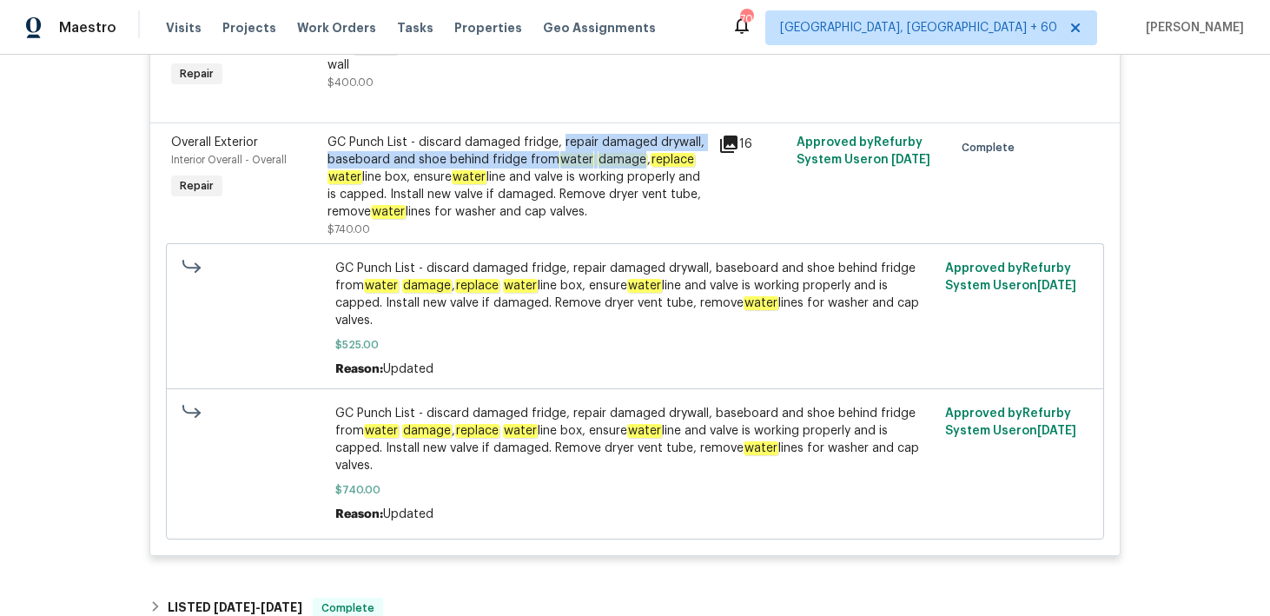
drag, startPoint x: 561, startPoint y: 143, endPoint x: 640, endPoint y: 160, distance: 80.7
click at [640, 160] on div "GC Punch List - discard damaged fridge, repair damaged drywall, baseboard and s…" at bounding box center [517, 177] width 380 height 87
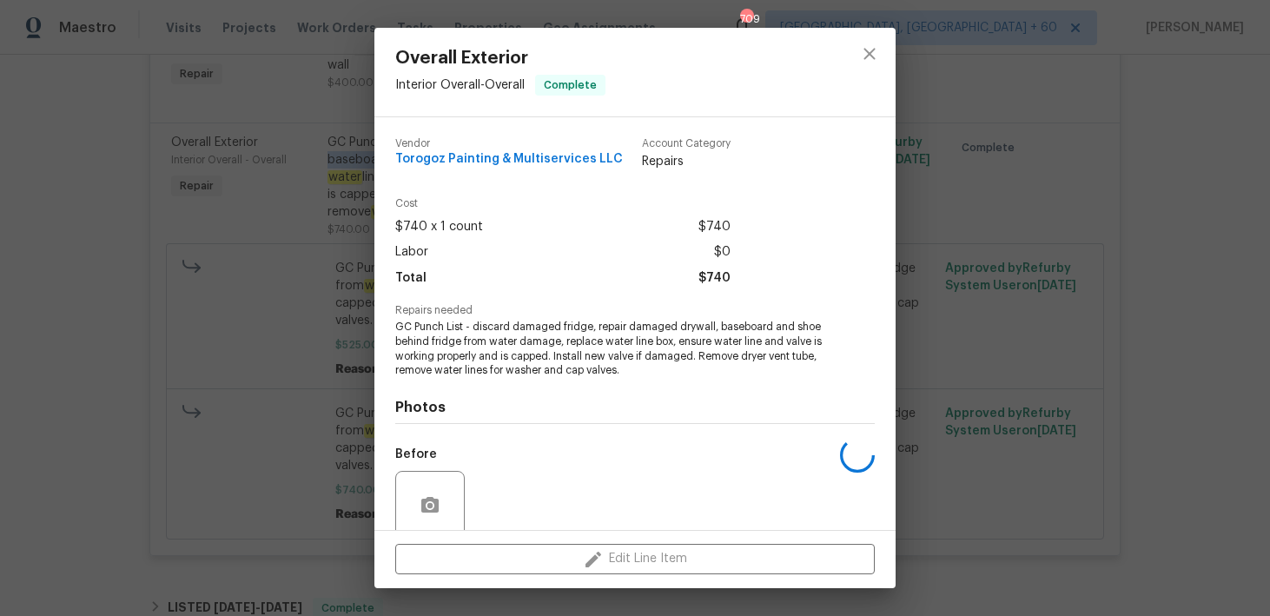
copy div "repair damaged drywall, baseboard and shoe behind fridge from water damage"
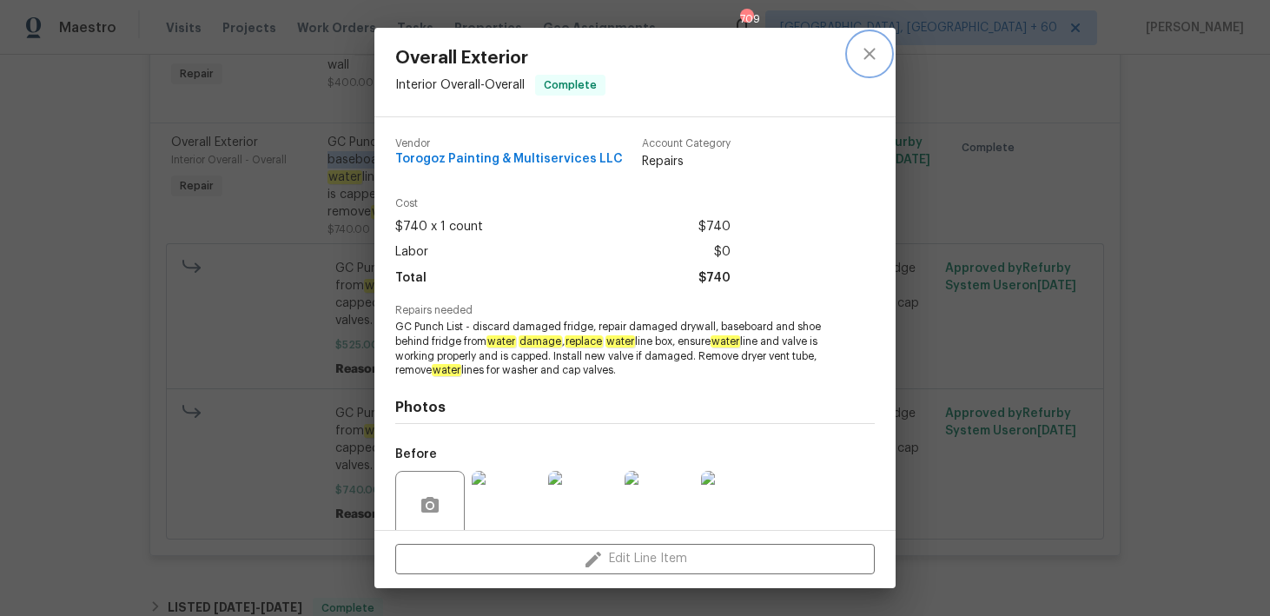
click at [865, 66] on button "close" at bounding box center [869, 54] width 42 height 42
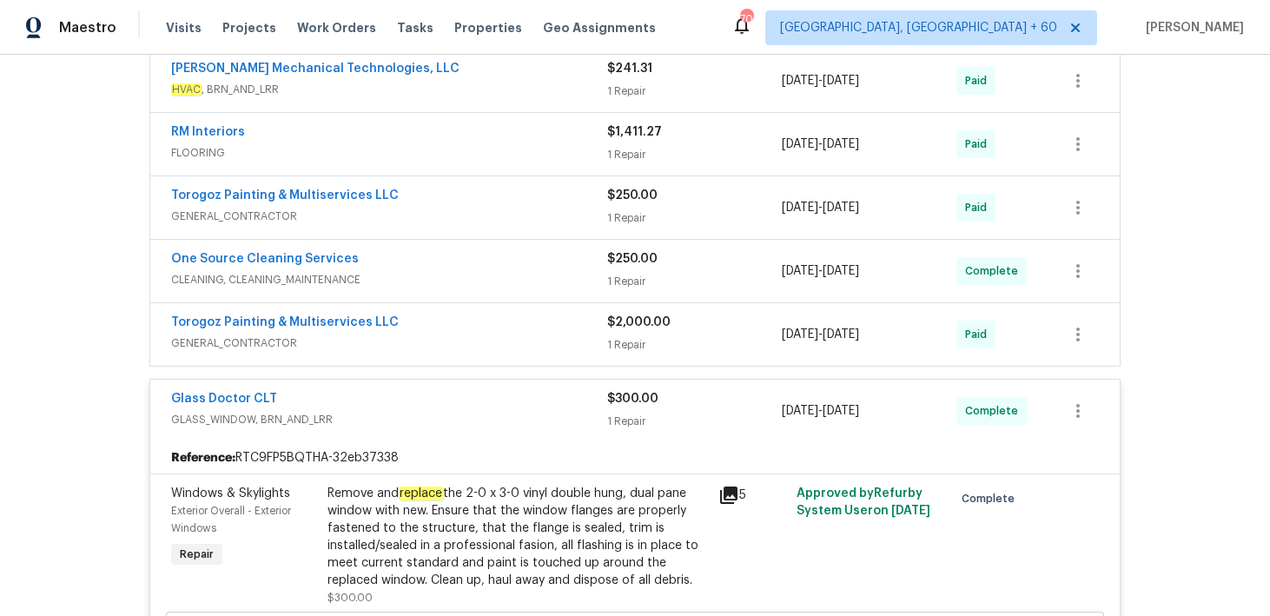
scroll to position [862, 0]
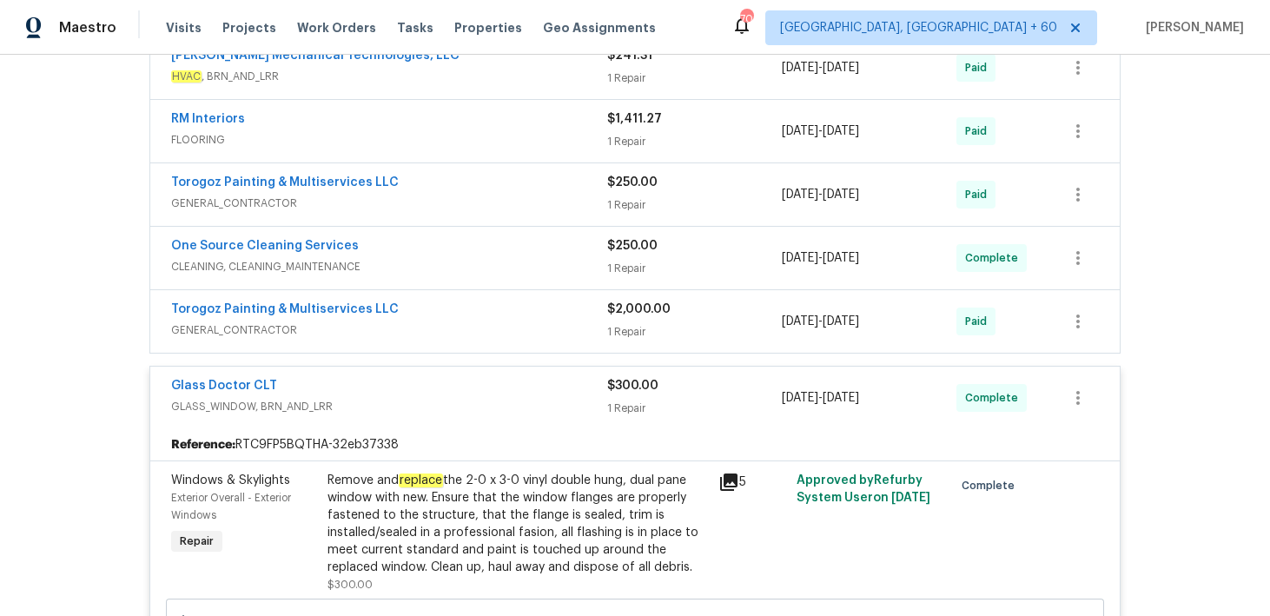
click at [608, 201] on div "1 Repair" at bounding box center [694, 204] width 175 height 17
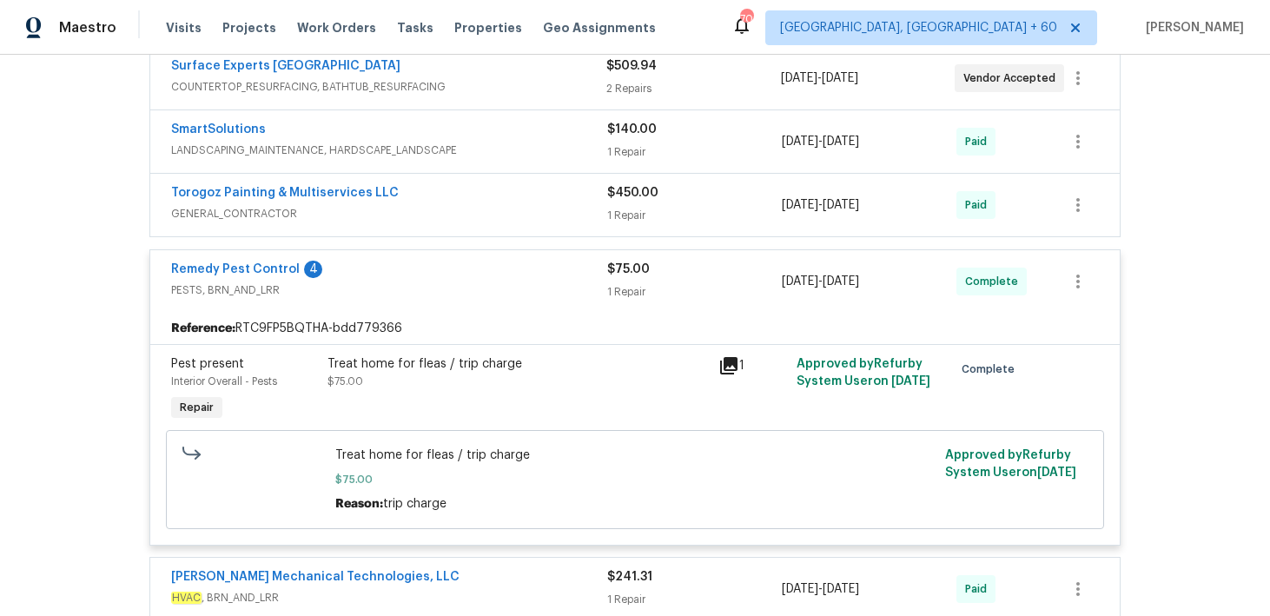
scroll to position [347, 0]
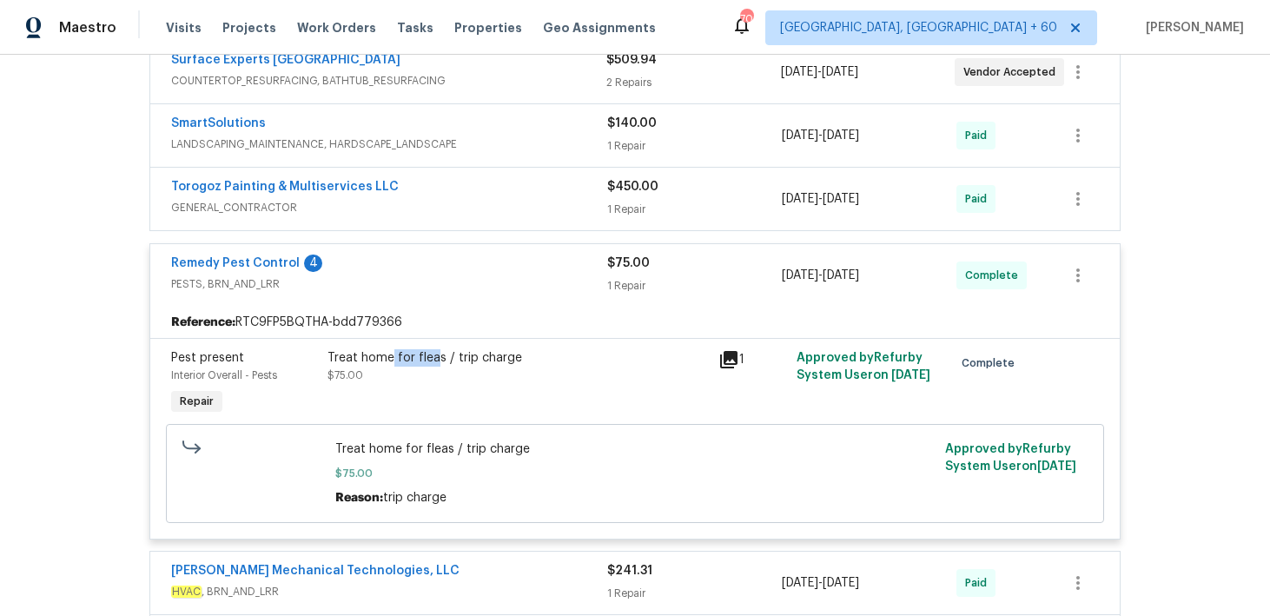
drag, startPoint x: 393, startPoint y: 358, endPoint x: 436, endPoint y: 357, distance: 43.4
click at [436, 357] on div "Treat home for fleas / trip charge" at bounding box center [517, 357] width 380 height 17
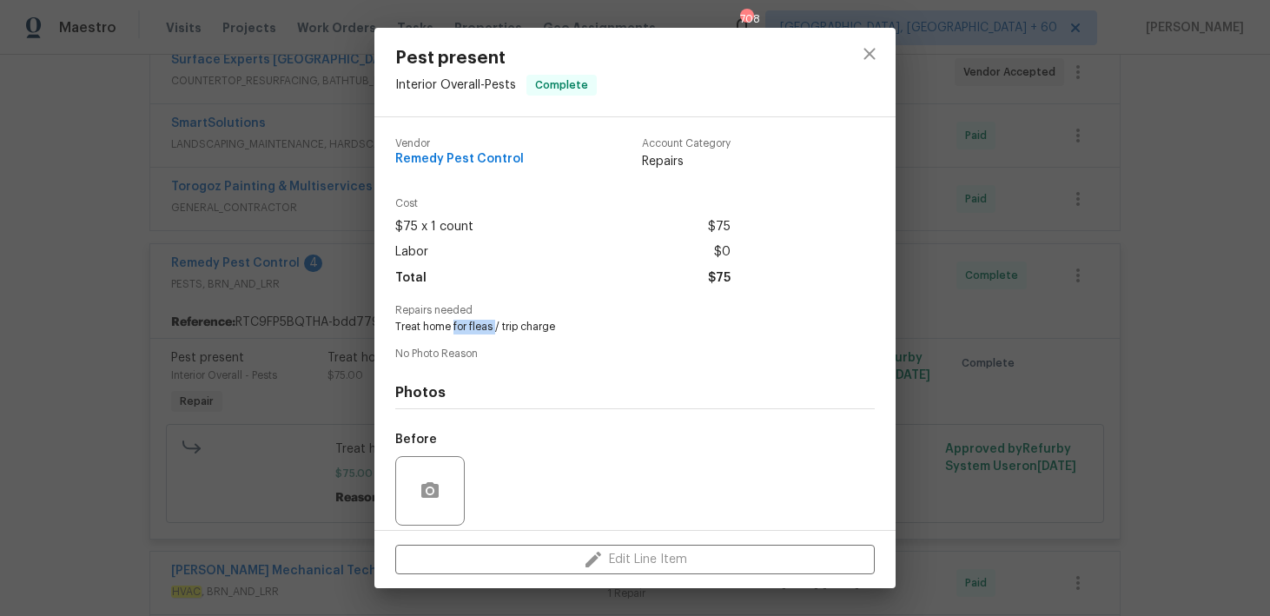
drag, startPoint x: 452, startPoint y: 328, endPoint x: 495, endPoint y: 327, distance: 42.6
click at [495, 327] on span "Treat home for fleas / trip charge" at bounding box center [611, 327] width 432 height 15
copy span "for fleas"
drag, startPoint x: 386, startPoint y: 154, endPoint x: 538, endPoint y: 164, distance: 151.5
click at [538, 165] on div "Vendor Remedy Pest Control Account Category Repairs Cost $75 x 1 count $75 Labo…" at bounding box center [634, 323] width 521 height 413
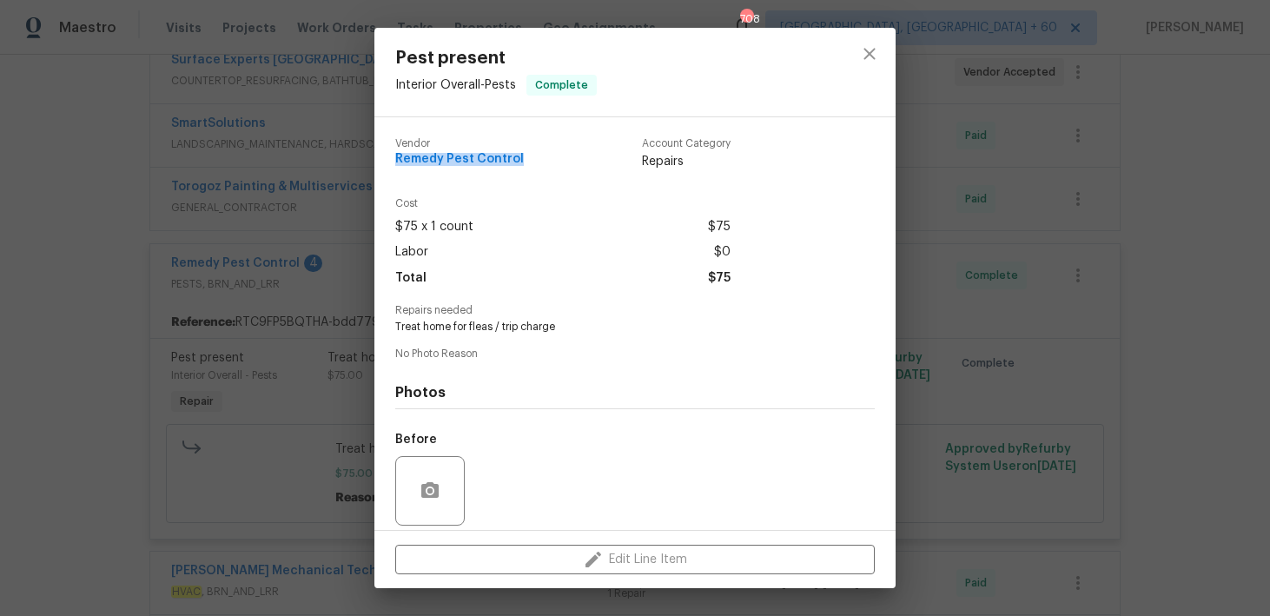
copy span "Remedy Pest Control"
click at [872, 63] on icon "close" at bounding box center [869, 53] width 21 height 21
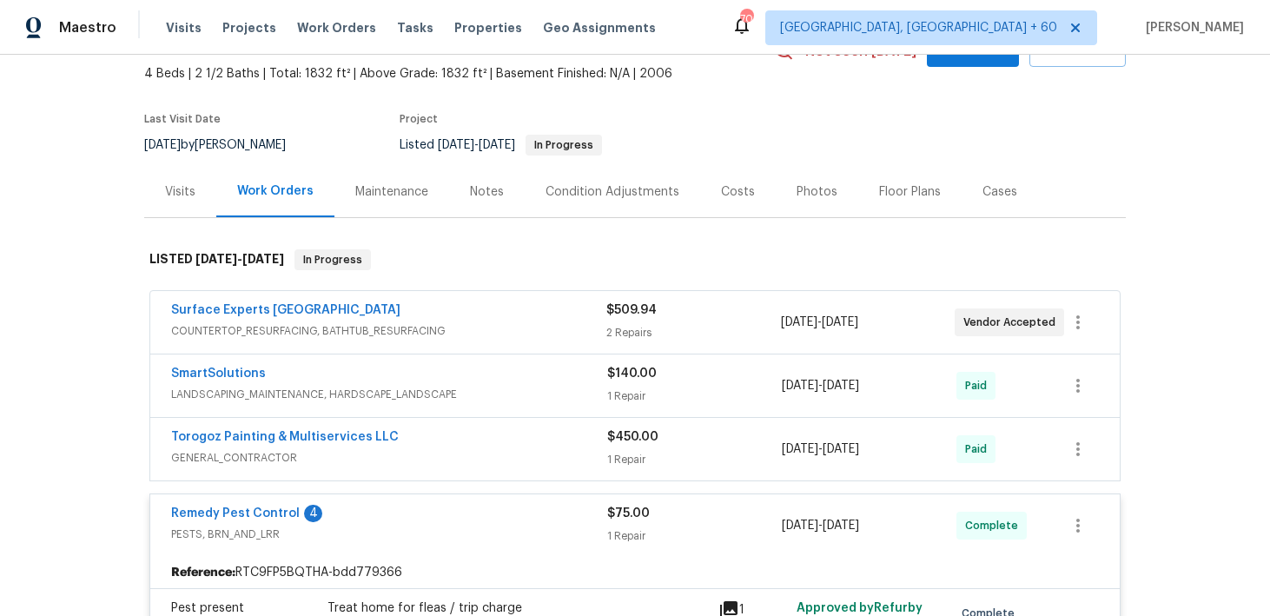
scroll to position [93, 0]
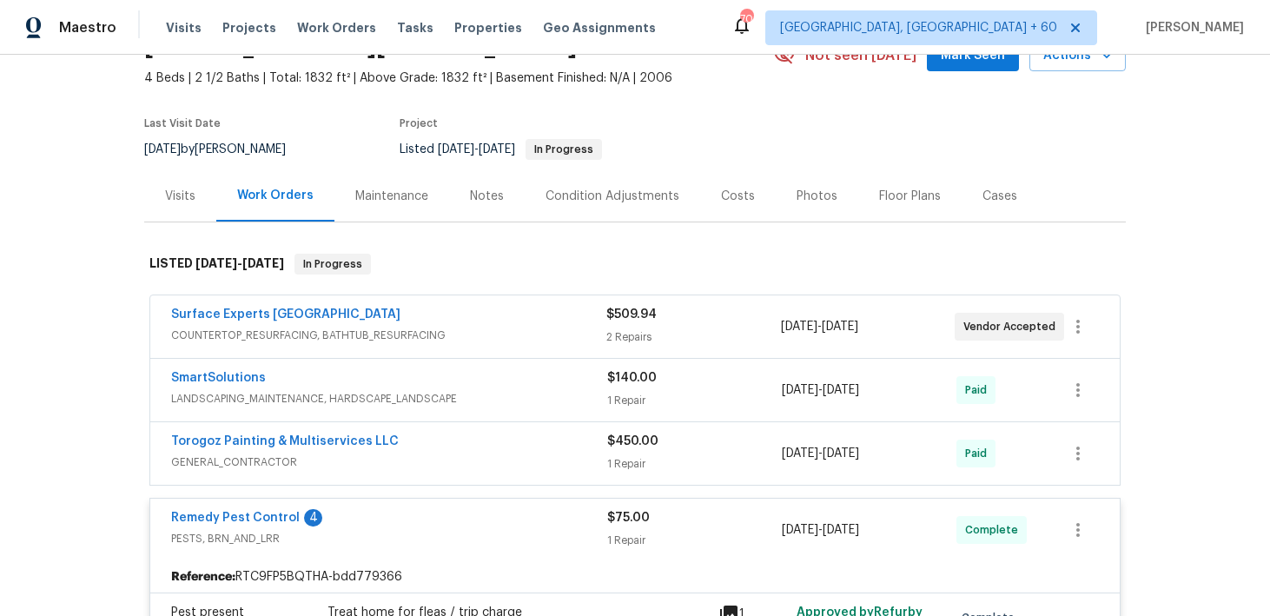
click at [622, 335] on div "2 Repairs" at bounding box center [693, 336] width 174 height 17
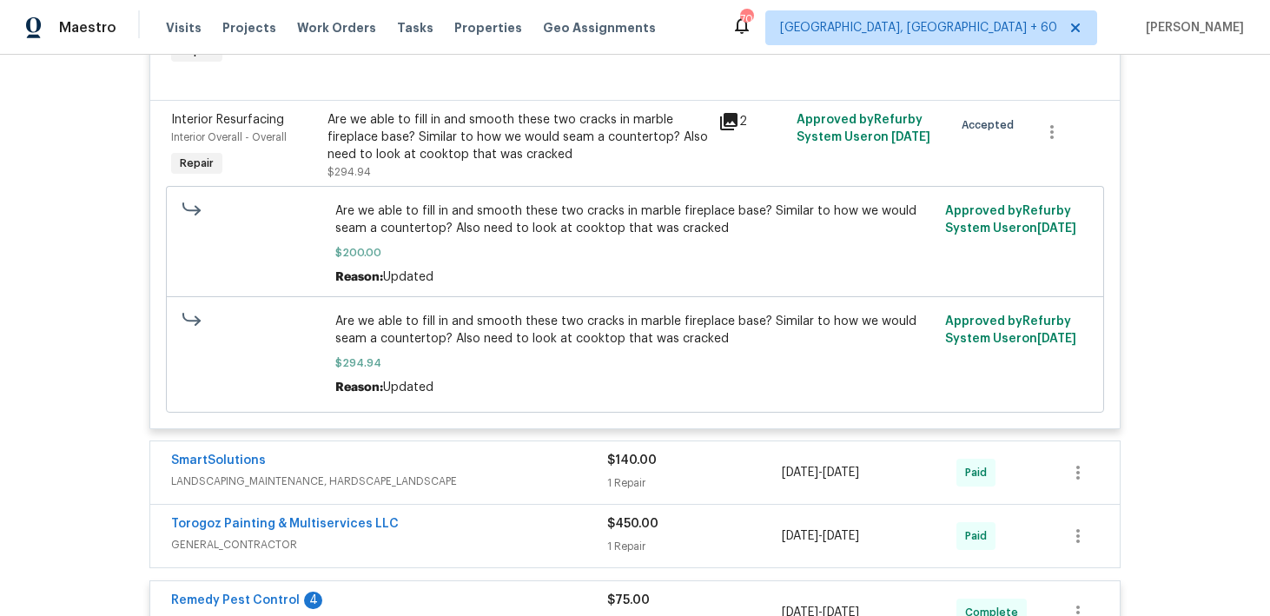
scroll to position [589, 0]
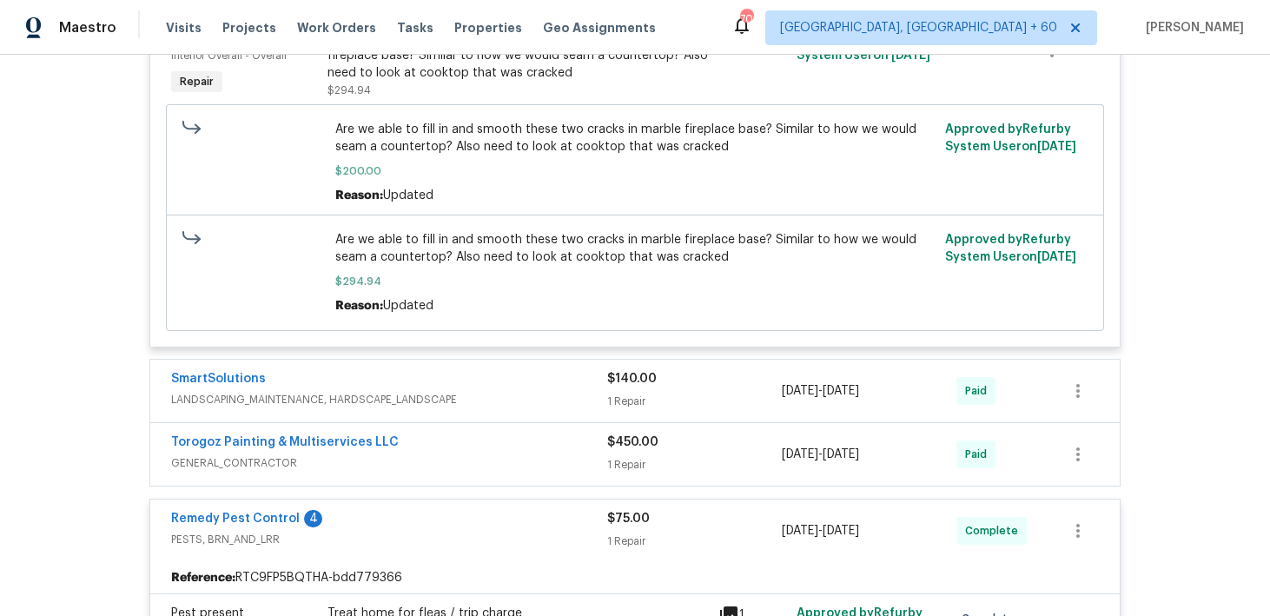
click at [621, 405] on div "1 Repair" at bounding box center [694, 401] width 175 height 17
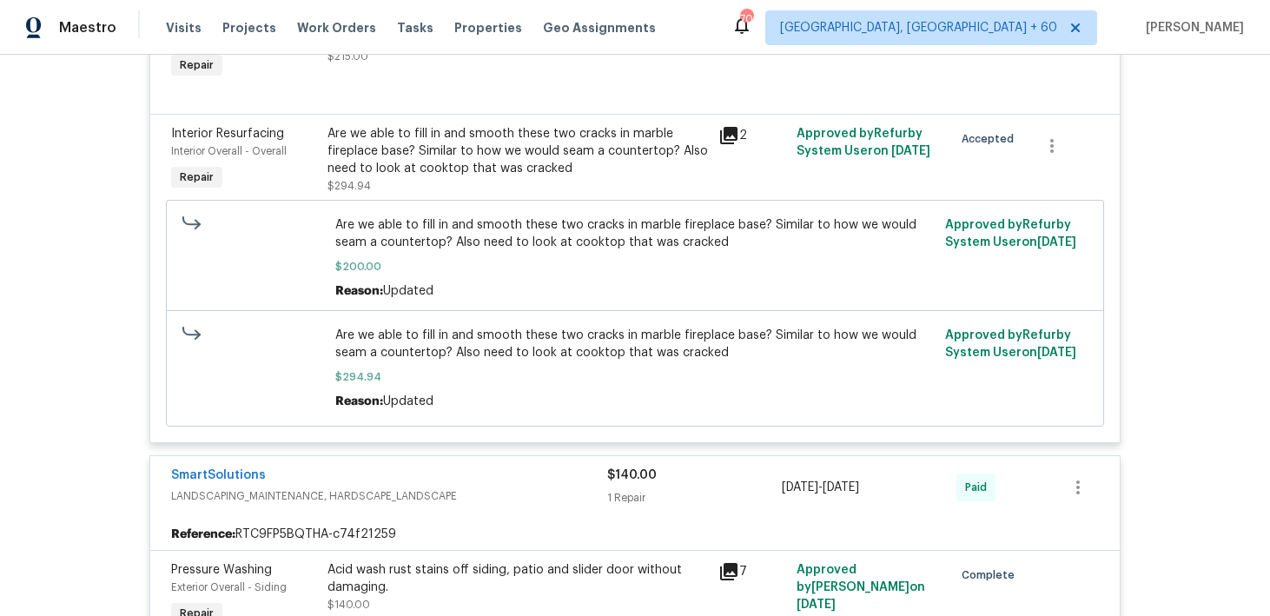
scroll to position [0, 0]
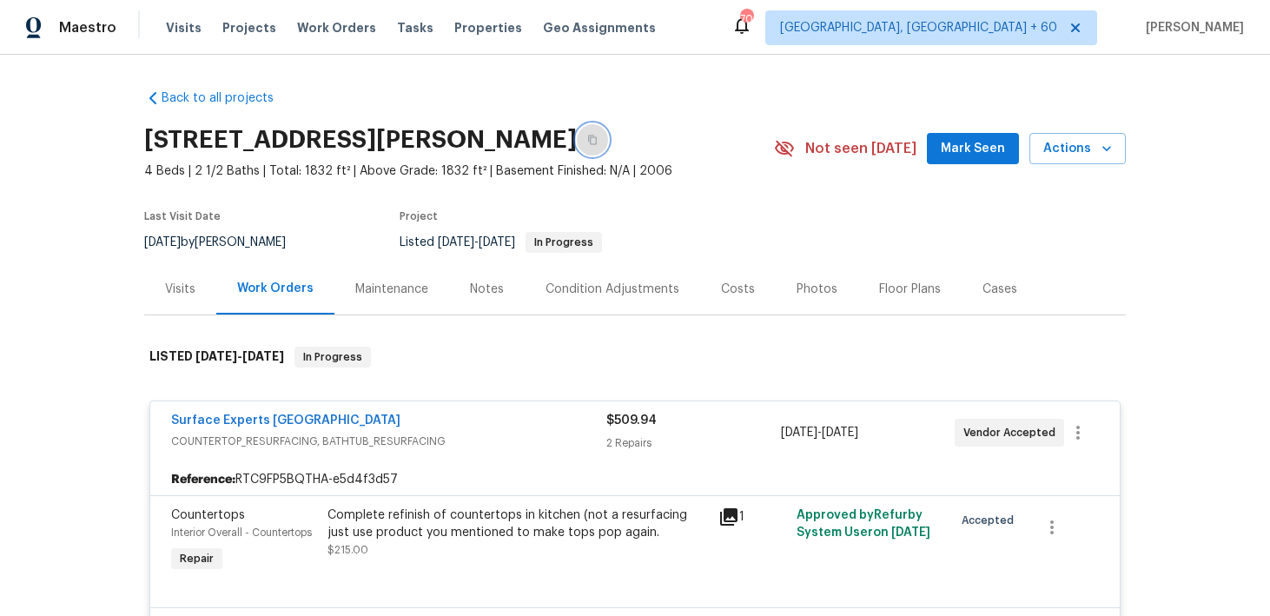
click at [597, 142] on icon "button" at bounding box center [592, 140] width 10 height 10
click at [183, 36] on span "Visits" at bounding box center [184, 27] width 36 height 17
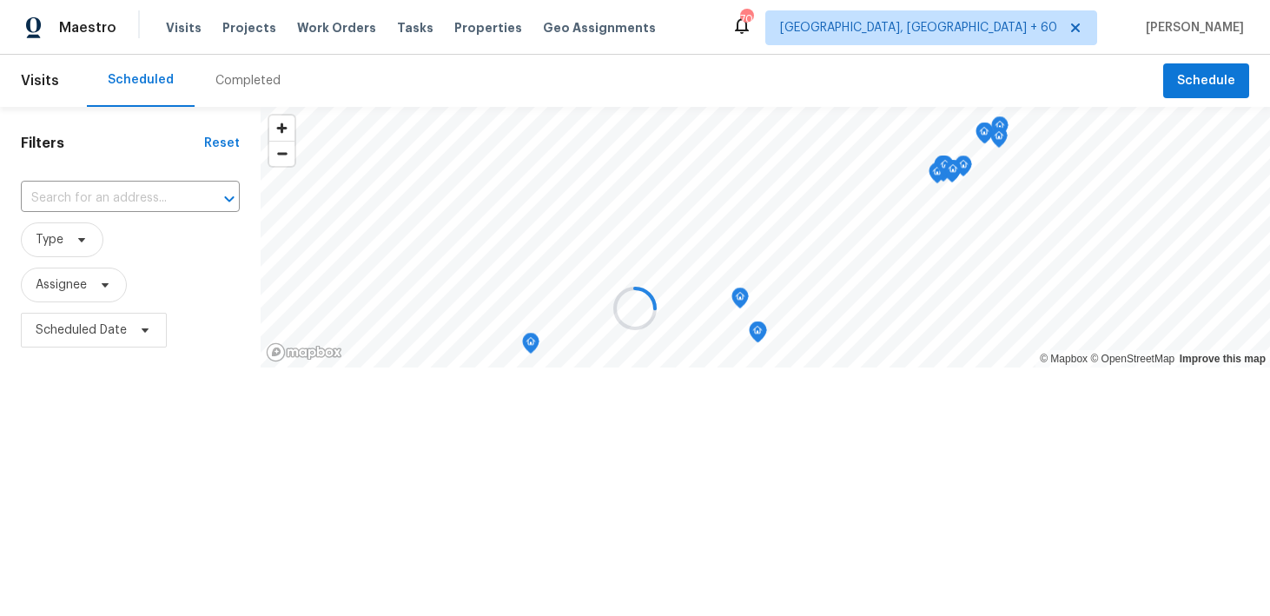
click at [204, 85] on div at bounding box center [635, 308] width 1270 height 616
click at [234, 85] on div at bounding box center [635, 308] width 1270 height 616
click at [231, 80] on div at bounding box center [635, 308] width 1270 height 616
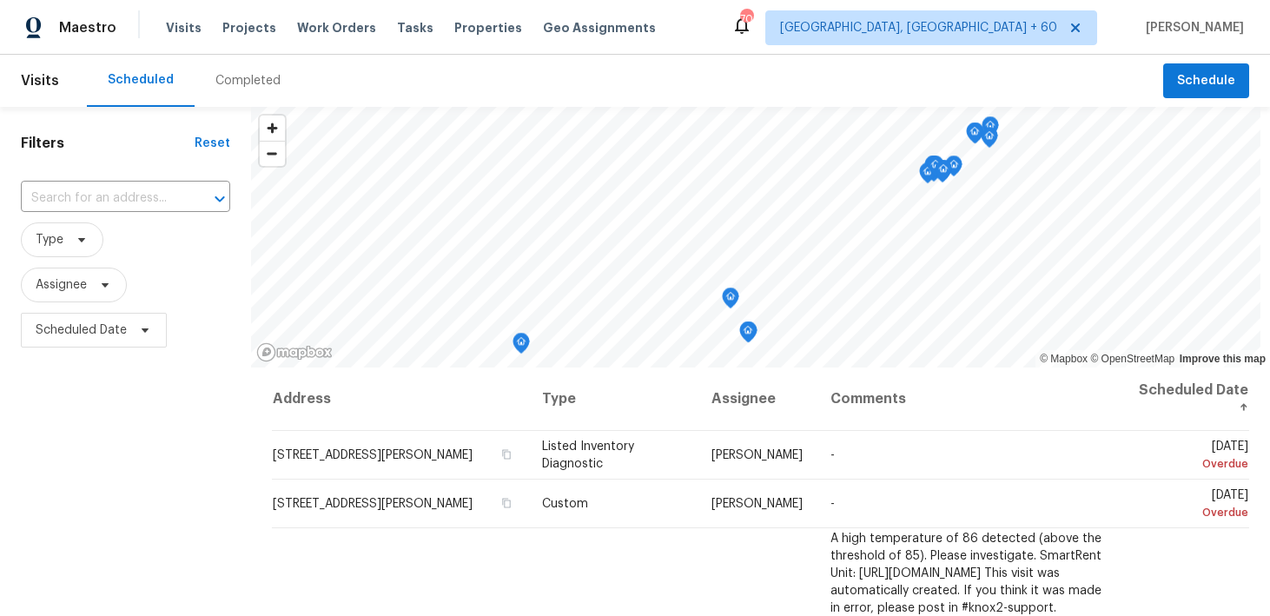
click at [233, 83] on div "Completed" at bounding box center [247, 80] width 65 height 17
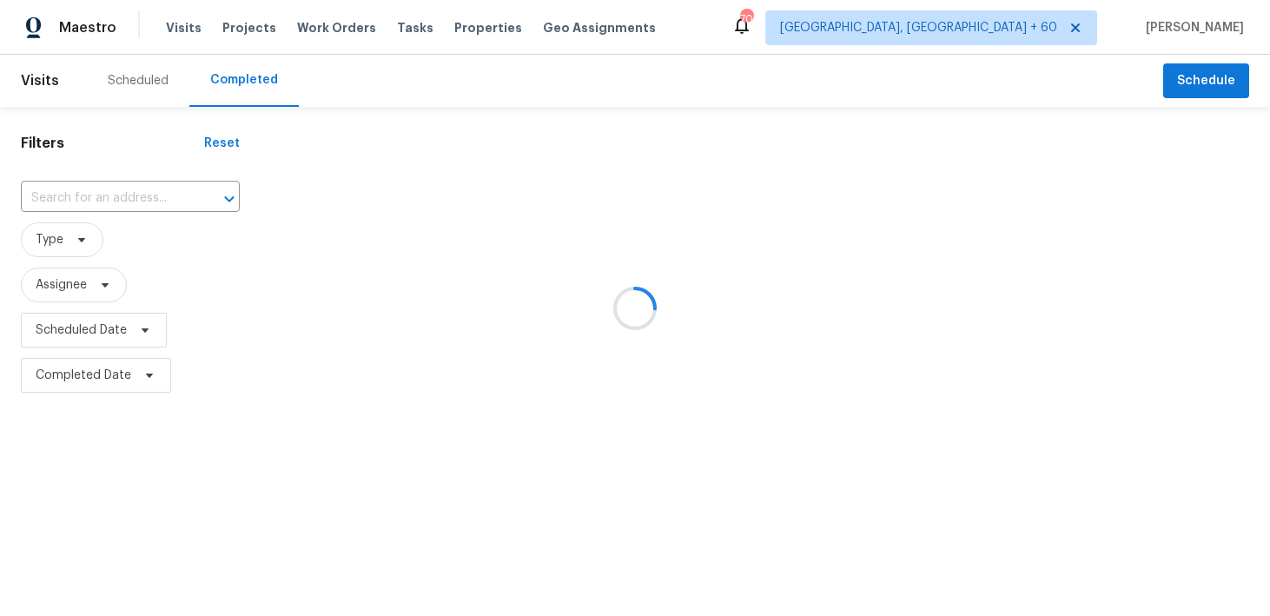
click at [86, 209] on div at bounding box center [635, 308] width 1270 height 616
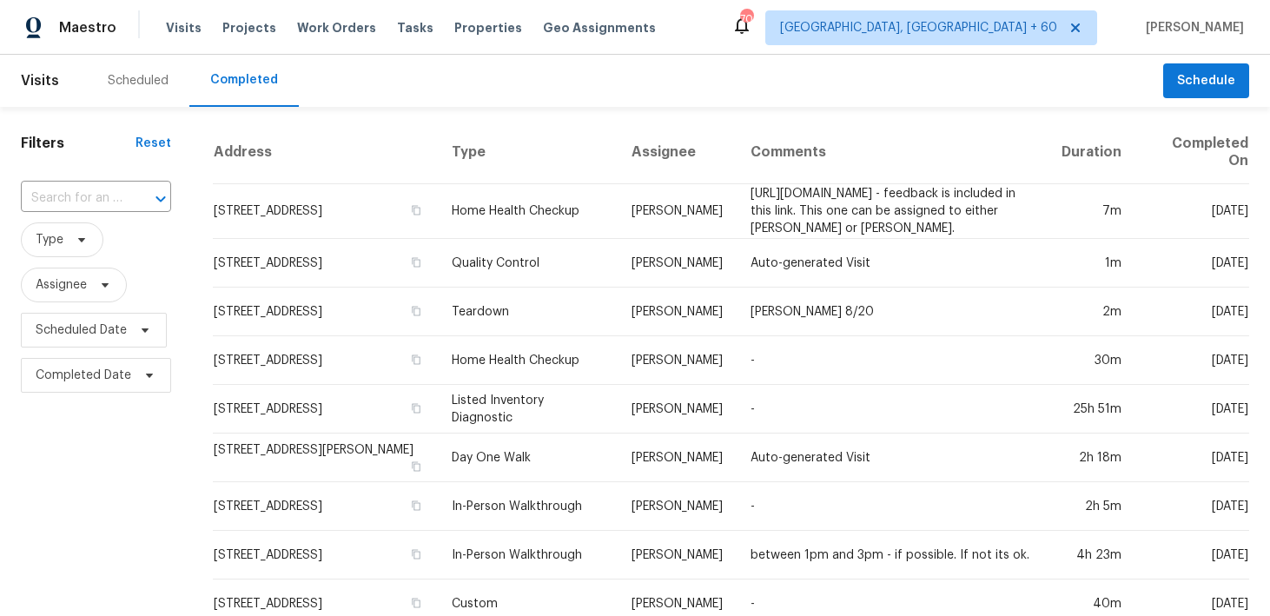
click at [86, 209] on input "text" at bounding box center [72, 198] width 102 height 27
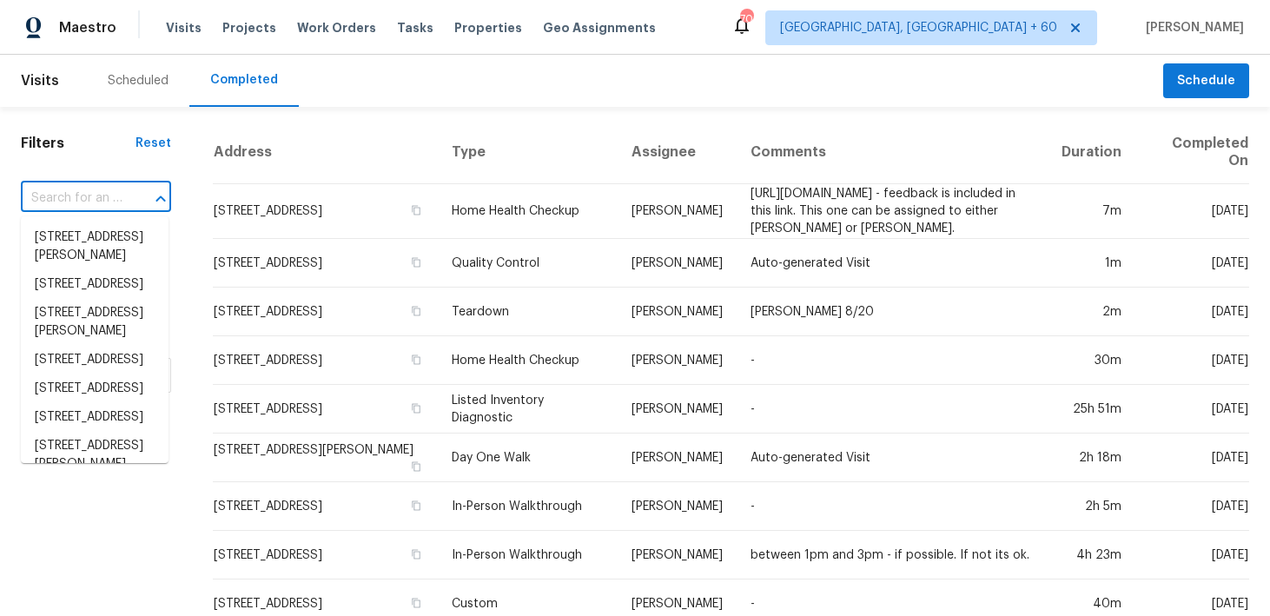
paste input "8812 Bayaud Dr Tampa, FL 33626"
type input "8812 Bayaud Dr Tampa, FL 33626"
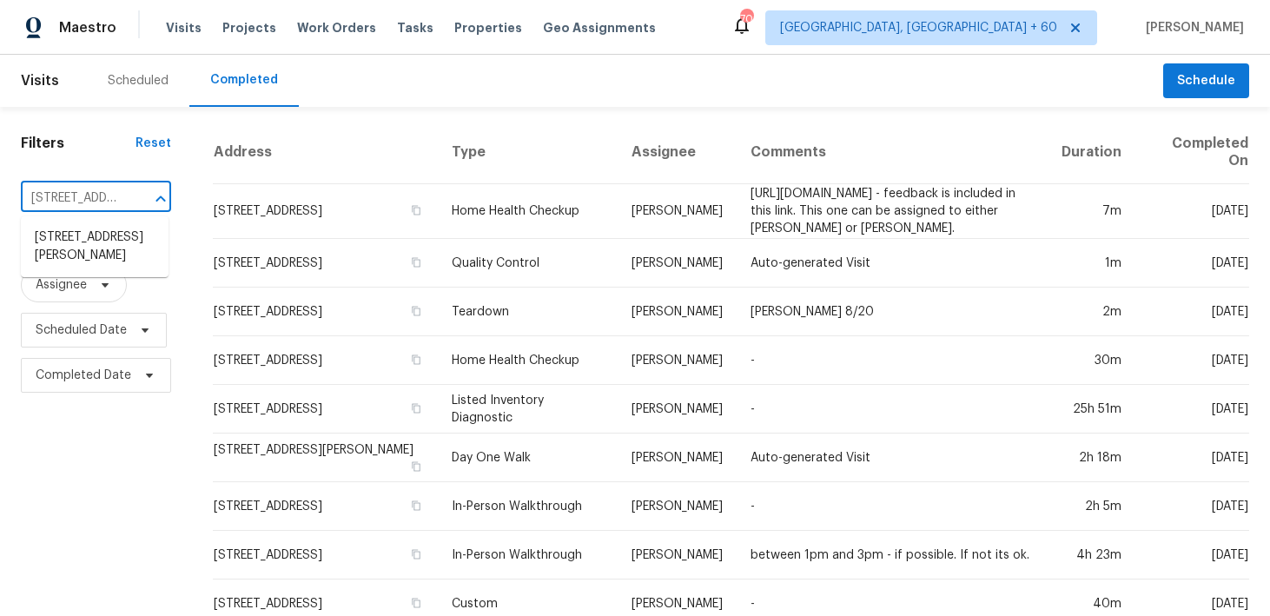
scroll to position [0, 98]
click at [76, 249] on li "8812 Bayaud Dr, Tampa, FL 33626" at bounding box center [95, 246] width 148 height 47
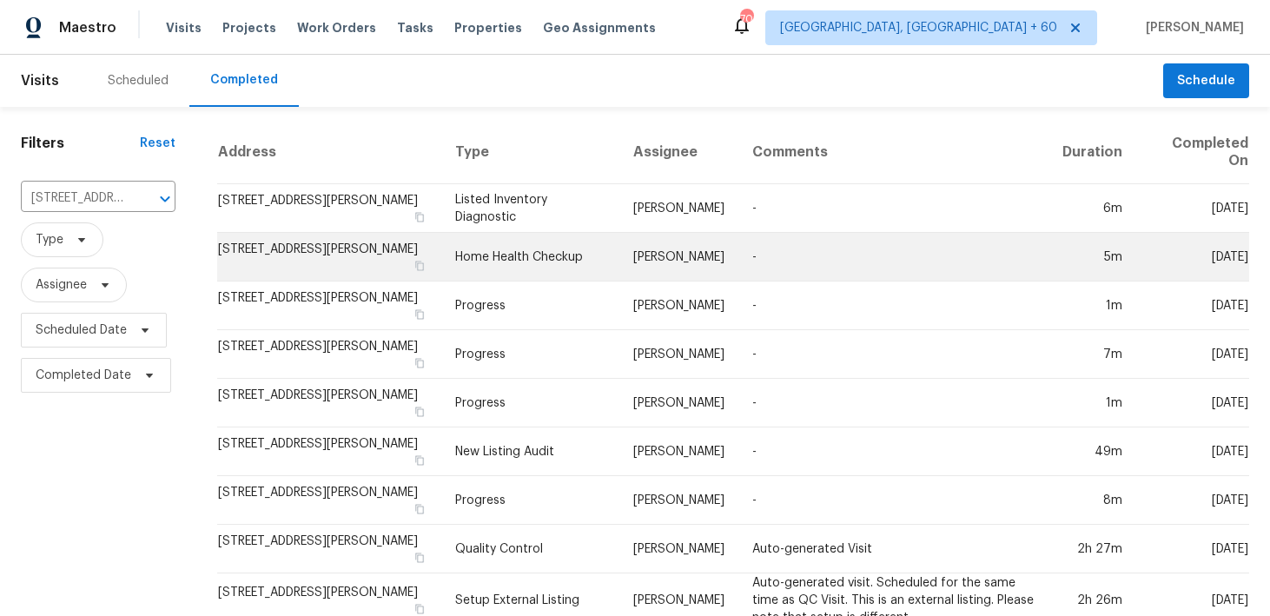
click at [505, 234] on td "Home Health Checkup" at bounding box center [530, 257] width 178 height 49
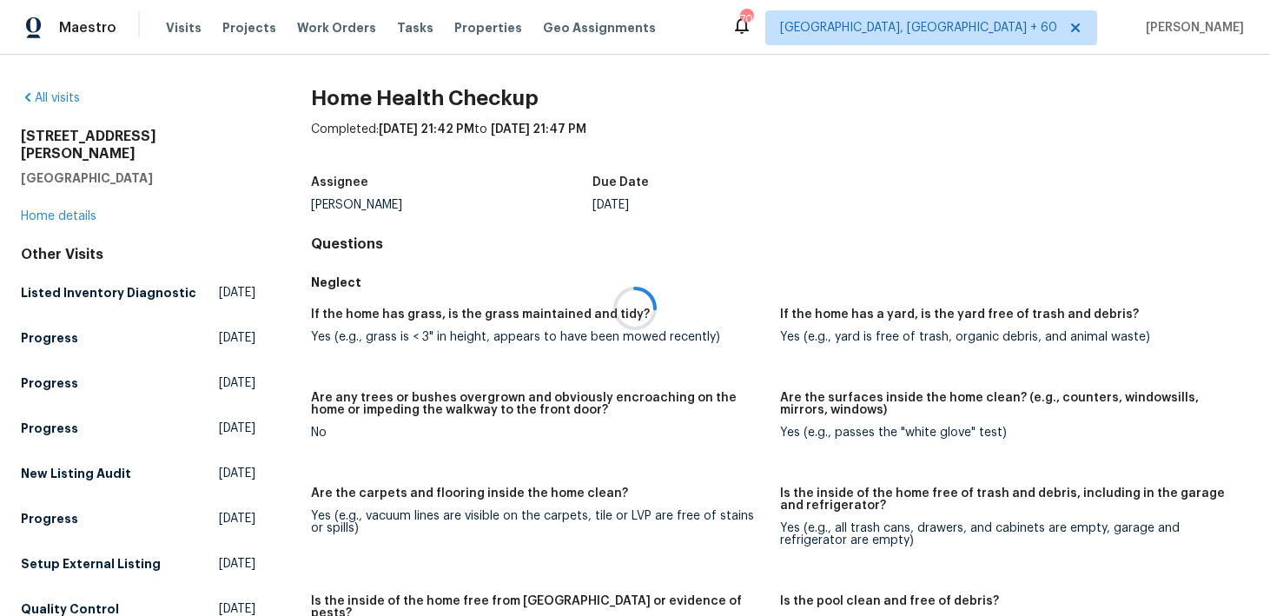
click at [58, 200] on div at bounding box center [635, 308] width 1270 height 616
click at [41, 194] on div at bounding box center [635, 308] width 1270 height 616
click at [36, 210] on link "Home details" at bounding box center [59, 216] width 76 height 12
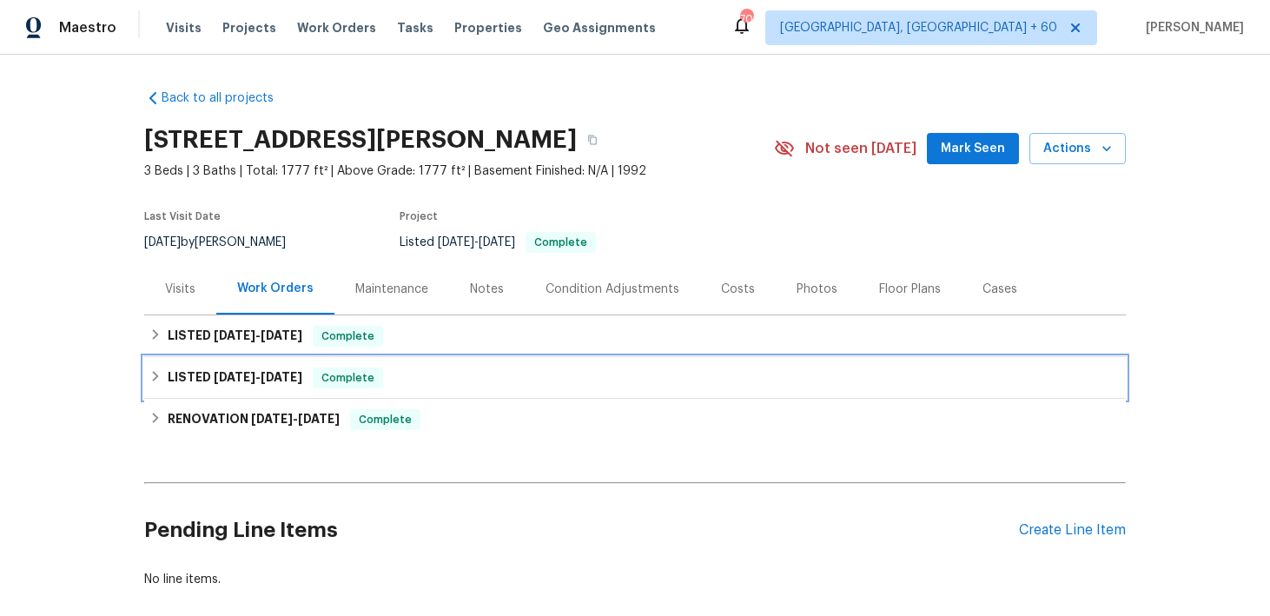
click at [405, 381] on div "LISTED 6/5/25 - 6/12/25 Complete" at bounding box center [634, 377] width 971 height 21
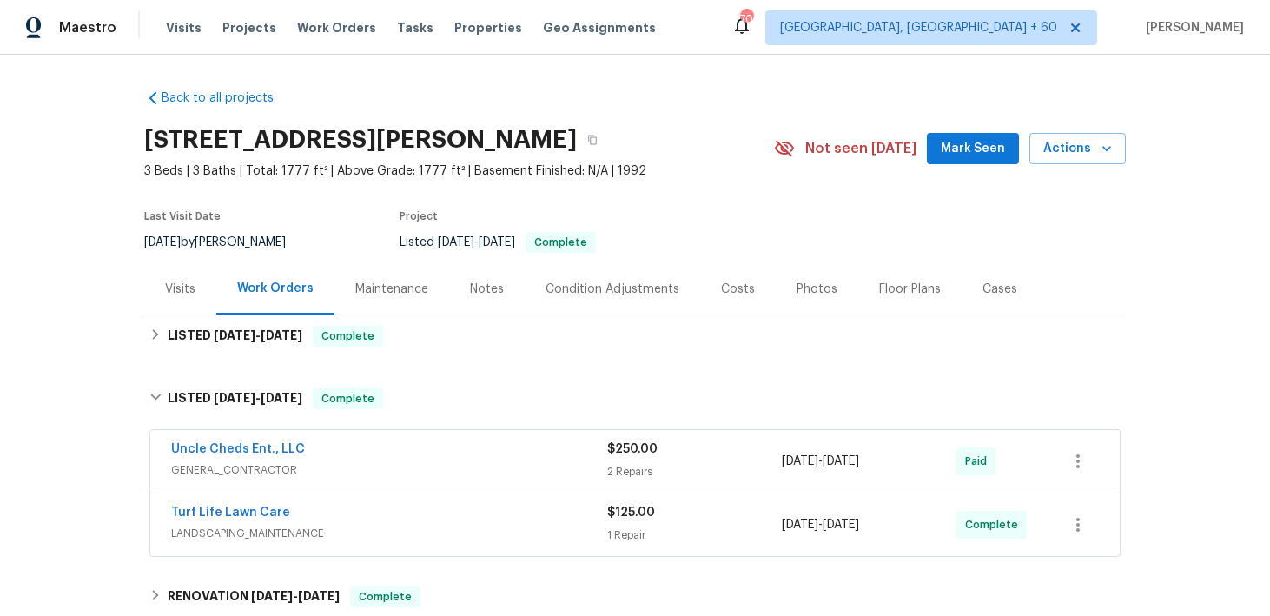
click at [563, 454] on div "Uncle Cheds Ent., LLC" at bounding box center [389, 450] width 436 height 21
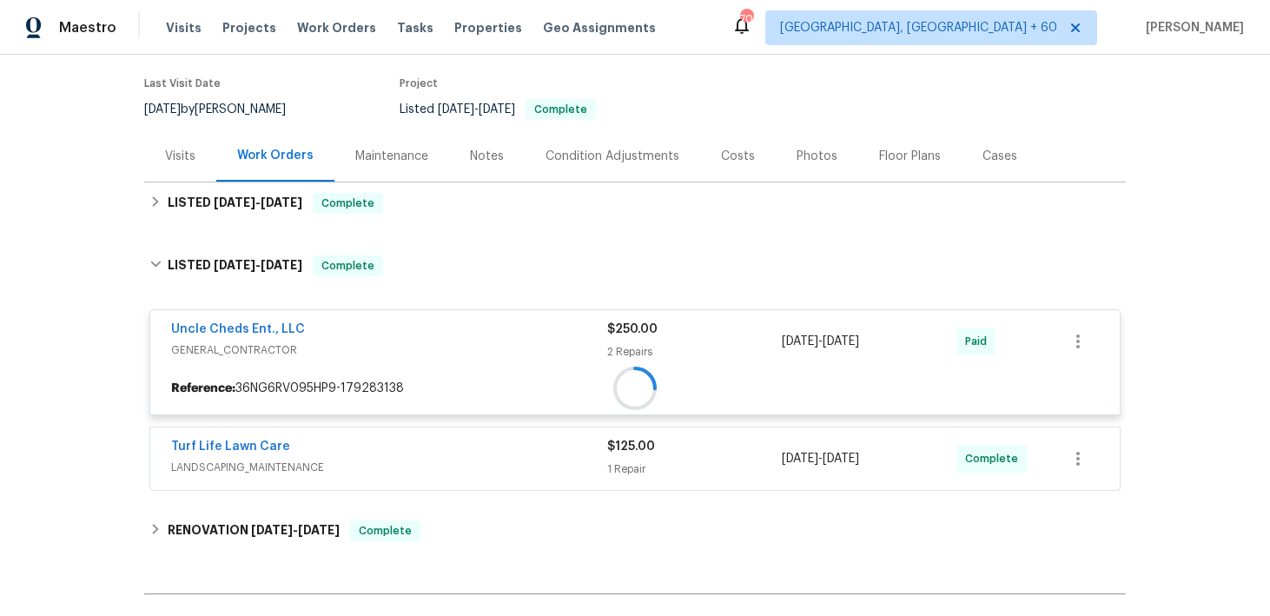
scroll to position [177, 0]
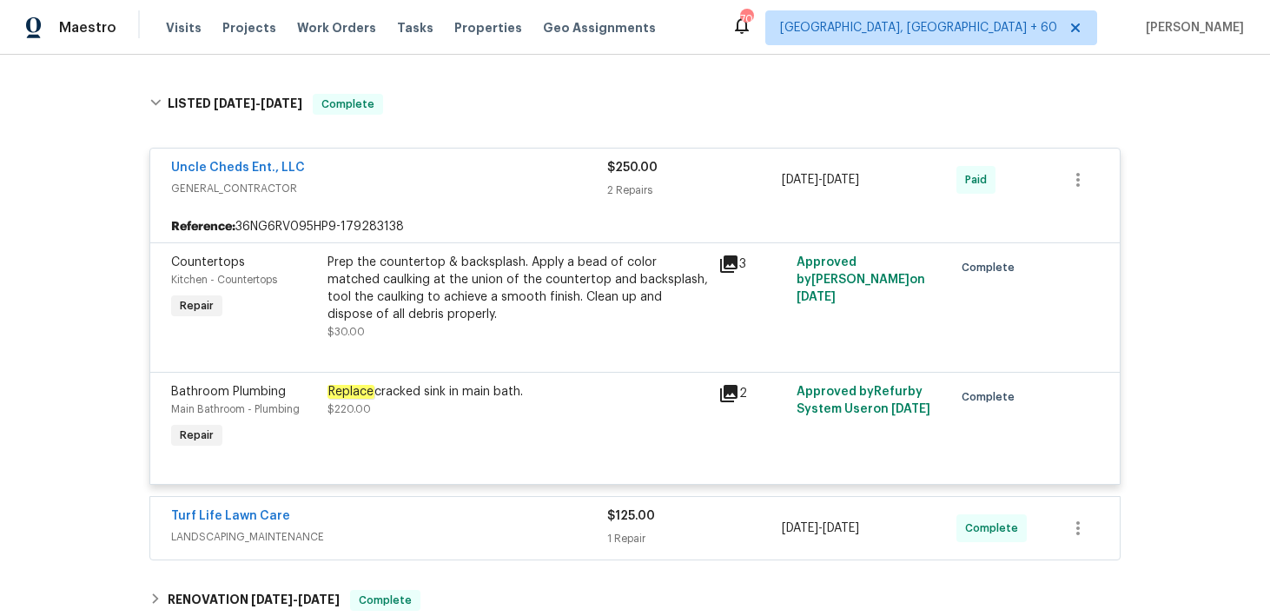
click at [626, 522] on span "$125.00" at bounding box center [631, 516] width 48 height 12
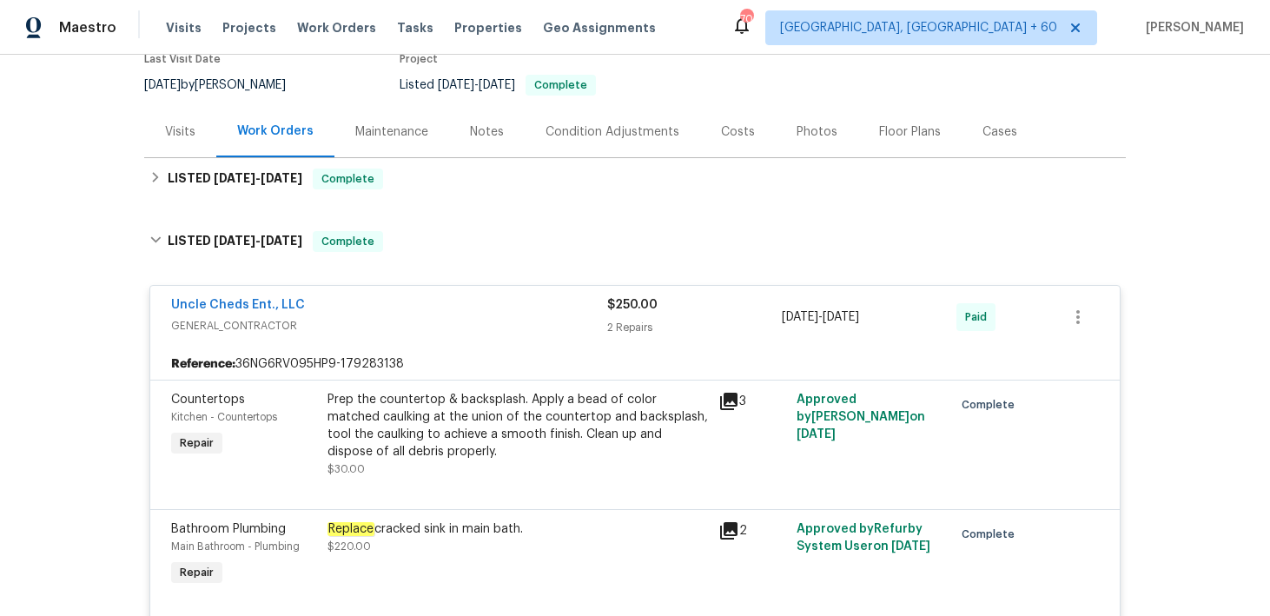
scroll to position [0, 0]
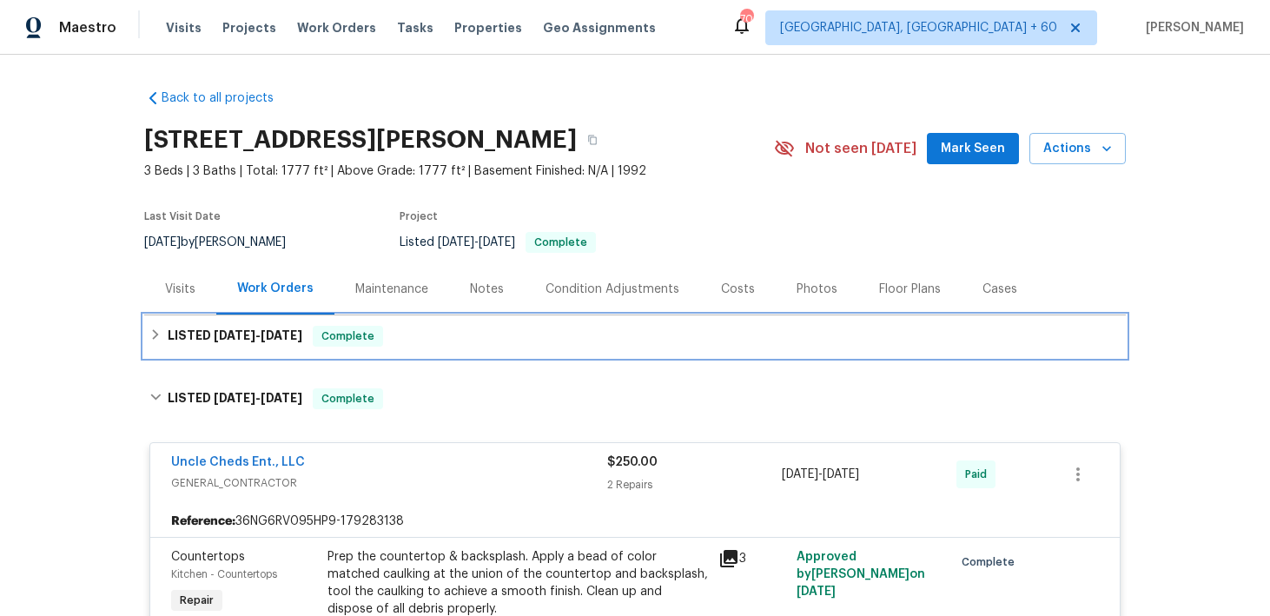
click at [462, 328] on div "LISTED 8/14/25 - 8/20/25 Complete" at bounding box center [634, 336] width 971 height 21
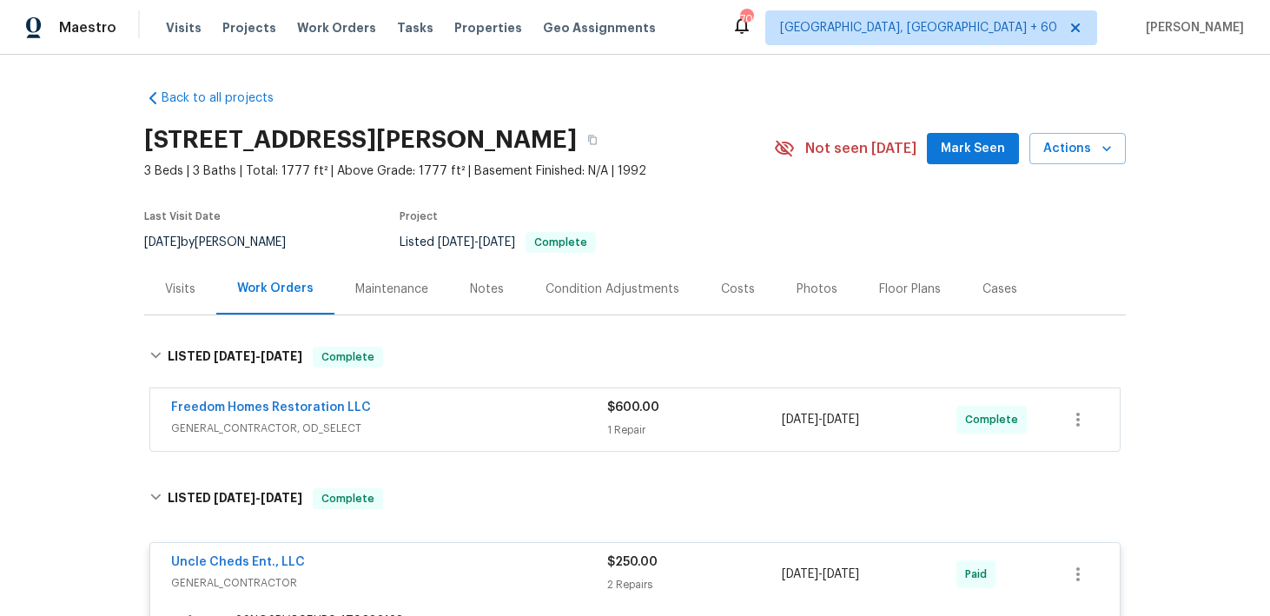
click at [635, 406] on span "$600.00" at bounding box center [633, 407] width 52 height 12
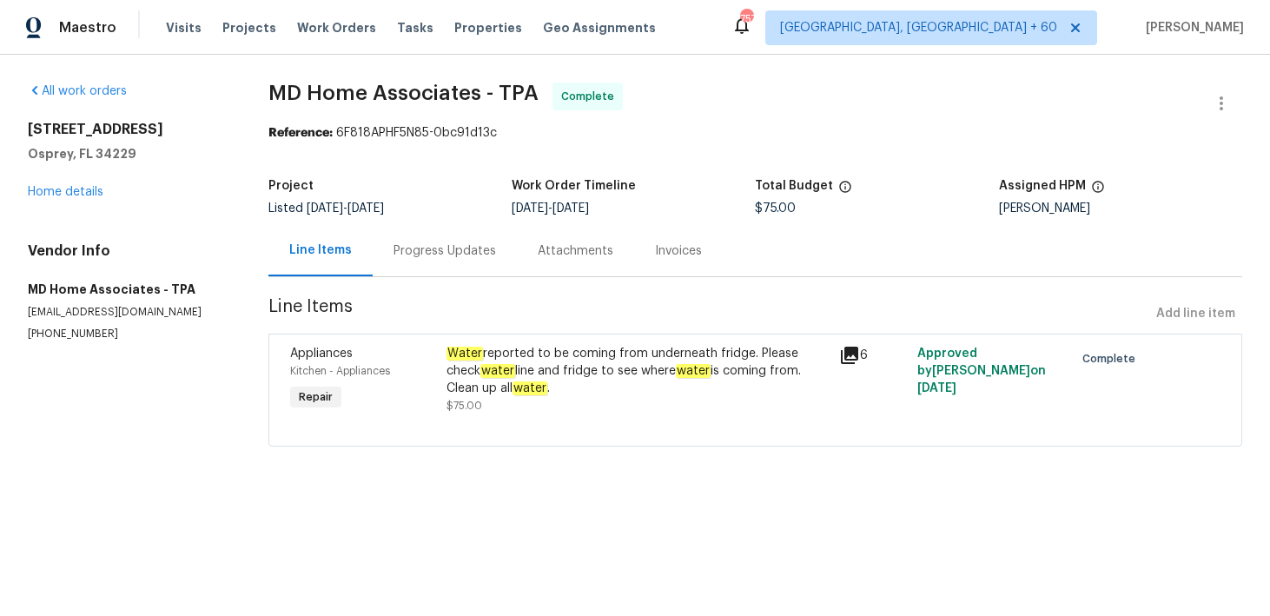
click at [433, 243] on div "Progress Updates" at bounding box center [444, 250] width 102 height 17
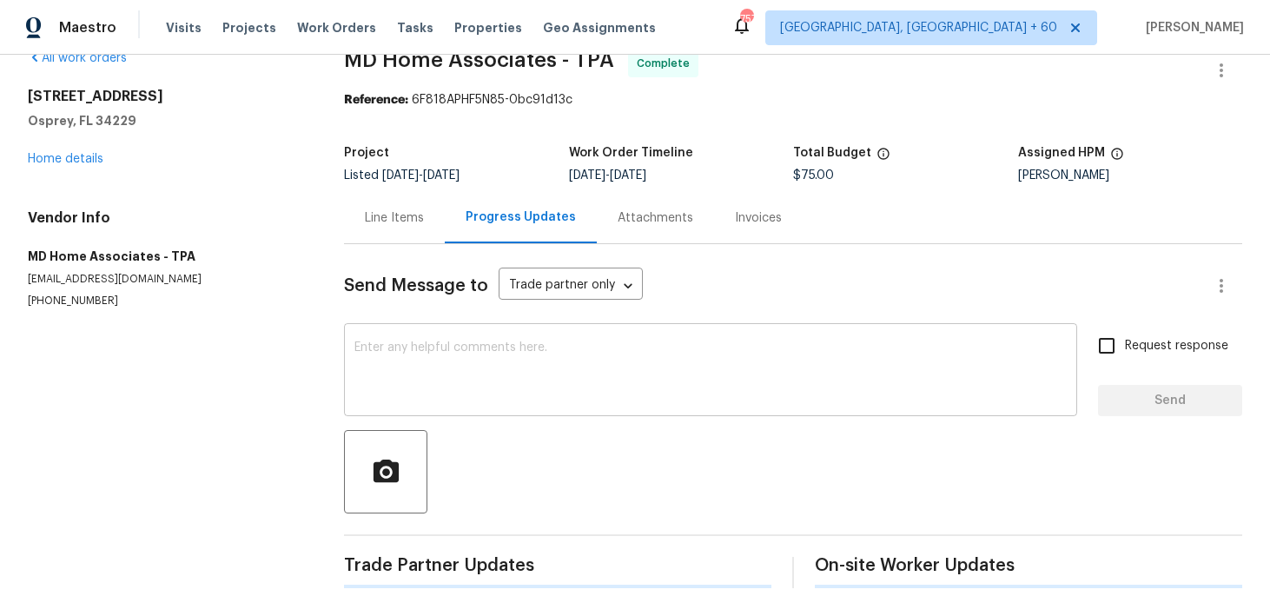
scroll to position [115, 0]
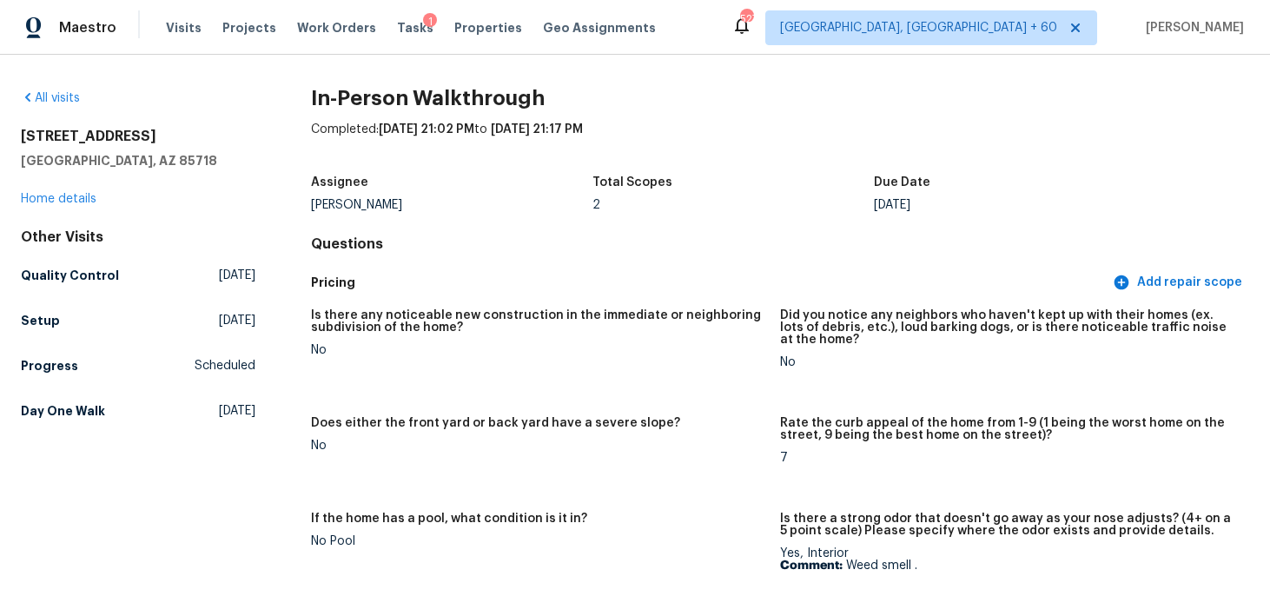
scroll to position [2886, 0]
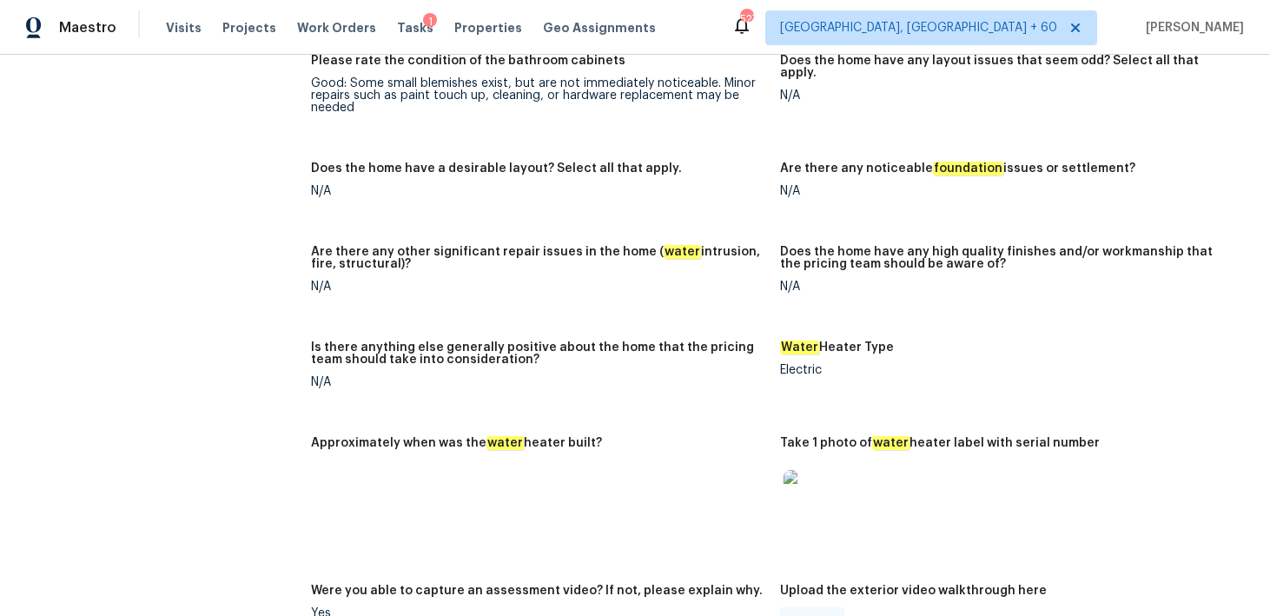
click at [461, 437] on div "Approximately when was the water heater built?" at bounding box center [538, 448] width 455 height 23
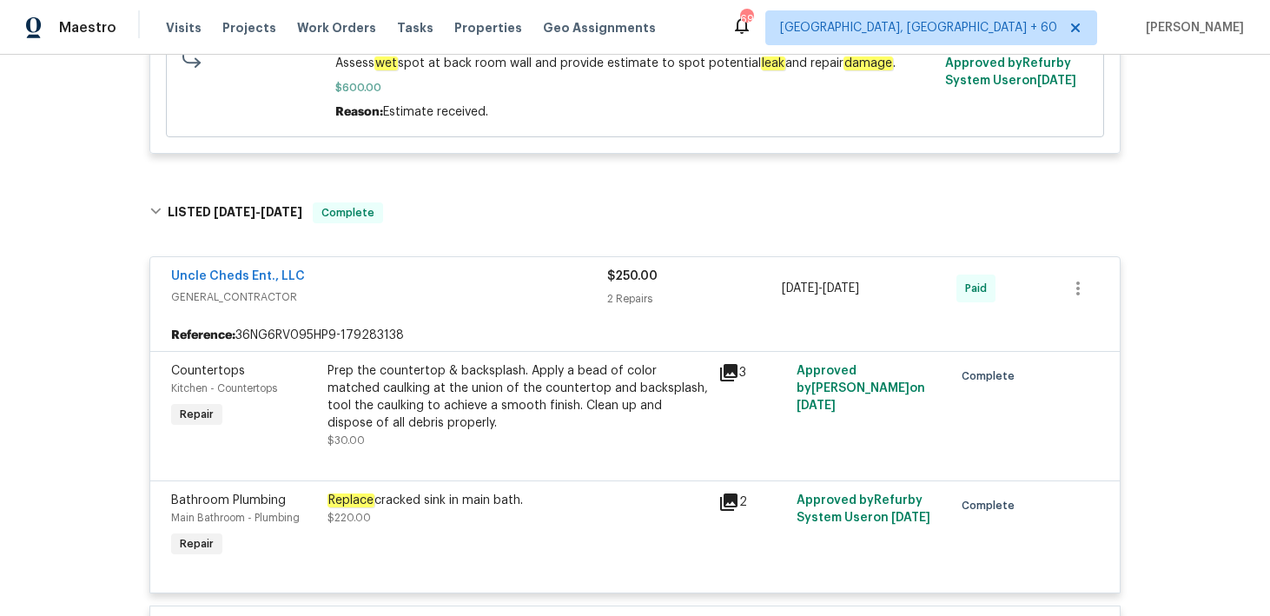
scroll to position [687, 0]
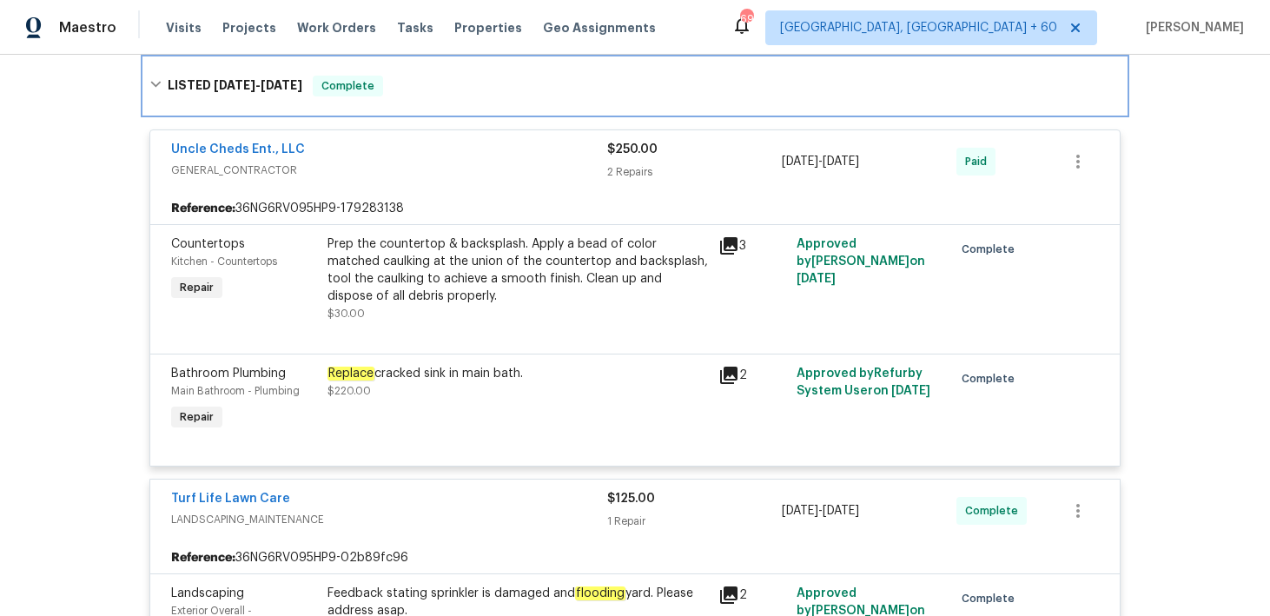
click at [542, 92] on div "LISTED 6/5/25 - 6/12/25 Complete" at bounding box center [634, 86] width 971 height 21
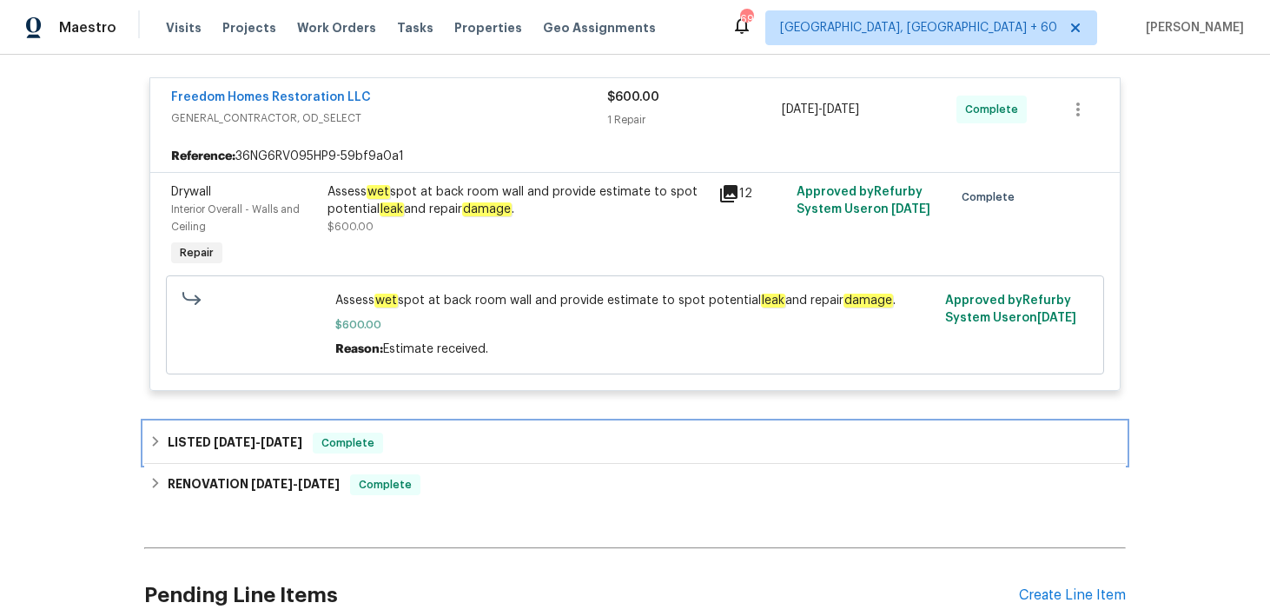
scroll to position [479, 0]
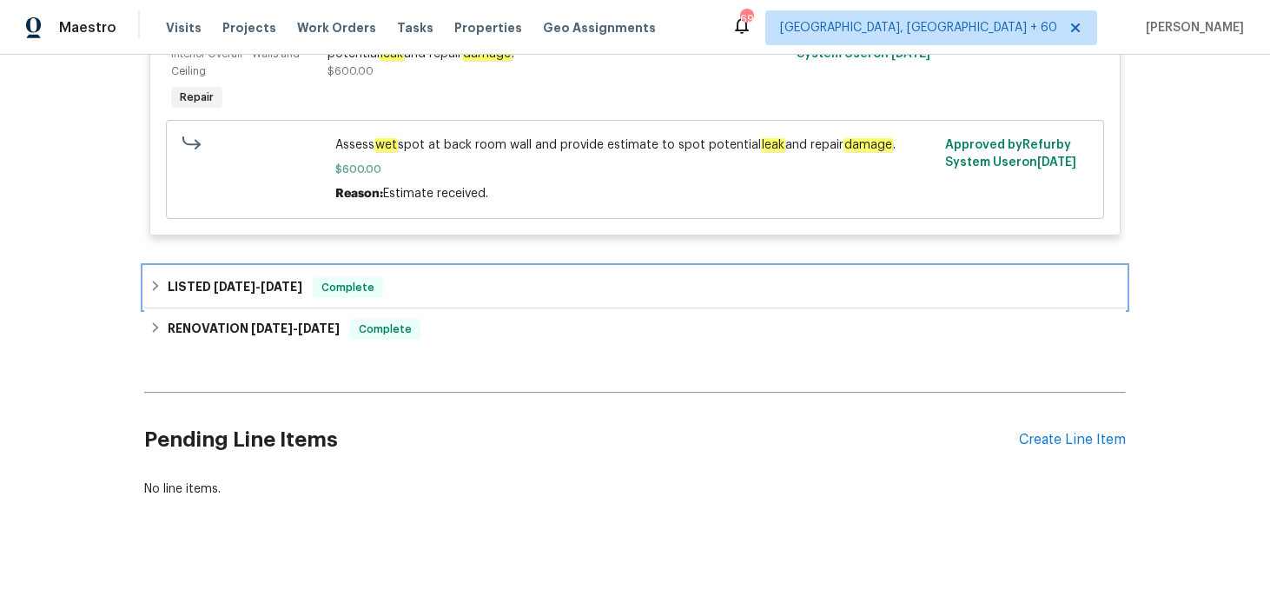
click at [523, 283] on div "LISTED 6/5/25 - 6/12/25 Complete" at bounding box center [634, 287] width 971 height 21
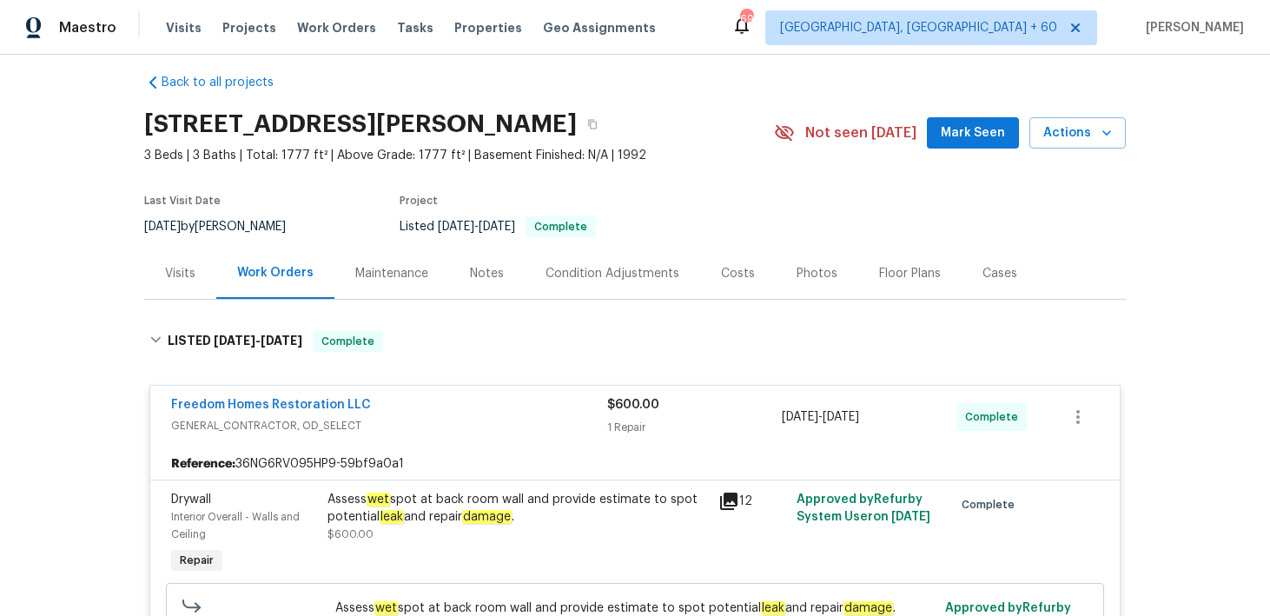
scroll to position [0, 0]
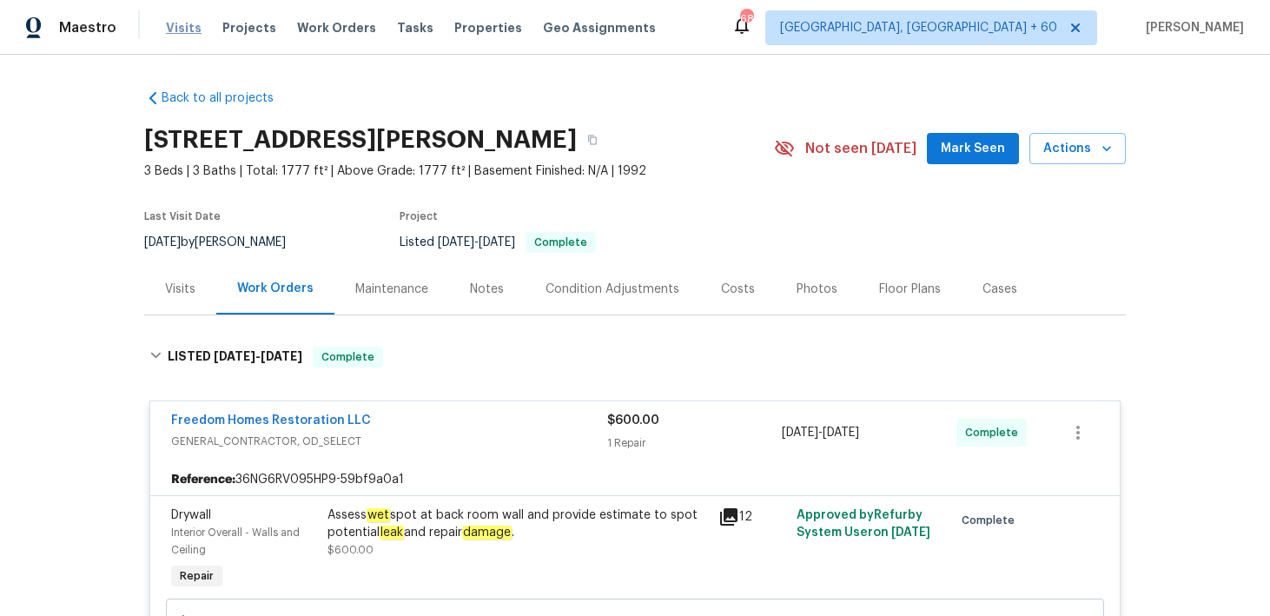
click at [175, 27] on span "Visits" at bounding box center [184, 27] width 36 height 17
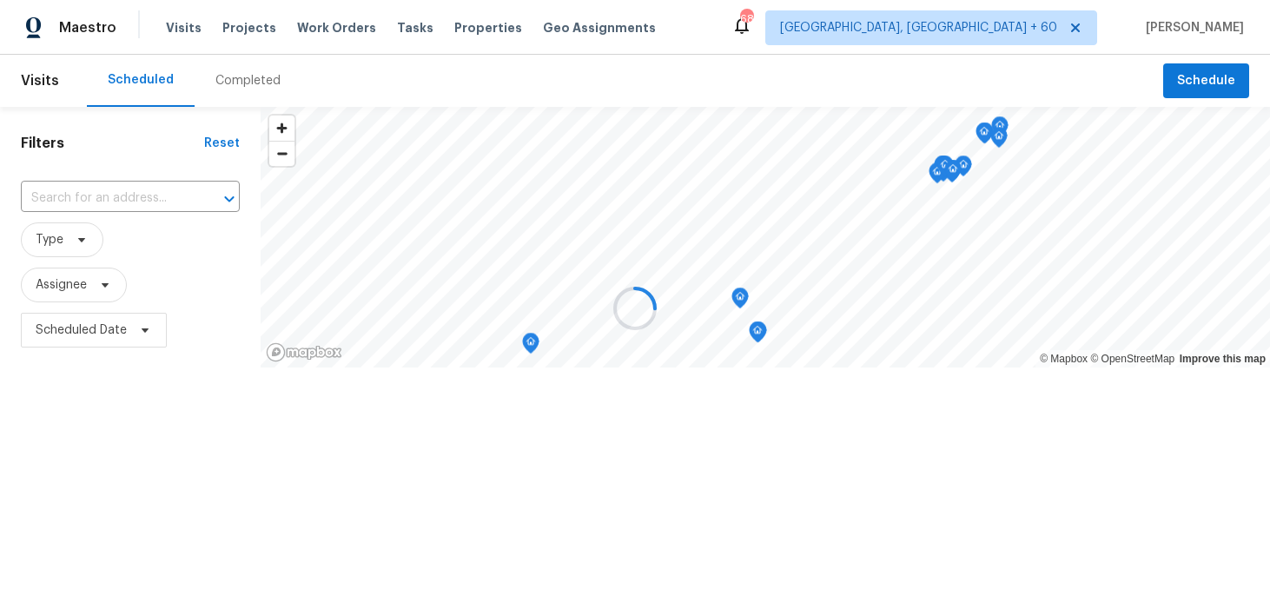
click at [215, 79] on div at bounding box center [635, 308] width 1270 height 616
click at [236, 86] on div at bounding box center [635, 308] width 1270 height 616
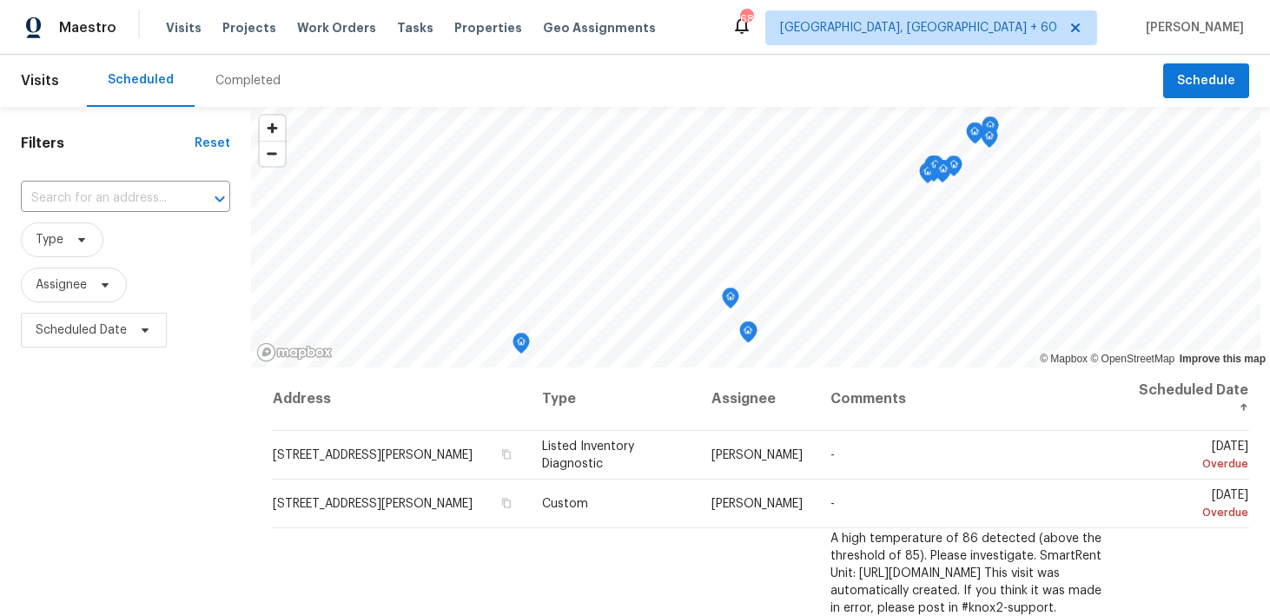
click at [244, 82] on div "Completed" at bounding box center [247, 80] width 65 height 17
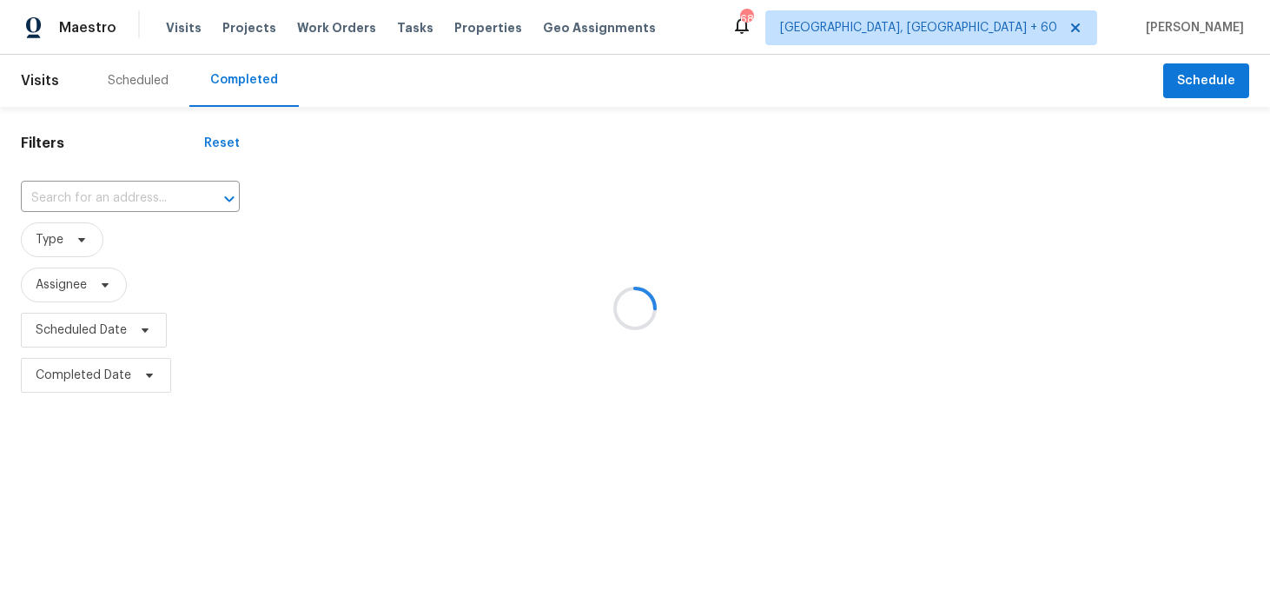
click at [69, 192] on div at bounding box center [635, 308] width 1270 height 616
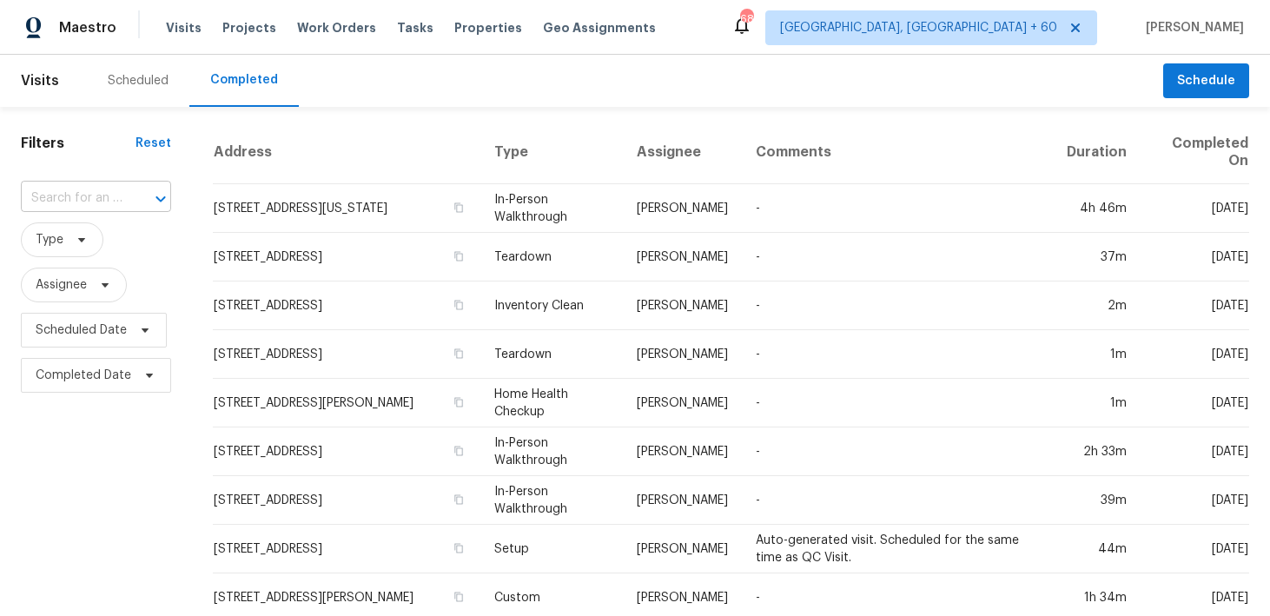
click at [85, 196] on input "text" at bounding box center [72, 198] width 102 height 27
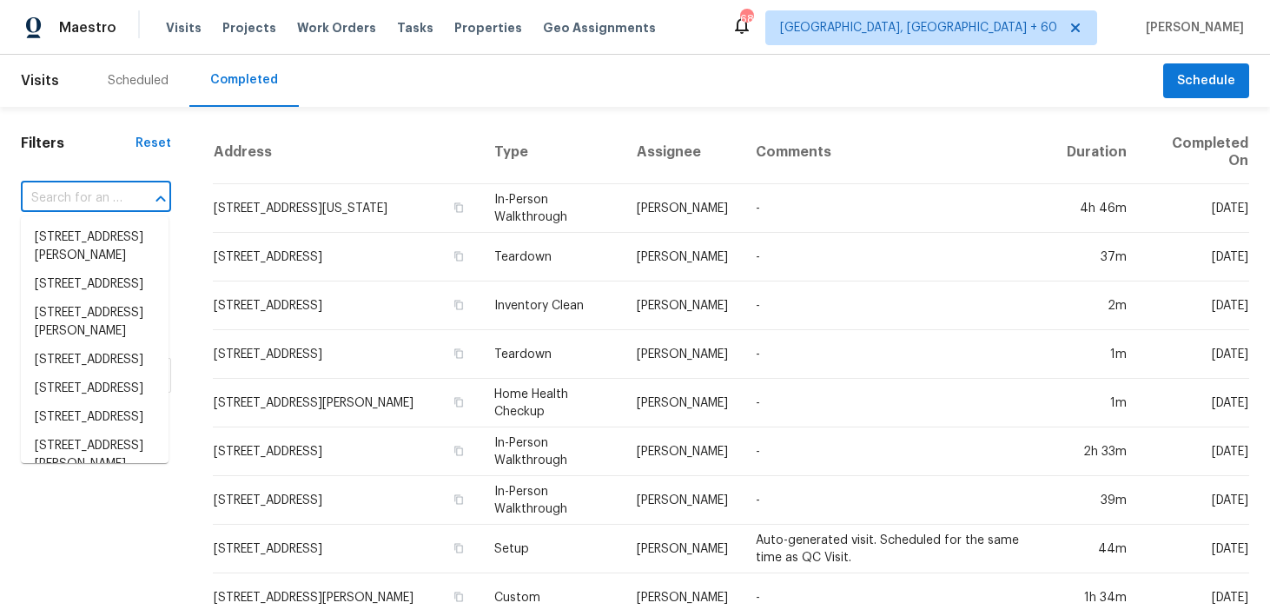
paste input "8806 Glenside St Huntersville, NC 28078"
type input "8806 Glenside St Huntersville, NC 28078"
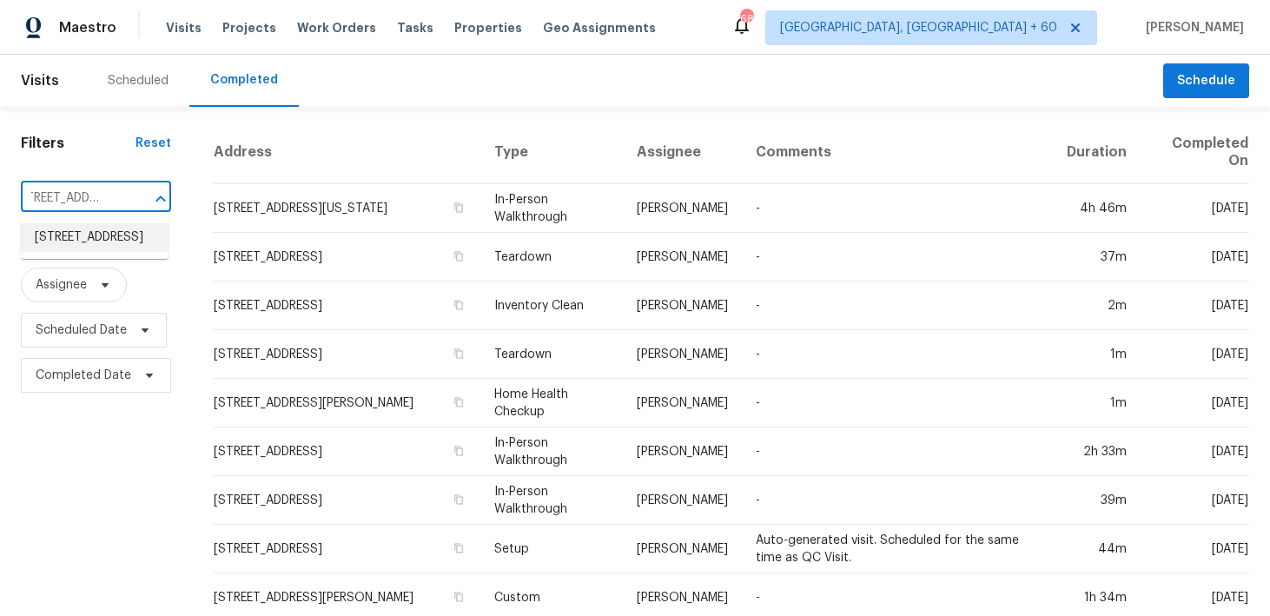
click at [56, 242] on li "8806 Glenside St, Huntersville, NC 28078" at bounding box center [95, 237] width 148 height 29
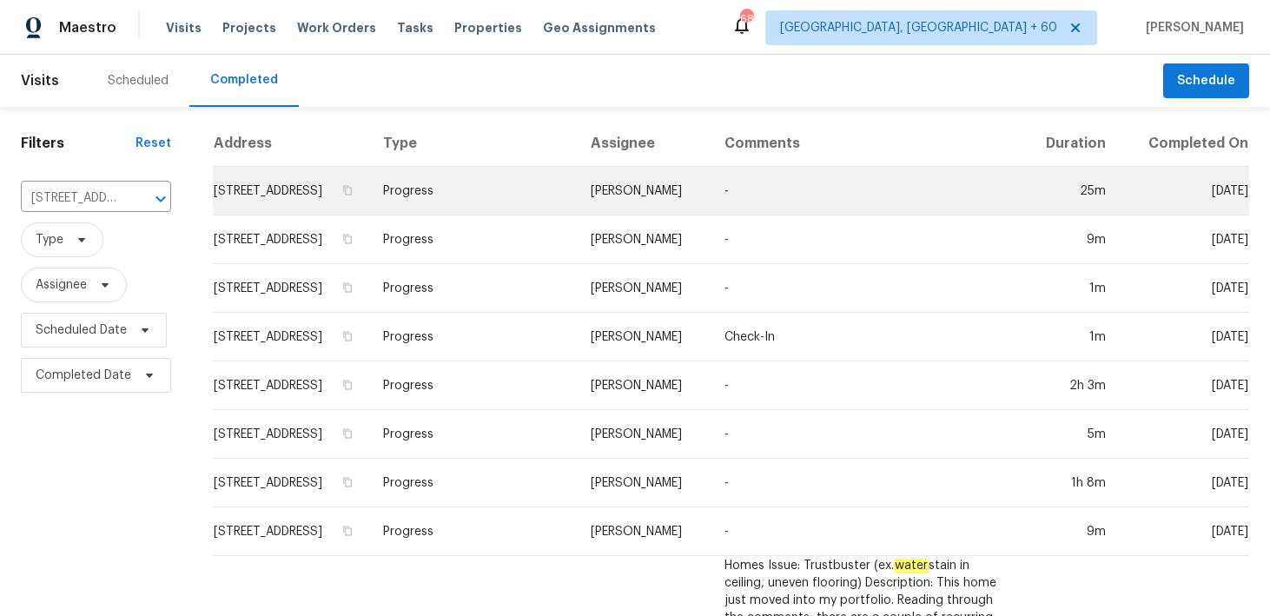
click at [475, 207] on td "Progress" at bounding box center [473, 191] width 208 height 49
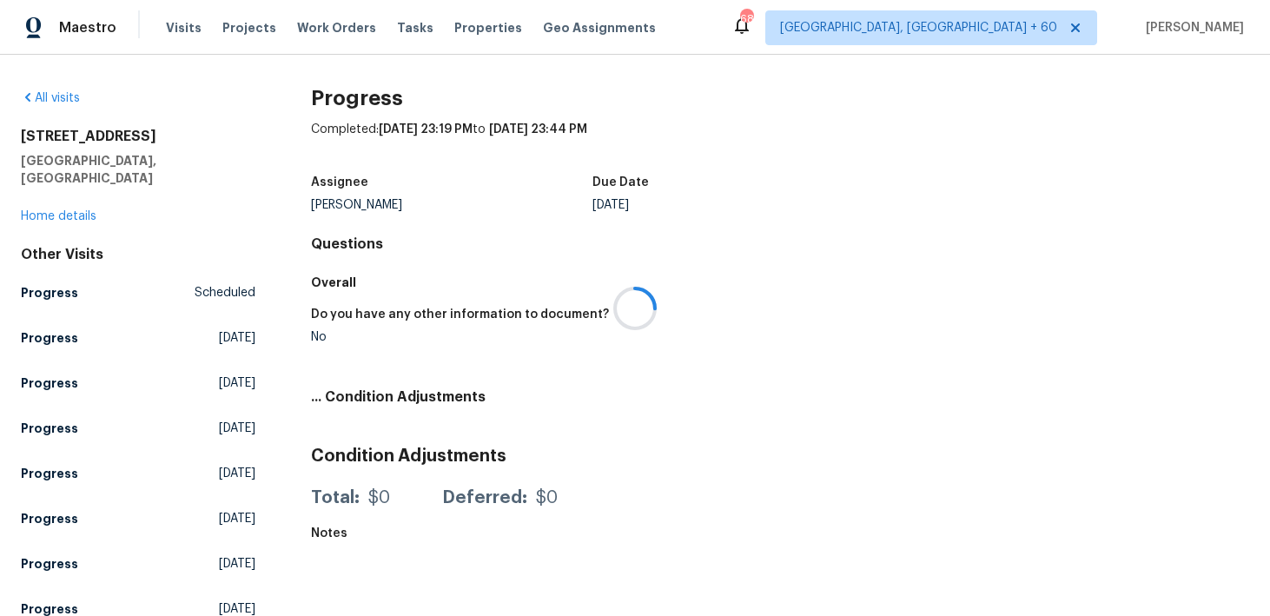
click at [58, 195] on div at bounding box center [635, 308] width 1270 height 616
click at [46, 195] on div at bounding box center [635, 308] width 1270 height 616
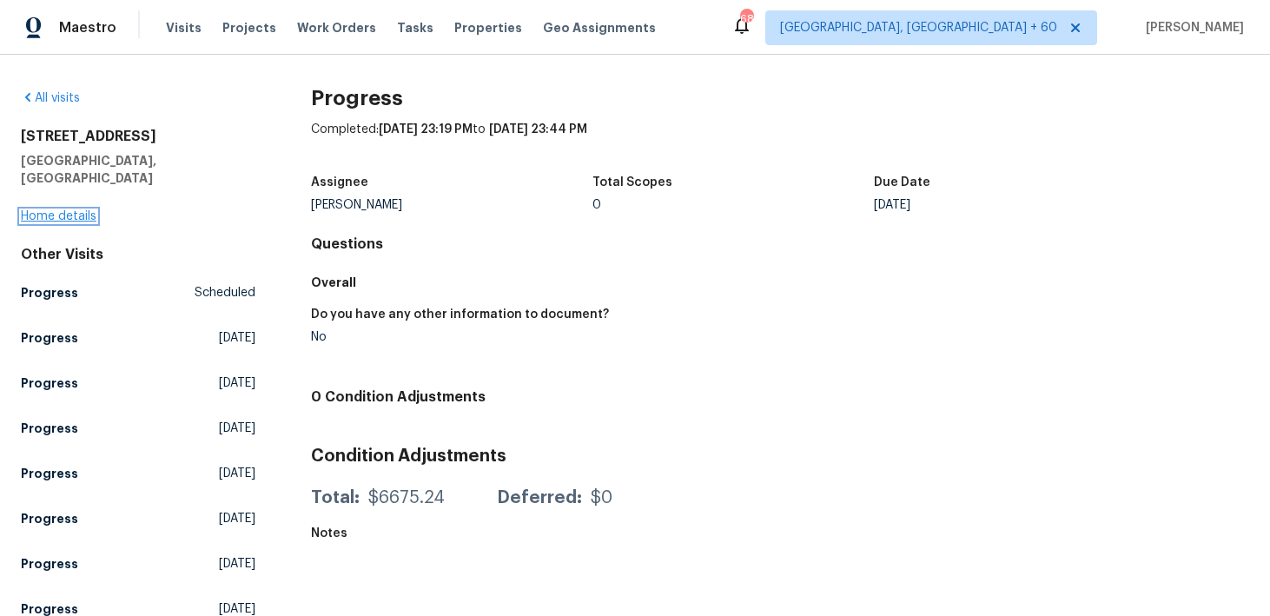
click at [41, 210] on link "Home details" at bounding box center [59, 216] width 76 height 12
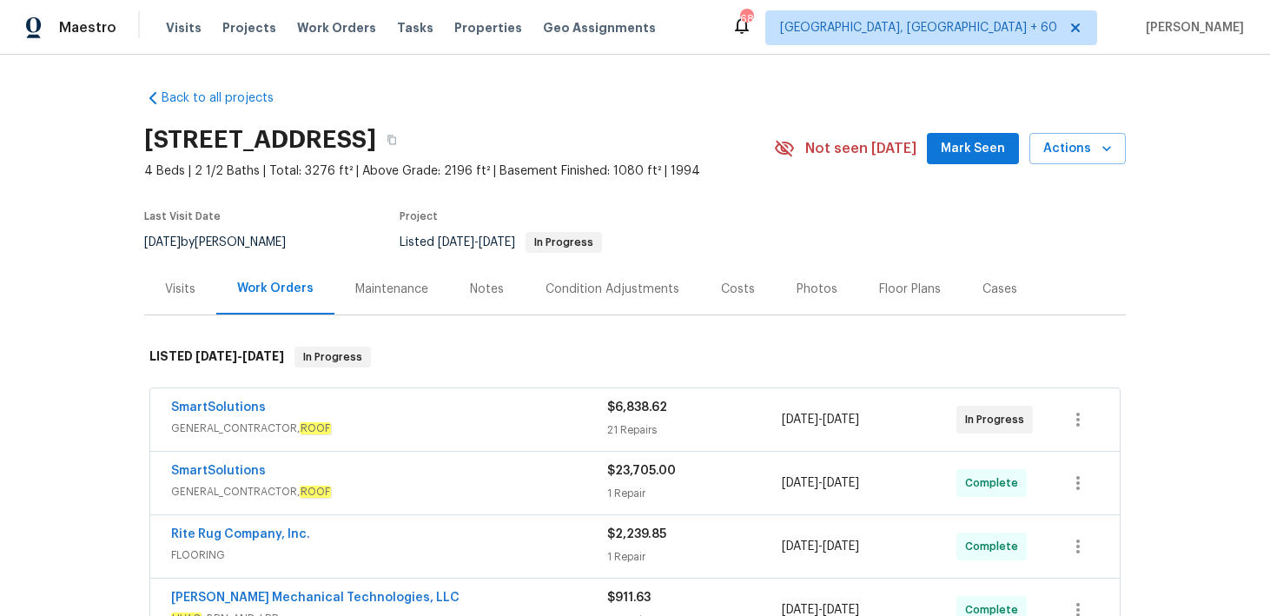
click at [1172, 493] on div "Back to all projects 8806 Glenside St, Huntersville, NC 28078 4 Beds | 2 1/2 Ba…" at bounding box center [635, 335] width 1270 height 561
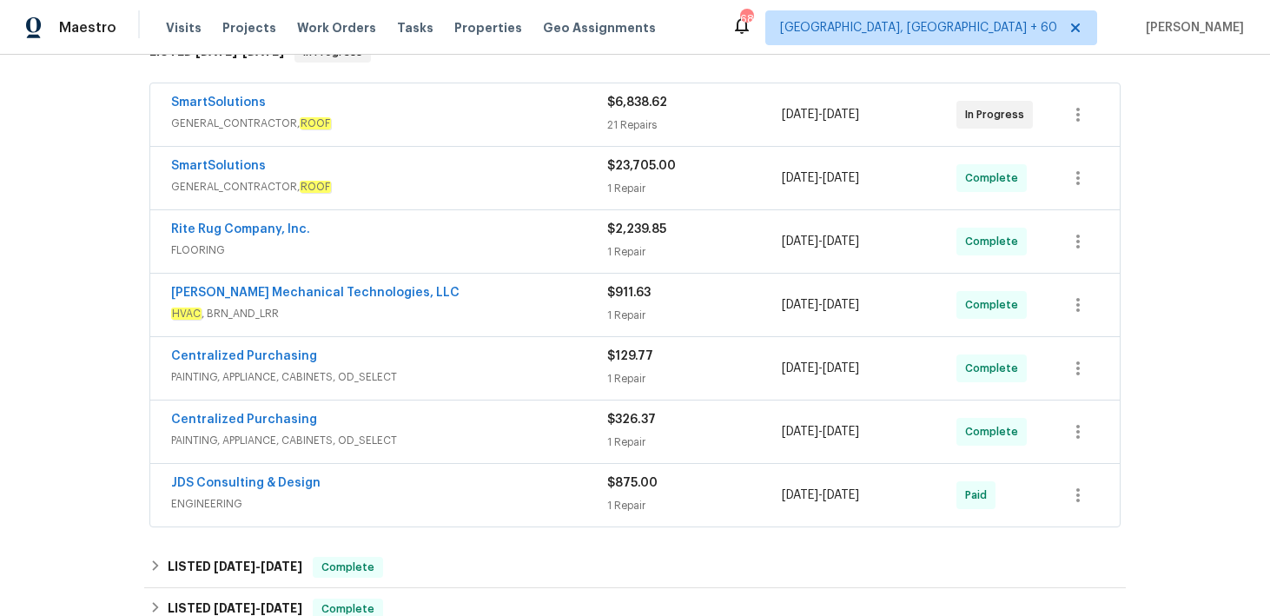
scroll to position [319, 0]
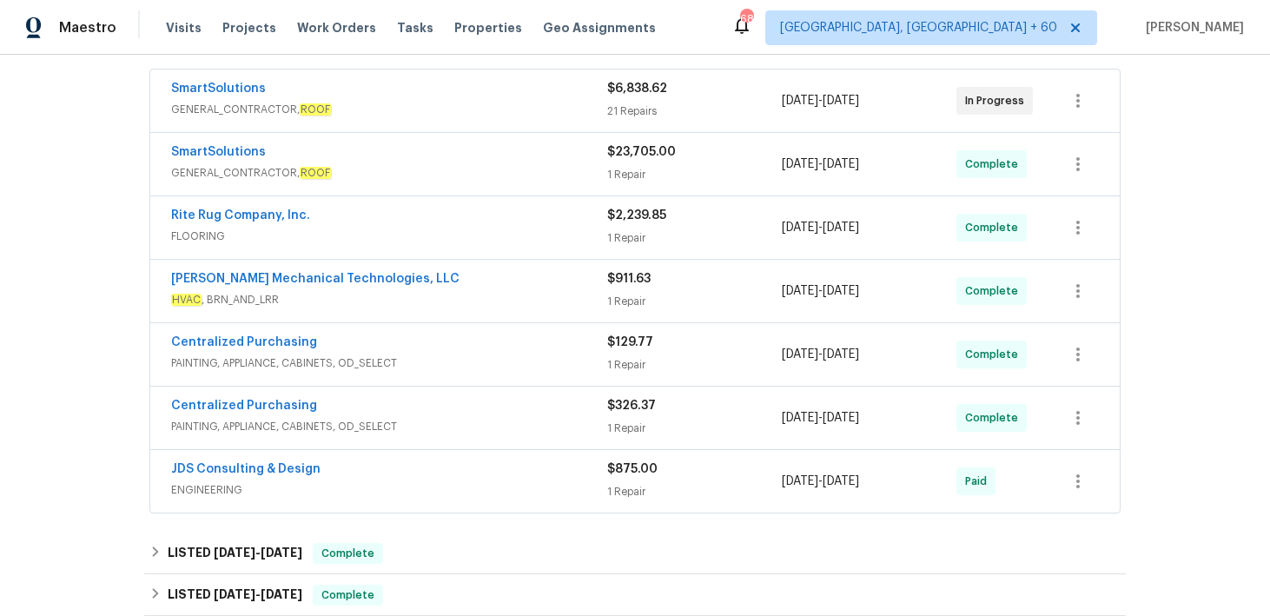
click at [622, 172] on div "1 Repair" at bounding box center [694, 174] width 175 height 17
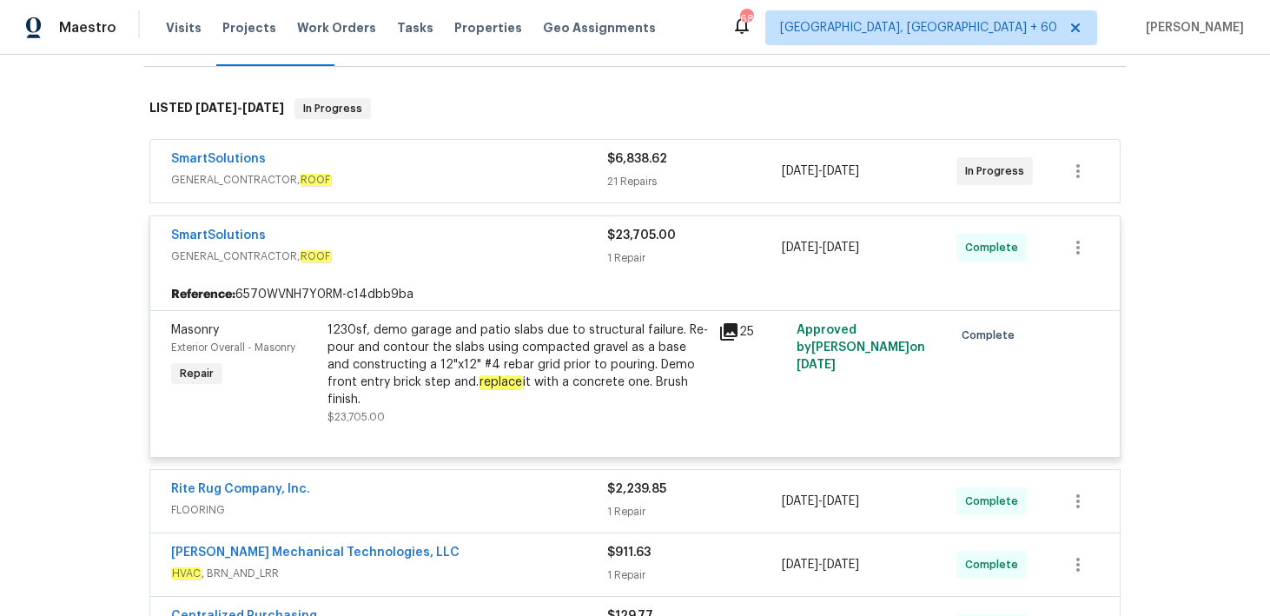
scroll to position [242, 0]
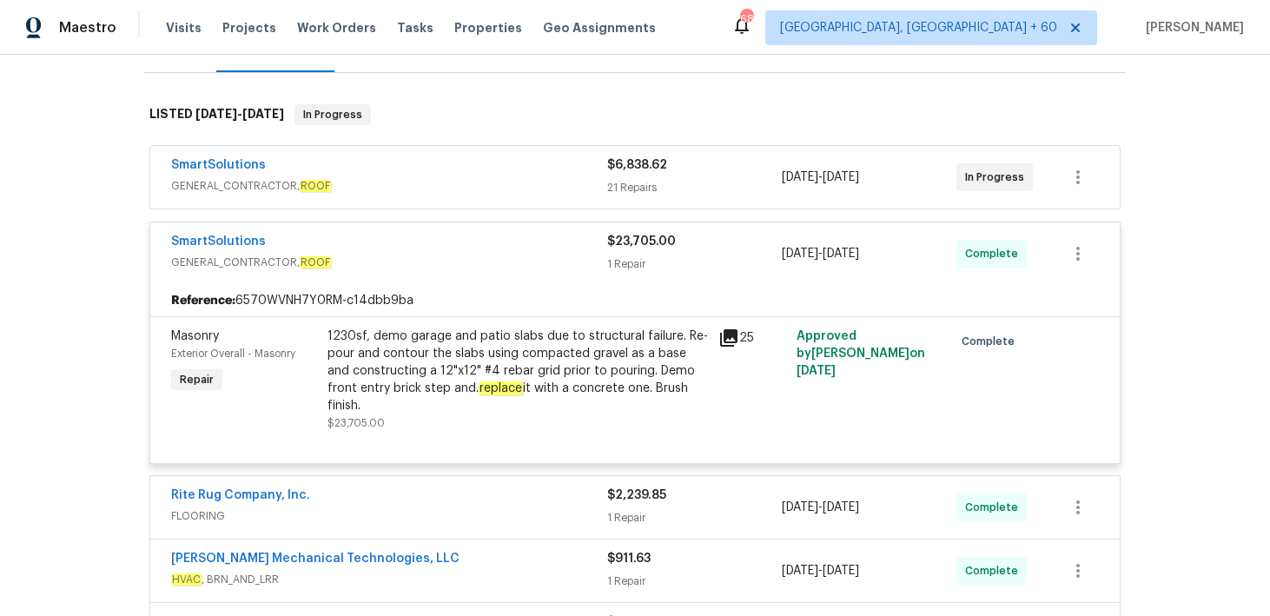
click at [629, 187] on div "21 Repairs" at bounding box center [694, 187] width 175 height 17
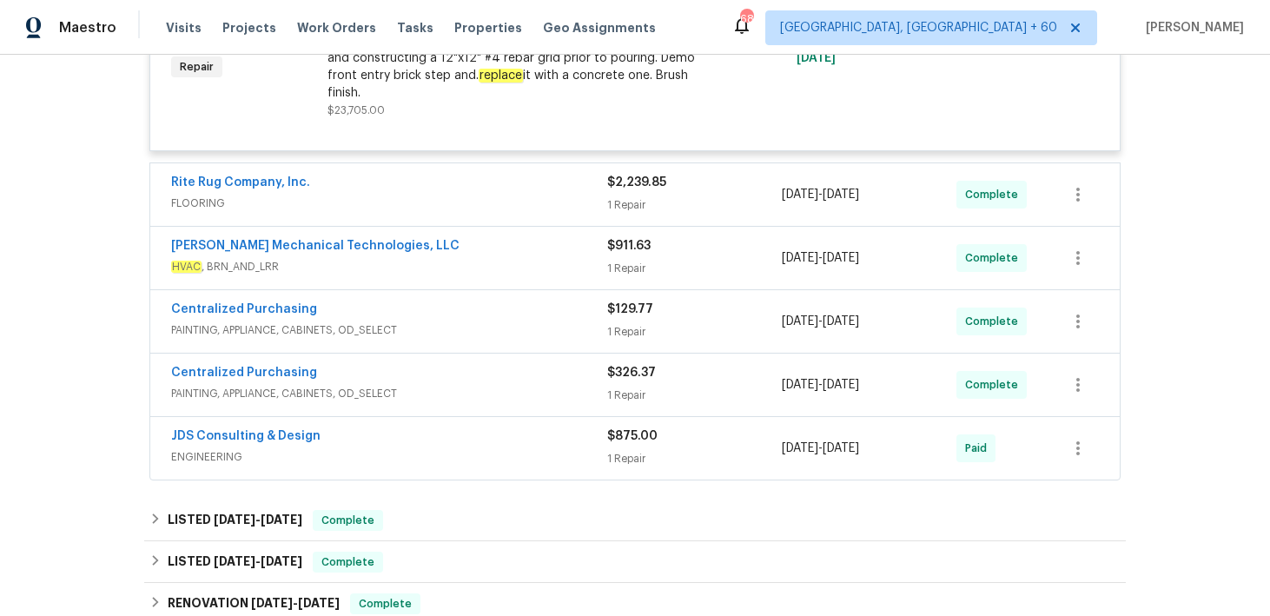
scroll to position [4915, 0]
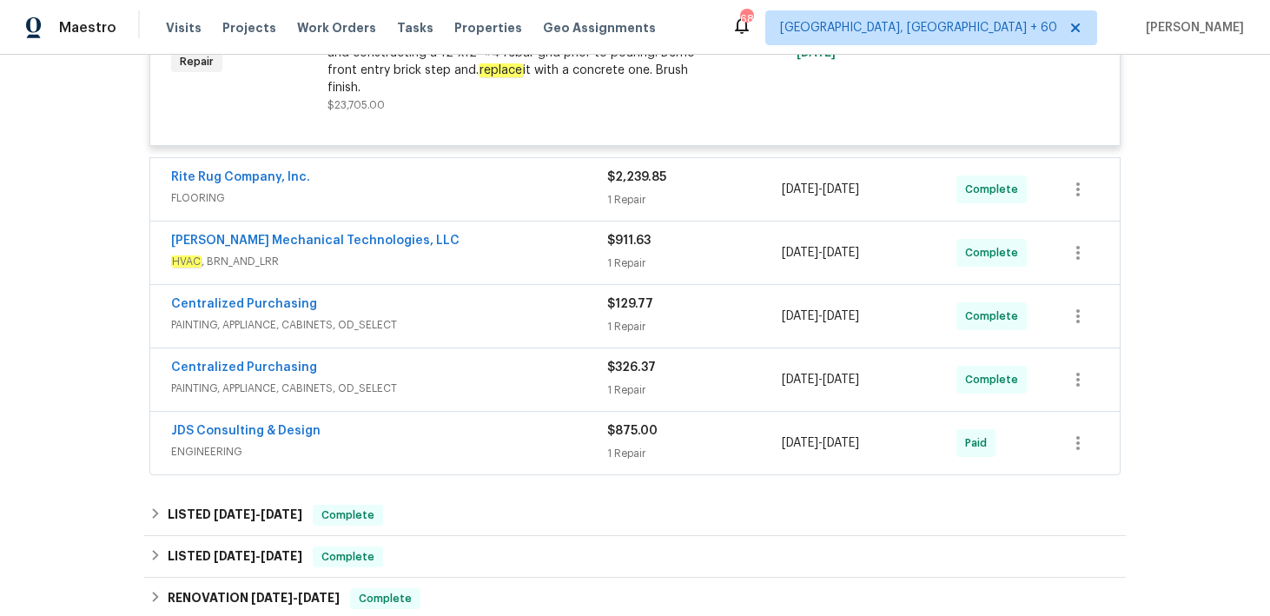
click at [642, 232] on div "$911.63 1 Repair" at bounding box center [694, 253] width 175 height 42
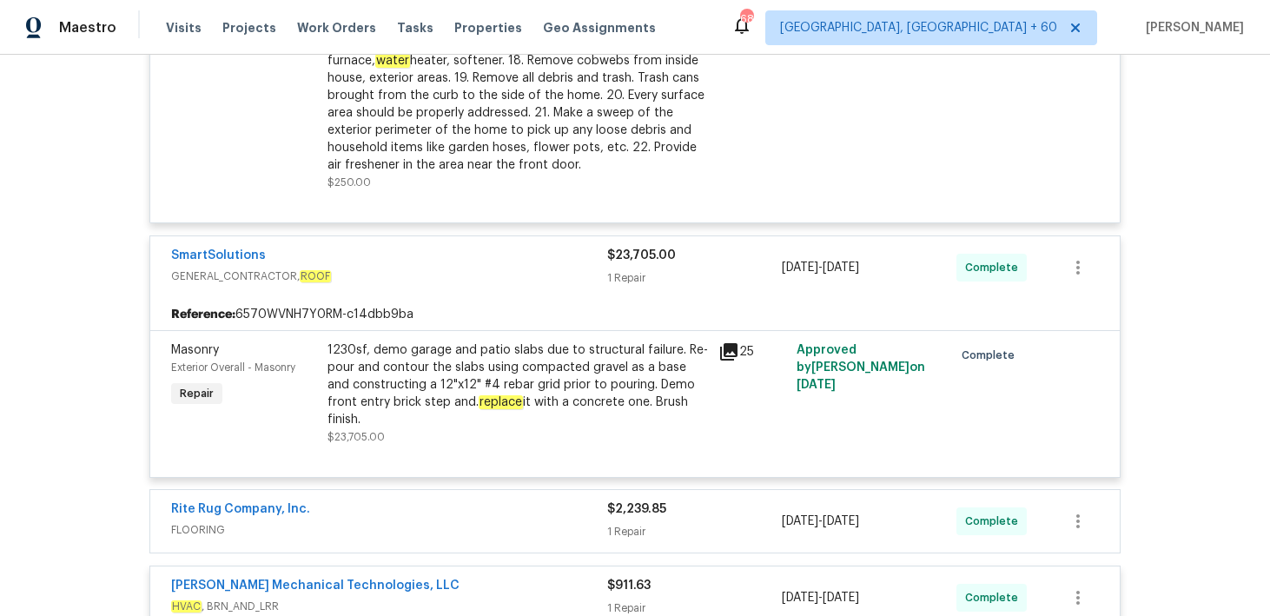
scroll to position [4585, 0]
click at [558, 360] on div "1230sf, demo garage and patio slabs due to structural failure. Re-pour and cont…" at bounding box center [517, 383] width 380 height 87
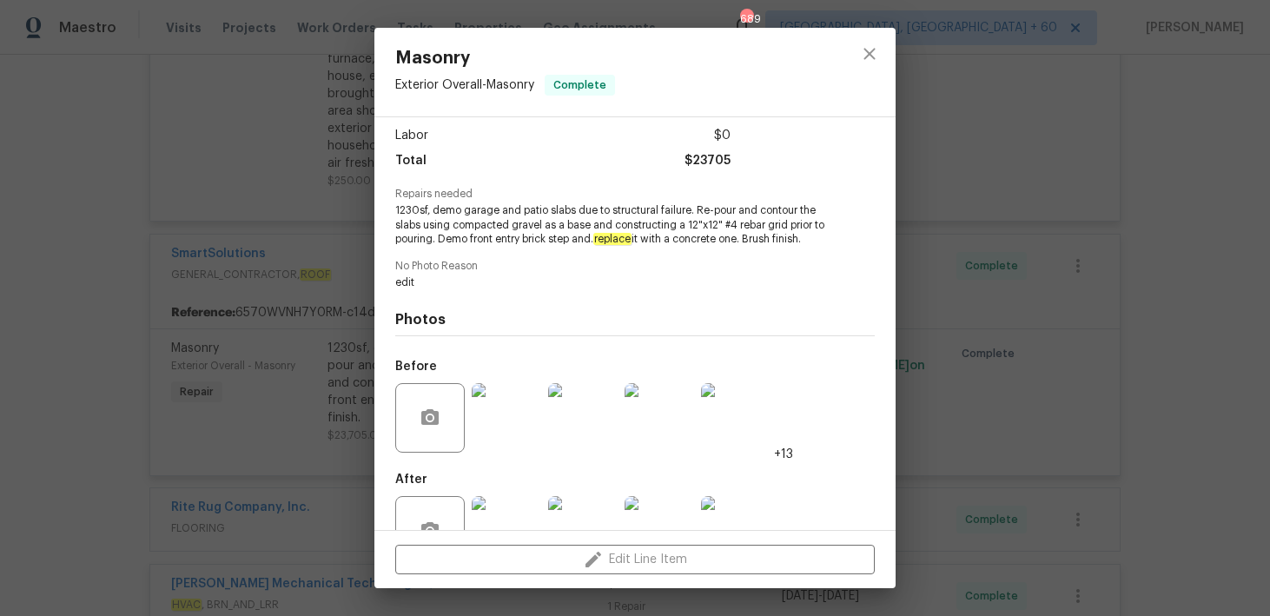
scroll to position [169, 0]
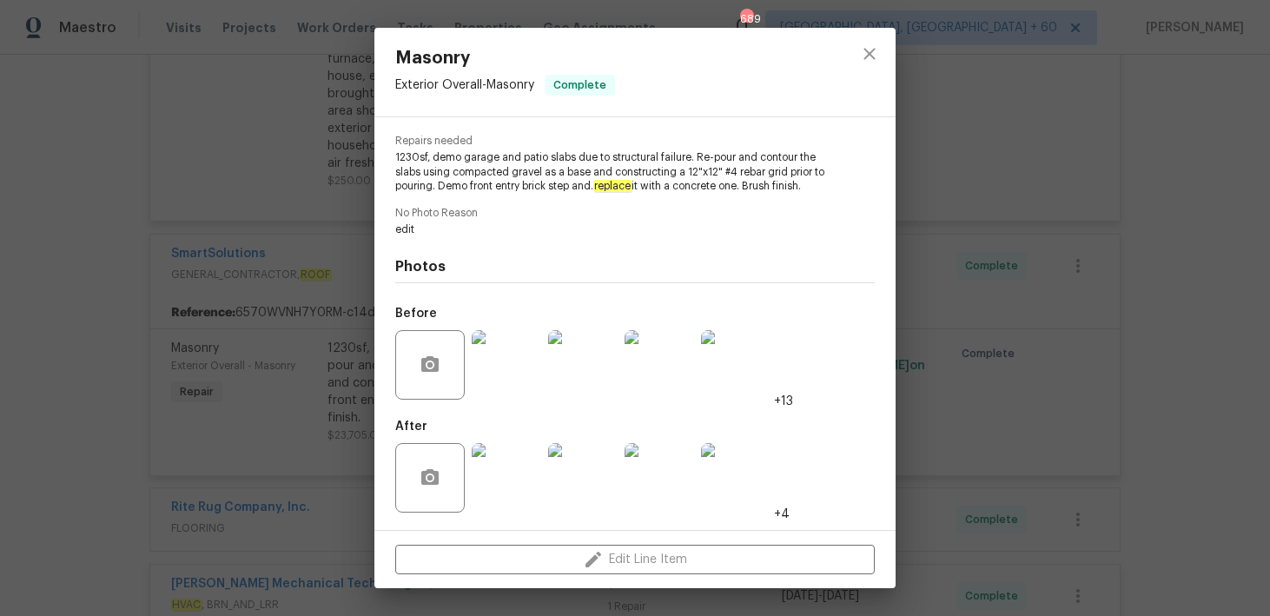
click at [506, 456] on img at bounding box center [506, 477] width 69 height 69
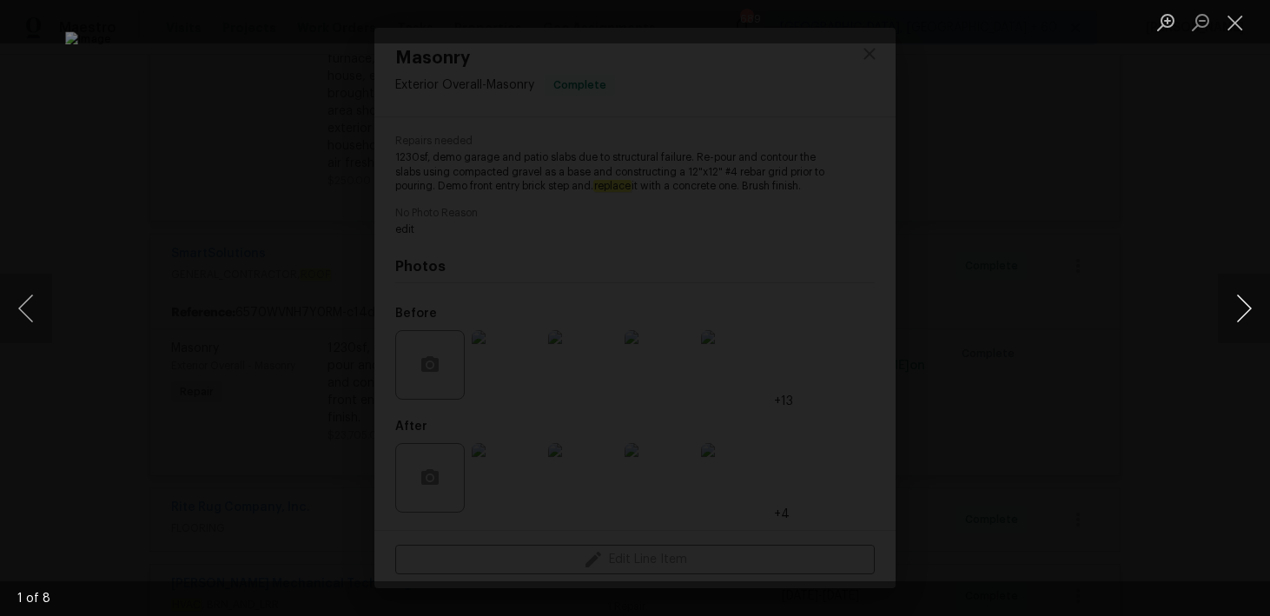
click at [1245, 320] on button "Next image" at bounding box center [1244, 308] width 52 height 69
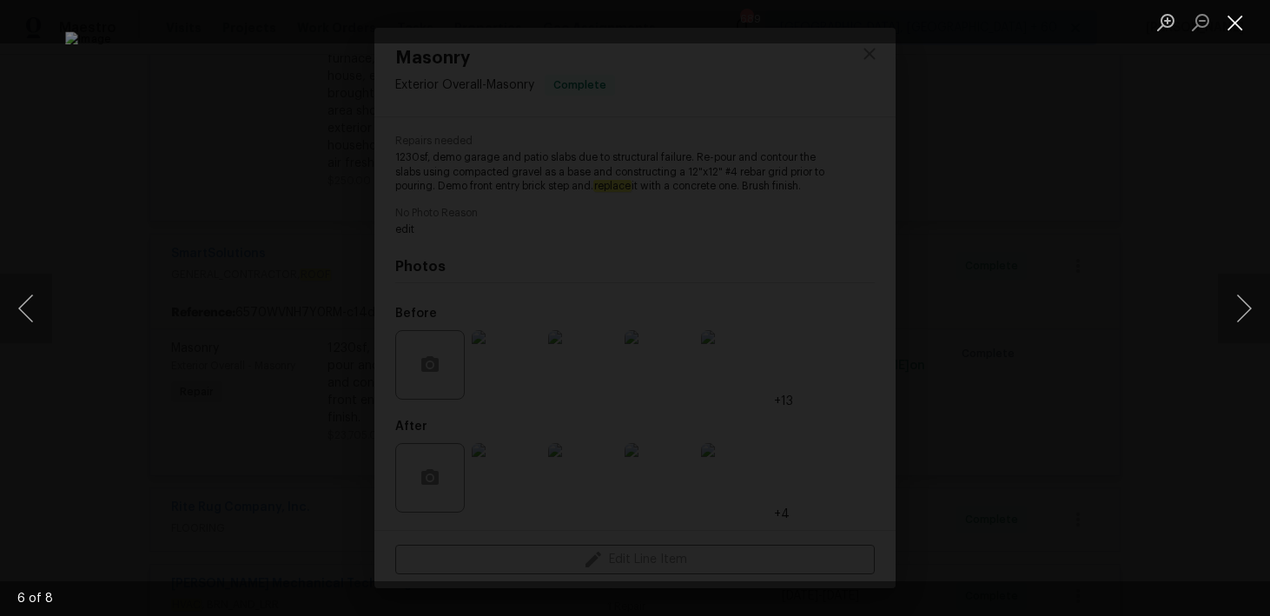
click at [1243, 21] on button "Close lightbox" at bounding box center [1235, 22] width 35 height 30
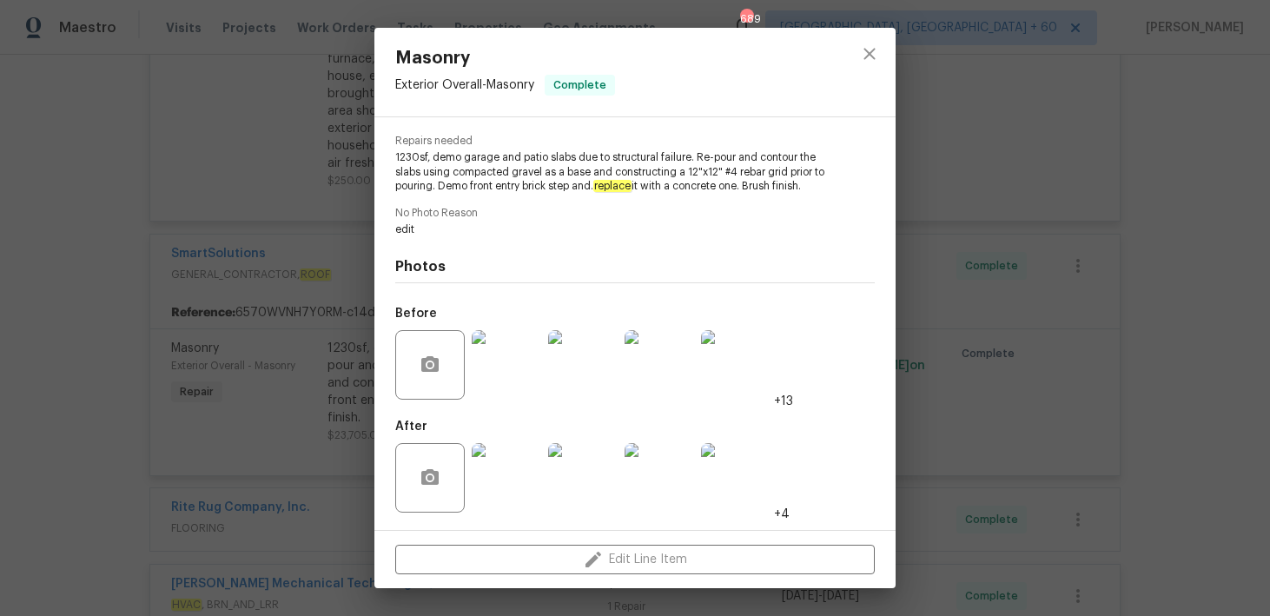
click at [207, 292] on div "Masonry Exterior Overall - Masonry Complete Vendor SmartSolutions Account Categ…" at bounding box center [635, 308] width 1270 height 616
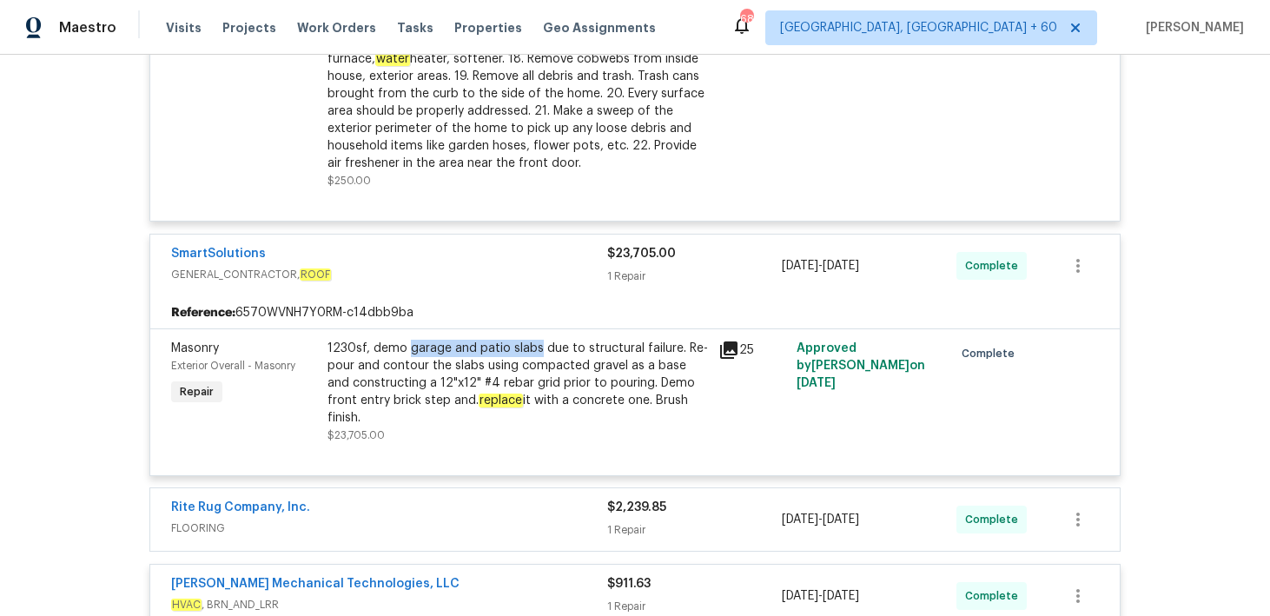
drag, startPoint x: 406, startPoint y: 331, endPoint x: 534, endPoint y: 333, distance: 127.7
click at [534, 340] on div "1230sf, demo garage and patio slabs due to structural failure. Re-pour and cont…" at bounding box center [517, 383] width 380 height 87
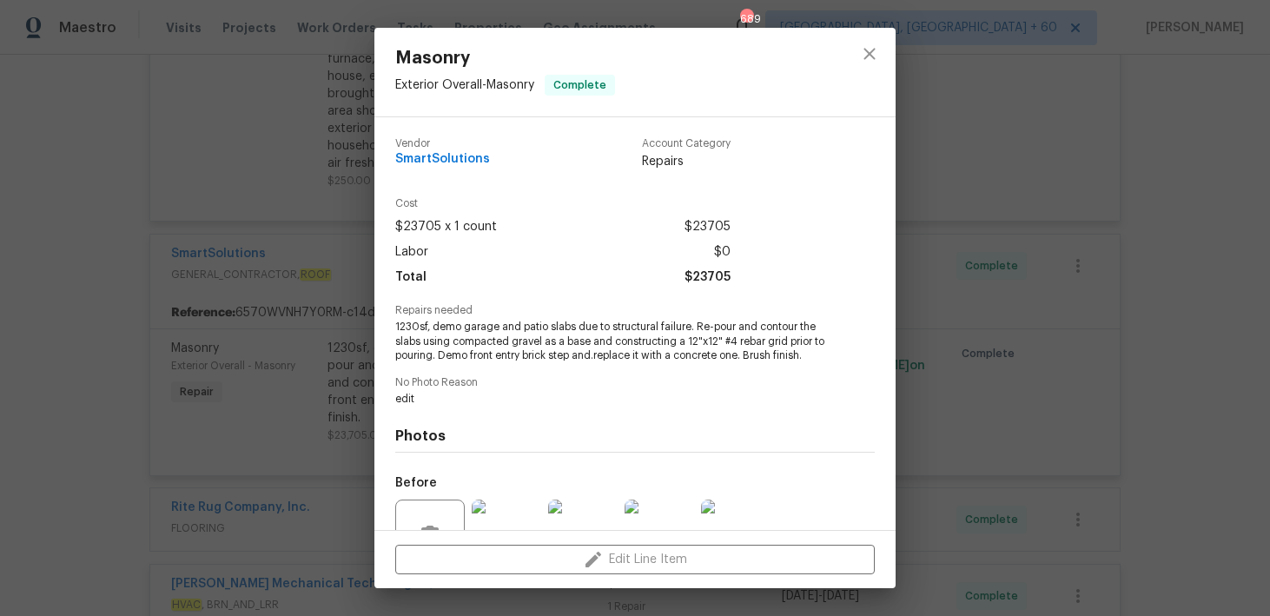
copy div "garage and patio slabs"
drag, startPoint x: 645, startPoint y: 359, endPoint x: 743, endPoint y: 354, distance: 97.4
click at [743, 354] on span "1230sf, demo garage and patio slabs due to structural failure. Re-pour and cont…" at bounding box center [611, 341] width 432 height 43
copy span "with a concrete one"
click at [871, 50] on icon "close" at bounding box center [869, 53] width 21 height 21
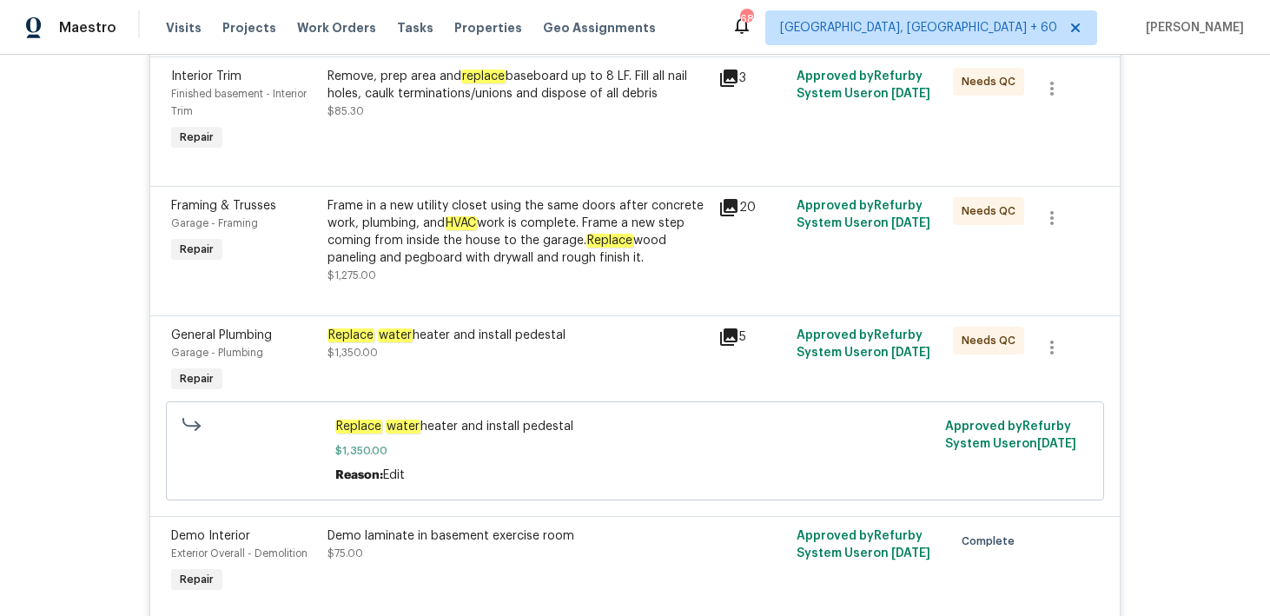
scroll to position [3449, 0]
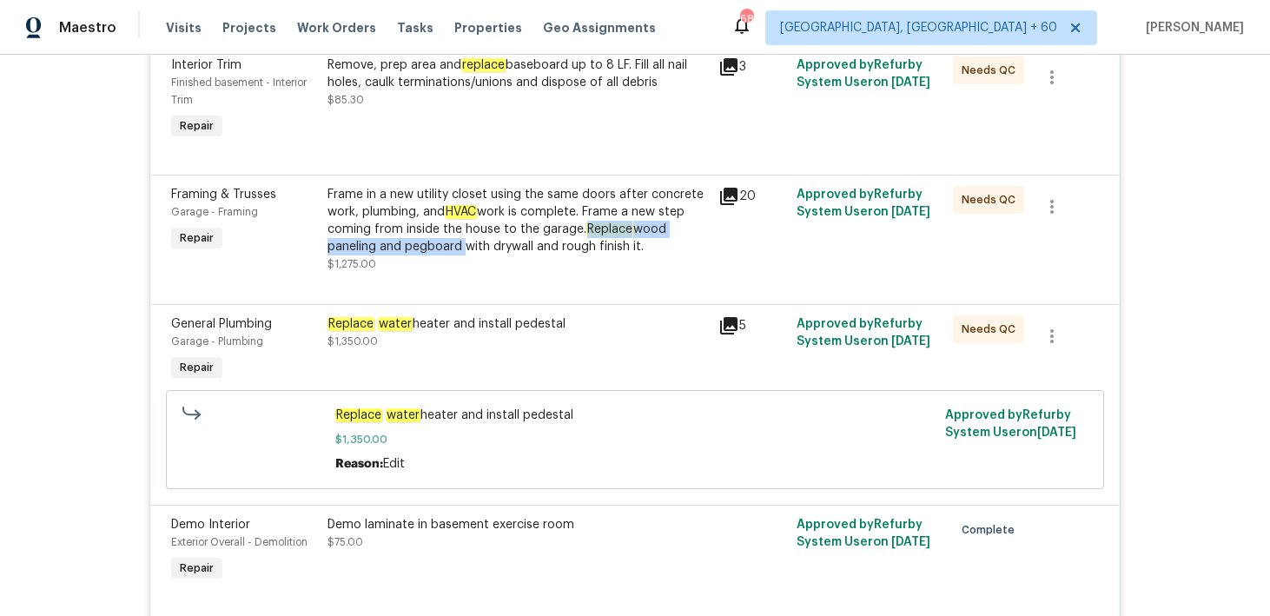
drag, startPoint x: 586, startPoint y: 201, endPoint x: 461, endPoint y: 224, distance: 127.2
click at [461, 224] on div "Frame in a new utility closet using the same doors after concrete work, plumbin…" at bounding box center [517, 220] width 380 height 69
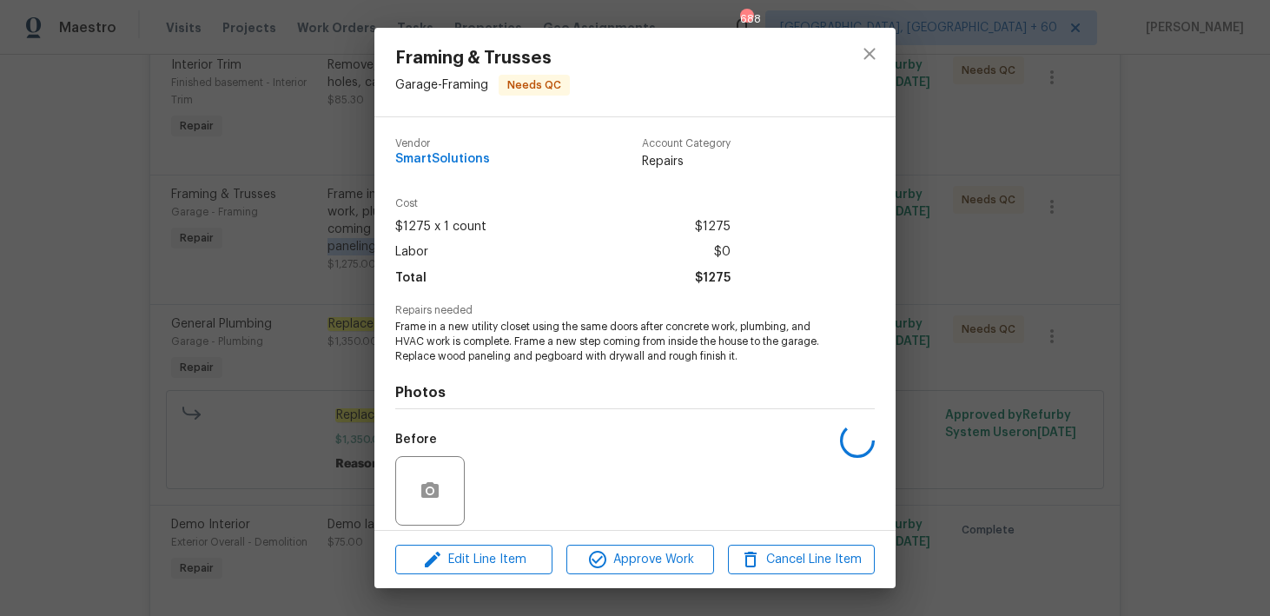
copy div "Replace wood paneling and pegboard"
click at [869, 50] on icon "close" at bounding box center [869, 53] width 21 height 21
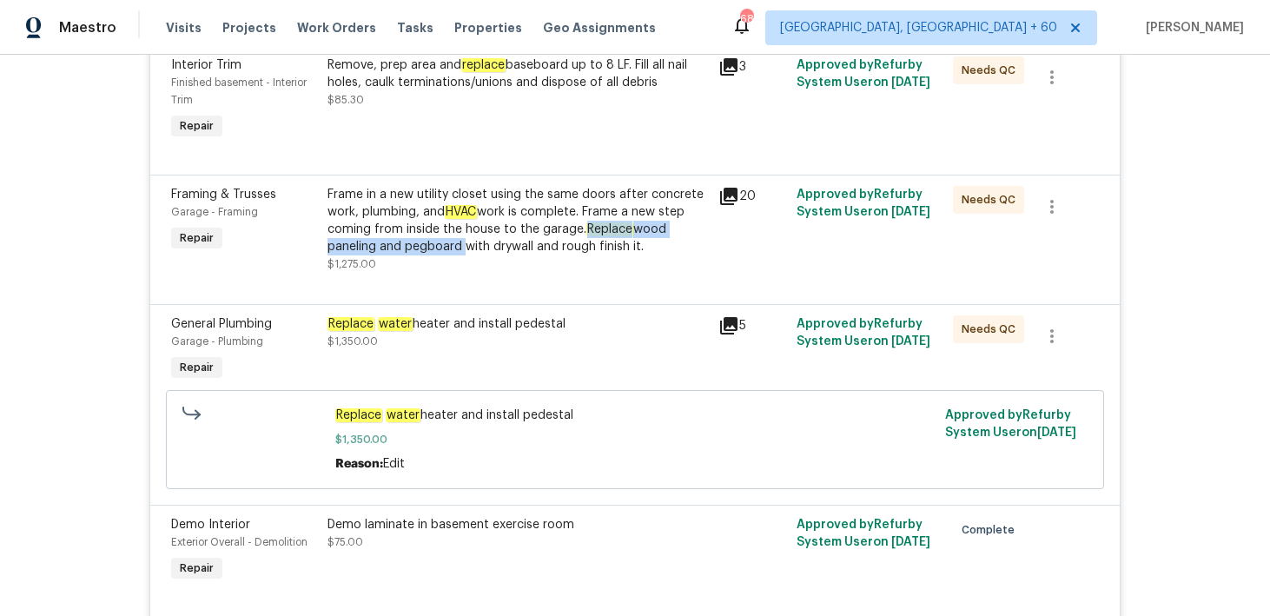
copy div "Replace wood paneling and pegboard"
click at [618, 273] on div "Framing & Trusses Garage - Framing Repair Frame in a new utility closet using t…" at bounding box center [634, 239] width 969 height 129
click at [740, 186] on div "20" at bounding box center [752, 196] width 68 height 21
click at [532, 186] on div "Frame in a new utility closet using the same doors after concrete work, plumbin…" at bounding box center [517, 220] width 380 height 69
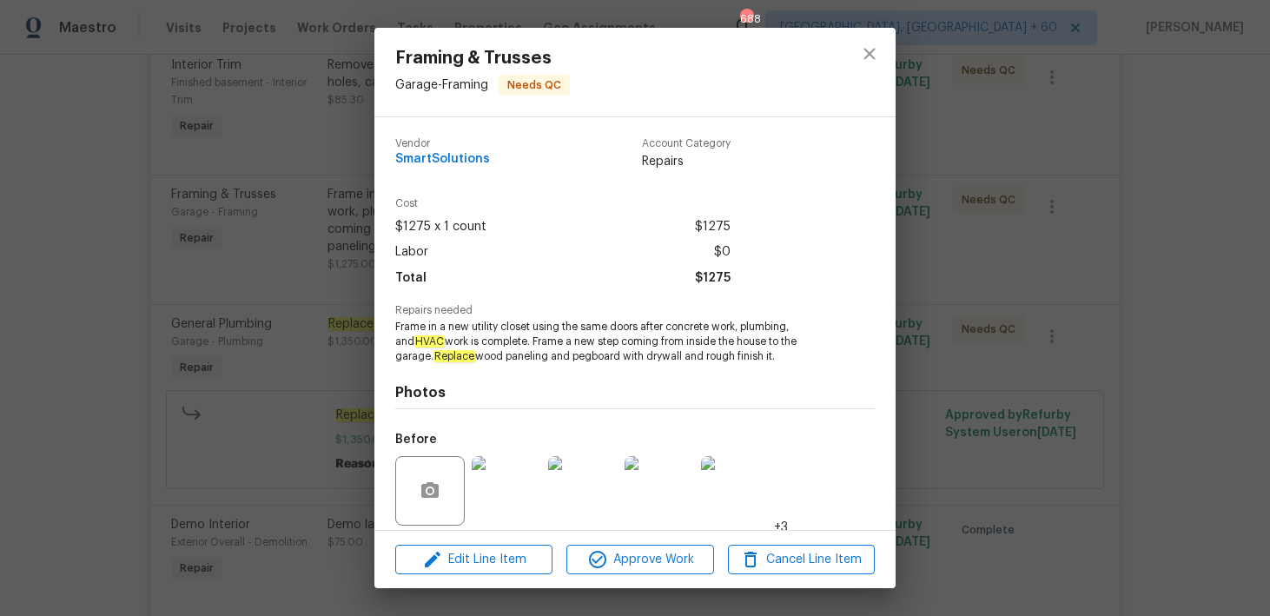
scroll to position [126, 0]
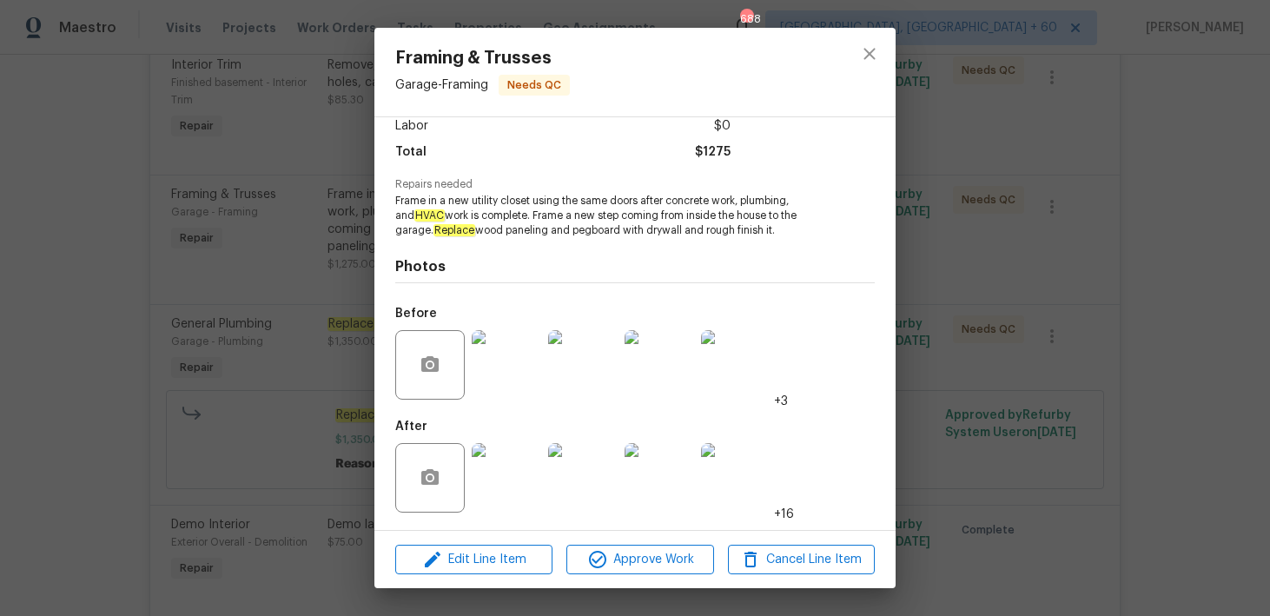
click at [494, 386] on img at bounding box center [506, 364] width 69 height 69
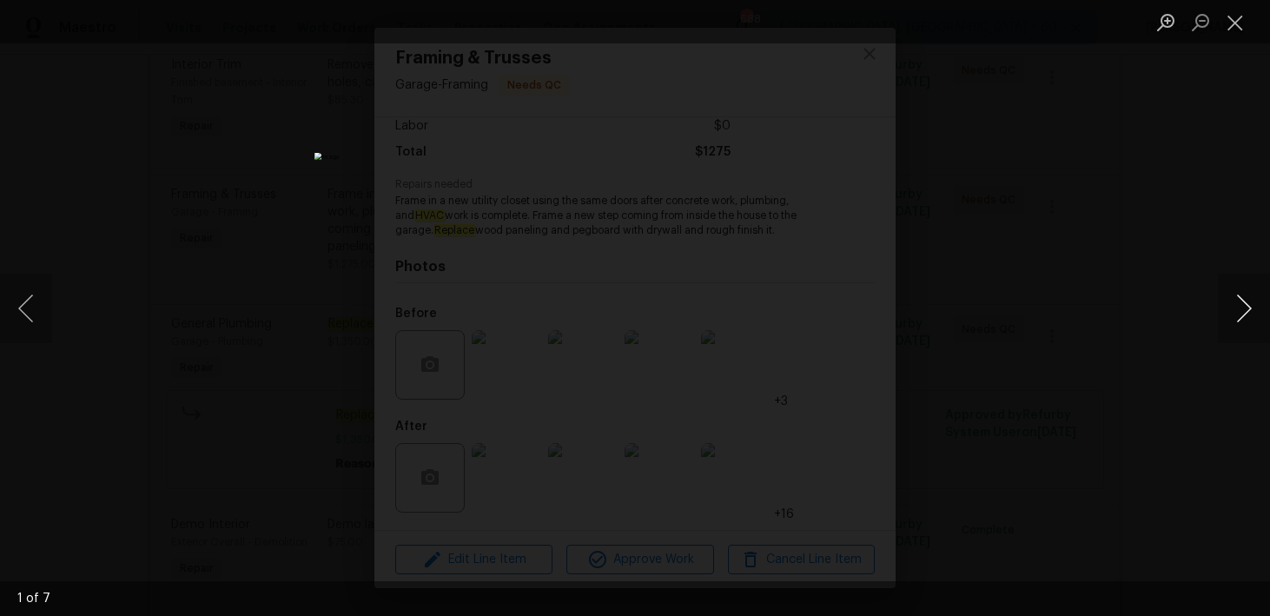
click at [1249, 296] on button "Next image" at bounding box center [1244, 308] width 52 height 69
click at [1249, 297] on button "Next image" at bounding box center [1244, 308] width 52 height 69
click at [1239, 16] on button "Close lightbox" at bounding box center [1235, 22] width 35 height 30
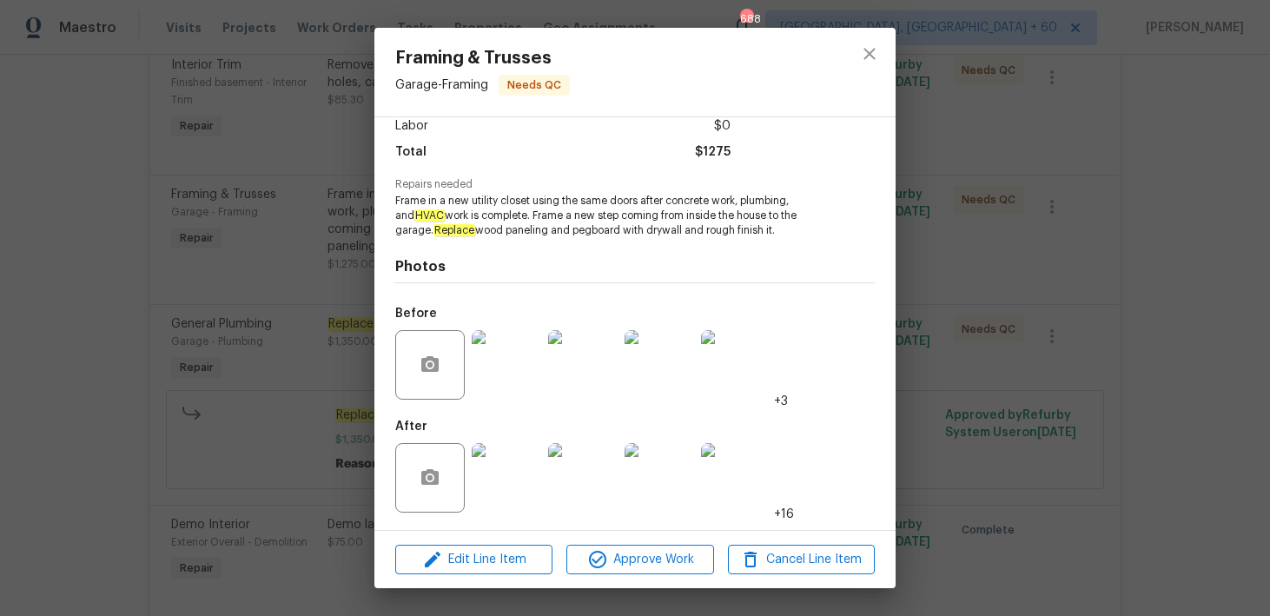
click at [511, 491] on img at bounding box center [506, 477] width 69 height 69
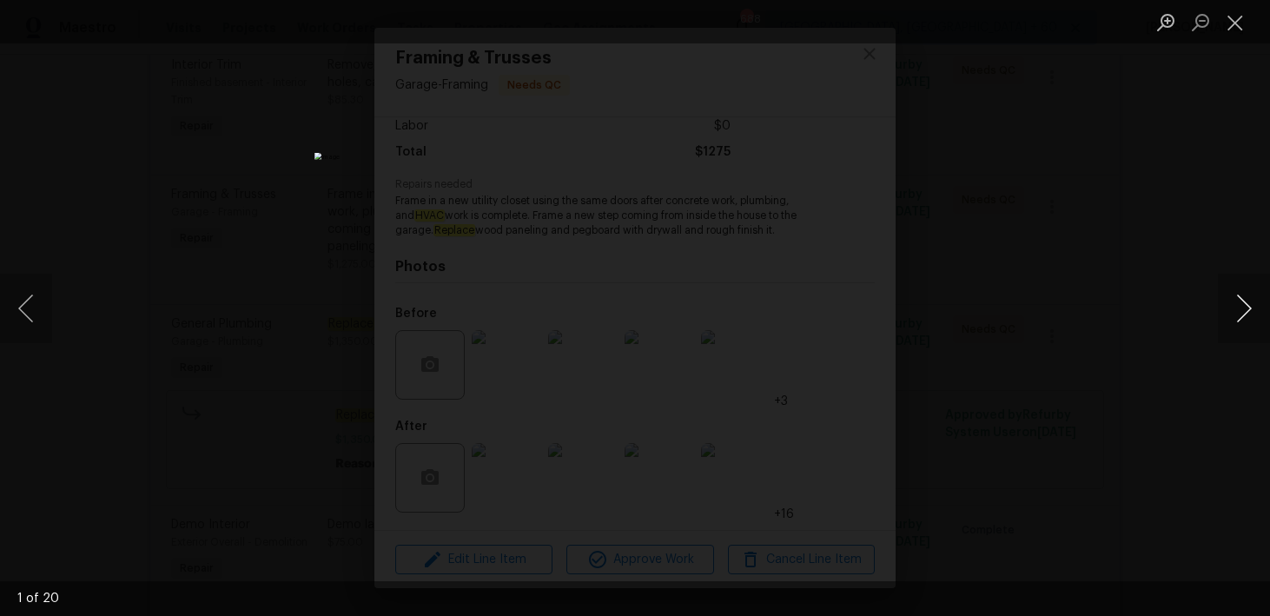
click at [1241, 300] on button "Next image" at bounding box center [1244, 308] width 52 height 69
click at [1240, 300] on button "Next image" at bounding box center [1244, 308] width 52 height 69
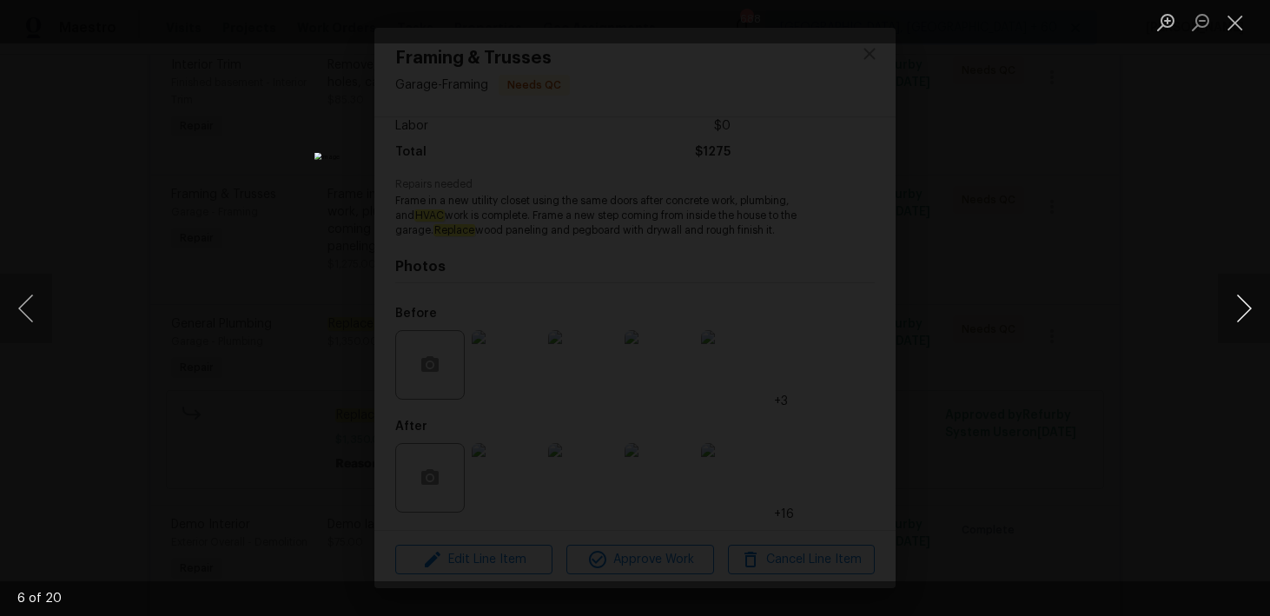
click at [1240, 300] on button "Next image" at bounding box center [1244, 308] width 52 height 69
click at [1233, 30] on button "Close lightbox" at bounding box center [1235, 22] width 35 height 30
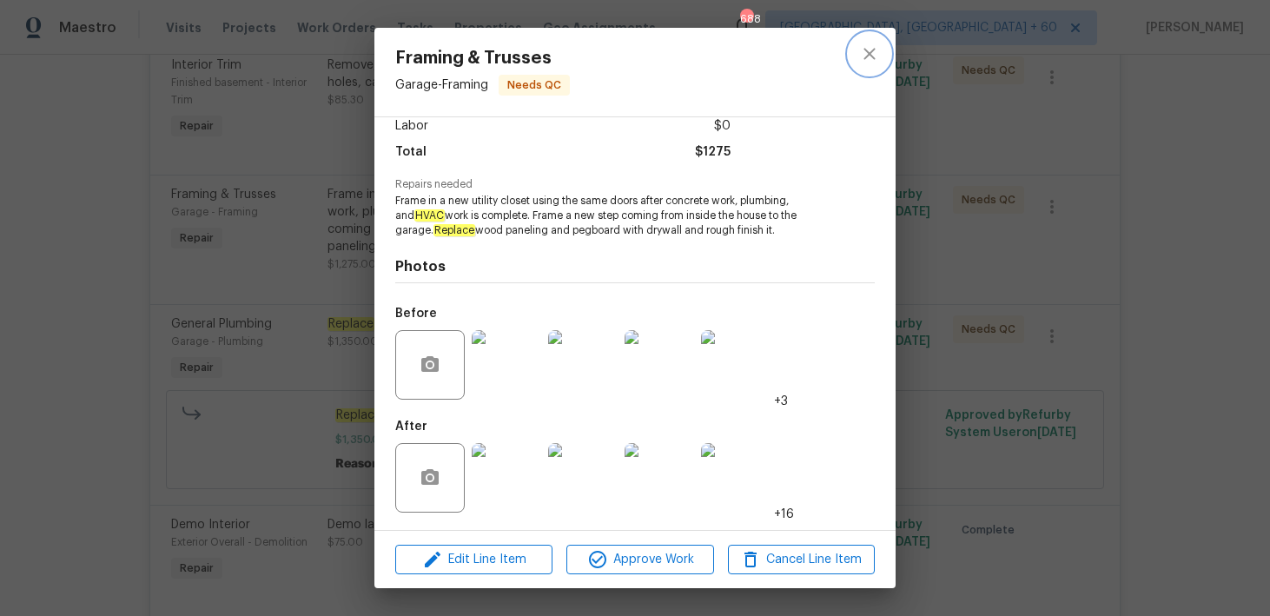
click at [868, 59] on icon "close" at bounding box center [869, 53] width 21 height 21
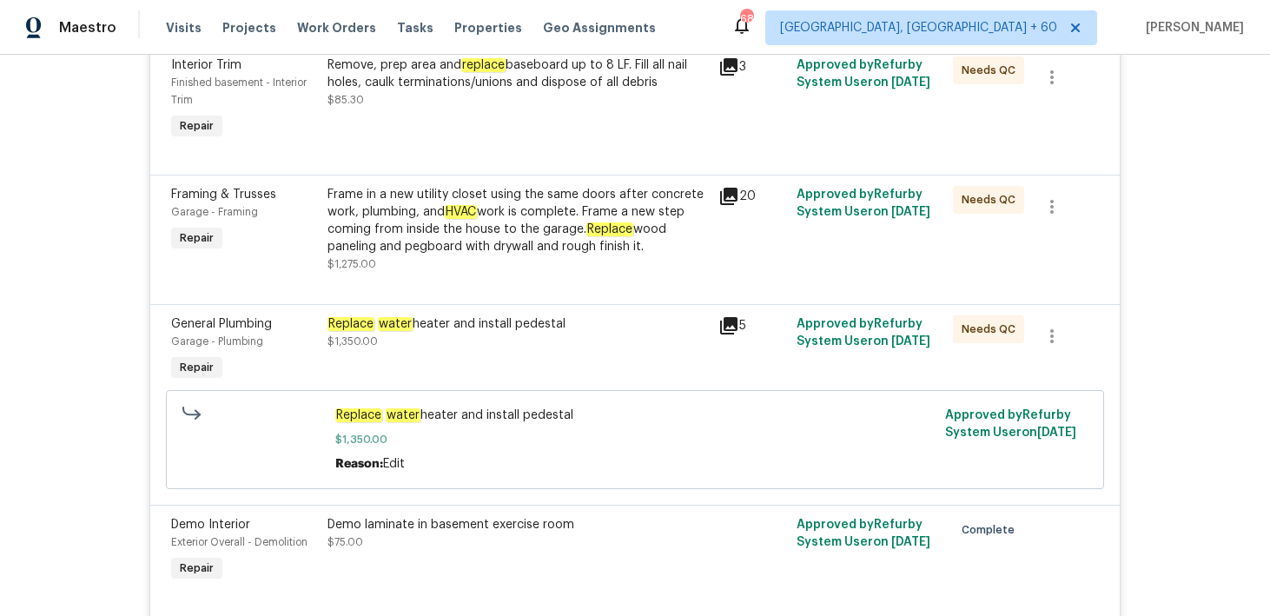
drag, startPoint x: 321, startPoint y: 169, endPoint x: 454, endPoint y: 177, distance: 133.1
click at [454, 181] on div "Frame in a new utility closet using the same doors after concrete work, plumbin…" at bounding box center [517, 229] width 391 height 97
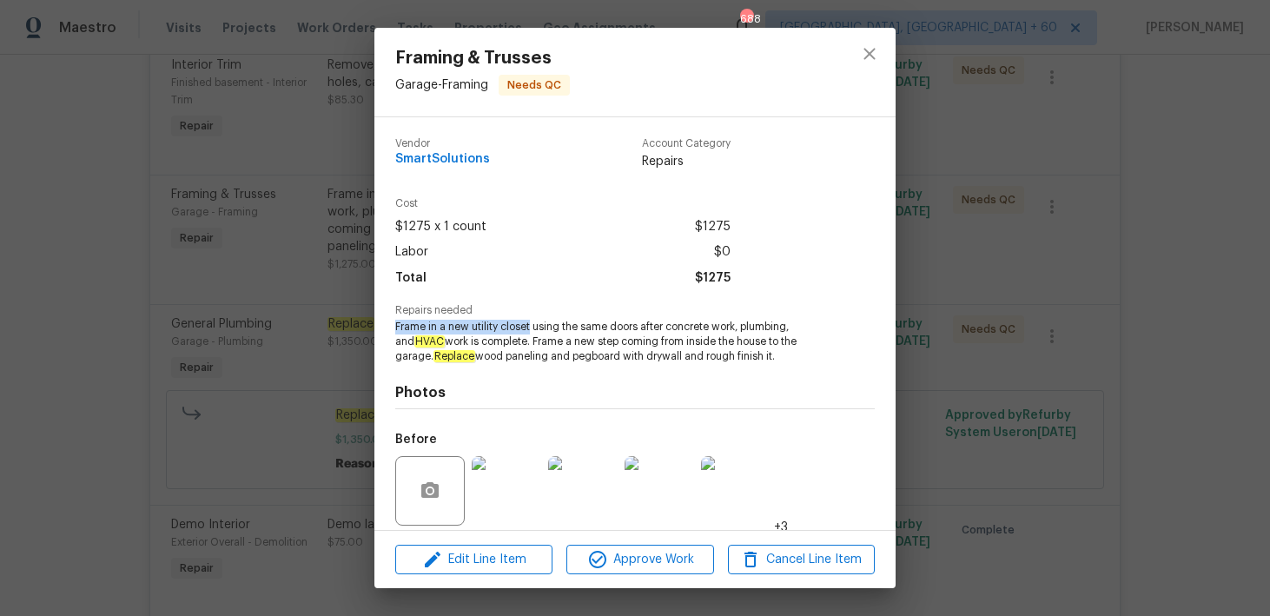
drag, startPoint x: 391, startPoint y: 329, endPoint x: 531, endPoint y: 327, distance: 139.8
click at [531, 327] on div "Vendor SmartSolutions Account Category Repairs Cost $1275 x 1 count $1275 Labor…" at bounding box center [634, 323] width 521 height 413
copy span "Frame in a new utility closet"
click at [872, 58] on icon "close" at bounding box center [869, 53] width 21 height 21
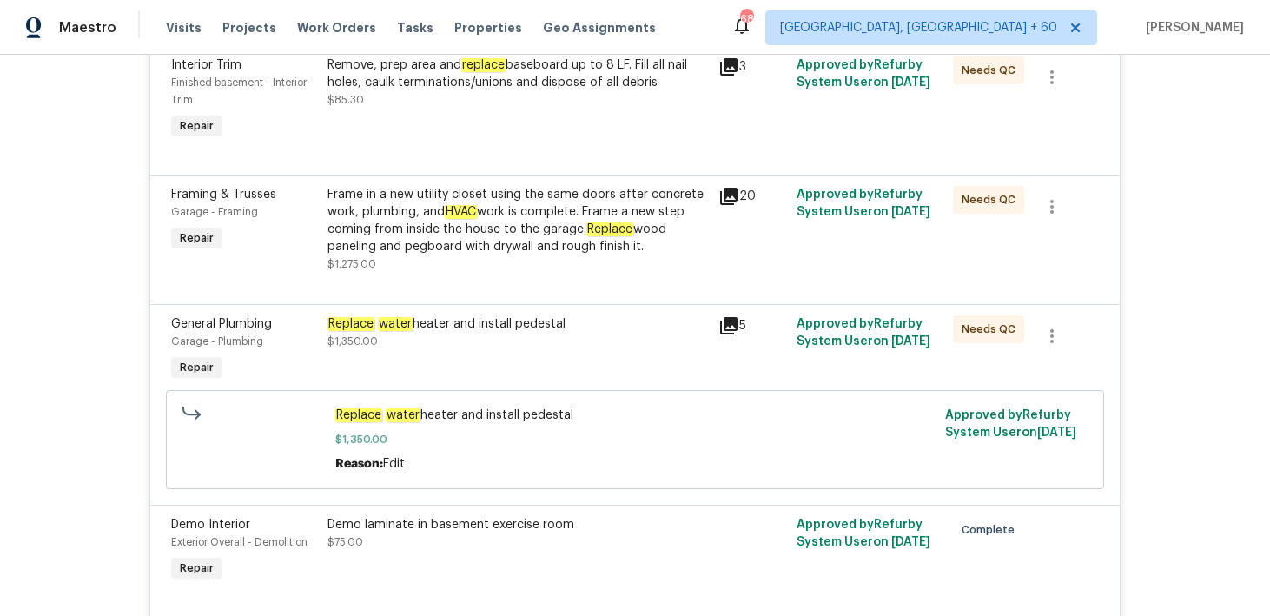
scroll to position [3488, 0]
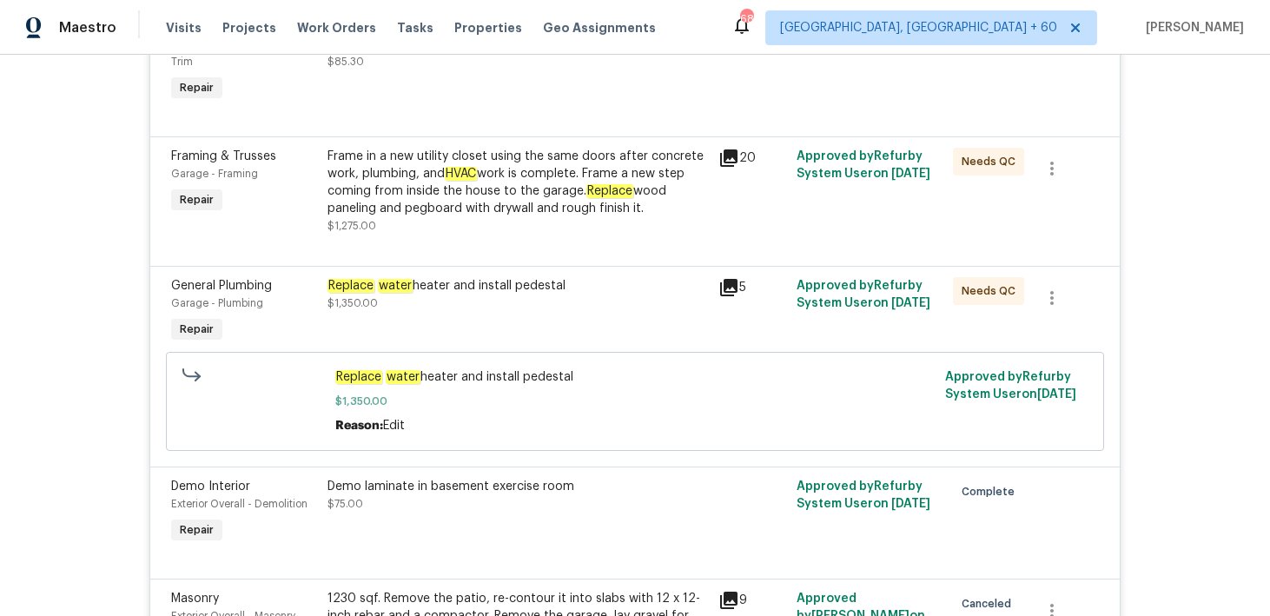
drag, startPoint x: 328, startPoint y: 263, endPoint x: 593, endPoint y: 265, distance: 264.9
click at [593, 277] on div "Replace water heater and install pedestal" at bounding box center [517, 285] width 380 height 17
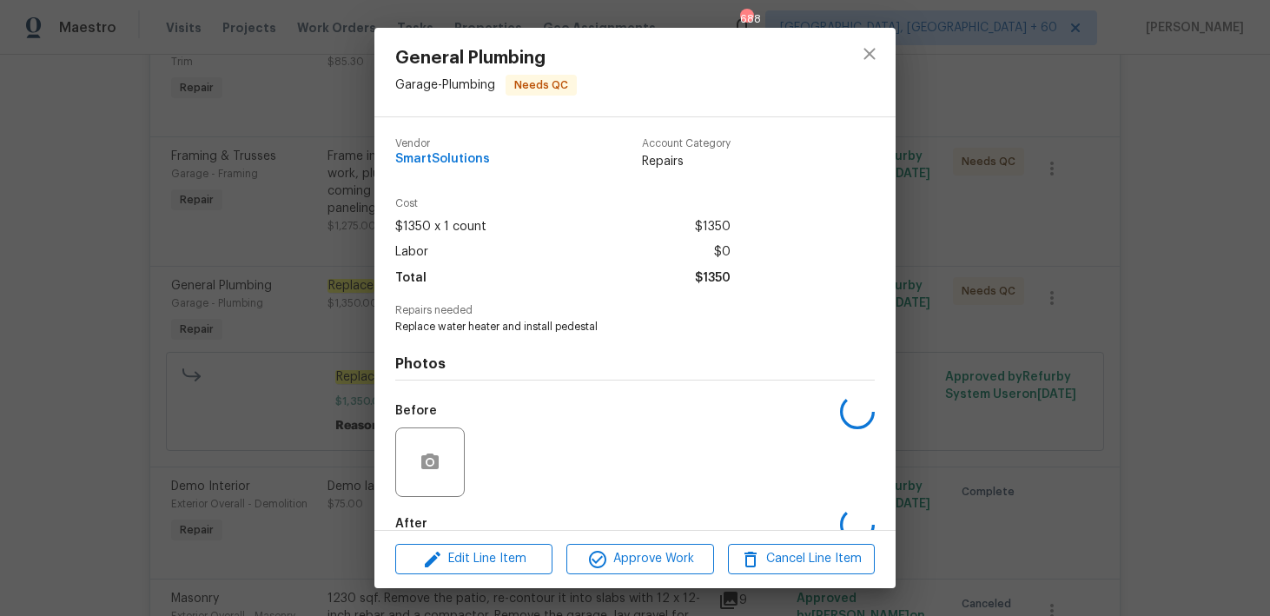
copy div "Replace water heater and install pedestal"
click at [873, 56] on icon "close" at bounding box center [869, 53] width 21 height 21
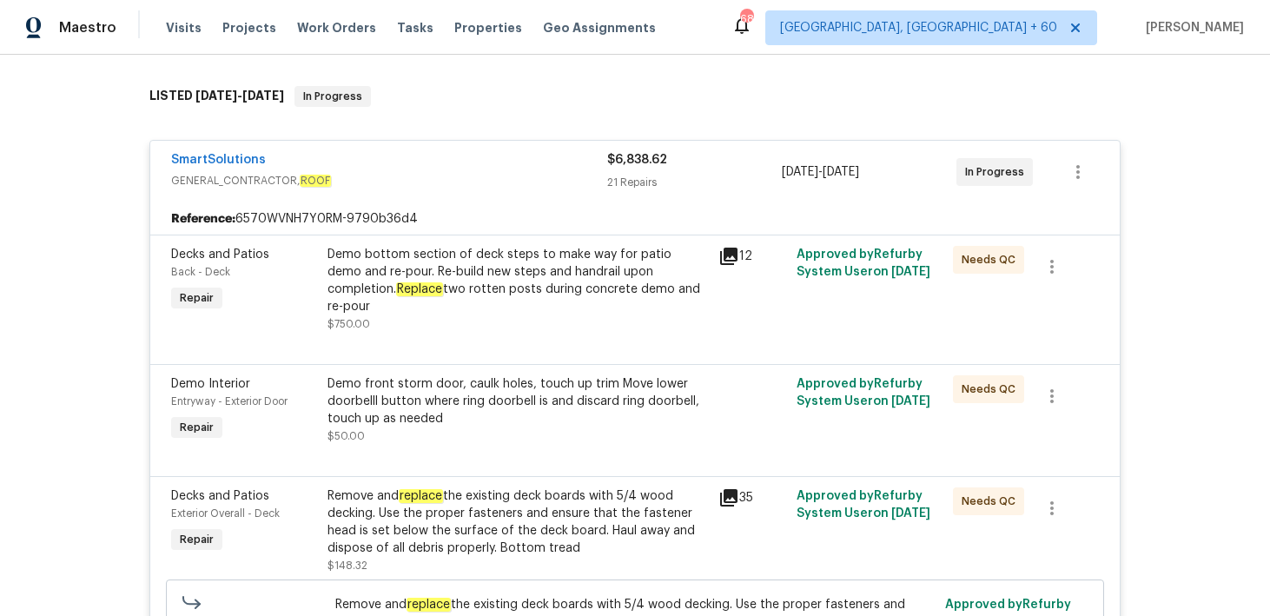
scroll to position [0, 0]
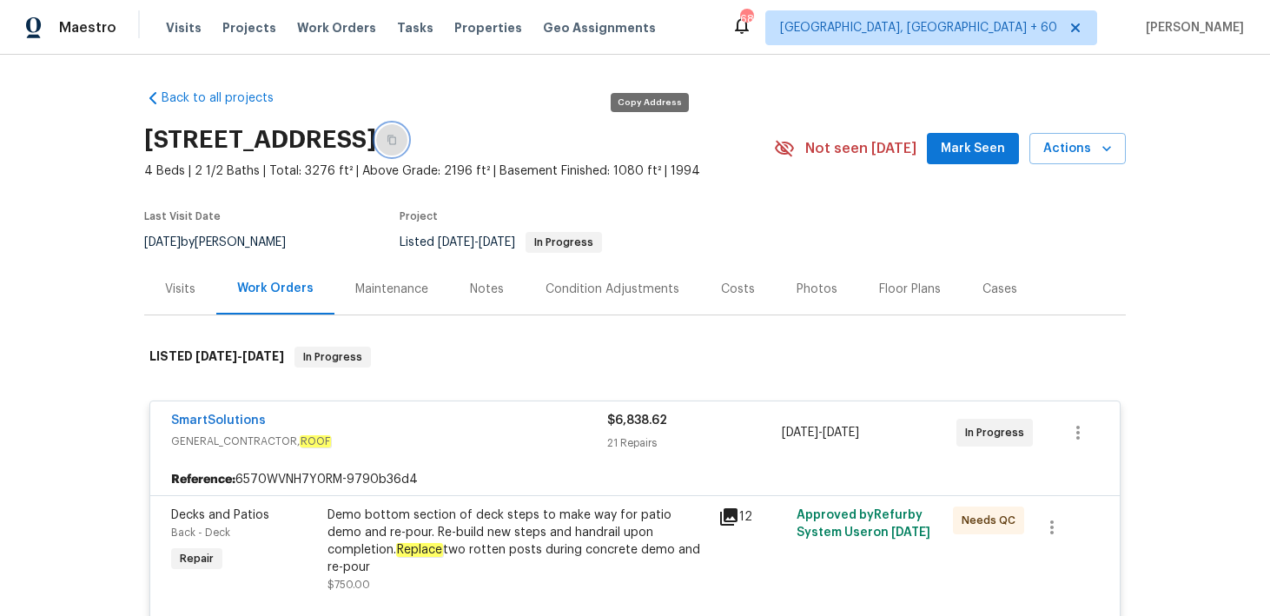
click at [396, 142] on icon "button" at bounding box center [391, 140] width 9 height 10
click at [173, 27] on span "Visits" at bounding box center [184, 27] width 36 height 17
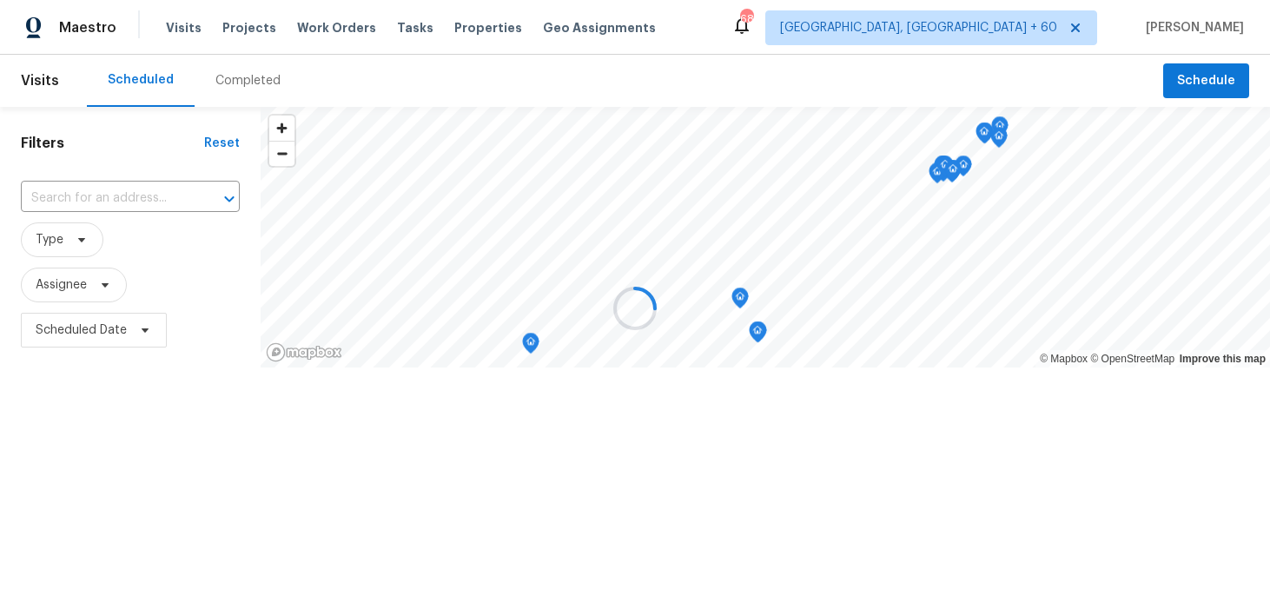
click at [220, 84] on div at bounding box center [635, 308] width 1270 height 616
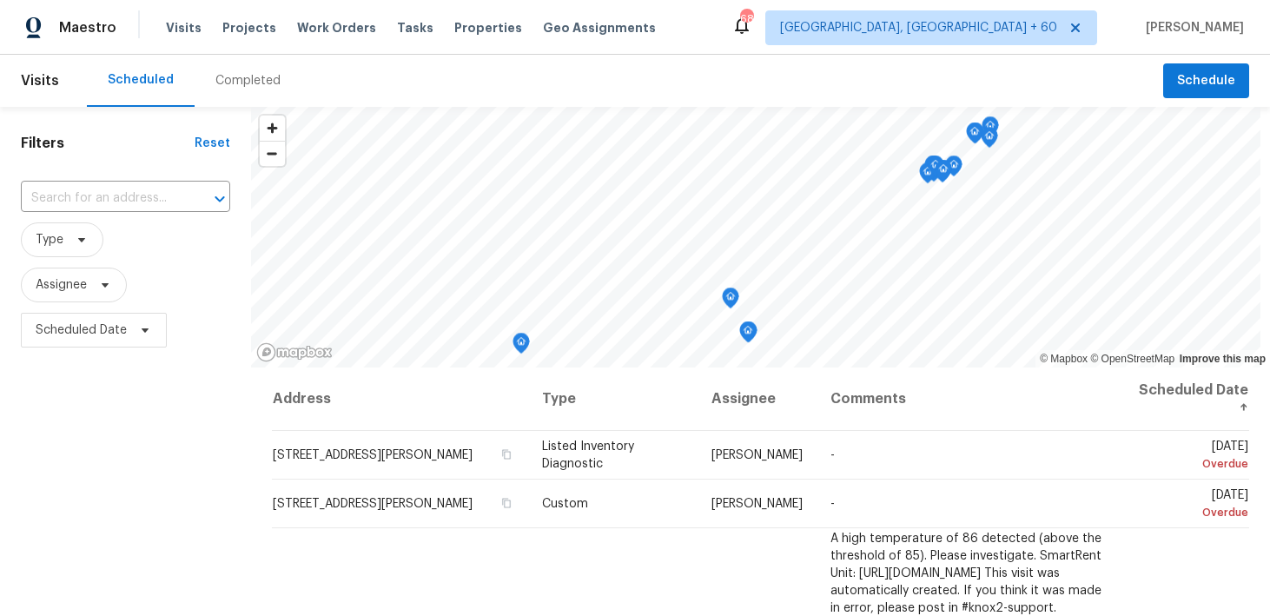
click at [235, 84] on div "Completed" at bounding box center [247, 80] width 65 height 17
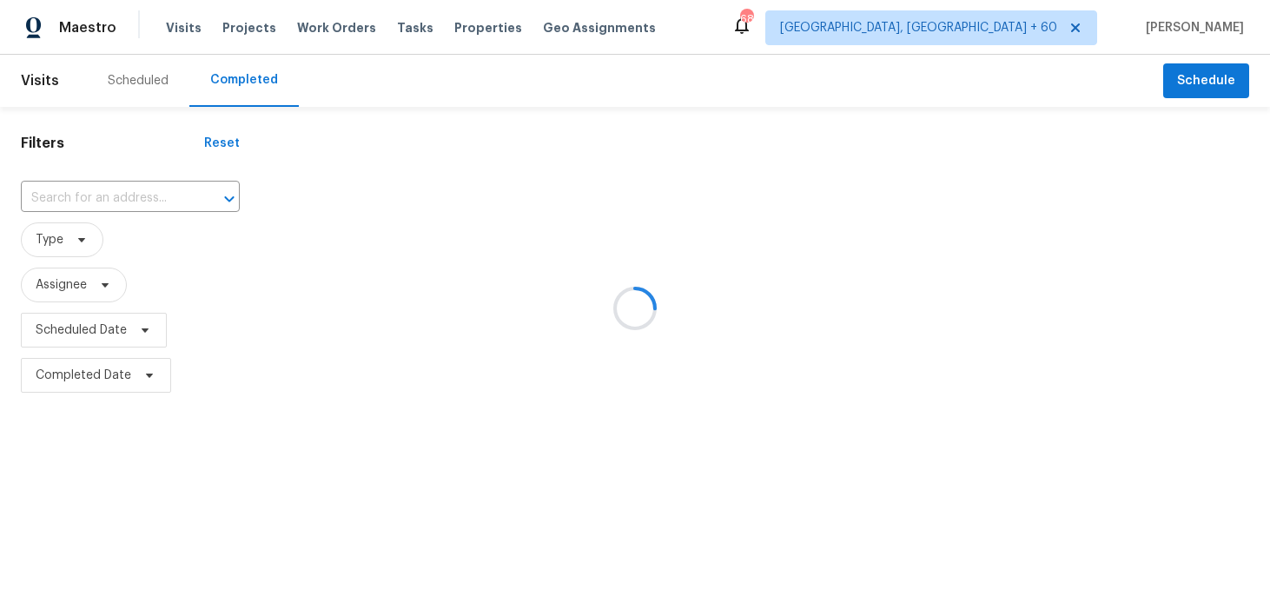
click at [86, 203] on div at bounding box center [635, 308] width 1270 height 616
click at [87, 197] on div at bounding box center [635, 308] width 1270 height 616
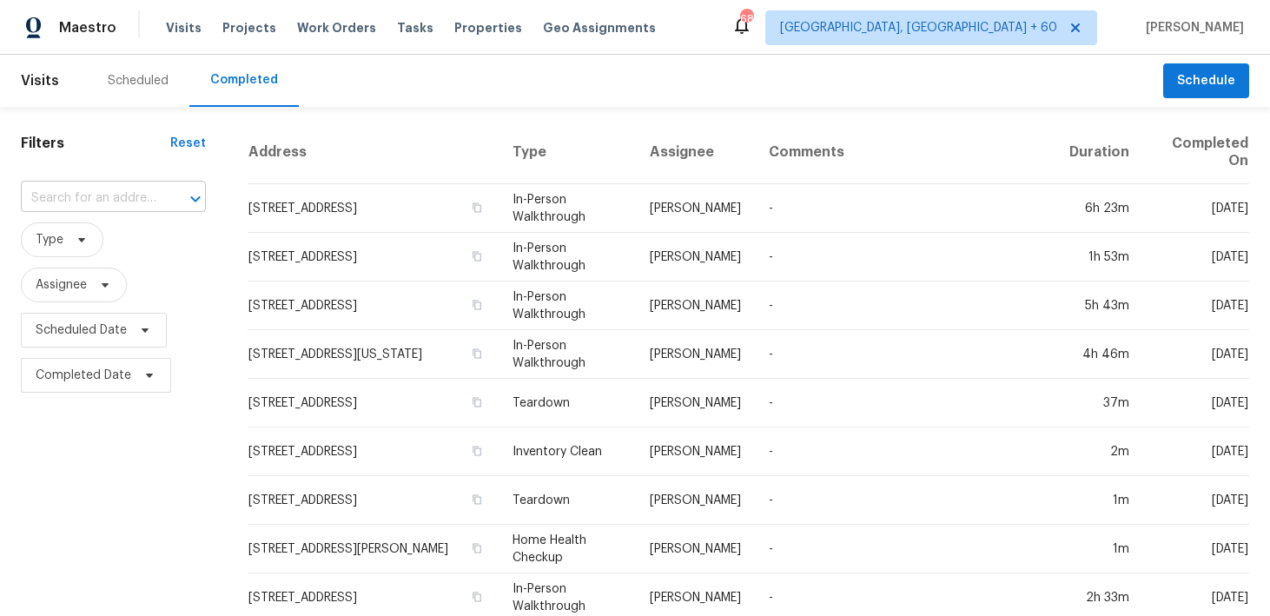
click at [63, 202] on input "text" at bounding box center [89, 198] width 136 height 27
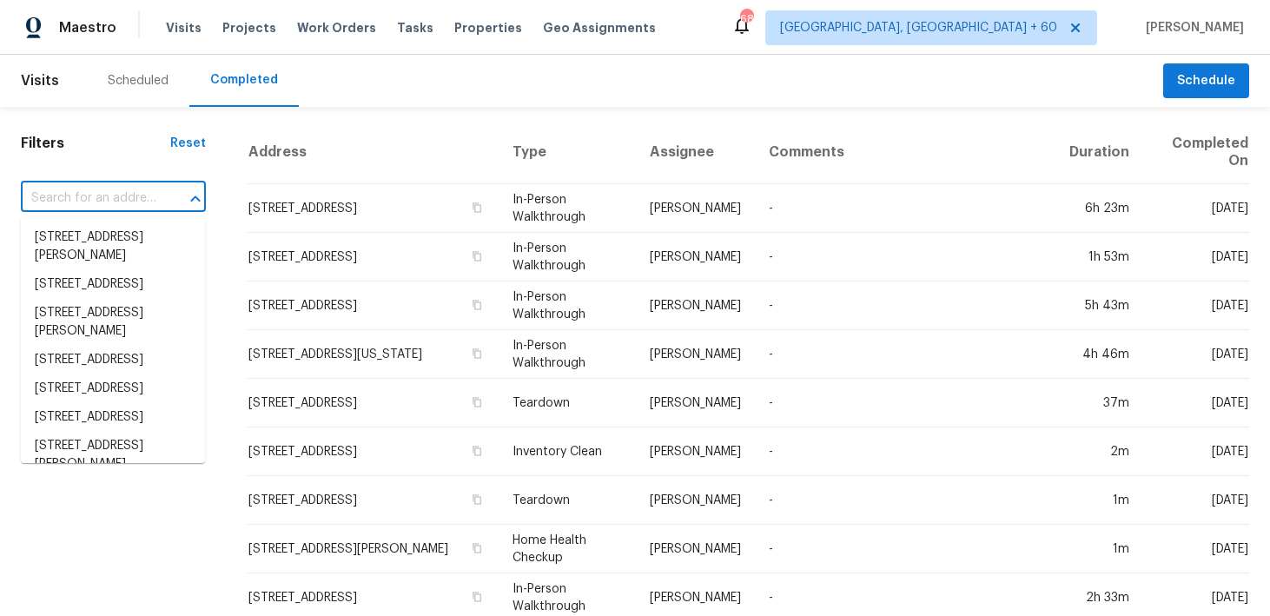
paste input "8812 Bayaud Dr Tampa, FL 33626"
type input "8812 Bayaud Dr Tampa, FL 33626"
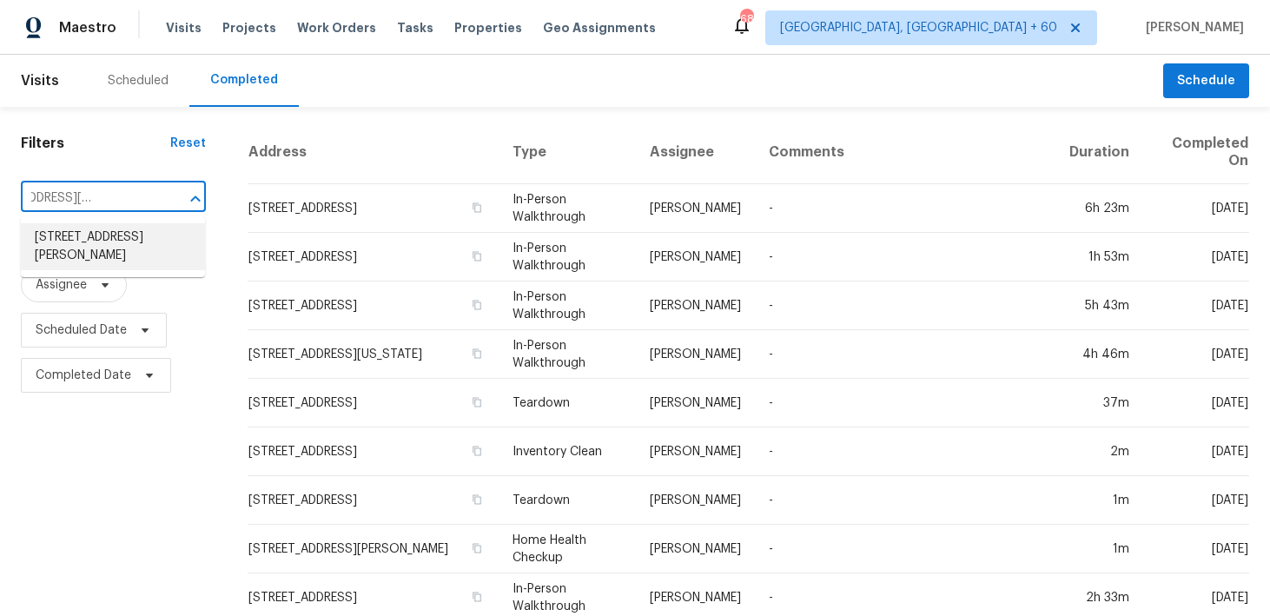
click at [93, 233] on li "8812 Bayaud Dr, Tampa, FL 33626" at bounding box center [113, 246] width 184 height 47
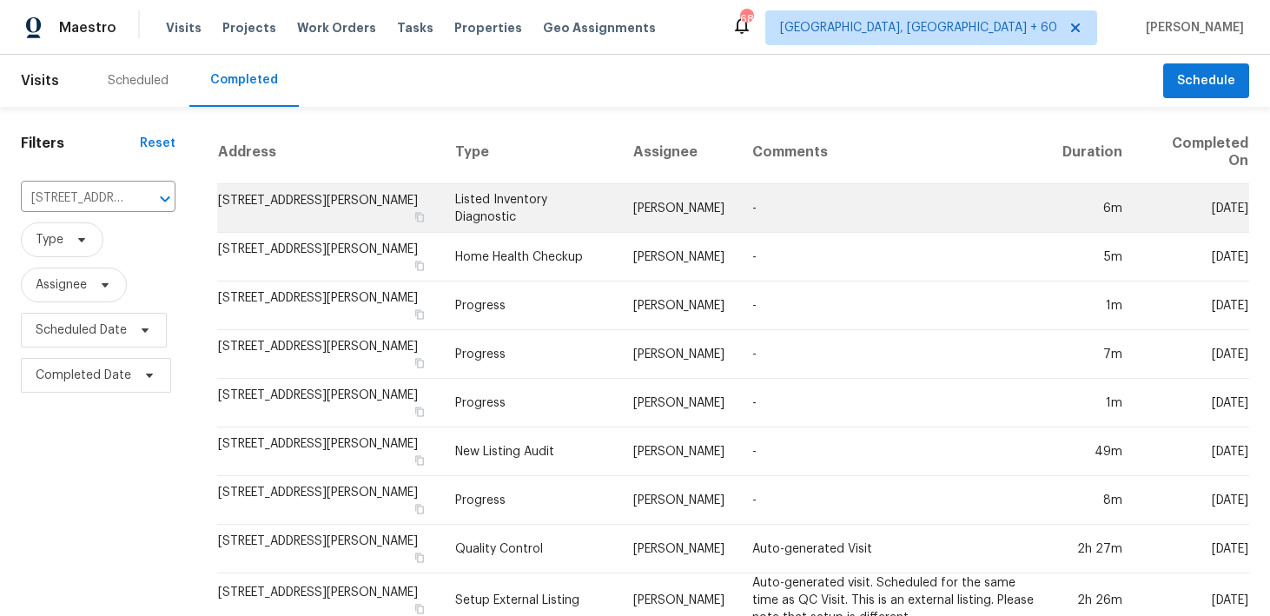
click at [506, 189] on td "Listed Inventory Diagnostic" at bounding box center [530, 208] width 178 height 49
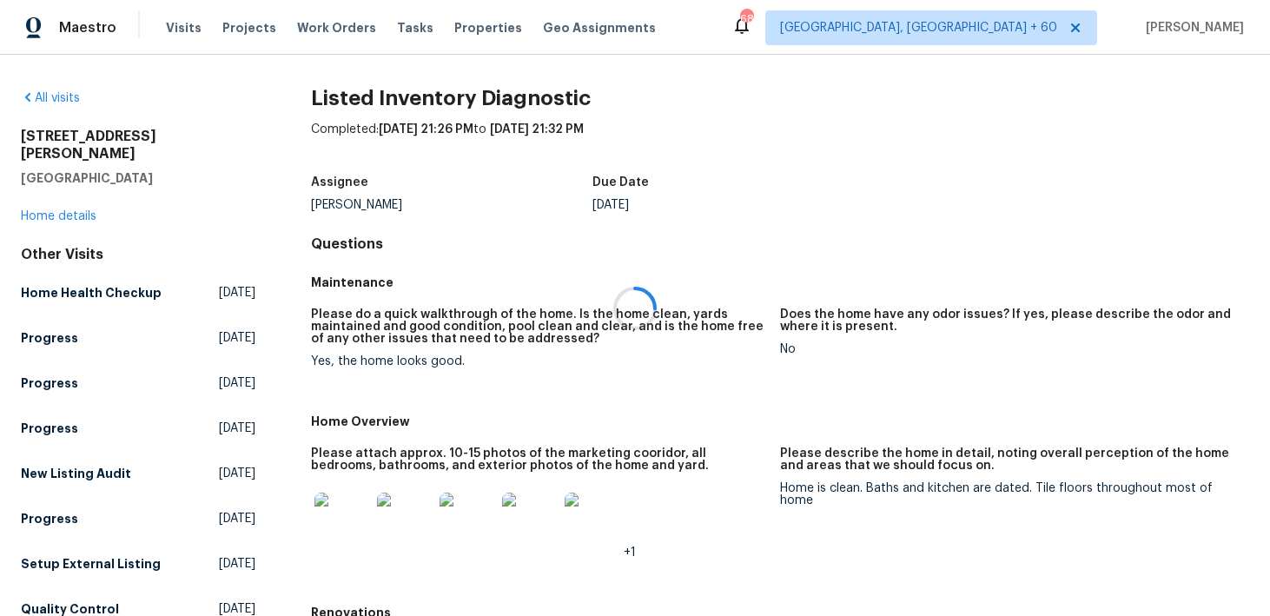
click at [59, 203] on div at bounding box center [635, 308] width 1270 height 616
click at [43, 196] on div at bounding box center [635, 308] width 1270 height 616
click at [31, 190] on div "8812 Bayaud Dr Tampa, FL 33626 Home details" at bounding box center [138, 176] width 234 height 97
click at [31, 210] on link "Home details" at bounding box center [59, 216] width 76 height 12
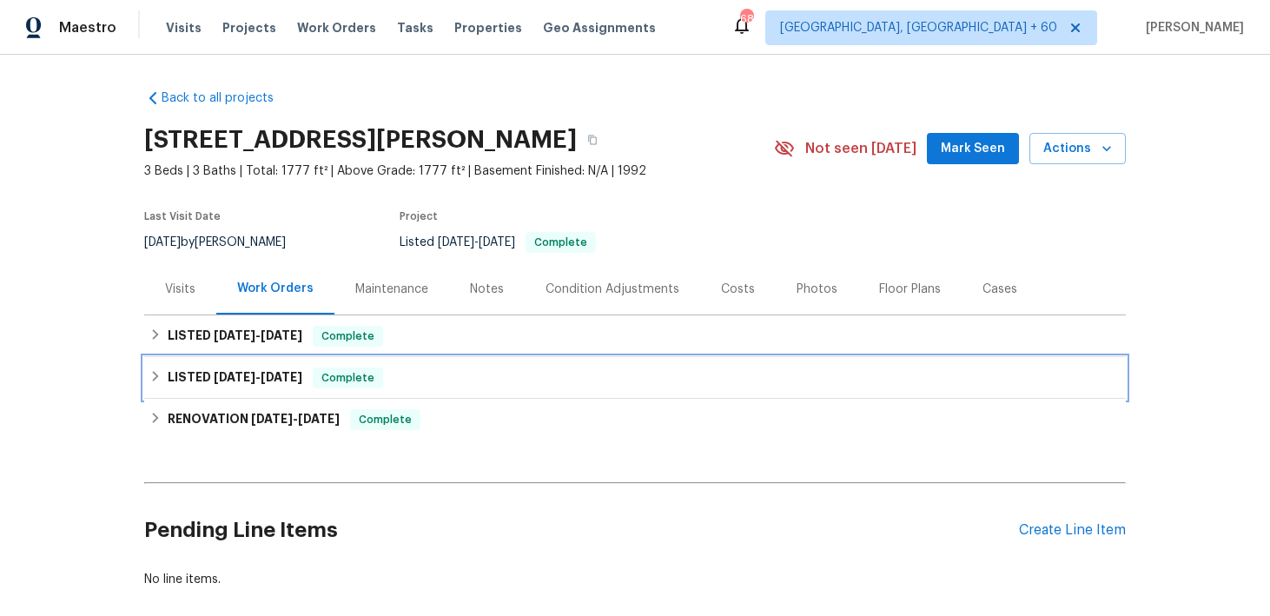
click at [343, 369] on span "Complete" at bounding box center [347, 377] width 67 height 17
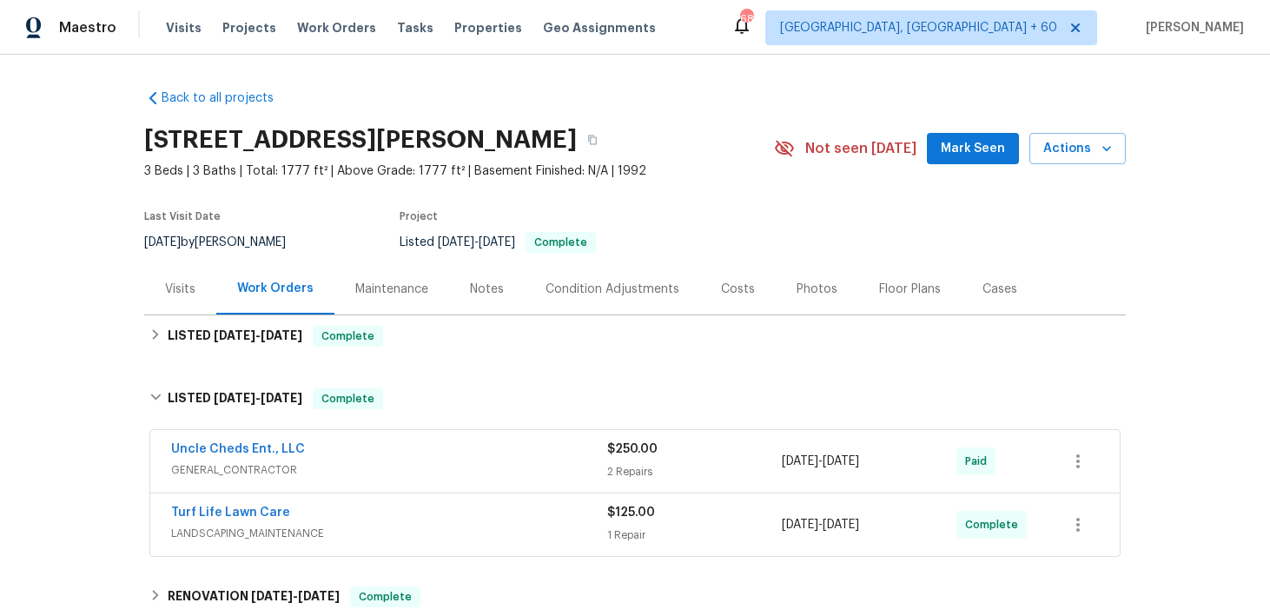
click at [569, 452] on div "Uncle Cheds Ent., LLC" at bounding box center [389, 450] width 436 height 21
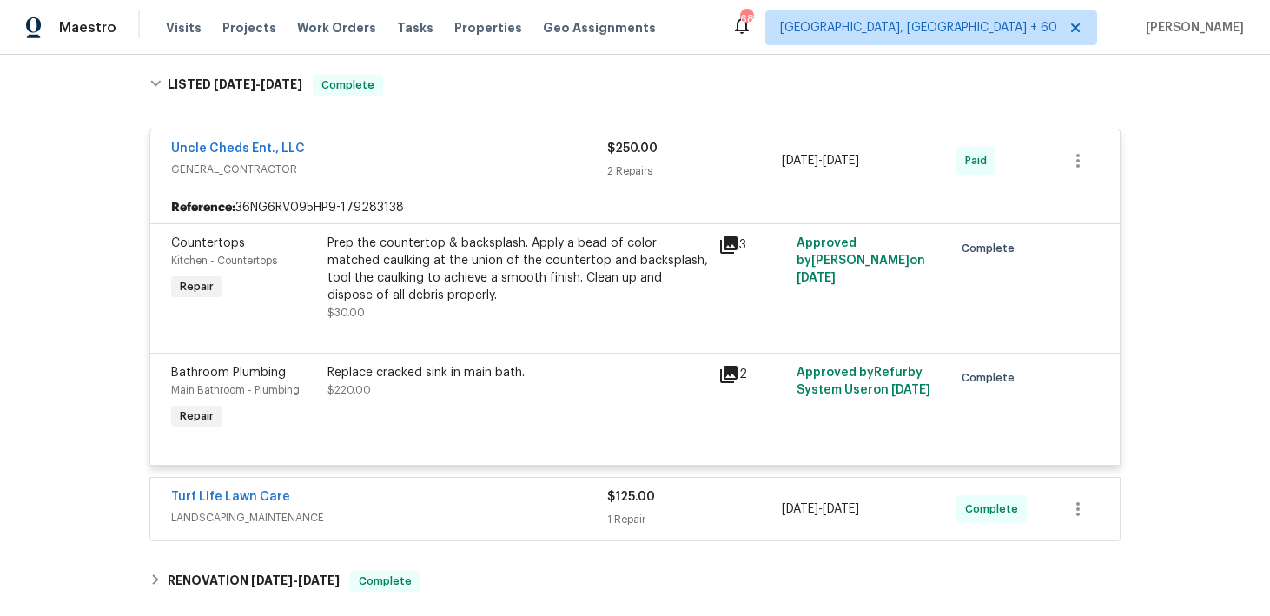
scroll to position [327, 0]
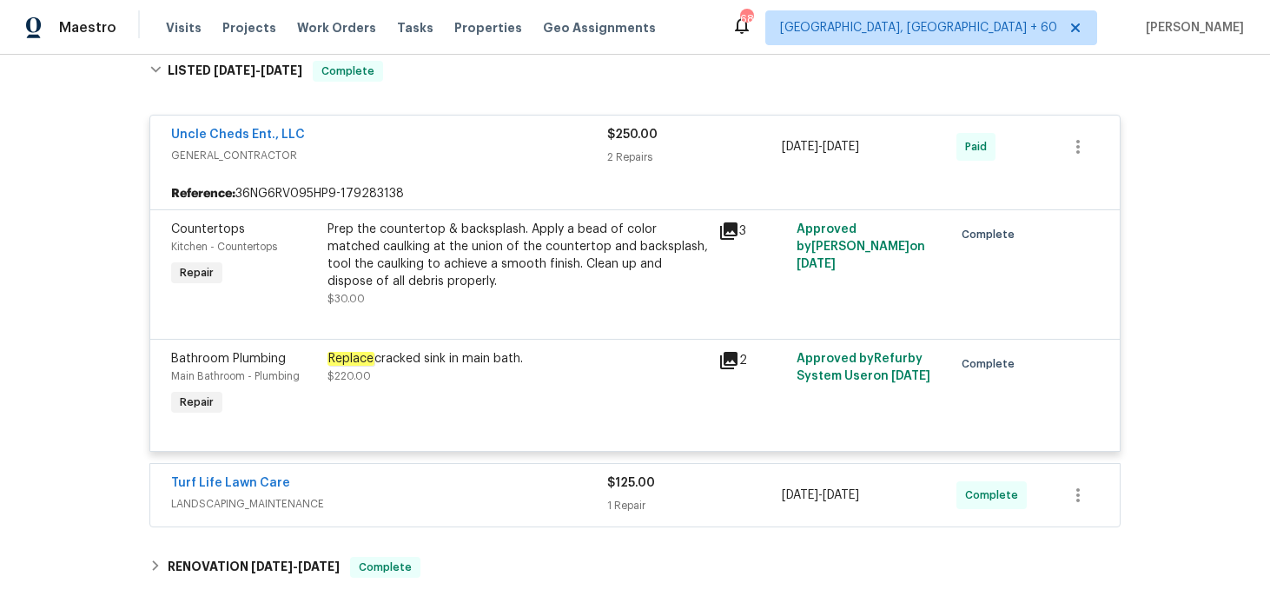
click at [646, 483] on span "$125.00" at bounding box center [631, 483] width 48 height 12
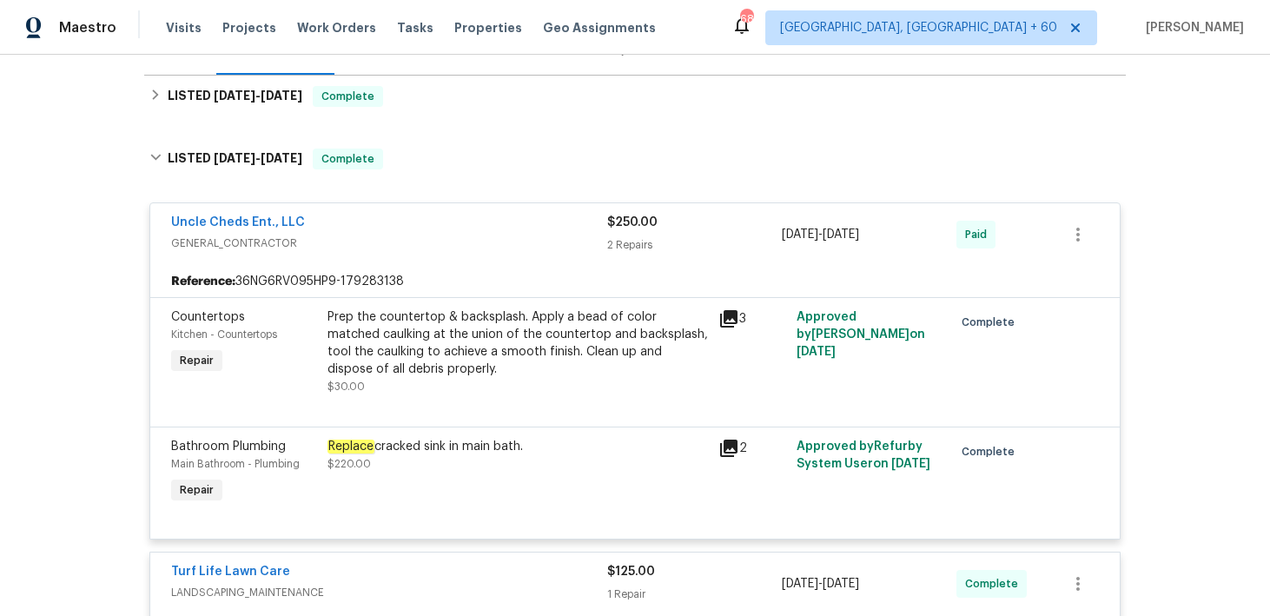
scroll to position [102, 0]
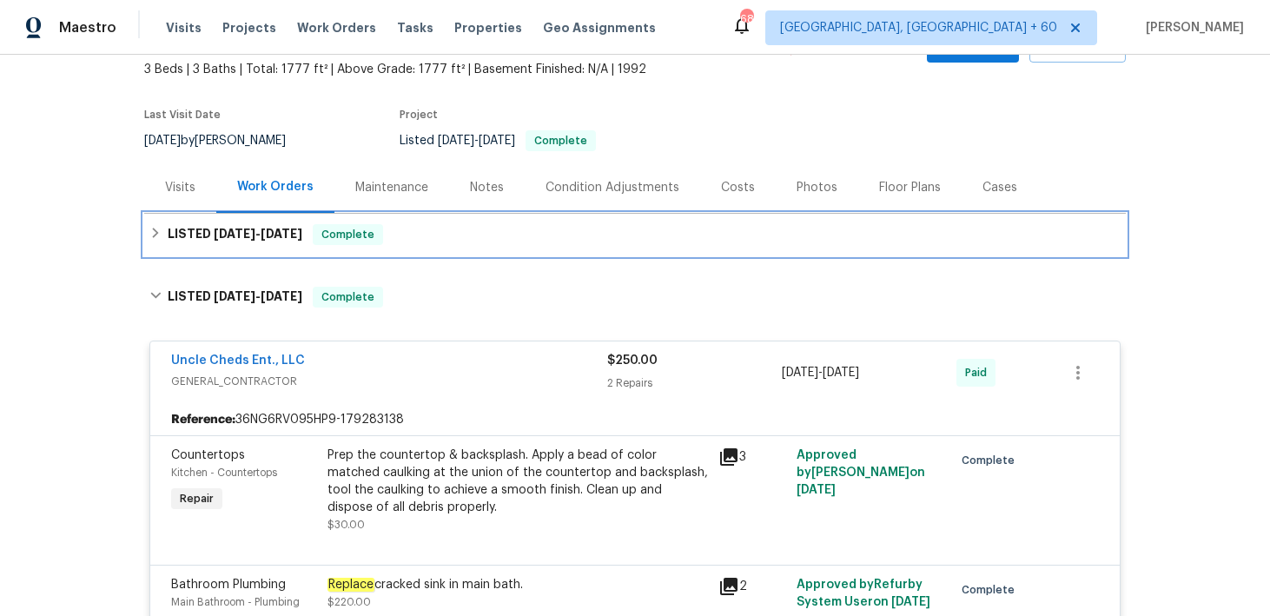
click at [505, 248] on div "LISTED 8/14/25 - 8/20/25 Complete" at bounding box center [634, 235] width 981 height 42
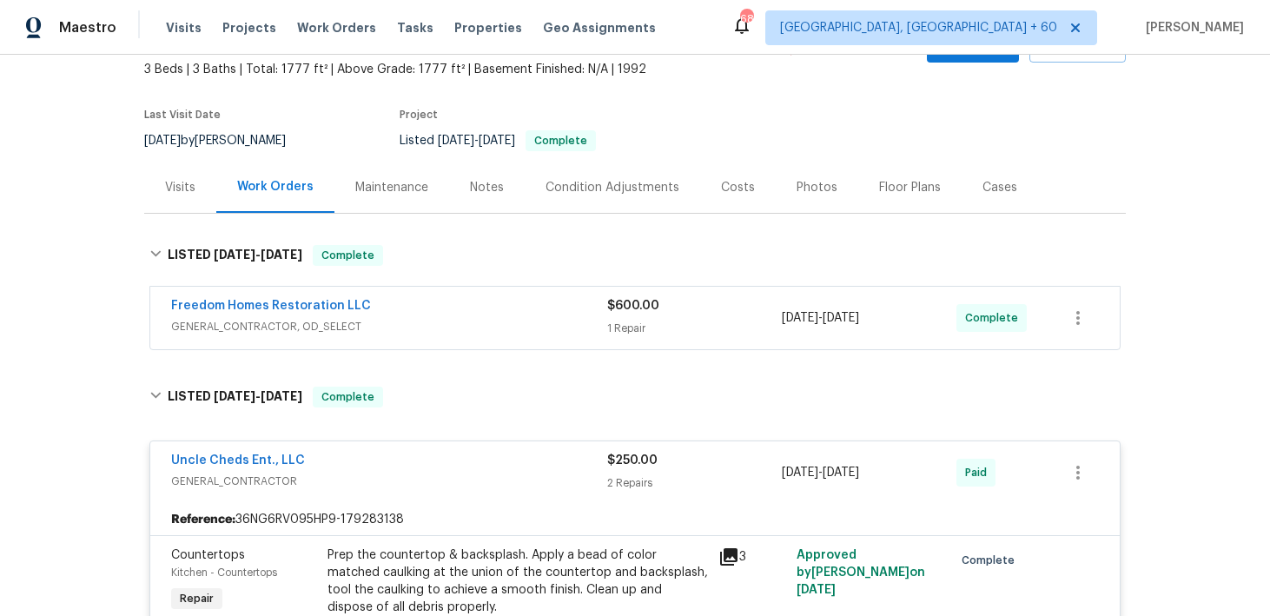
click at [650, 355] on div "Back to all projects 8812 Bayaud Dr, Tampa, FL 33626 3 Beds | 3 Baths | Total: …" at bounding box center [634, 611] width 981 height 1275
click at [650, 335] on div "1 Repair" at bounding box center [694, 328] width 175 height 17
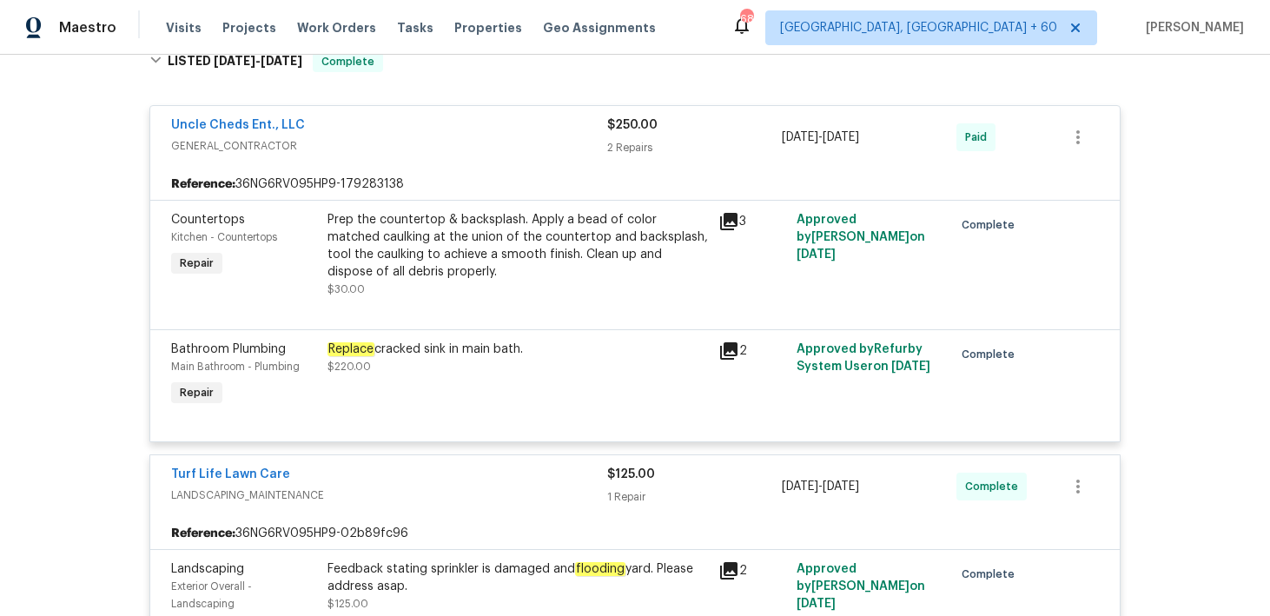
scroll to position [740, 0]
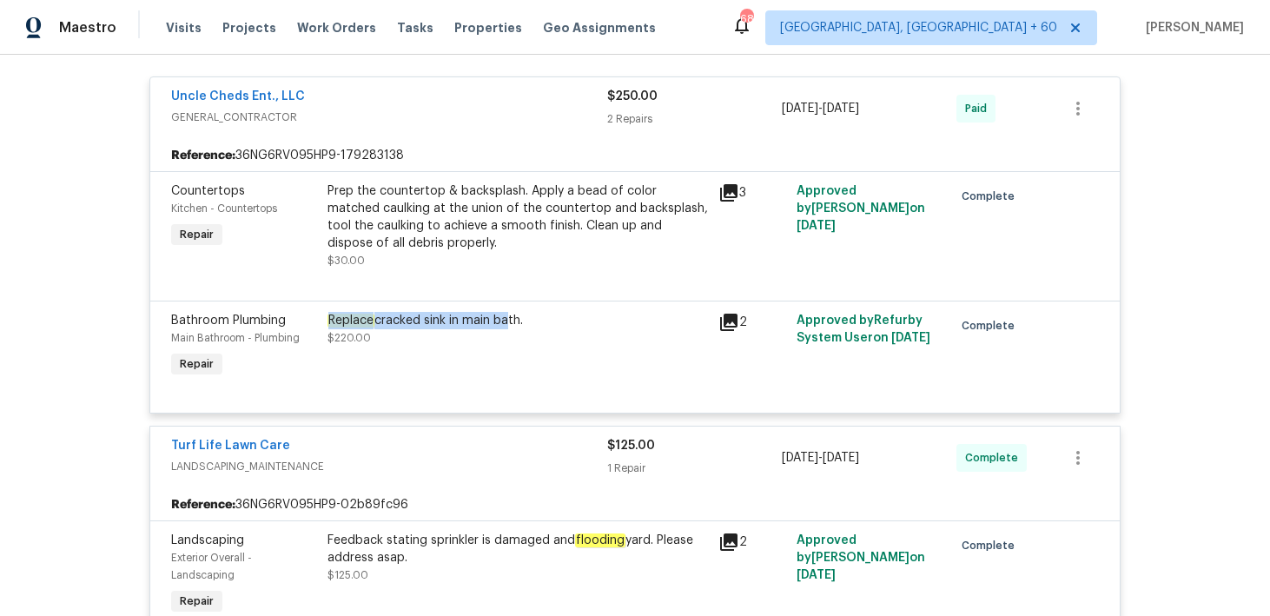
drag, startPoint x: 326, startPoint y: 319, endPoint x: 505, endPoint y: 320, distance: 179.8
click at [505, 320] on div "Replace cracked sink in main bath. $220.00" at bounding box center [517, 347] width 391 height 80
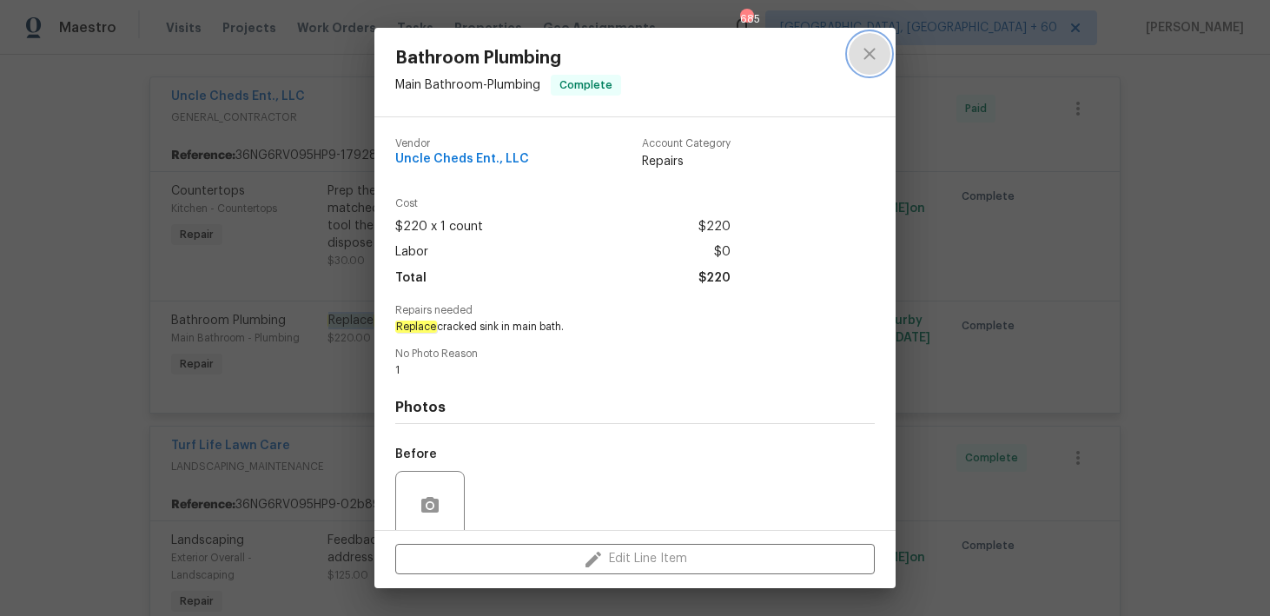
click at [870, 51] on icon "close" at bounding box center [868, 53] width 11 height 11
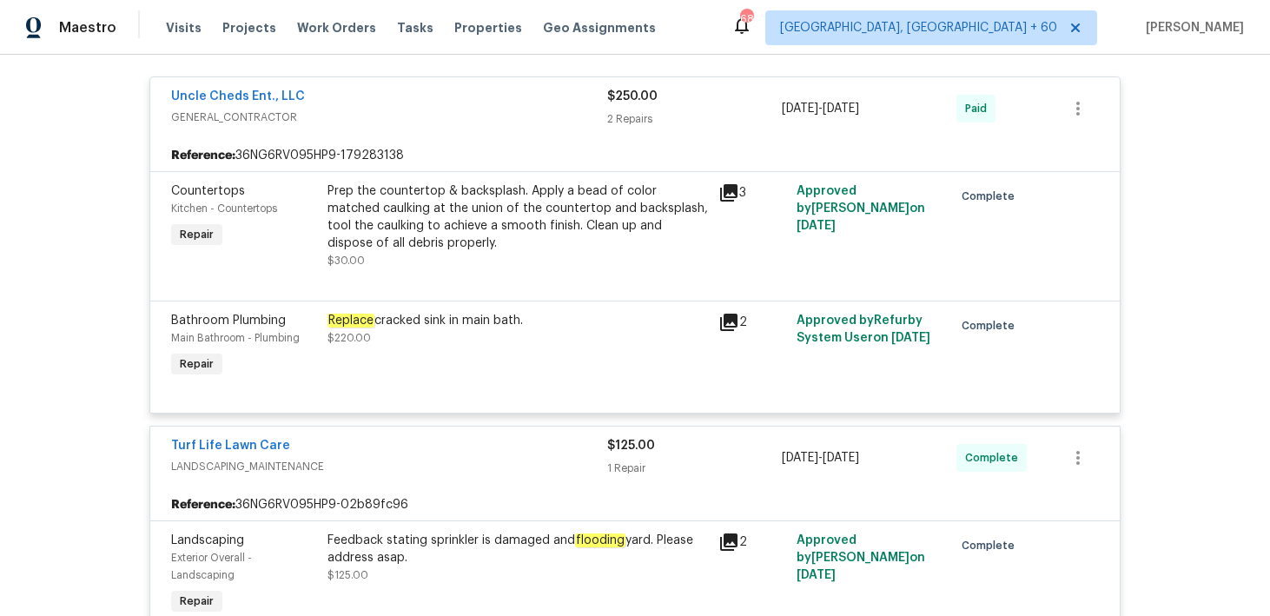
click at [426, 354] on div "Replace cracked sink in main bath. $220.00" at bounding box center [517, 347] width 391 height 80
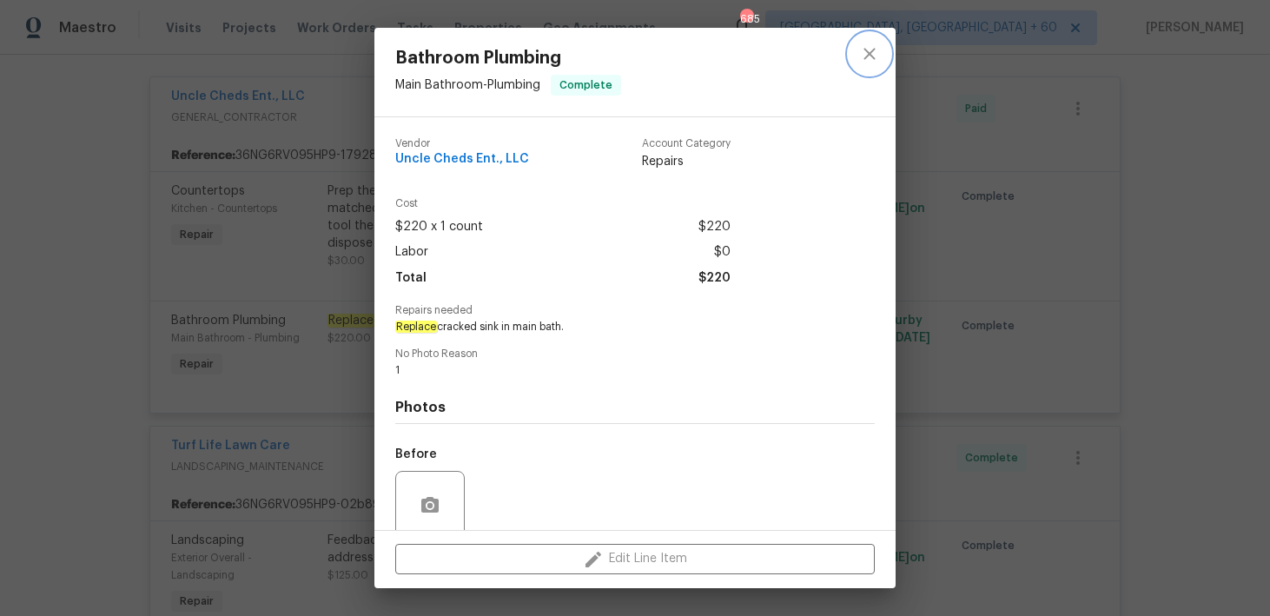
click at [873, 50] on icon "close" at bounding box center [868, 53] width 11 height 11
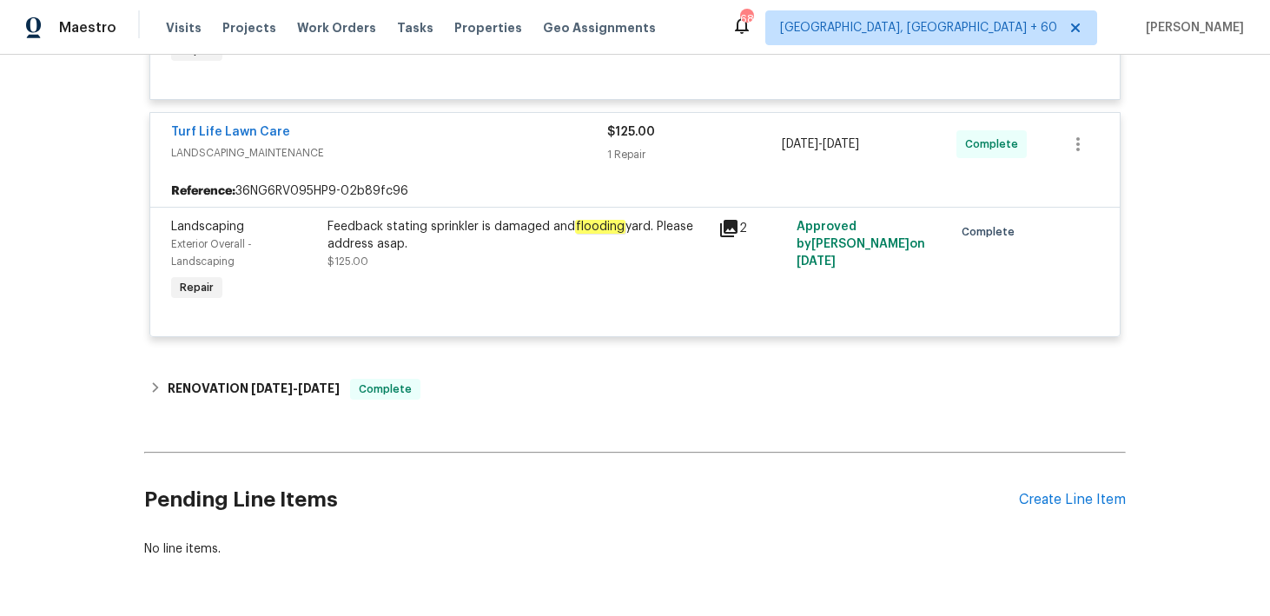
scroll to position [1060, 0]
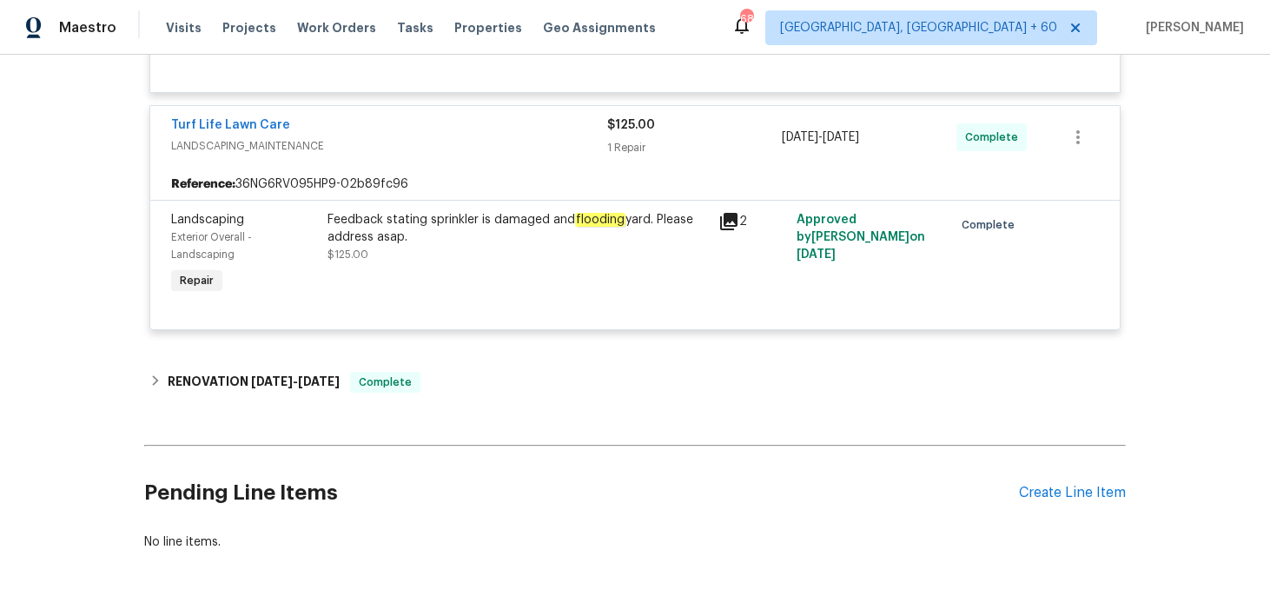
click at [500, 263] on div "Feedback stating sprinkler is damaged and flooding yard. Please address asap. $…" at bounding box center [517, 237] width 380 height 52
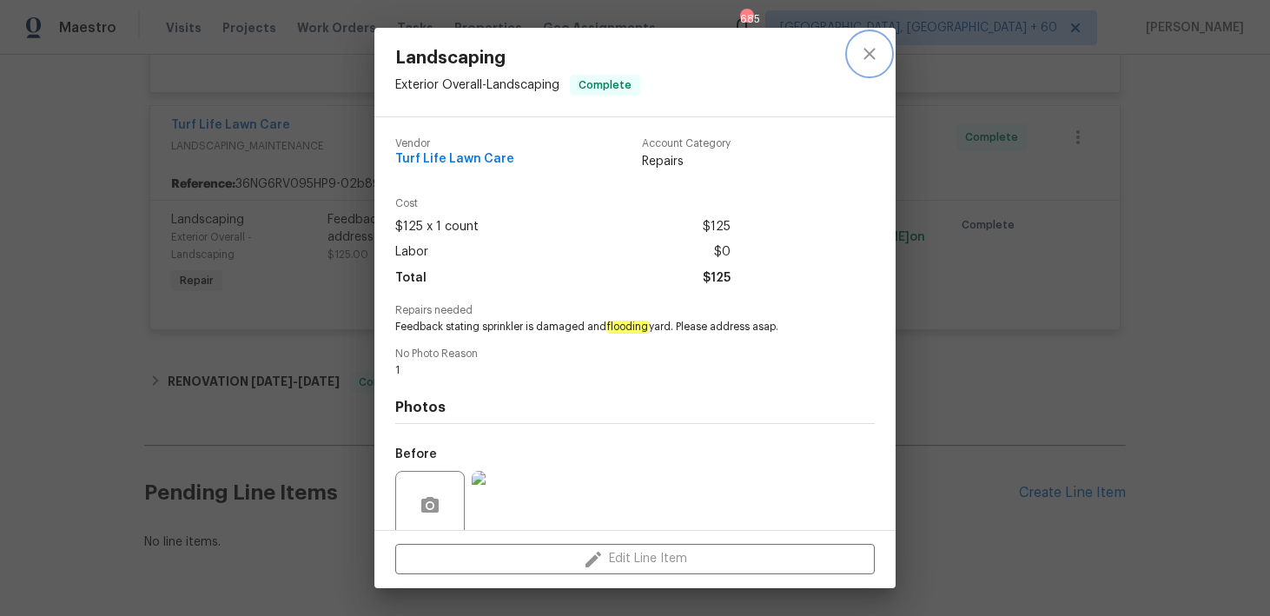
click at [868, 52] on icon "close" at bounding box center [868, 53] width 11 height 11
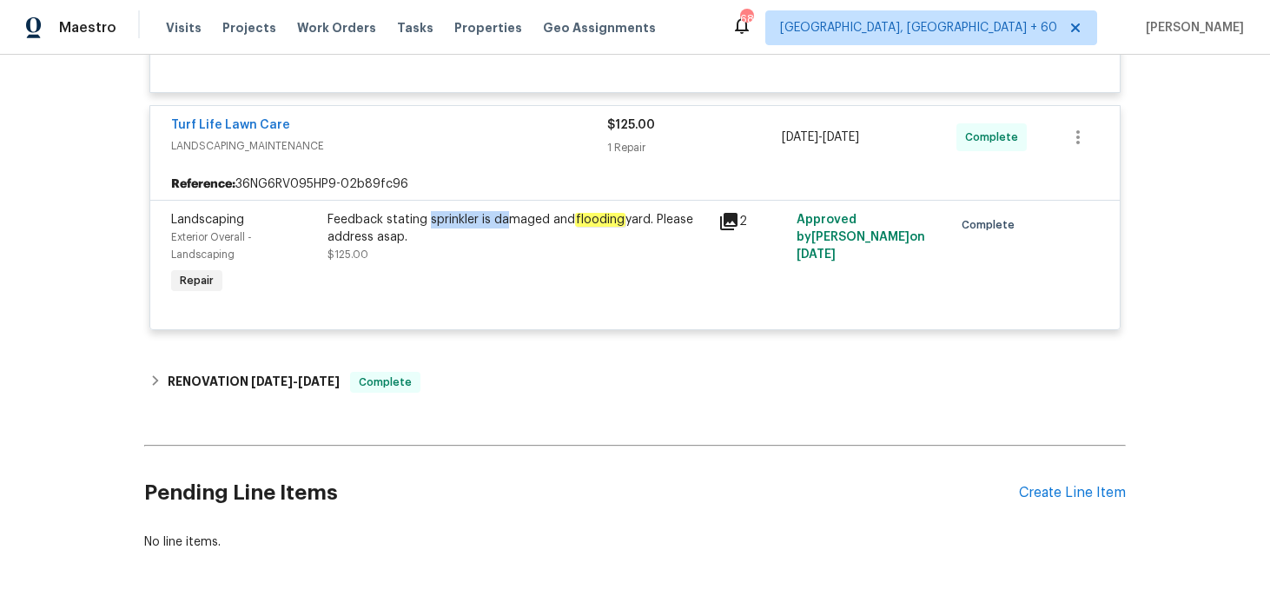
drag, startPoint x: 427, startPoint y: 219, endPoint x: 508, endPoint y: 222, distance: 80.8
click at [508, 222] on div "Feedback stating sprinkler is damaged and flooding yard. Please address asap." at bounding box center [517, 228] width 380 height 35
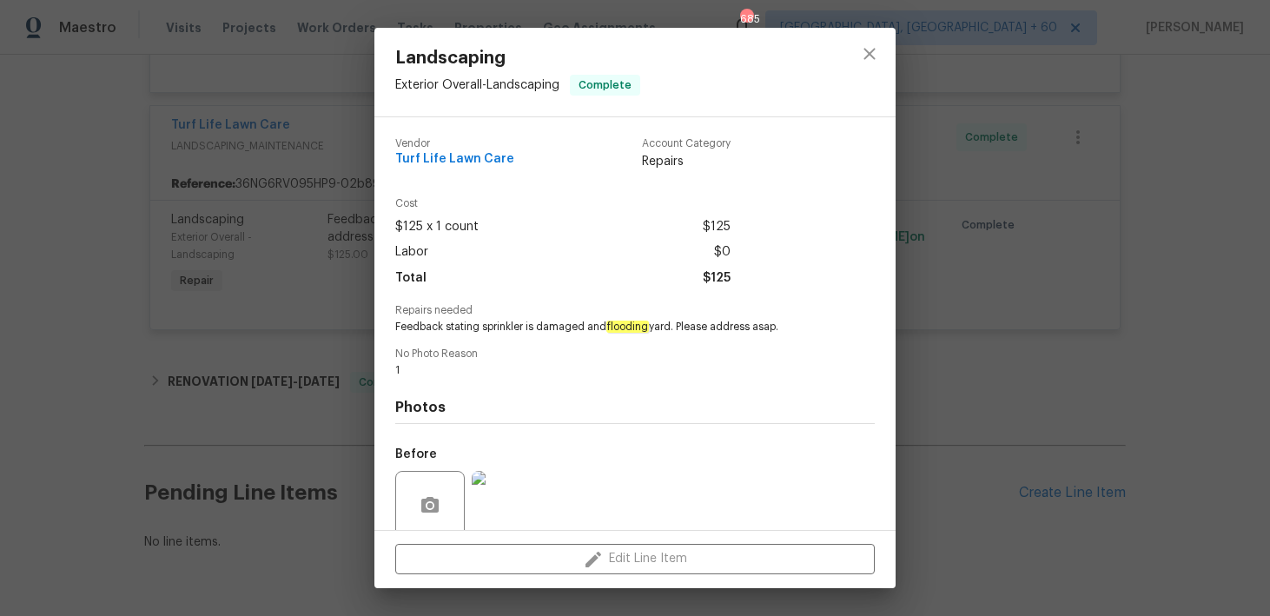
click at [538, 328] on span "Feedback stating sprinkler is damaged and flooding yard. Please address asap." at bounding box center [611, 327] width 432 height 15
drag, startPoint x: 538, startPoint y: 328, endPoint x: 560, endPoint y: 328, distance: 21.7
click at [560, 328] on span "Feedback stating sprinkler is damaged and flooding yard. Please address asap." at bounding box center [611, 327] width 432 height 15
copy span "damaged"
click at [498, 327] on span "Feedback stating sprinkler is damaged and flooding yard. Please address asap." at bounding box center [611, 327] width 432 height 15
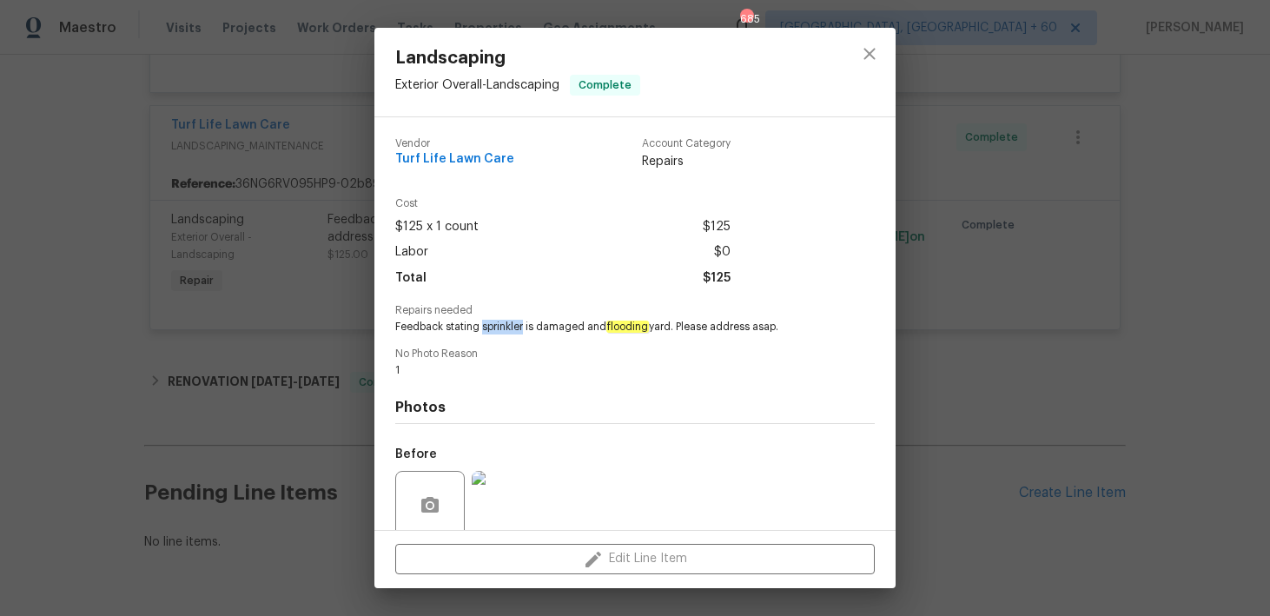
click at [498, 327] on span "Feedback stating sprinkler is damaged and flooding yard. Please address asap." at bounding box center [611, 327] width 432 height 15
copy span "sprinkler"
click at [864, 55] on icon "close" at bounding box center [869, 53] width 21 height 21
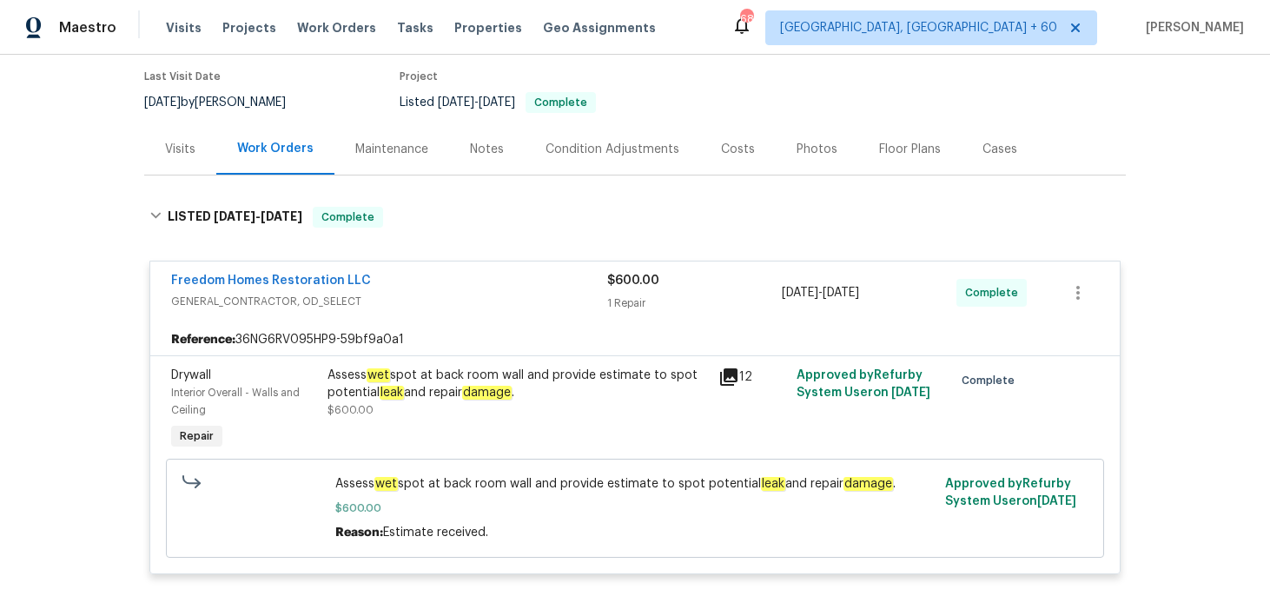
scroll to position [0, 0]
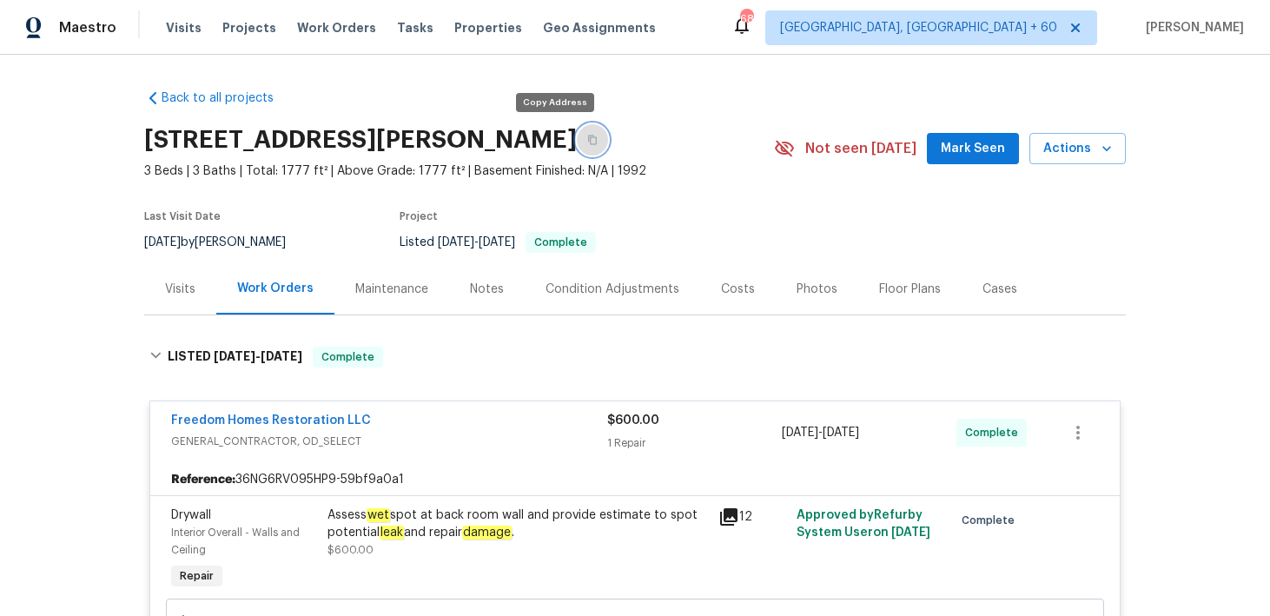
click at [588, 144] on icon "button" at bounding box center [592, 140] width 9 height 10
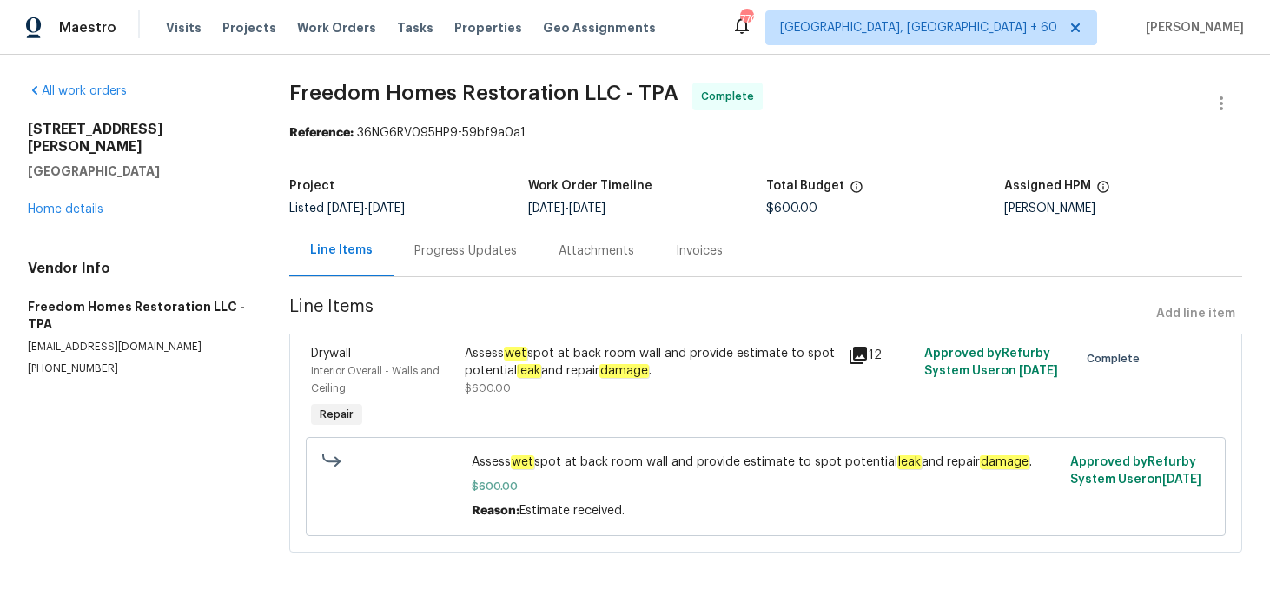
click at [479, 254] on div "Progress Updates" at bounding box center [465, 250] width 102 height 17
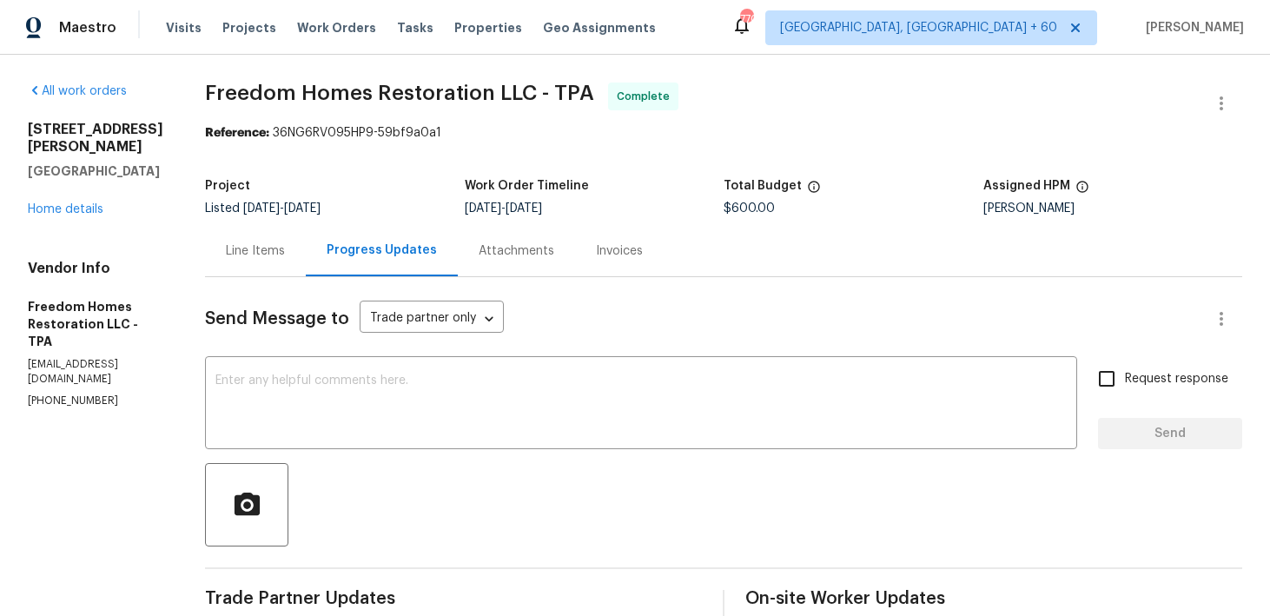
scroll to position [252, 0]
